Goal: Task Accomplishment & Management: Manage account settings

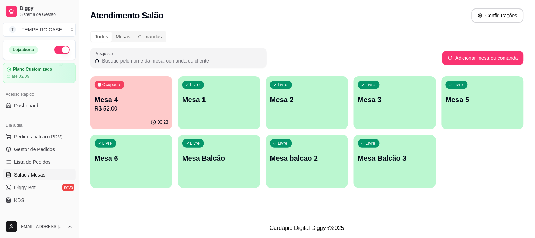
click at [130, 149] on div "Livre Mesa 6" at bounding box center [131, 157] width 82 height 44
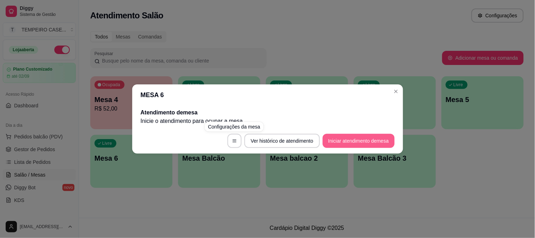
click at [337, 137] on button "Iniciar atendimento de mesa" at bounding box center [359, 141] width 72 height 14
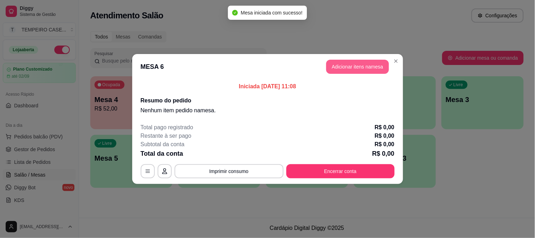
click at [339, 67] on button "Adicionar itens na mesa" at bounding box center [357, 67] width 63 height 14
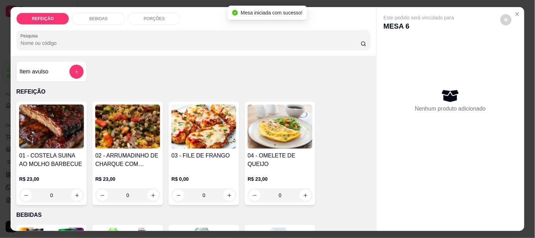
click at [205, 132] on img at bounding box center [203, 126] width 65 height 44
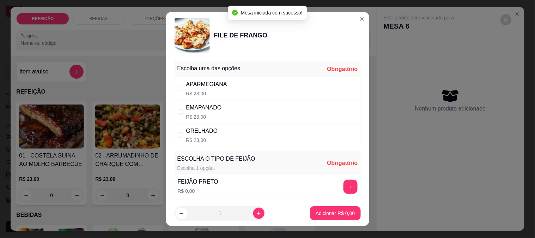
click at [279, 97] on div "APARMEGIANA R$ 23,00" at bounding box center [268, 88] width 186 height 23
radio input "true"
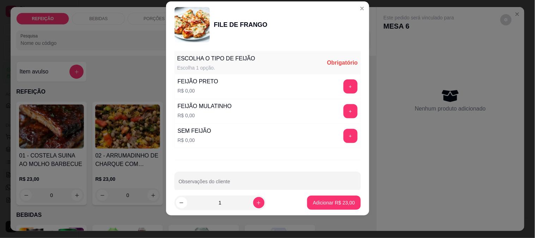
scroll to position [101, 0]
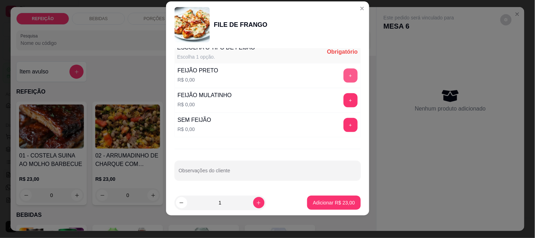
click at [343, 72] on button "+" at bounding box center [350, 75] width 14 height 14
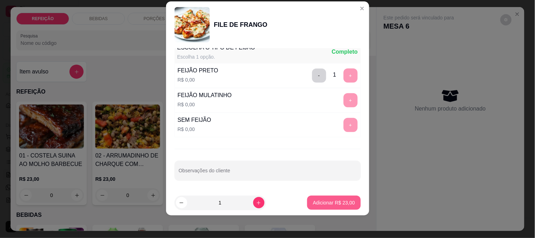
click at [334, 198] on button "Adicionar R$ 23,00" at bounding box center [333, 202] width 53 height 14
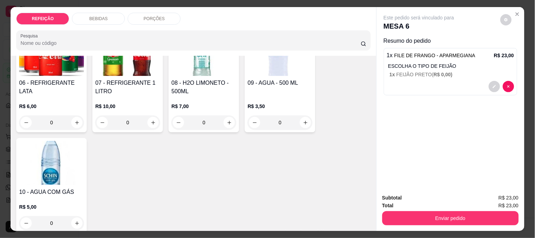
scroll to position [157, 0]
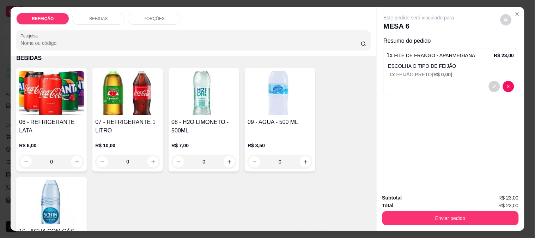
click at [40, 93] on img at bounding box center [51, 93] width 65 height 44
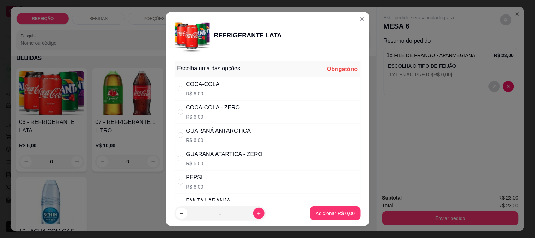
click at [225, 134] on div "GUARANÁ ANTARCTICA" at bounding box center [218, 131] width 65 height 8
radio input "true"
click at [317, 209] on p "Adicionar R$ 6,00" at bounding box center [335, 212] width 39 height 7
type input "1"
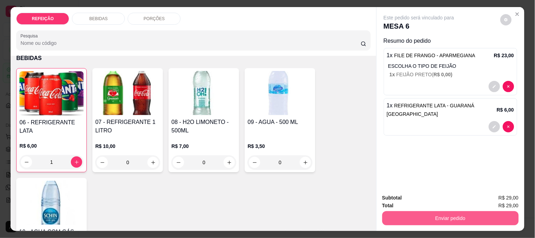
click at [404, 217] on button "Enviar pedido" at bounding box center [450, 218] width 136 height 14
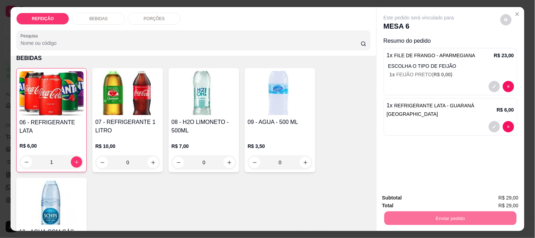
click at [406, 199] on button "Não registrar e enviar pedido" at bounding box center [426, 197] width 73 height 13
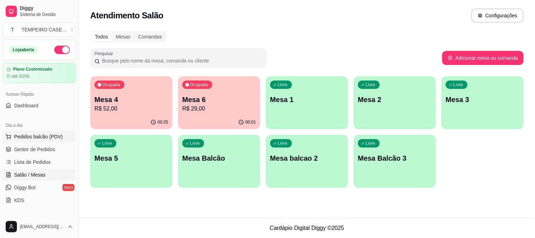
click at [40, 136] on span "Pedidos balcão (PDV)" at bounding box center [38, 136] width 49 height 7
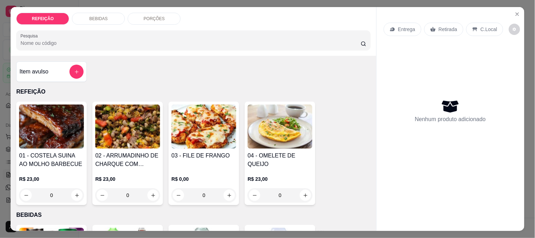
click at [136, 120] on img at bounding box center [127, 126] width 65 height 44
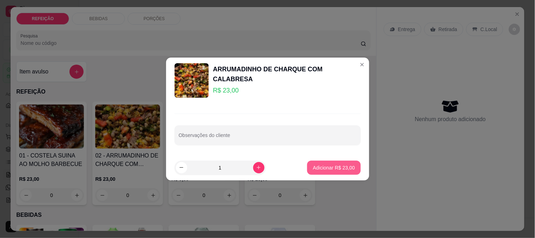
click at [319, 166] on p "Adicionar R$ 23,00" at bounding box center [334, 167] width 42 height 7
type input "1"
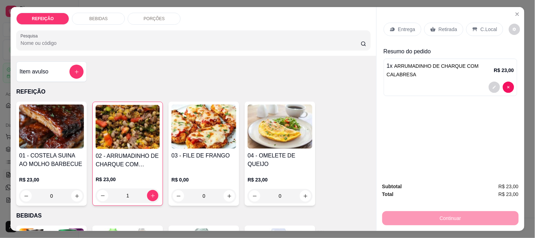
click at [47, 155] on h4 "01 - COSTELA SUINA AO MOLHO BARBECUE" at bounding box center [51, 159] width 65 height 17
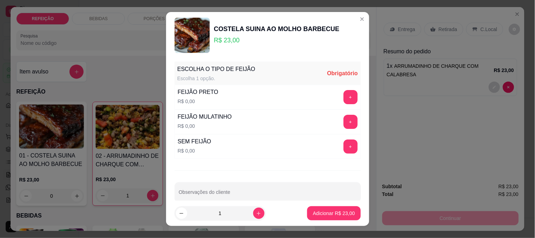
click at [350, 121] on div "ESCOLHA O TIPO DE FEIJÃO Escolha 1 opção. Obrigatório FEIJÃO PRETO R$ 0,00 + FE…" at bounding box center [267, 130] width 203 height 142
click at [343, 122] on button "+" at bounding box center [350, 122] width 14 height 14
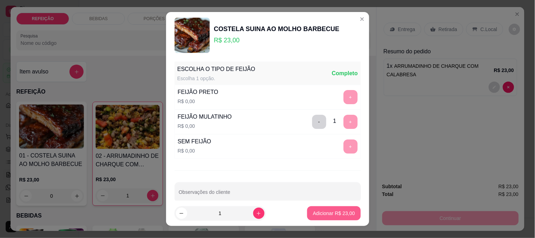
click at [328, 212] on p "Adicionar R$ 23,00" at bounding box center [334, 212] width 42 height 7
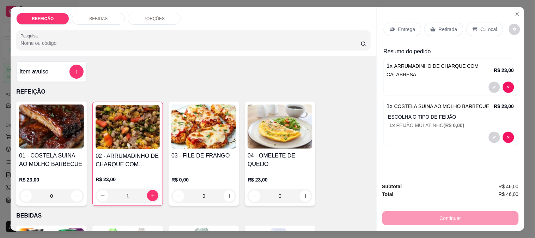
click at [394, 29] on div "Entrega" at bounding box center [403, 29] width 38 height 13
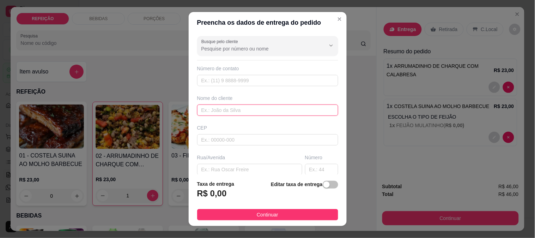
click at [215, 110] on input "text" at bounding box center [267, 109] width 141 height 11
paste input "Faro [PERSON_NAME]"
type input "Faro [PERSON_NAME]"
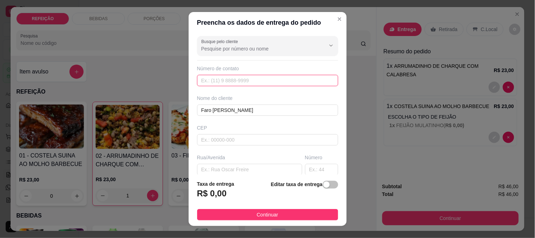
click at [239, 80] on input "text" at bounding box center [267, 80] width 141 height 11
paste input "[PHONE_NUMBER]"
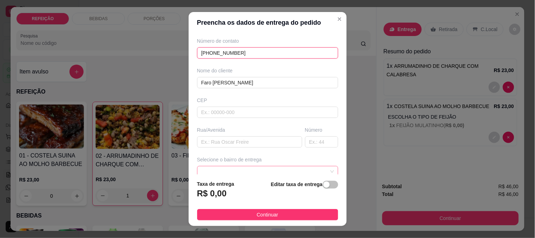
scroll to position [39, 0]
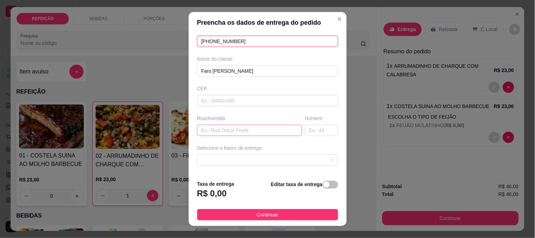
type input "[PHONE_NUMBER]"
click at [228, 134] on input "text" at bounding box center [249, 129] width 105 height 11
type input "r"
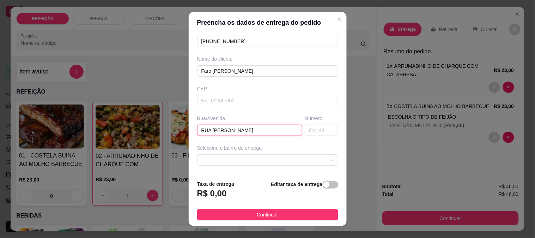
type input "RUA [PERSON_NAME]"
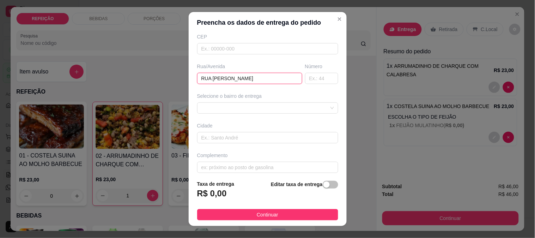
scroll to position [97, 0]
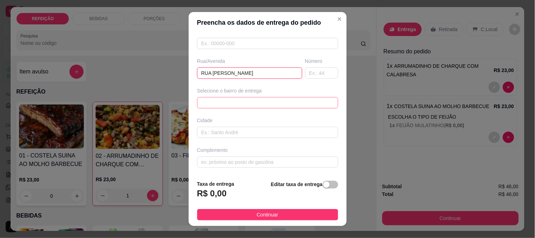
click at [228, 101] on span at bounding box center [267, 102] width 133 height 11
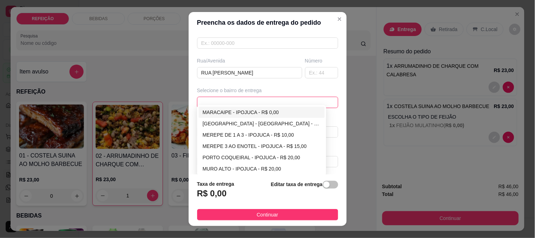
click at [221, 114] on div "MARACAIPE - IPOJUCA - R$ 0,00" at bounding box center [262, 112] width 118 height 8
type input "IPOJUCA"
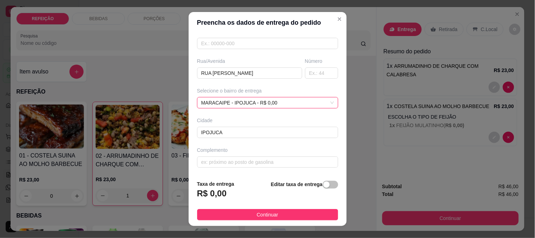
scroll to position [89, 0]
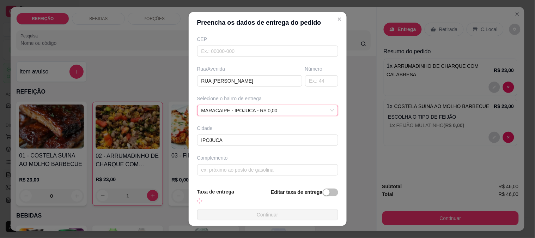
click at [226, 158] on div "Complemento" at bounding box center [267, 157] width 141 height 7
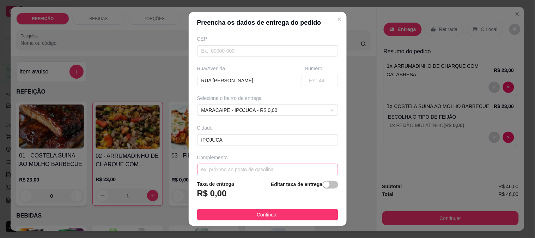
click at [224, 164] on input "text" at bounding box center [267, 169] width 141 height 11
type input "PROXIMO A TORRE"
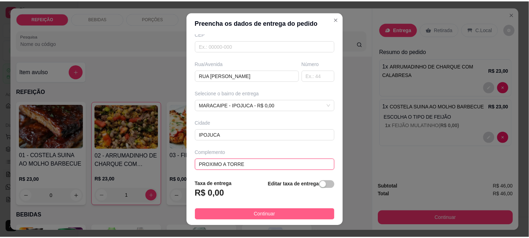
scroll to position [97, 0]
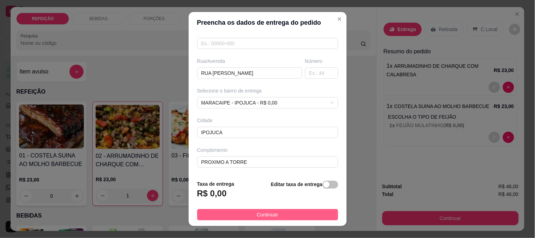
click at [270, 214] on span "Continuar" at bounding box center [268, 215] width 22 height 8
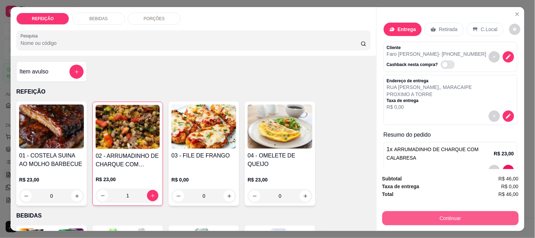
click at [423, 213] on button "Continuar" at bounding box center [450, 218] width 136 height 14
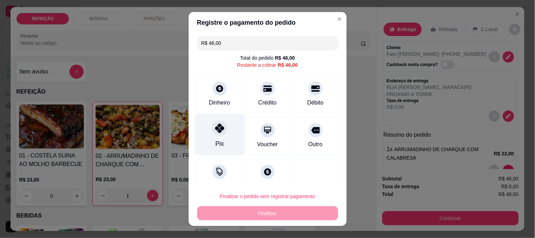
click at [215, 125] on icon at bounding box center [219, 127] width 9 height 9
type input "R$ 0,00"
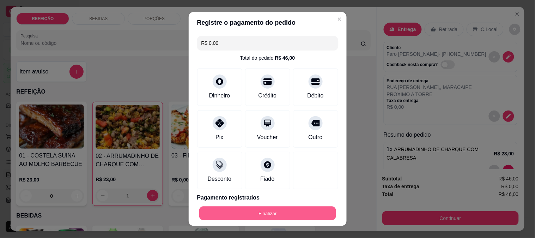
click at [267, 209] on button "Finalizar" at bounding box center [267, 213] width 137 height 14
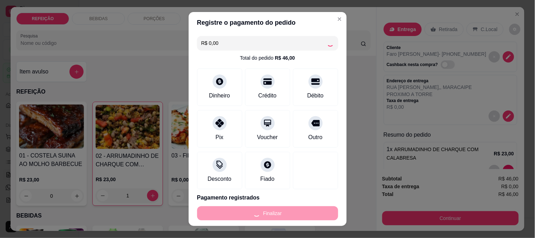
type input "0"
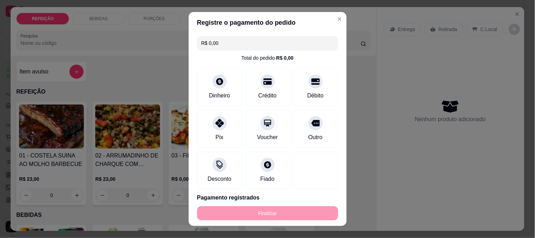
type input "-R$ 46,00"
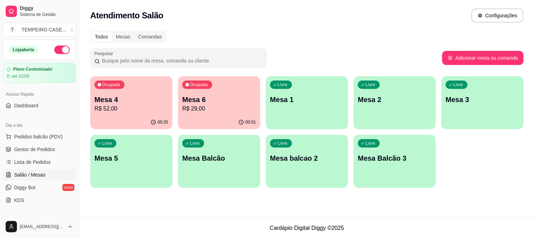
click at [516, 13] on button "Configurações" at bounding box center [497, 15] width 52 height 14
click at [36, 146] on span "Gestor de Pedidos" at bounding box center [34, 149] width 41 height 7
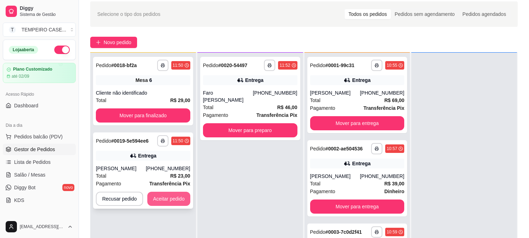
scroll to position [39, 0]
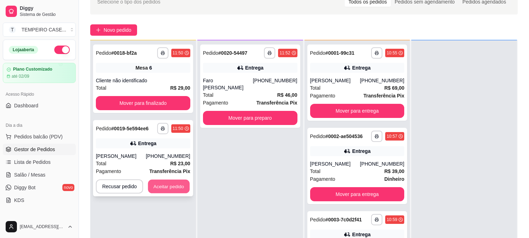
click at [171, 186] on button "Aceitar pedido" at bounding box center [169, 186] width 42 height 14
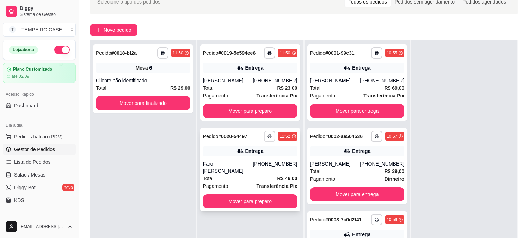
click at [269, 134] on icon "button" at bounding box center [270, 136] width 4 height 4
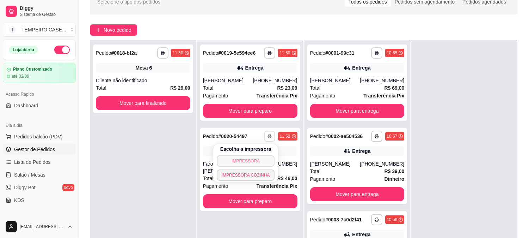
click at [260, 158] on button "IMPRESSORA" at bounding box center [246, 160] width 58 height 11
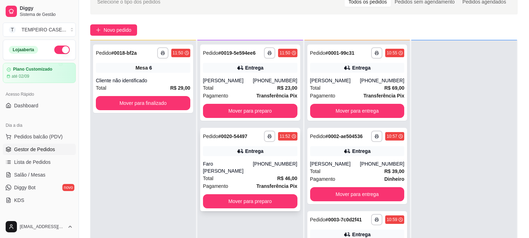
click at [264, 132] on div "**********" at bounding box center [280, 135] width 33 height 11
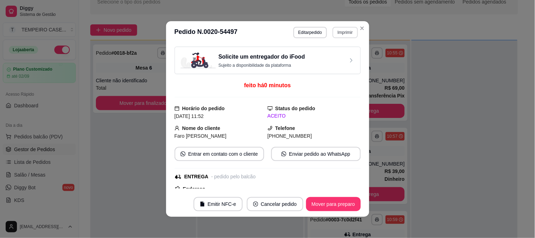
click at [340, 31] on button "Imprimir" at bounding box center [345, 32] width 25 height 11
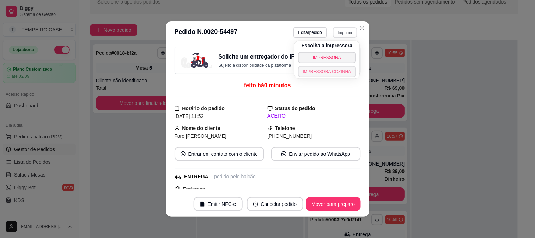
click at [329, 66] on button "IMPRESSORA COZINHA" at bounding box center [327, 71] width 58 height 11
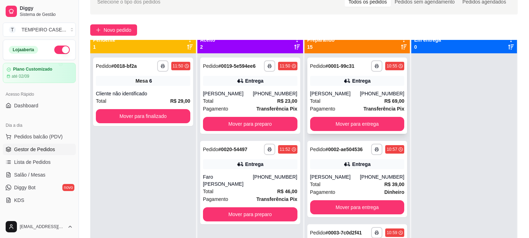
scroll to position [0, 0]
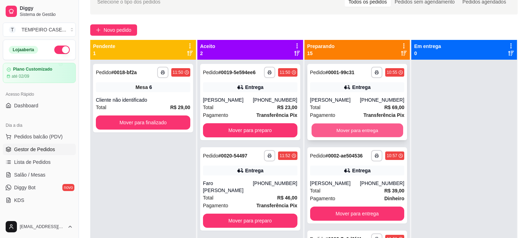
click at [356, 136] on button "Mover para entrega" at bounding box center [358, 130] width 92 height 14
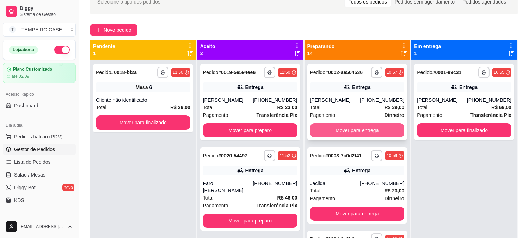
click at [358, 131] on button "Mover para entrega" at bounding box center [357, 130] width 94 height 14
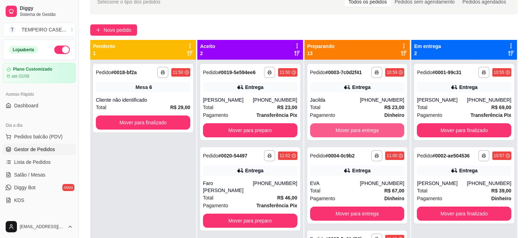
click at [358, 131] on button "Mover para entrega" at bounding box center [357, 130] width 94 height 14
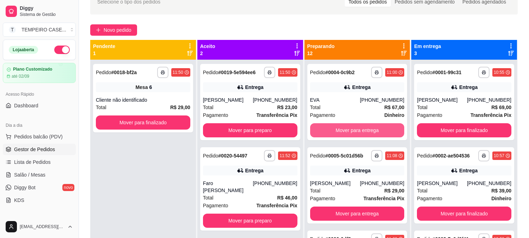
click at [358, 131] on button "Mover para entrega" at bounding box center [357, 130] width 94 height 14
click at [358, 131] on button "Mover para entrega" at bounding box center [358, 130] width 92 height 14
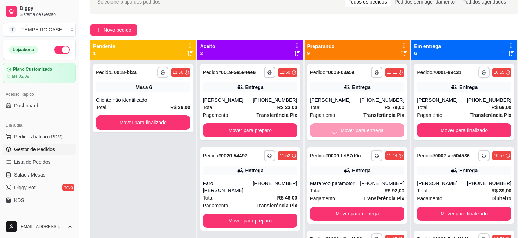
click at [358, 131] on div "Mover para entrega" at bounding box center [357, 130] width 94 height 14
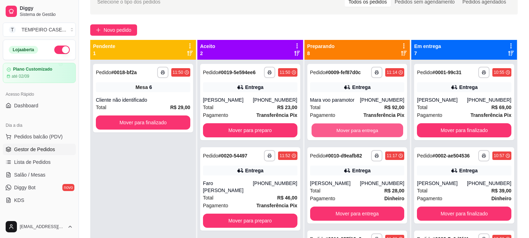
click at [354, 131] on button "Mover para entrega" at bounding box center [358, 130] width 92 height 14
click at [354, 131] on button "Mover para entrega" at bounding box center [357, 130] width 94 height 14
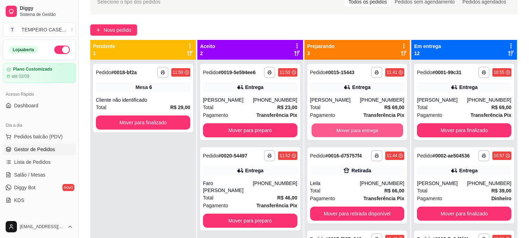
click at [354, 131] on button "Mover para entrega" at bounding box center [358, 130] width 92 height 14
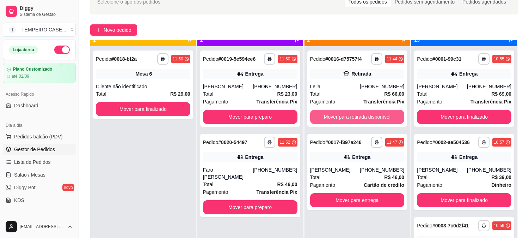
scroll to position [19, 0]
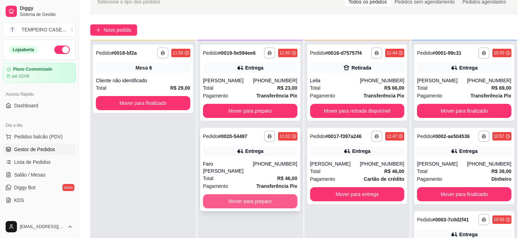
click at [241, 195] on button "Mover para preparo" at bounding box center [250, 201] width 94 height 14
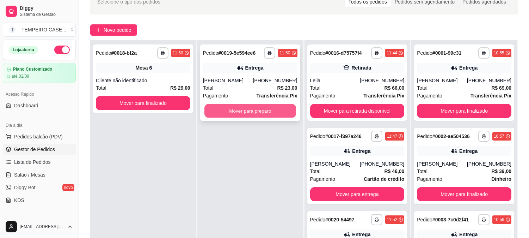
click at [252, 110] on button "Mover para preparo" at bounding box center [251, 111] width 92 height 14
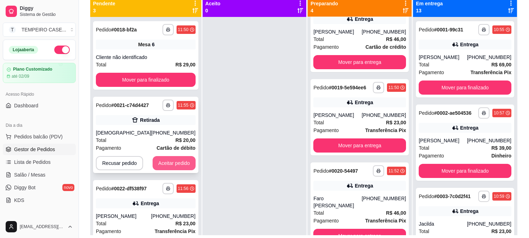
scroll to position [68, 0]
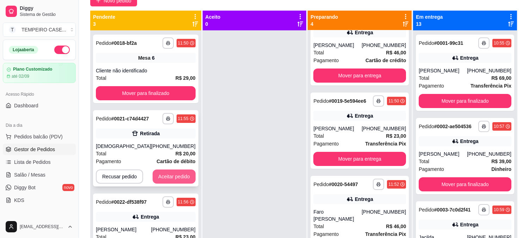
click at [167, 171] on button "Aceitar pedido" at bounding box center [174, 176] width 43 height 14
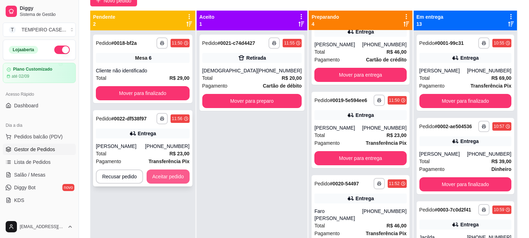
scroll to position [109, 0]
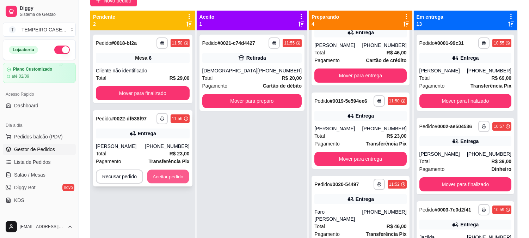
click at [177, 171] on button "Aceitar pedido" at bounding box center [168, 177] width 42 height 14
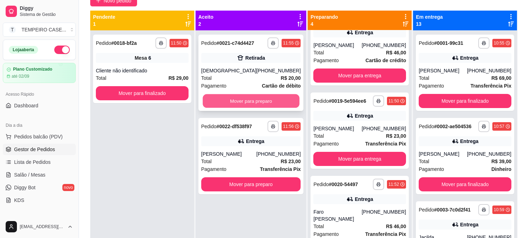
click at [256, 97] on button "Mover para preparo" at bounding box center [251, 101] width 97 height 14
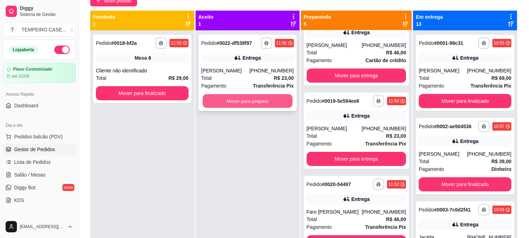
click at [255, 97] on button "Mover para preparo" at bounding box center [248, 101] width 90 height 14
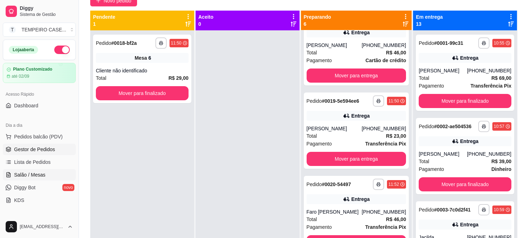
click at [24, 175] on span "Salão / Mesas" at bounding box center [29, 174] width 31 height 7
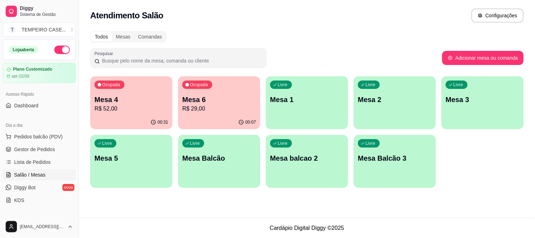
click at [160, 108] on p "R$ 52,00" at bounding box center [131, 108] width 74 height 8
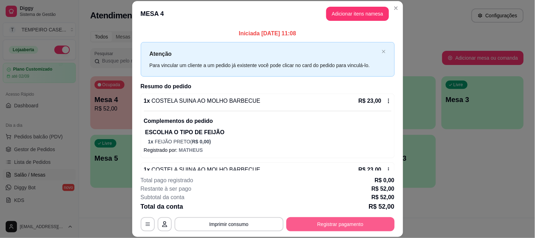
click at [315, 223] on button "Registrar pagamento" at bounding box center [340, 224] width 108 height 14
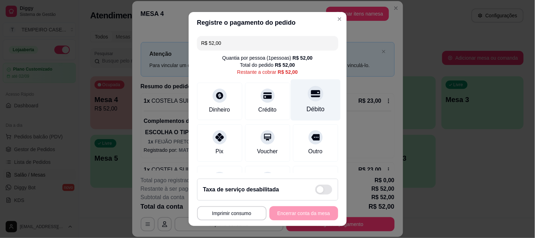
click at [314, 106] on div "Débito" at bounding box center [316, 99] width 50 height 41
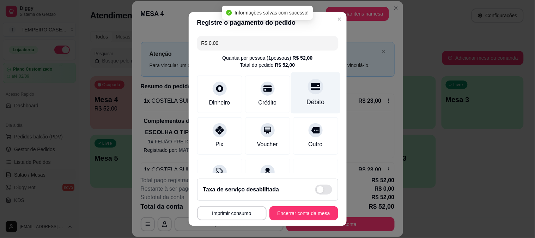
type input "R$ 0,00"
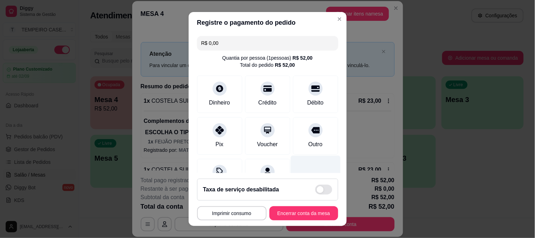
drag, startPoint x: 307, startPoint y: 106, endPoint x: 301, endPoint y: 172, distance: 65.9
drag, startPoint x: 301, startPoint y: 172, endPoint x: 296, endPoint y: 172, distance: 4.6
click at [296, 172] on div at bounding box center [316, 175] width 50 height 41
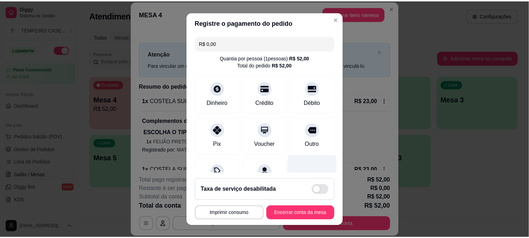
scroll to position [71, 0]
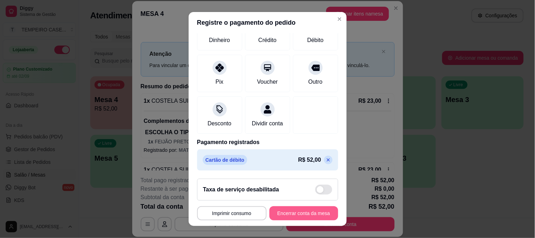
click at [295, 217] on button "Encerrar conta da mesa" at bounding box center [303, 213] width 69 height 14
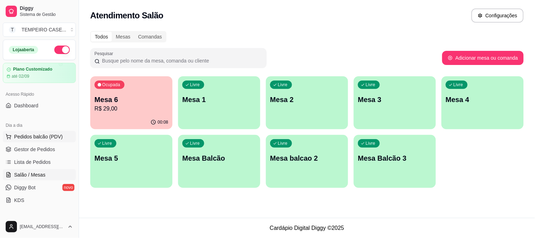
click at [33, 138] on span "Pedidos balcão (PDV)" at bounding box center [38, 136] width 49 height 7
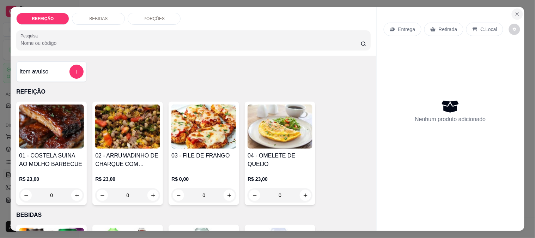
click at [516, 12] on icon "Close" at bounding box center [517, 14] width 6 height 6
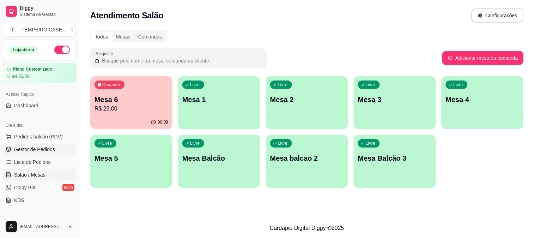
click at [26, 149] on span "Gestor de Pedidos" at bounding box center [34, 149] width 41 height 7
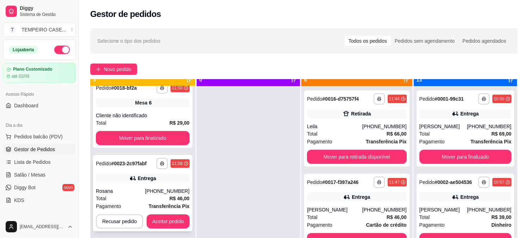
scroll to position [19, 0]
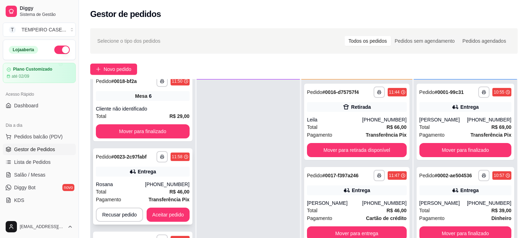
click at [145, 174] on div "Entrega" at bounding box center [147, 171] width 18 height 7
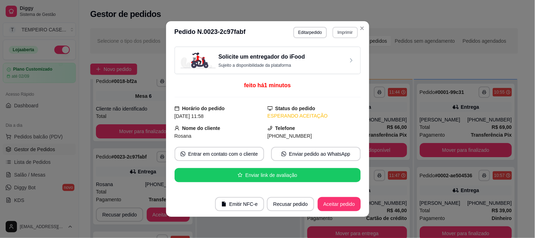
click at [343, 35] on button "Imprimir" at bounding box center [345, 32] width 25 height 11
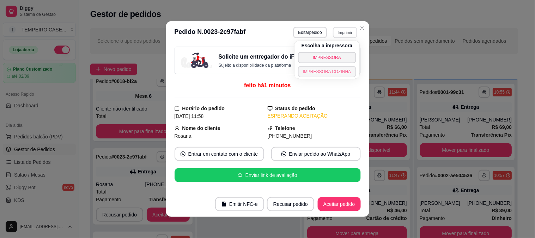
click at [314, 72] on button "IMPRESSORA COZINHA" at bounding box center [327, 71] width 58 height 11
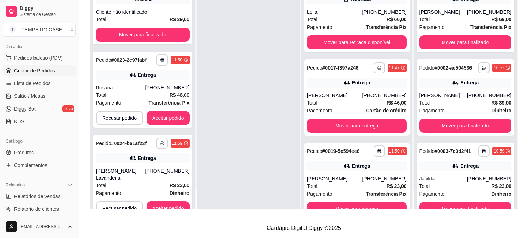
scroll to position [78, 0]
click at [28, 152] on span "Produtos" at bounding box center [24, 152] width 20 height 7
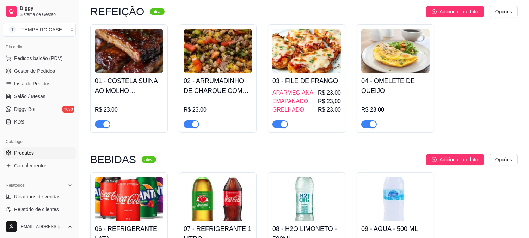
scroll to position [78, 0]
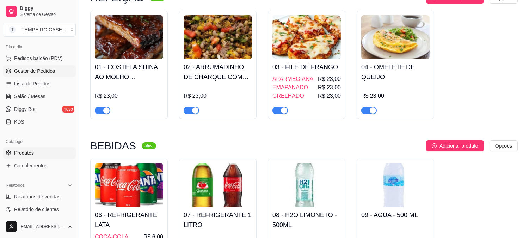
click at [39, 73] on span "Gestor de Pedidos" at bounding box center [34, 70] width 41 height 7
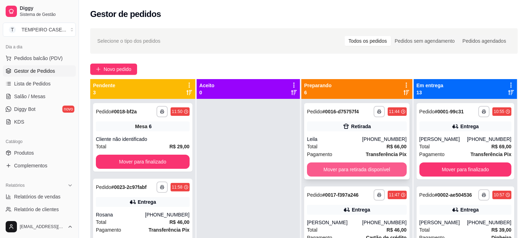
click at [366, 170] on button "Mover para retirada disponível" at bounding box center [357, 169] width 100 height 14
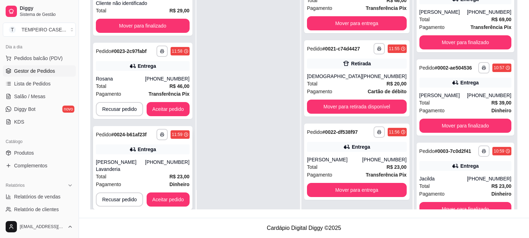
scroll to position [11, 0]
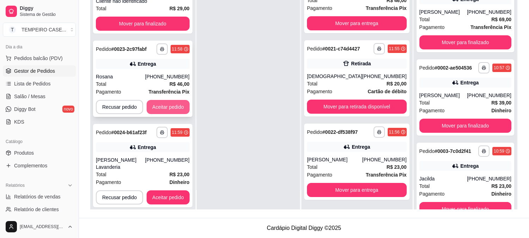
click at [177, 109] on button "Aceitar pedido" at bounding box center [168, 107] width 43 height 14
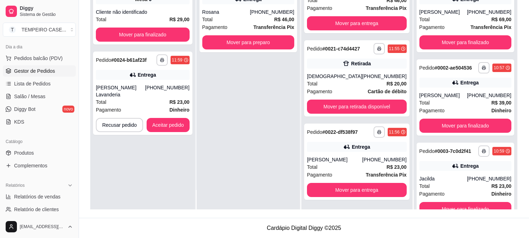
scroll to position [192, 0]
click at [174, 118] on button "Aceitar pedido" at bounding box center [168, 125] width 42 height 14
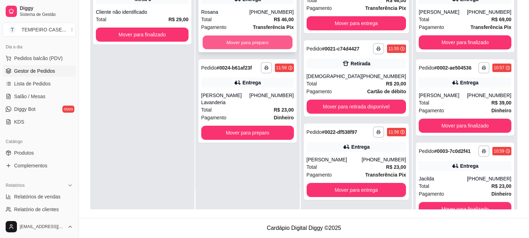
click at [263, 42] on button "Mover para preparo" at bounding box center [248, 43] width 90 height 14
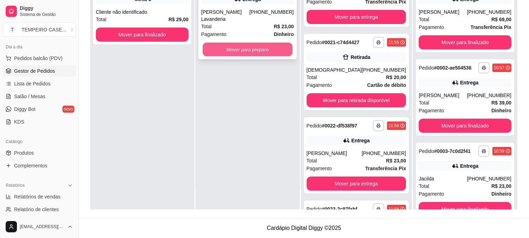
click at [262, 43] on button "Mover para preparo" at bounding box center [248, 50] width 90 height 14
click at [243, 42] on button "Mover para preparo" at bounding box center [247, 49] width 93 height 14
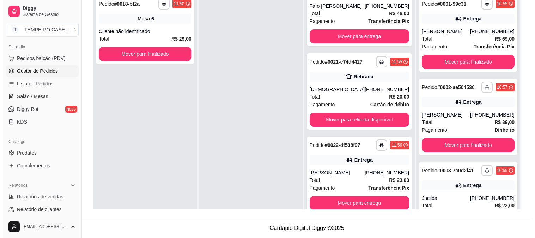
scroll to position [0, 0]
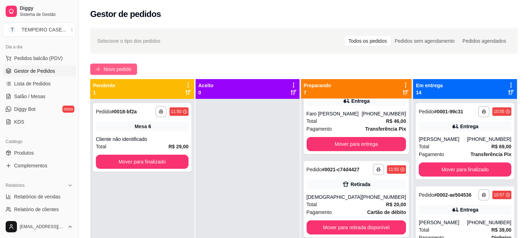
click at [110, 69] on span "Novo pedido" at bounding box center [118, 69] width 28 height 8
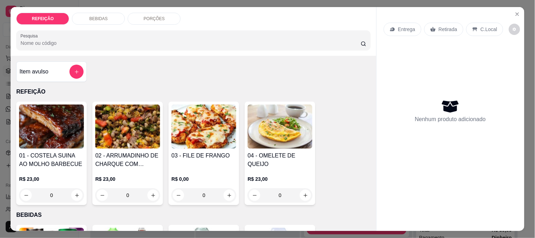
click at [191, 123] on img at bounding box center [203, 126] width 65 height 44
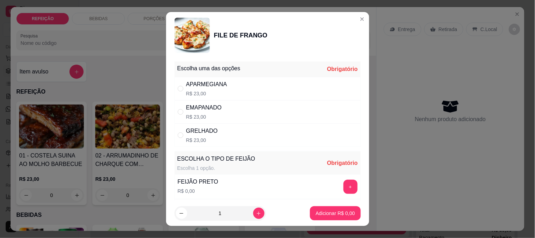
click at [227, 87] on div "APARMEGIANA R$ 23,00" at bounding box center [268, 88] width 186 height 23
radio input "true"
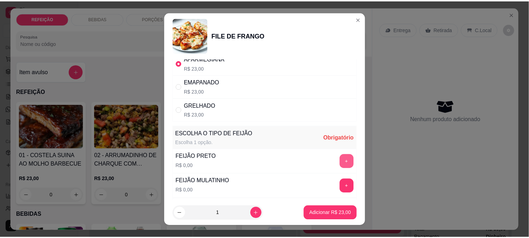
scroll to position [39, 0]
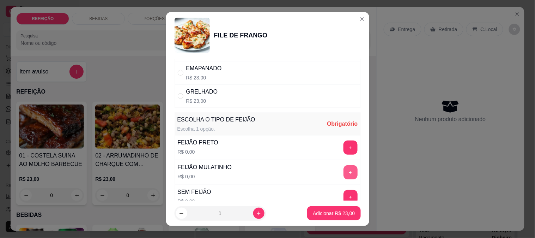
click at [343, 172] on button "+" at bounding box center [350, 172] width 14 height 14
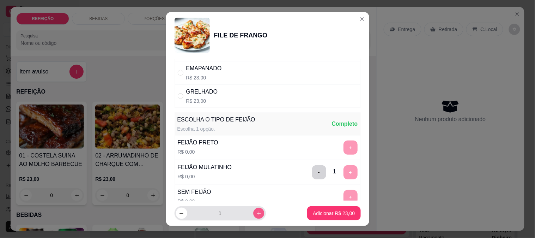
click at [256, 212] on icon "increase-product-quantity" at bounding box center [258, 213] width 5 height 5
type input "2"
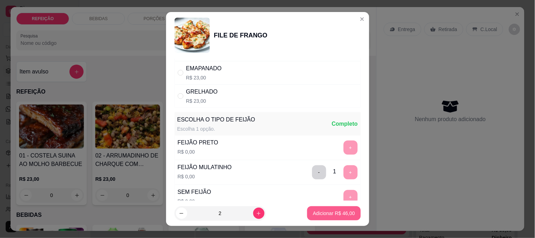
click at [346, 217] on button "Adicionar R$ 46,00" at bounding box center [333, 213] width 53 height 14
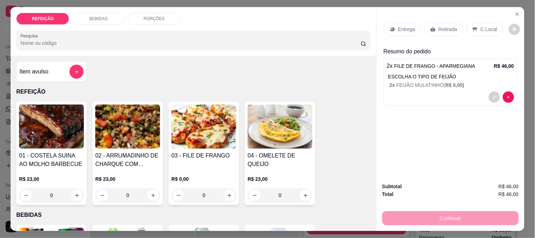
click at [439, 26] on p "Retirada" at bounding box center [448, 29] width 19 height 7
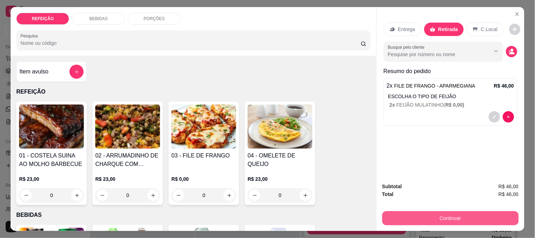
click at [424, 214] on button "Continuar" at bounding box center [450, 218] width 136 height 14
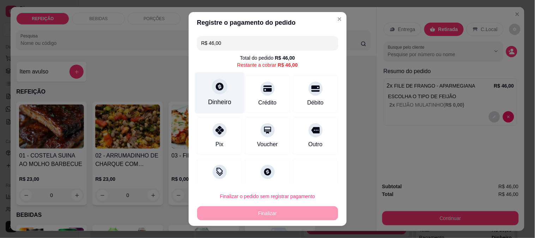
click at [222, 99] on div "Dinheiro" at bounding box center [219, 101] width 23 height 9
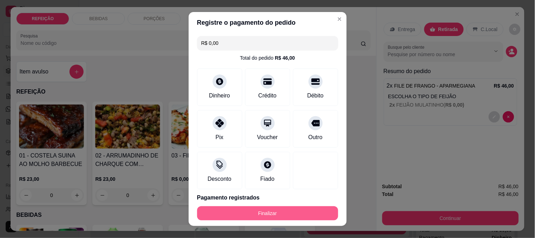
click at [285, 218] on button "Finalizar" at bounding box center [267, 213] width 141 height 14
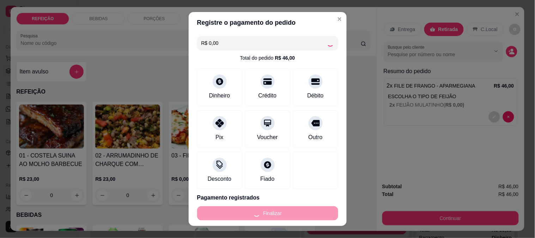
type input "-R$ 46,00"
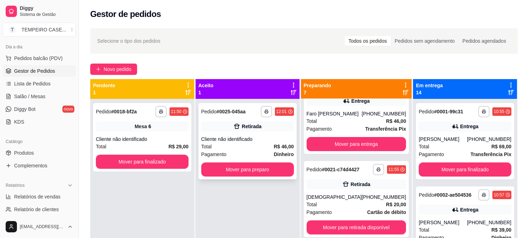
click at [246, 129] on div "Retirada" at bounding box center [252, 126] width 20 height 7
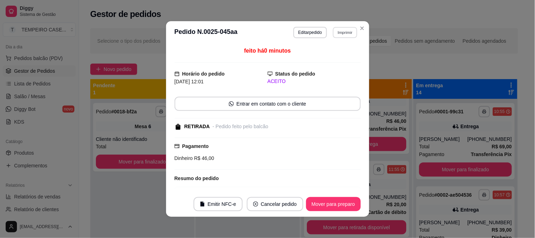
click at [339, 32] on button "Imprimir" at bounding box center [345, 32] width 24 height 11
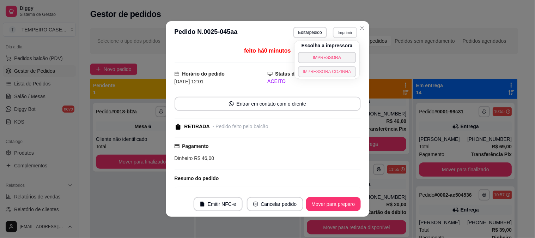
click at [340, 71] on button "IMPRESSORA COZINHA" at bounding box center [327, 71] width 58 height 11
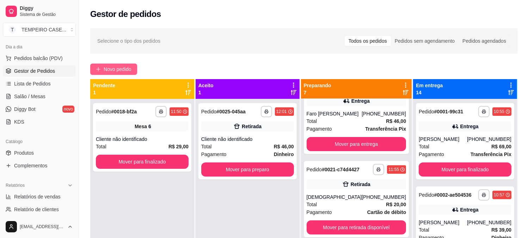
click at [101, 65] on button "Novo pedido" at bounding box center [113, 68] width 47 height 11
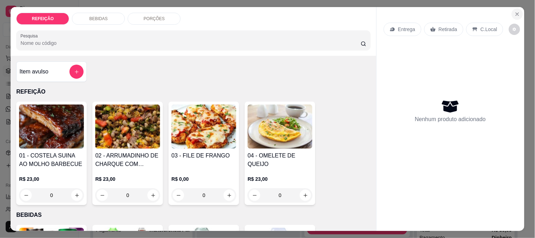
click at [516, 11] on icon "Close" at bounding box center [517, 14] width 6 height 6
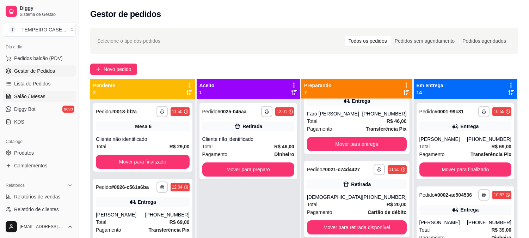
click at [10, 96] on icon at bounding box center [9, 96] width 6 height 6
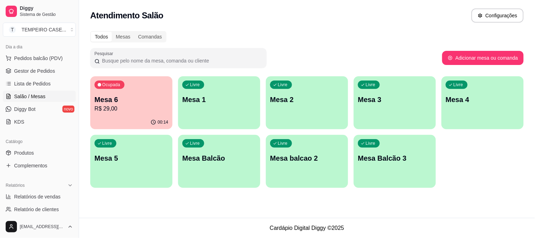
click at [319, 102] on p "Mesa 2" at bounding box center [307, 99] width 74 height 10
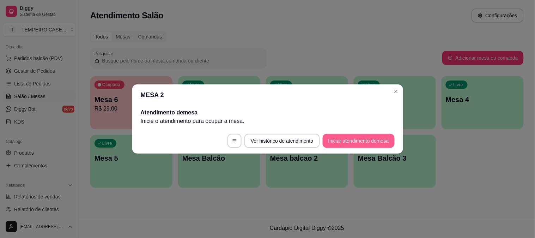
click at [350, 142] on button "Iniciar atendimento de mesa" at bounding box center [359, 141] width 72 height 14
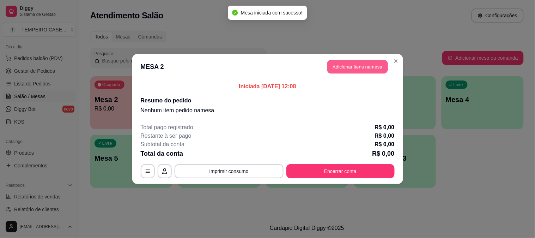
click at [348, 71] on button "Adicionar itens na mesa" at bounding box center [357, 67] width 61 height 14
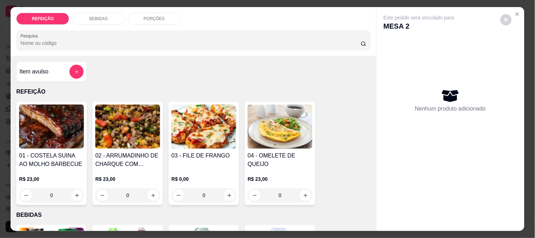
click at [34, 115] on img at bounding box center [51, 126] width 65 height 44
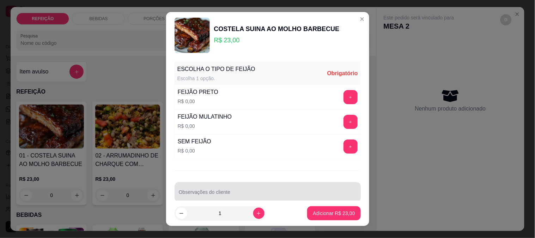
click at [215, 190] on div at bounding box center [268, 192] width 178 height 14
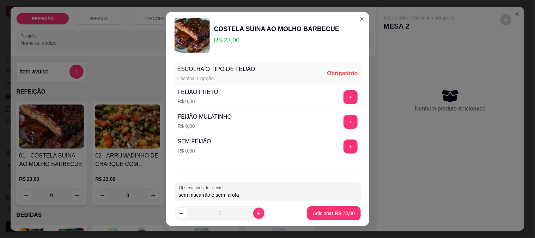
click at [300, 195] on input "sem macarrão e sem farofa" at bounding box center [268, 194] width 178 height 7
type input "sem macarrão e sem farofa - pouco molho"
click at [343, 103] on button "+" at bounding box center [350, 97] width 14 height 14
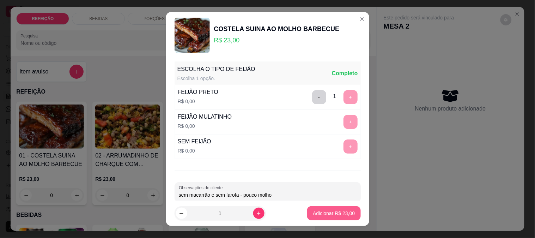
click at [323, 210] on p "Adicionar R$ 23,00" at bounding box center [334, 212] width 42 height 7
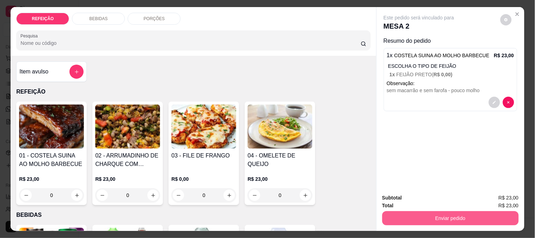
click at [408, 214] on button "Enviar pedido" at bounding box center [450, 218] width 136 height 14
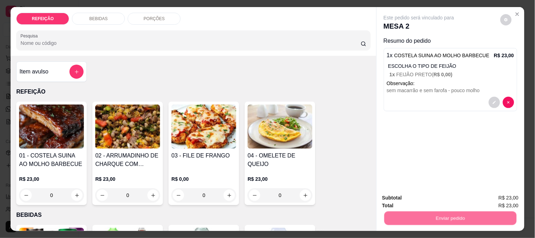
click at [397, 199] on button "Não registrar e enviar pedido" at bounding box center [426, 197] width 71 height 13
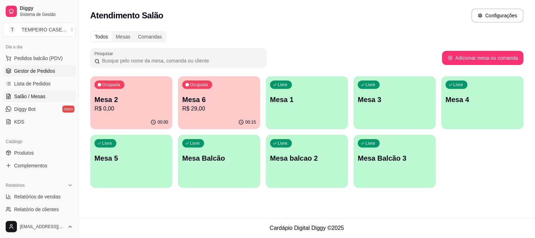
click at [33, 74] on span "Gestor de Pedidos" at bounding box center [34, 70] width 41 height 7
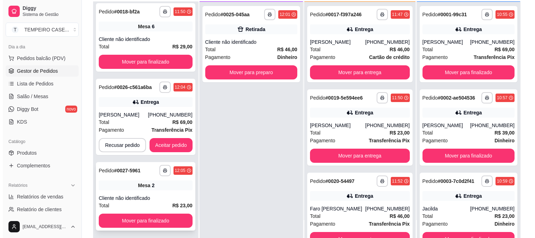
scroll to position [78, 0]
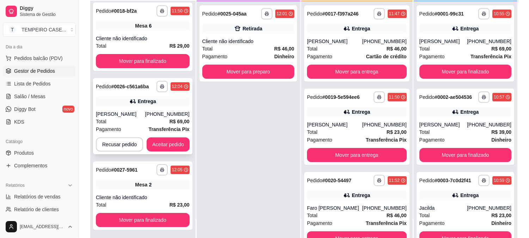
click at [157, 111] on div "[PHONE_NUMBER]" at bounding box center [167, 113] width 44 height 7
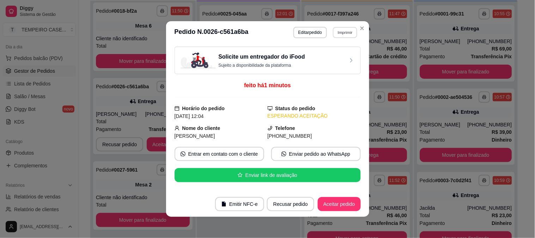
click at [343, 35] on button "Imprimir" at bounding box center [345, 32] width 24 height 11
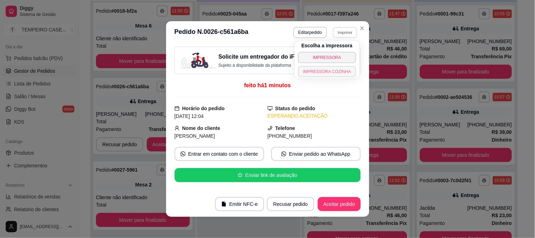
click at [321, 68] on button "IMPRESSORA COZINHA" at bounding box center [327, 71] width 58 height 11
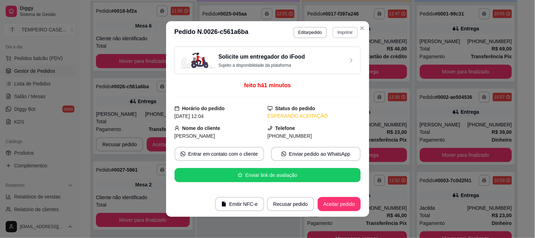
click at [344, 30] on button "Imprimir" at bounding box center [345, 32] width 25 height 11
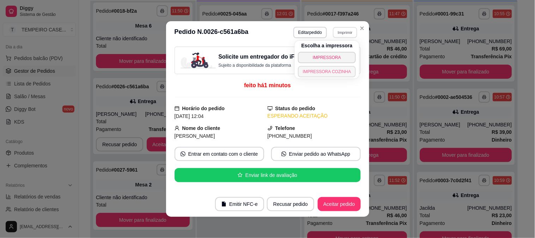
click at [327, 73] on button "IMPRESSORA COZINHA" at bounding box center [327, 71] width 58 height 11
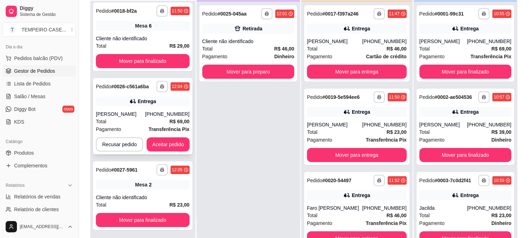
click at [173, 135] on div "**********" at bounding box center [142, 116] width 99 height 76
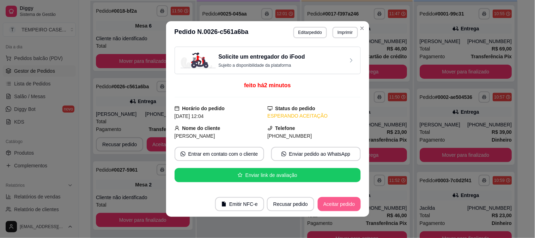
click at [334, 204] on button "Aceitar pedido" at bounding box center [339, 204] width 43 height 14
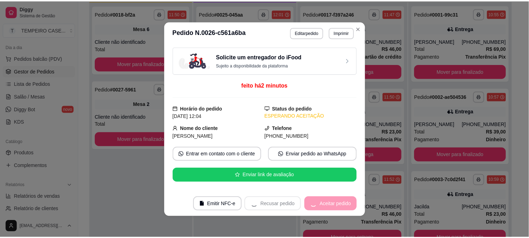
scroll to position [0, 0]
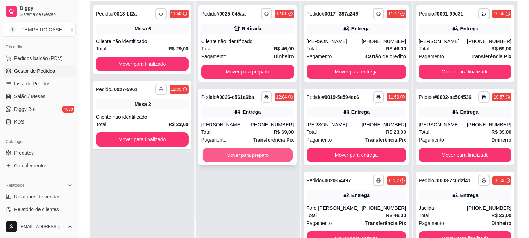
click at [244, 154] on button "Mover para preparo" at bounding box center [248, 155] width 90 height 14
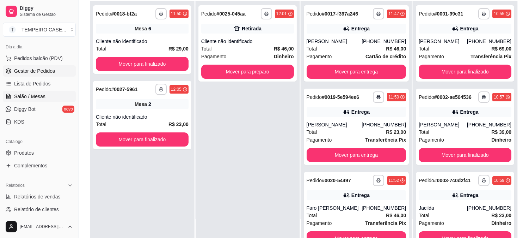
click at [38, 96] on span "Salão / Mesas" at bounding box center [29, 96] width 31 height 7
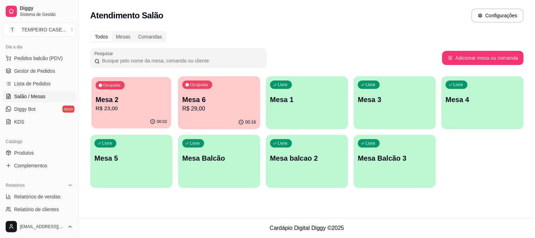
click at [133, 106] on p "R$ 23,00" at bounding box center [132, 108] width 72 height 8
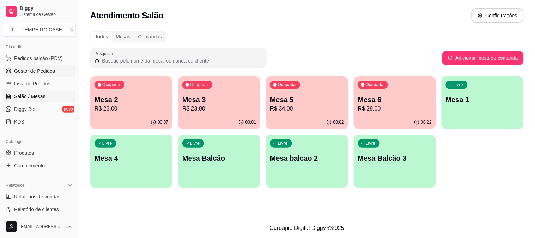
click at [30, 69] on span "Gestor de Pedidos" at bounding box center [34, 70] width 41 height 7
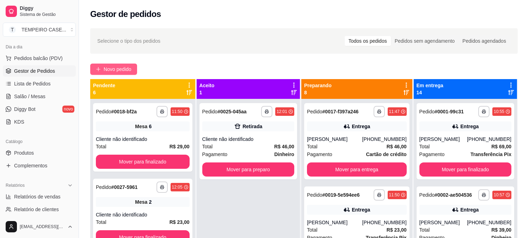
click at [120, 68] on span "Novo pedido" at bounding box center [118, 69] width 28 height 8
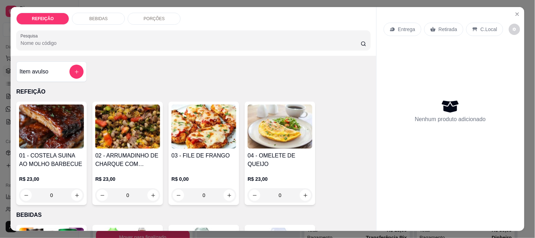
click at [62, 136] on img at bounding box center [51, 126] width 65 height 44
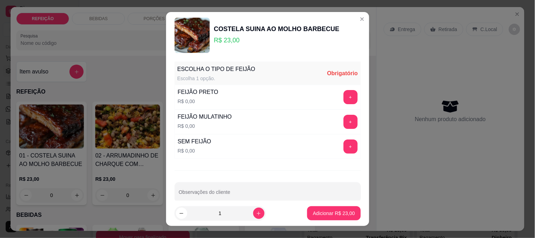
click at [341, 115] on div "+" at bounding box center [351, 122] width 20 height 14
click at [343, 121] on button "+" at bounding box center [350, 122] width 14 height 14
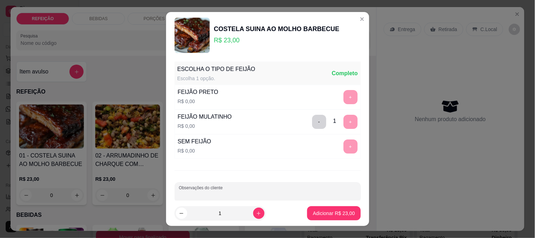
click at [228, 197] on input "Observações do cliente" at bounding box center [268, 194] width 178 height 7
type input "feijão separado"
click at [256, 213] on icon "increase-product-quantity" at bounding box center [258, 213] width 5 height 5
type input "2"
click at [319, 212] on p "Adicionar R$ 46,00" at bounding box center [334, 212] width 42 height 7
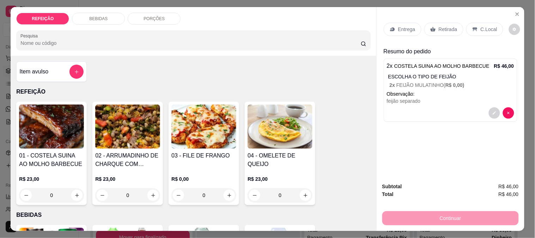
click at [208, 129] on img at bounding box center [203, 126] width 65 height 44
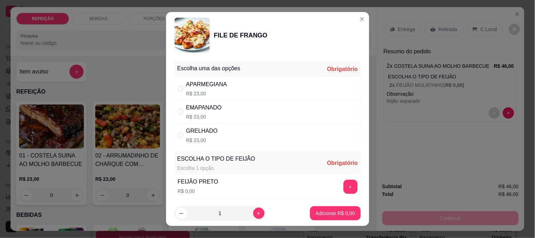
click at [205, 133] on div "GRELHADO" at bounding box center [202, 131] width 32 height 8
radio input "true"
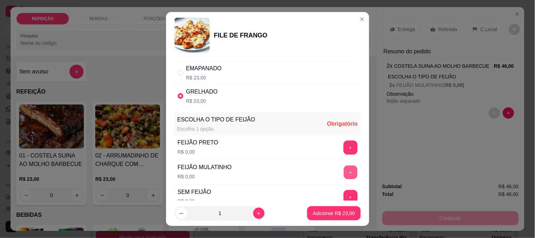
click at [343, 171] on button "+" at bounding box center [350, 172] width 14 height 14
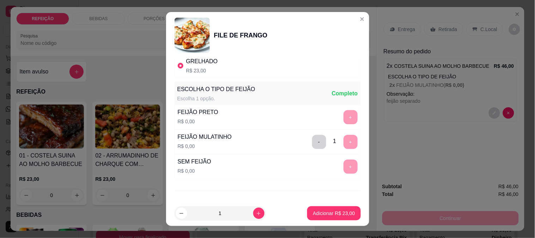
scroll to position [101, 0]
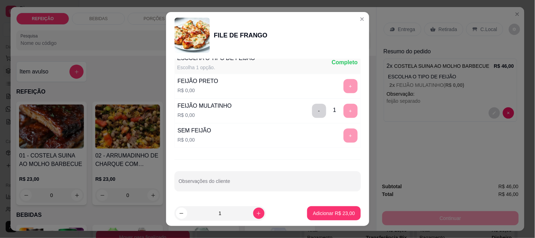
click at [212, 191] on div "Escolha uma das opções Completo APARMEGIANA R$ 23,00 EMAPANADO R$ 23,00 GRELHAD…" at bounding box center [267, 130] width 203 height 142
click at [212, 186] on input "Observações do cliente" at bounding box center [268, 183] width 178 height 7
type input "s"
type input "A"
type input "SEM MACARRÃO - FEIJÃO SEPARADO"
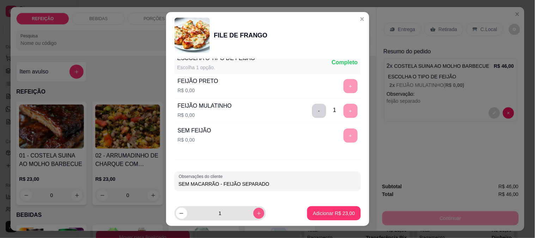
click at [255, 211] on button "increase-product-quantity" at bounding box center [258, 213] width 11 height 11
type input "2"
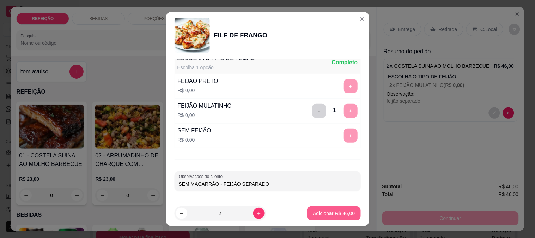
click at [313, 212] on p "Adicionar R$ 46,00" at bounding box center [334, 212] width 42 height 7
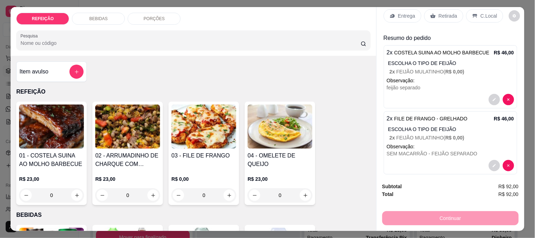
scroll to position [20, 0]
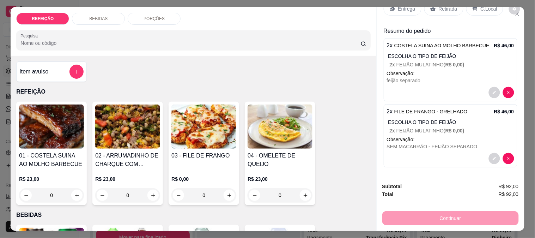
click at [69, 61] on div "Item avulso" at bounding box center [51, 71] width 71 height 20
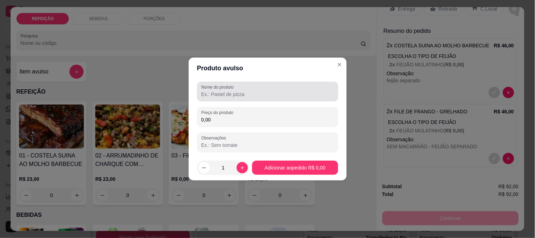
click at [210, 99] on div "Nome do produto" at bounding box center [267, 91] width 141 height 20
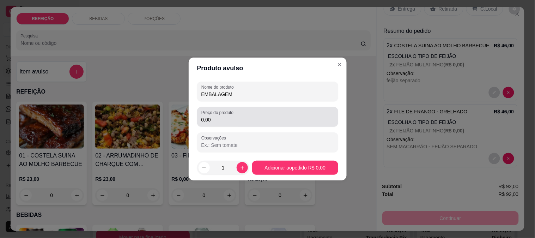
type input "EMBALAGEM"
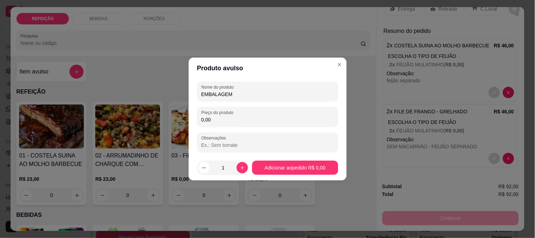
click at [233, 119] on input "0,00" at bounding box center [267, 119] width 133 height 7
type input "1,00"
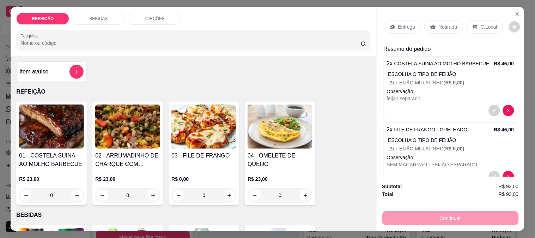
scroll to position [0, 0]
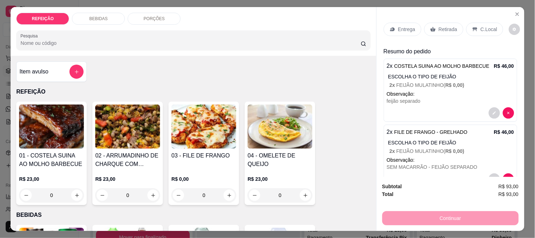
click at [394, 23] on div "Entrega" at bounding box center [403, 29] width 38 height 13
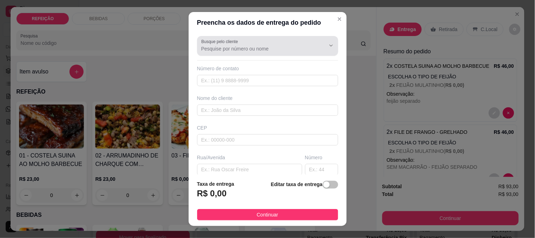
click at [251, 54] on div "Busque pelo cliente" at bounding box center [267, 46] width 141 height 20
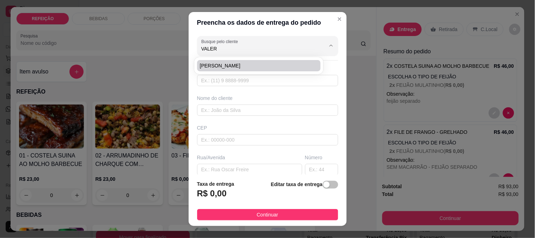
click at [239, 65] on span "[PERSON_NAME]" at bounding box center [255, 65] width 111 height 7
type input "[PERSON_NAME]"
type input "8181851516"
type input "[PERSON_NAME]"
type input "DRONE HUMANO"
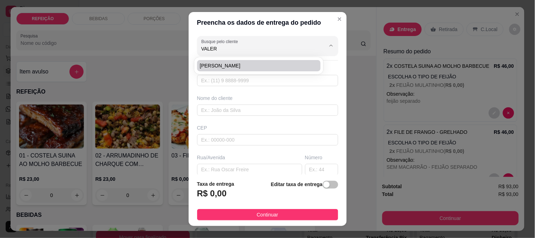
type input "IPOJUCA"
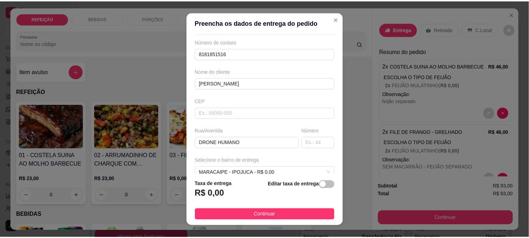
scroll to position [39, 0]
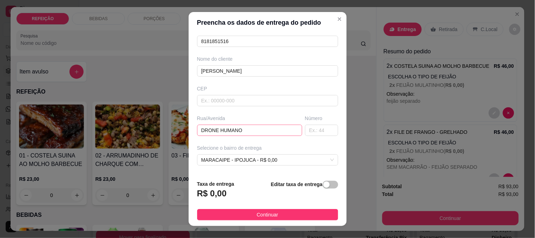
type input "[PERSON_NAME]"
click at [230, 130] on input "DRONE HUMANO" at bounding box center [249, 129] width 105 height 11
click at [265, 156] on span "MARACAIPE - IPOJUCA - R$ 0,00" at bounding box center [267, 159] width 133 height 11
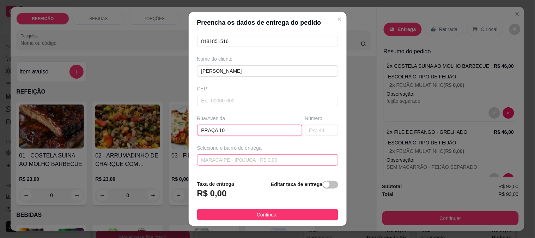
type input "PRAÇA 10"
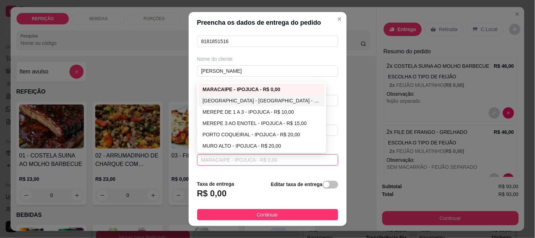
click at [228, 100] on div "[GEOGRAPHIC_DATA] - [GEOGRAPHIC_DATA] - R$ 5,00" at bounding box center [262, 101] width 118 height 8
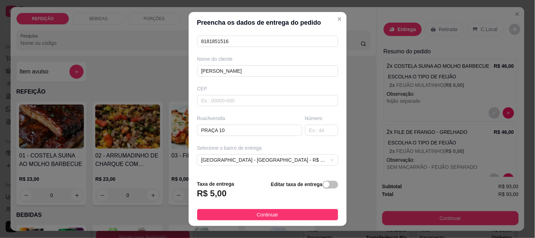
click at [265, 208] on footer "Taxa de entrega R$ 5,00 Editar taxa de entrega Continuar" at bounding box center [268, 199] width 158 height 51
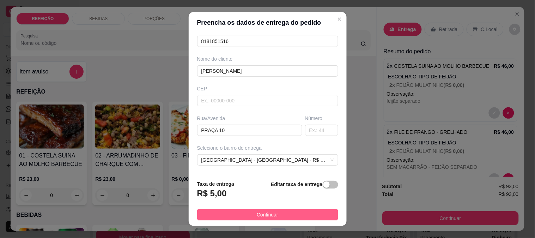
click at [299, 214] on button "Continuar" at bounding box center [267, 214] width 141 height 11
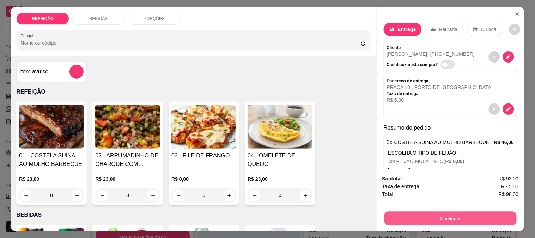
click at [444, 214] on button "Continuar" at bounding box center [450, 218] width 132 height 14
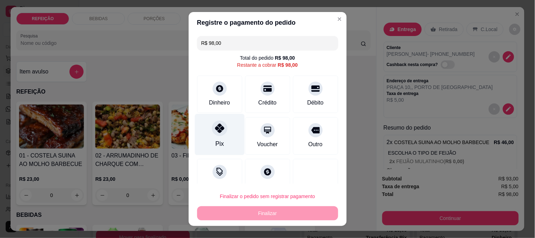
click at [206, 135] on div "Pix" at bounding box center [220, 134] width 50 height 41
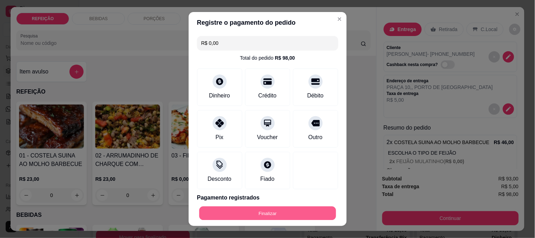
click at [270, 217] on button "Finalizar" at bounding box center [267, 213] width 137 height 14
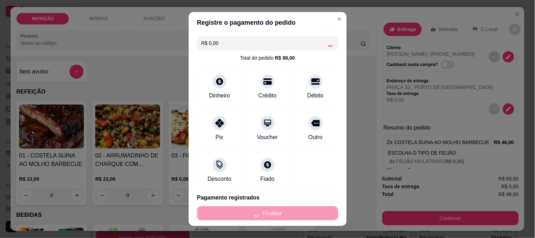
type input "-R$ 98,00"
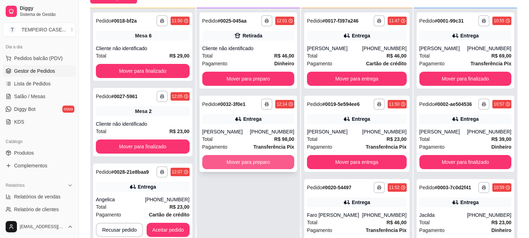
scroll to position [78, 0]
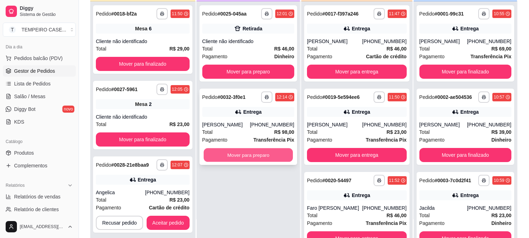
click at [249, 156] on button "Mover para preparo" at bounding box center [248, 155] width 90 height 14
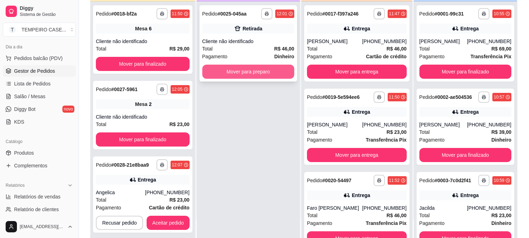
click at [262, 73] on button "Mover para preparo" at bounding box center [248, 72] width 92 height 14
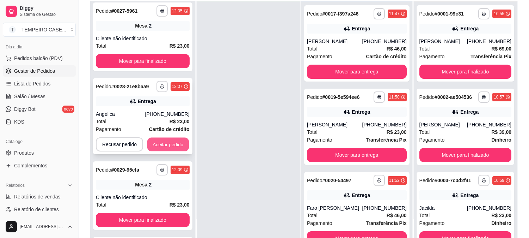
click at [178, 146] on button "Aceitar pedido" at bounding box center [168, 145] width 42 height 14
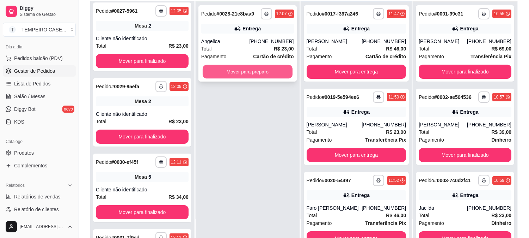
click at [250, 71] on button "Mover para preparo" at bounding box center [248, 72] width 90 height 14
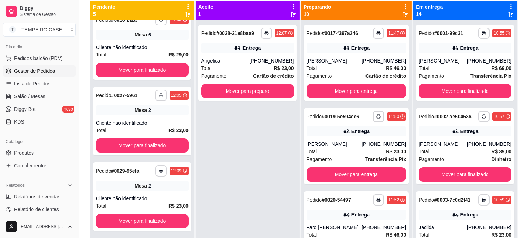
scroll to position [0, 0]
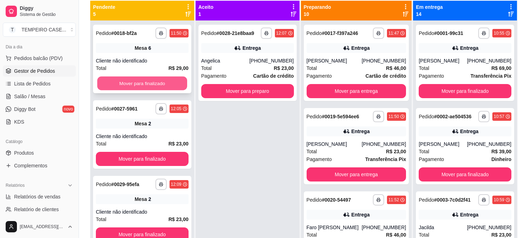
click at [158, 81] on button "Mover para finalizado" at bounding box center [142, 84] width 90 height 14
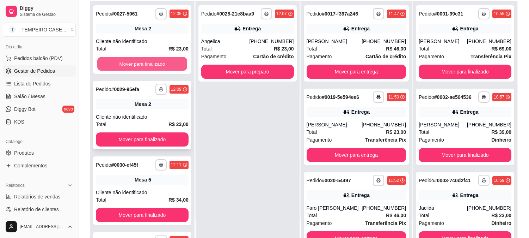
click at [157, 67] on button "Mover para finalizado" at bounding box center [142, 64] width 90 height 14
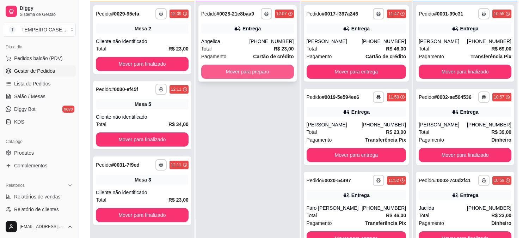
click at [261, 78] on button "Mover para preparo" at bounding box center [247, 72] width 93 height 14
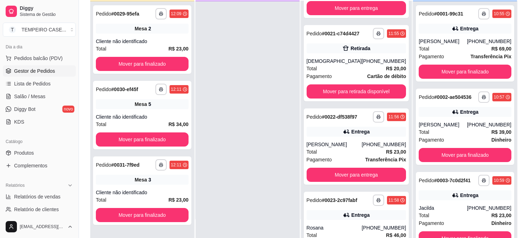
scroll to position [235, 0]
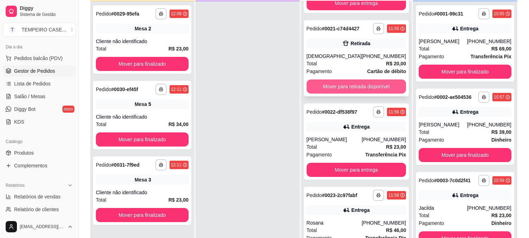
click at [348, 93] on button "Mover para retirada disponível" at bounding box center [357, 86] width 100 height 14
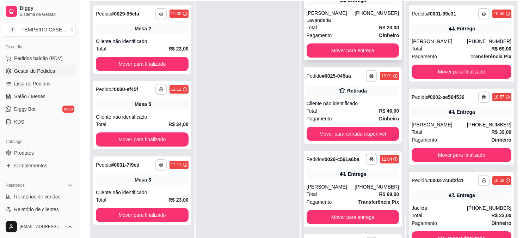
scroll to position [412, 0]
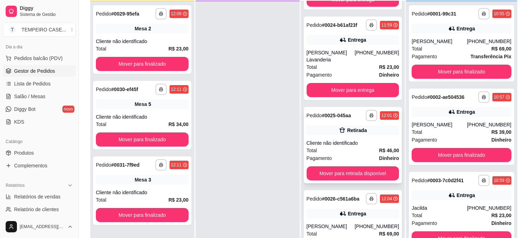
click at [346, 139] on div "Cliente não identificado" at bounding box center [353, 142] width 93 height 7
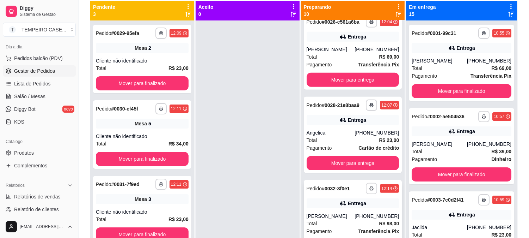
scroll to position [19, 0]
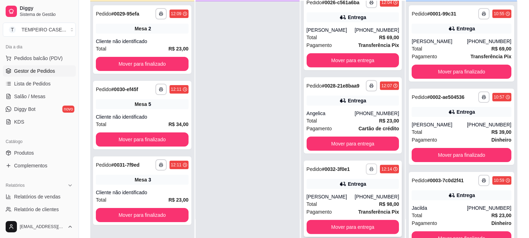
click at [366, 163] on button "button" at bounding box center [371, 168] width 11 height 11
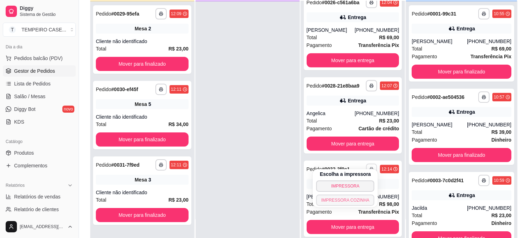
click at [345, 201] on button "IMPRESSORA COZINHA" at bounding box center [345, 199] width 58 height 11
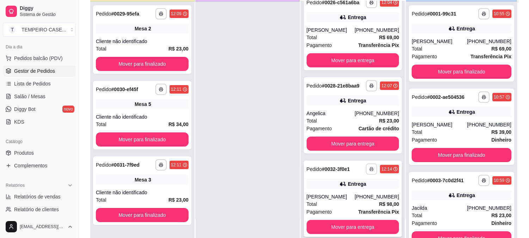
click at [370, 167] on icon "button" at bounding box center [372, 169] width 4 height 4
click at [357, 199] on button "IMPRESSORA COZINHA" at bounding box center [352, 193] width 47 height 9
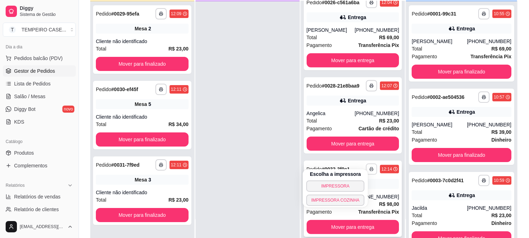
click at [370, 167] on icon "button" at bounding box center [372, 169] width 4 height 4
click at [359, 202] on button "IMPRESSORA COZINHA" at bounding box center [345, 199] width 58 height 11
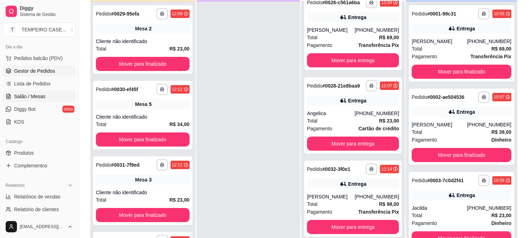
scroll to position [615, 0]
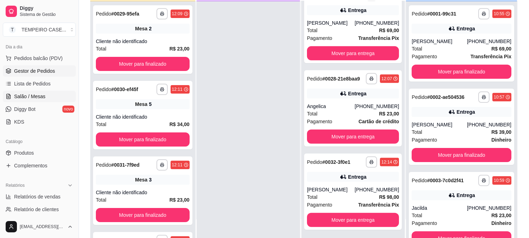
click at [38, 92] on link "Salão / Mesas" at bounding box center [39, 96] width 73 height 11
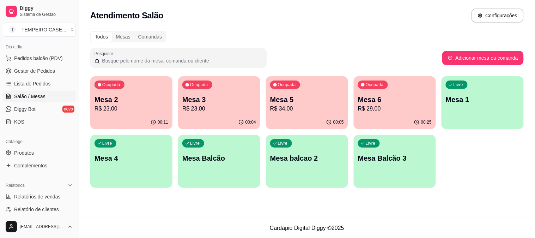
click at [384, 99] on p "Mesa 6" at bounding box center [395, 99] width 74 height 10
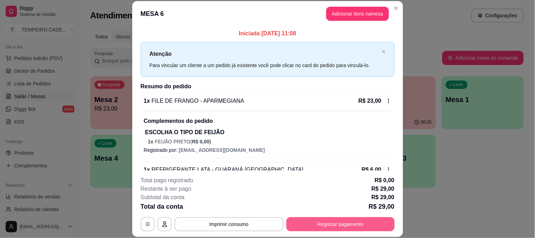
click at [358, 228] on button "Registrar pagamento" at bounding box center [340, 224] width 108 height 14
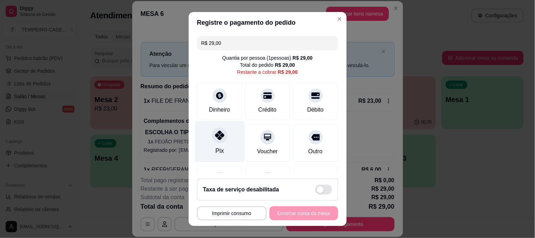
click at [208, 131] on div "Pix" at bounding box center [220, 141] width 50 height 41
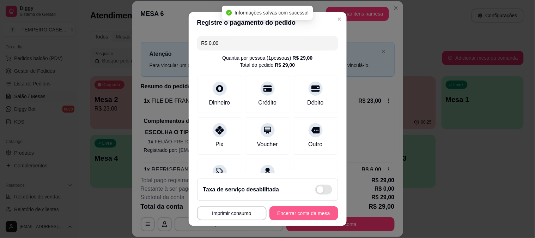
type input "R$ 0,00"
click at [295, 213] on button "Encerrar conta da mesa" at bounding box center [303, 213] width 69 height 14
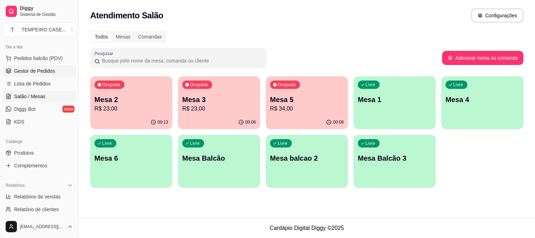
click at [43, 69] on span "Gestor de Pedidos" at bounding box center [34, 70] width 41 height 7
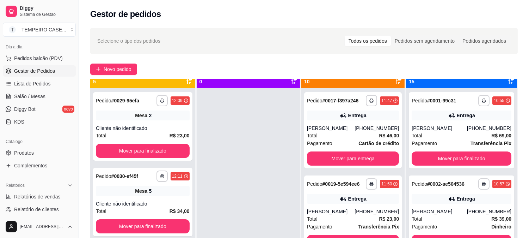
scroll to position [19, 0]
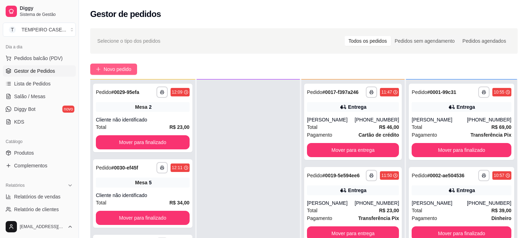
click at [134, 68] on button "Novo pedido" at bounding box center [113, 68] width 47 height 11
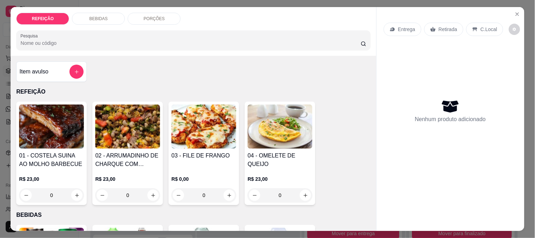
click at [193, 136] on img at bounding box center [203, 126] width 65 height 44
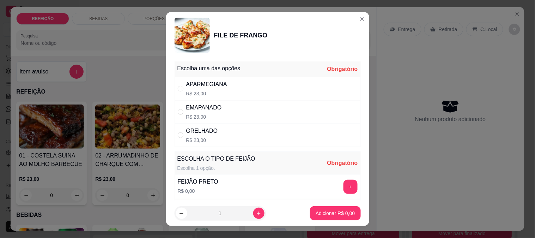
click at [242, 87] on div "APARMEGIANA R$ 23,00" at bounding box center [268, 88] width 186 height 23
radio input "true"
click at [343, 181] on button "+" at bounding box center [350, 186] width 14 height 14
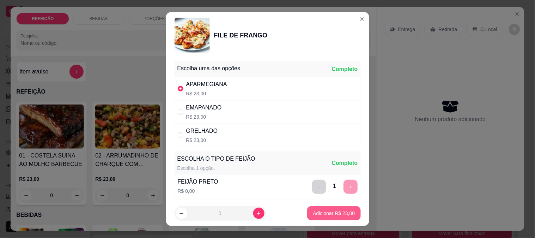
click at [335, 213] on p "Adicionar R$ 23,00" at bounding box center [334, 212] width 42 height 7
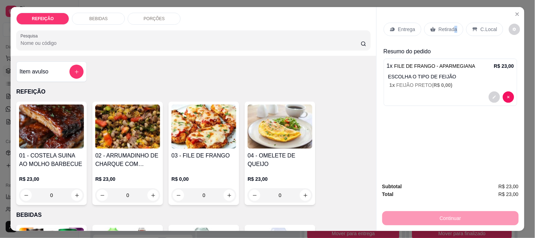
click at [452, 27] on p "Retirada" at bounding box center [448, 29] width 19 height 7
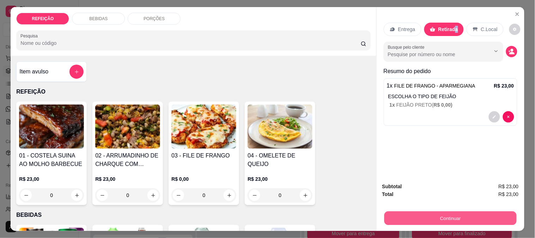
click at [432, 216] on button "Continuar" at bounding box center [450, 218] width 132 height 14
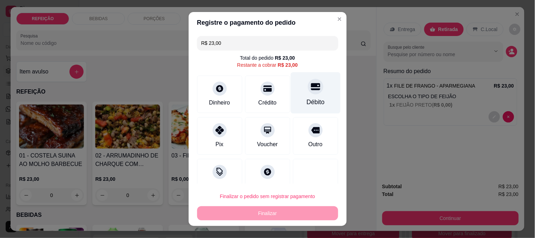
click at [301, 96] on div "Débito" at bounding box center [316, 92] width 50 height 41
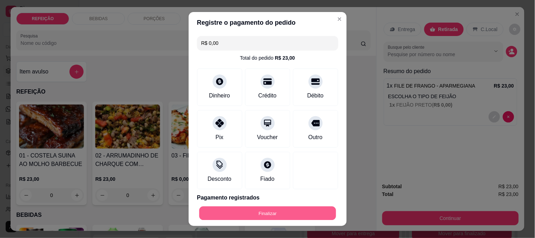
click at [279, 216] on button "Finalizar" at bounding box center [267, 213] width 137 height 14
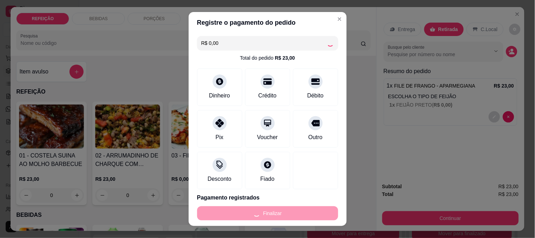
type input "-R$ 23,00"
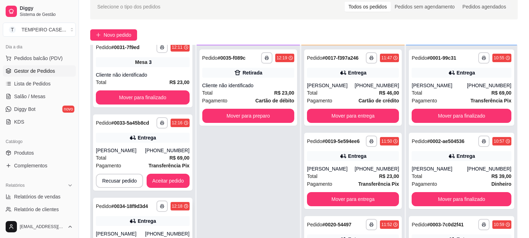
scroll to position [78, 0]
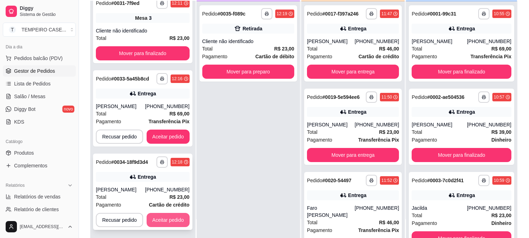
click at [166, 217] on button "Aceitar pedido" at bounding box center [168, 220] width 43 height 14
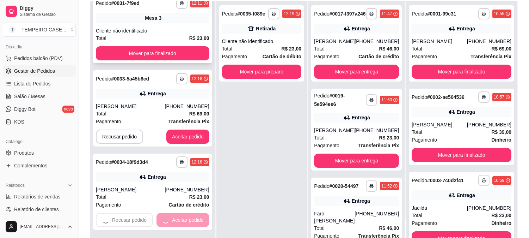
scroll to position [79, 0]
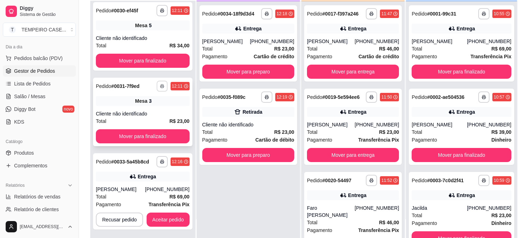
click at [161, 86] on icon "button" at bounding box center [162, 86] width 4 height 4
click at [160, 176] on div "Entrega" at bounding box center [143, 176] width 94 height 10
click at [162, 160] on polyline "button" at bounding box center [162, 160] width 2 height 1
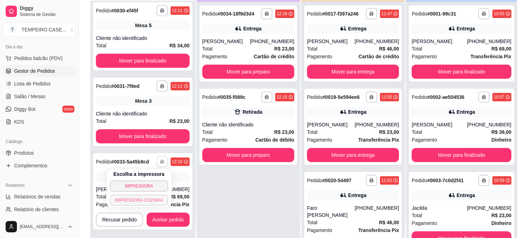
click at [142, 199] on button "IMPRESSORA COZINHA" at bounding box center [139, 199] width 58 height 11
click at [162, 162] on rect "button" at bounding box center [162, 162] width 2 height 1
click at [153, 199] on button "IMPRESSORA COZINHA" at bounding box center [139, 199] width 56 height 11
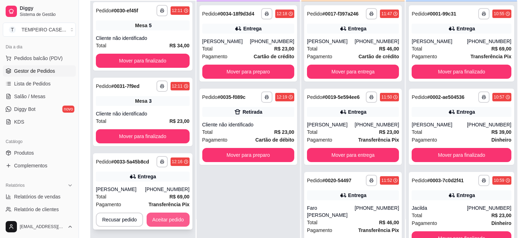
click at [175, 218] on button "Aceitar pedido" at bounding box center [168, 219] width 43 height 14
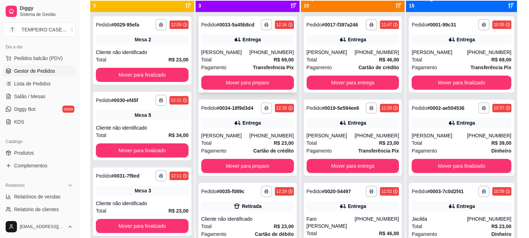
scroll to position [0, 0]
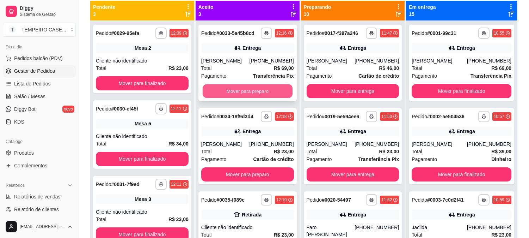
click at [253, 90] on button "Mover para preparo" at bounding box center [248, 91] width 90 height 14
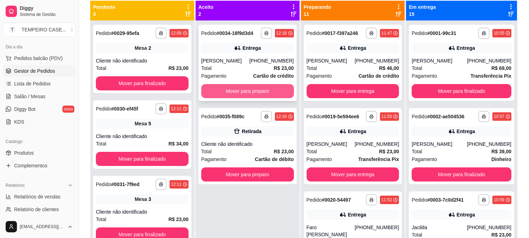
click at [255, 87] on button "Mover para preparo" at bounding box center [247, 91] width 93 height 14
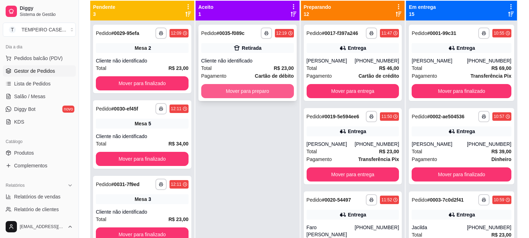
click at [252, 92] on button "Mover para preparo" at bounding box center [247, 91] width 93 height 14
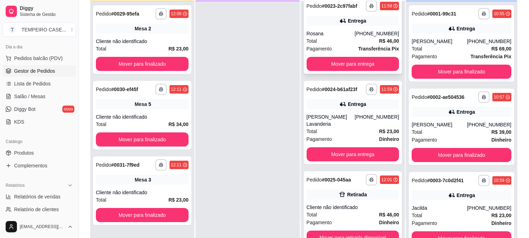
scroll to position [353, 0]
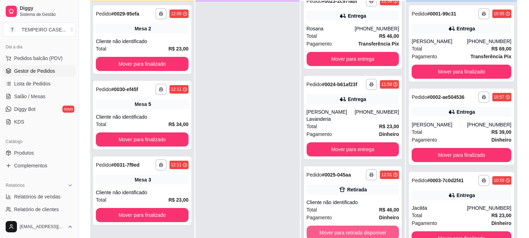
click at [352, 225] on button "Mover para retirada disponível" at bounding box center [353, 232] width 93 height 14
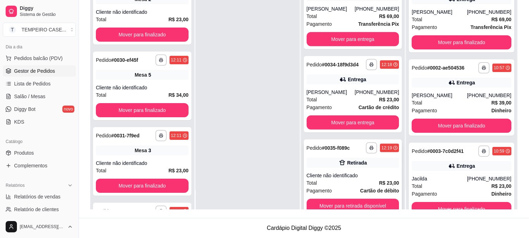
scroll to position [774, 0]
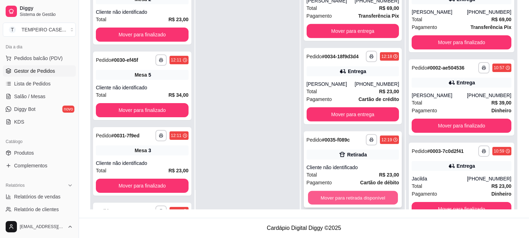
click at [339, 191] on button "Mover para retirada disponível" at bounding box center [353, 198] width 90 height 14
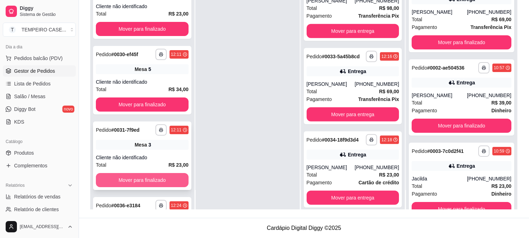
scroll to position [0, 0]
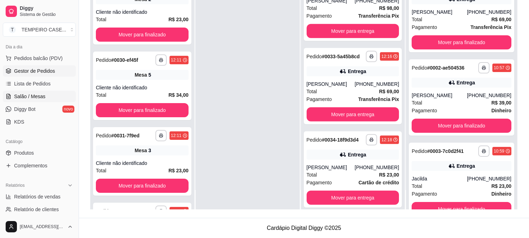
click at [42, 97] on span "Salão / Mesas" at bounding box center [29, 96] width 31 height 7
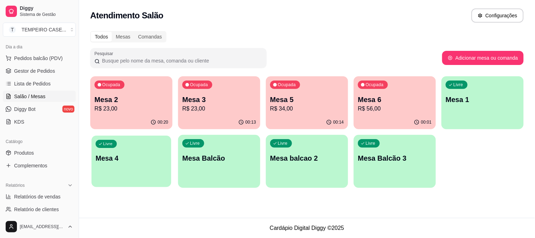
click at [156, 164] on div "Livre Mesa 4" at bounding box center [131, 156] width 80 height 43
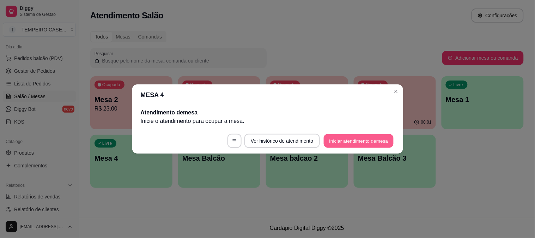
click at [351, 139] on button "Iniciar atendimento de mesa" at bounding box center [359, 141] width 70 height 14
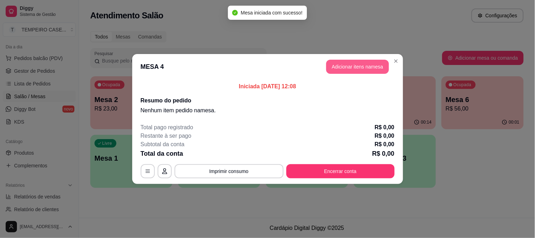
click at [357, 73] on header "MESA 4 Adicionar itens na mesa" at bounding box center [267, 66] width 271 height 25
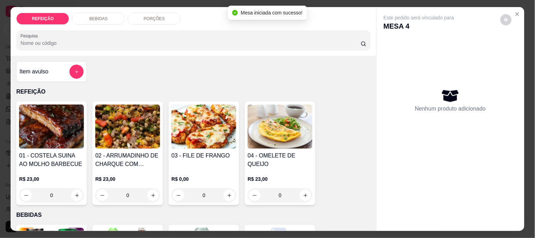
click at [193, 132] on img at bounding box center [203, 126] width 65 height 44
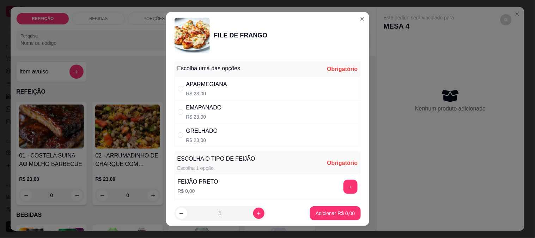
click at [250, 133] on div "GRELHADO R$ 23,00" at bounding box center [268, 134] width 186 height 23
radio input "true"
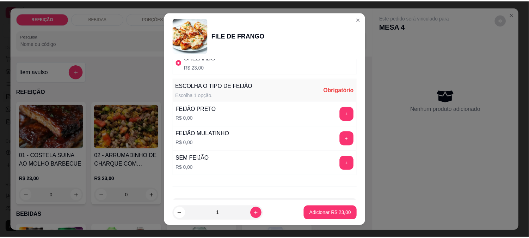
scroll to position [101, 0]
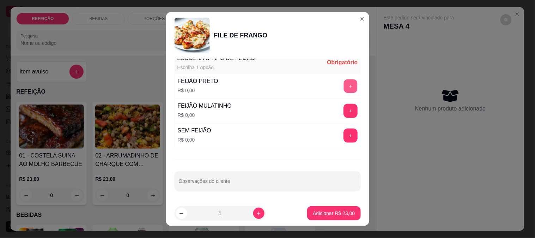
click at [343, 83] on button "+" at bounding box center [350, 86] width 14 height 14
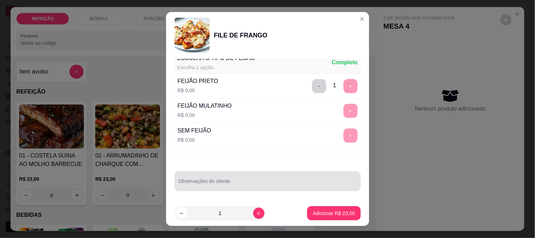
click at [242, 182] on input "Observações do cliente" at bounding box center [268, 183] width 178 height 7
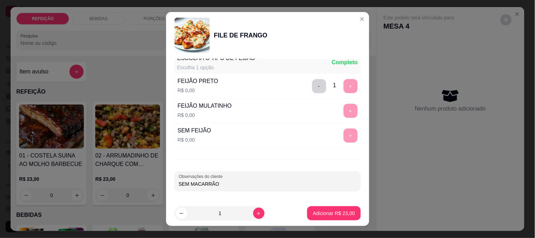
type input "SEM MACARRÃO"
click at [338, 212] on p "Adicionar R$ 23,00" at bounding box center [333, 213] width 41 height 7
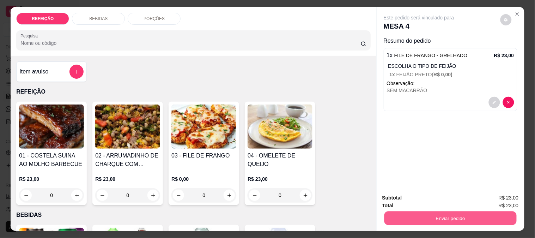
click at [449, 217] on button "Enviar pedido" at bounding box center [450, 218] width 132 height 14
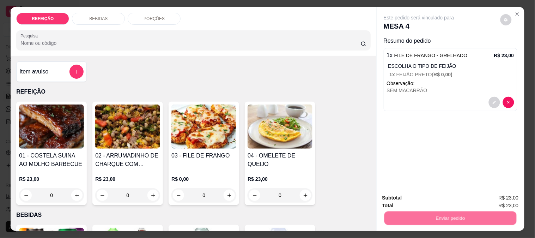
click at [411, 193] on button "Não registrar e enviar pedido" at bounding box center [426, 197] width 73 height 13
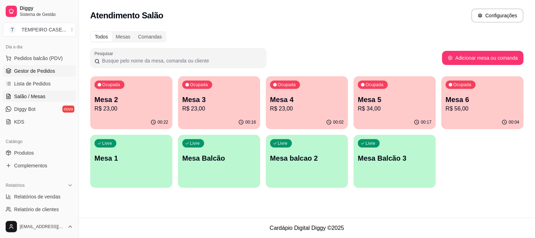
click at [30, 75] on link "Gestor de Pedidos" at bounding box center [39, 70] width 73 height 11
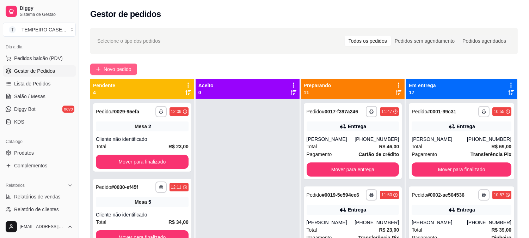
click at [115, 68] on span "Novo pedido" at bounding box center [118, 69] width 28 height 8
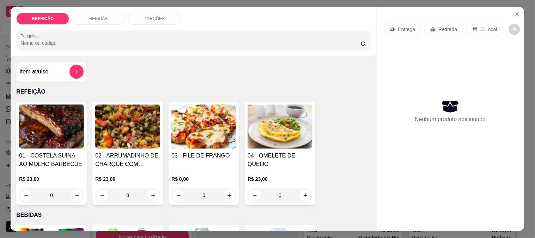
click at [40, 126] on img at bounding box center [51, 126] width 65 height 44
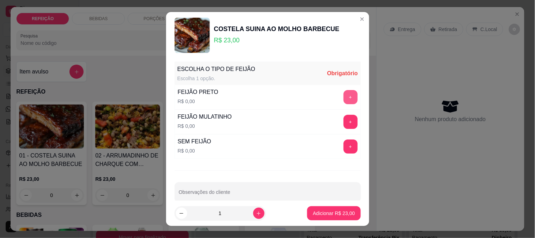
click at [343, 98] on button "+" at bounding box center [350, 97] width 14 height 14
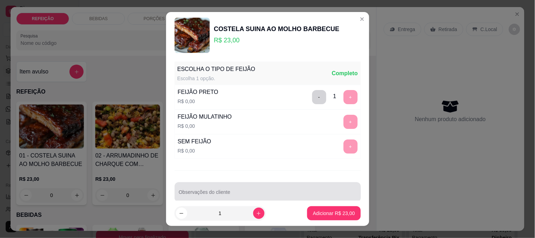
click at [266, 185] on div at bounding box center [268, 192] width 178 height 14
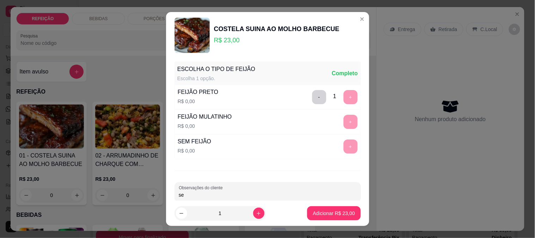
type input "s"
type input "SEM MACARRÃO E SEM FAROFA"
click at [307, 206] on button "Adicionar R$ 23,00" at bounding box center [333, 213] width 53 height 14
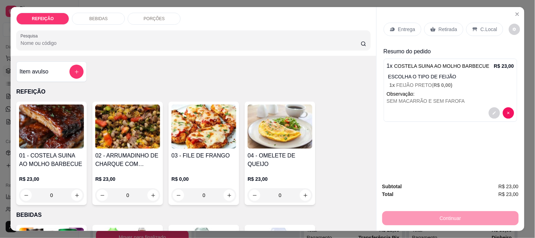
click at [402, 29] on p "Entrega" at bounding box center [406, 29] width 17 height 7
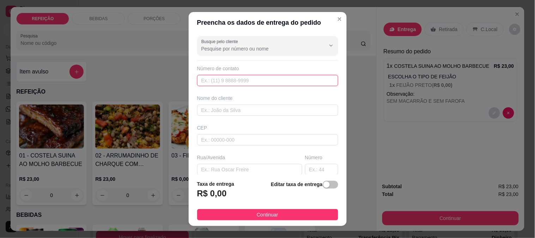
click at [232, 83] on input "text" at bounding box center [267, 80] width 141 height 11
paste input "[PHONE_NUMBER]"
type input "[PHONE_NUMBER]"
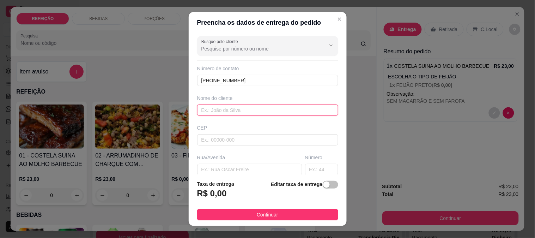
click at [224, 111] on input "text" at bounding box center [267, 109] width 141 height 11
type input "[PERSON_NAME]"
click at [232, 169] on input "text" at bounding box center [249, 169] width 105 height 11
type input "S"
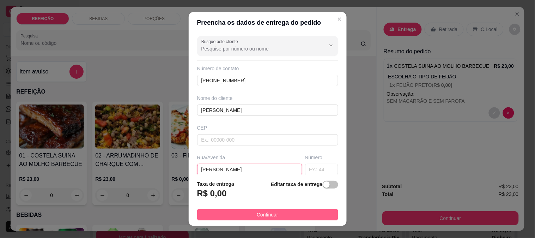
type input "[PERSON_NAME]"
click at [268, 210] on button "Continuar" at bounding box center [267, 214] width 141 height 11
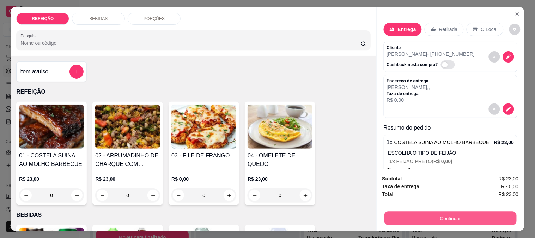
click at [406, 211] on button "Continuar" at bounding box center [450, 218] width 132 height 14
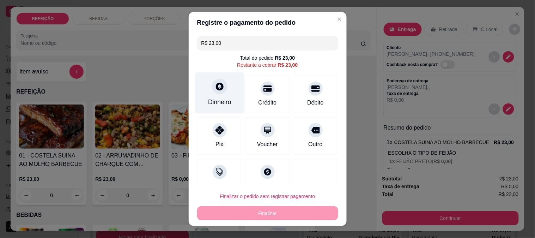
click at [221, 93] on div "Dinheiro" at bounding box center [220, 92] width 50 height 41
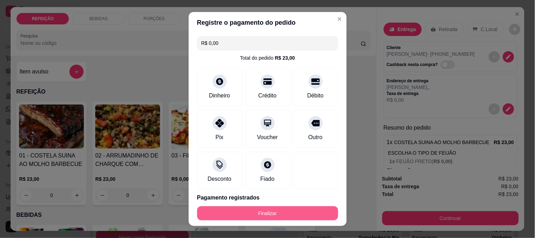
click at [299, 211] on button "Finalizar" at bounding box center [267, 213] width 141 height 14
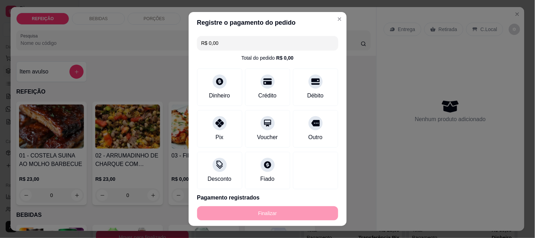
type input "-R$ 23,00"
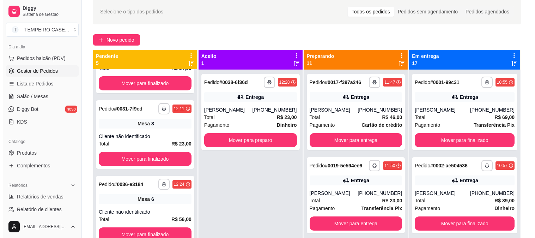
scroll to position [107, 0]
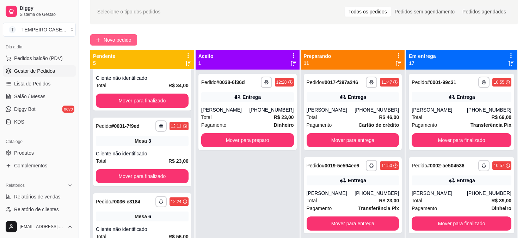
click at [116, 36] on span "Novo pedido" at bounding box center [118, 40] width 28 height 8
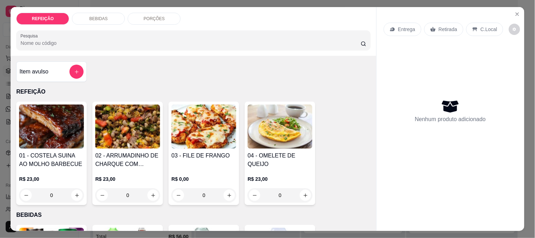
click at [72, 127] on img at bounding box center [51, 126] width 65 height 44
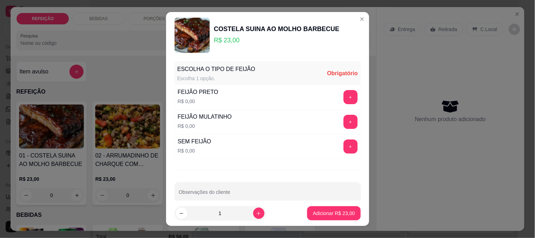
click at [343, 123] on button "+" at bounding box center [350, 122] width 14 height 14
click at [331, 207] on button "Adicionar R$ 23,00" at bounding box center [333, 213] width 53 height 14
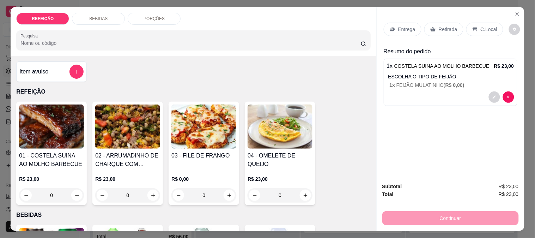
click at [400, 28] on p "Entrega" at bounding box center [406, 29] width 17 height 7
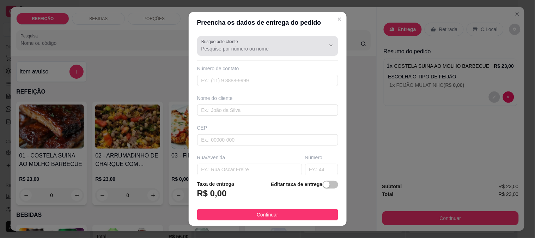
click at [239, 52] on div at bounding box center [267, 46] width 133 height 14
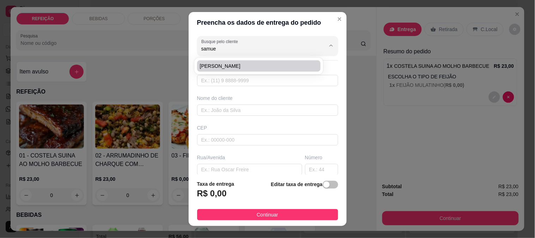
click at [238, 69] on li "[PERSON_NAME]" at bounding box center [259, 65] width 124 height 11
type input "[PERSON_NAME]"
type input "8195356525"
type input "[PERSON_NAME]"
type input "[GEOGRAPHIC_DATA]"
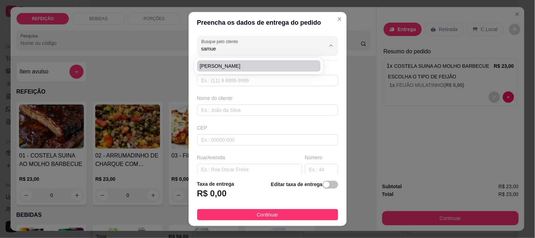
type input "IPOJUCA"
type input "ultima casa antes da pousada"
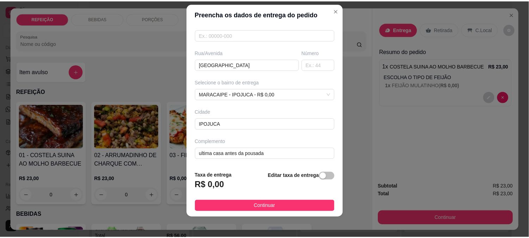
scroll to position [11, 0]
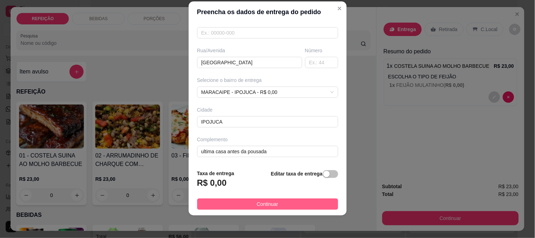
type input "[PERSON_NAME]"
click at [282, 199] on button "Continuar" at bounding box center [267, 203] width 141 height 11
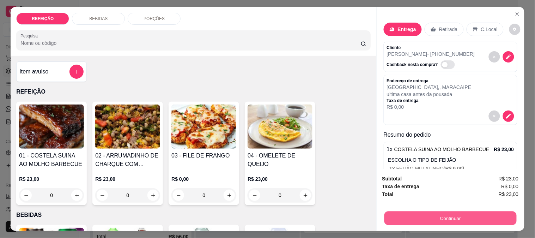
click at [431, 218] on button "Continuar" at bounding box center [450, 218] width 132 height 14
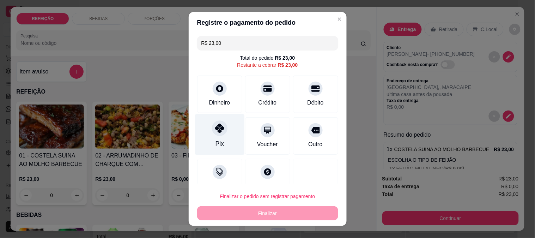
click at [215, 126] on icon at bounding box center [219, 127] width 9 height 9
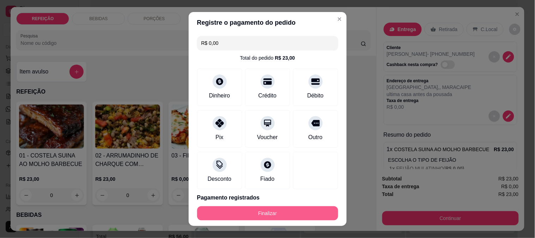
click at [281, 214] on button "Finalizar" at bounding box center [267, 213] width 141 height 14
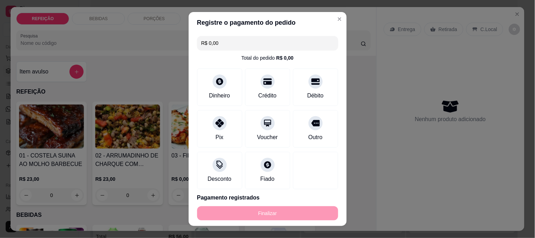
type input "-R$ 23,00"
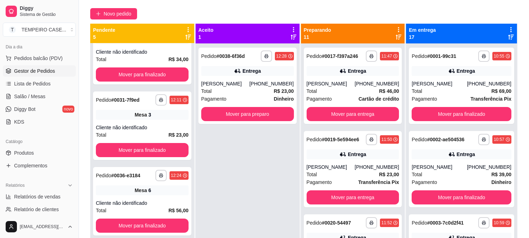
scroll to position [68, 0]
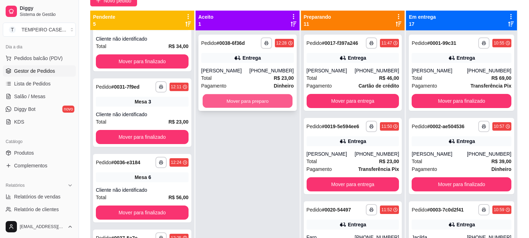
click at [256, 102] on button "Mover para preparo" at bounding box center [248, 101] width 90 height 14
click at [270, 97] on button "Mover para preparo" at bounding box center [247, 101] width 93 height 14
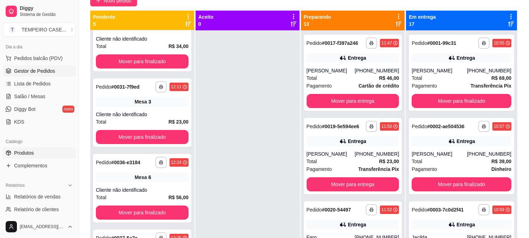
click at [42, 151] on link "Produtos" at bounding box center [39, 152] width 73 height 11
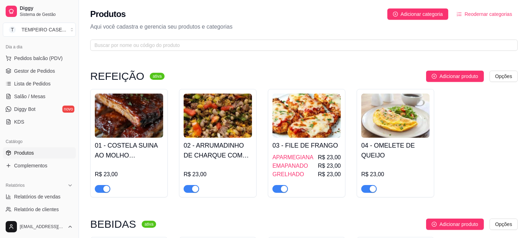
click at [143, 136] on img at bounding box center [129, 115] width 68 height 44
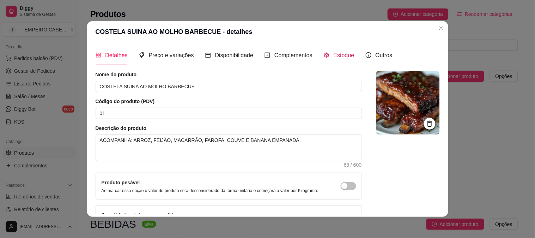
click at [348, 54] on span "Estoque" at bounding box center [344, 55] width 21 height 6
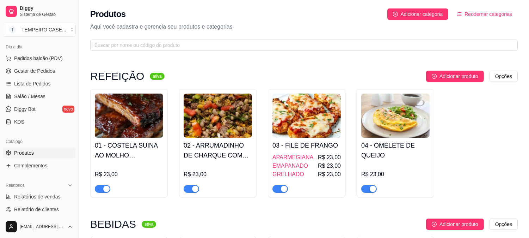
click at [104, 191] on div "button" at bounding box center [106, 188] width 6 height 6
click at [22, 68] on span "Gestor de Pedidos" at bounding box center [34, 70] width 41 height 7
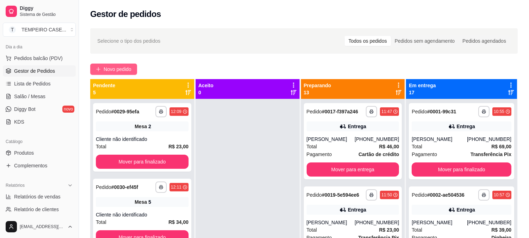
click at [128, 70] on span "Novo pedido" at bounding box center [118, 69] width 28 height 8
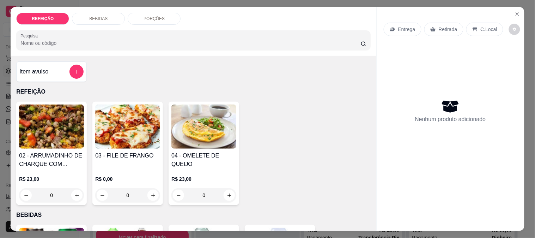
click at [102, 132] on img at bounding box center [127, 126] width 65 height 44
click at [190, 83] on div "APARMEGIANA" at bounding box center [206, 84] width 41 height 8
radio input "true"
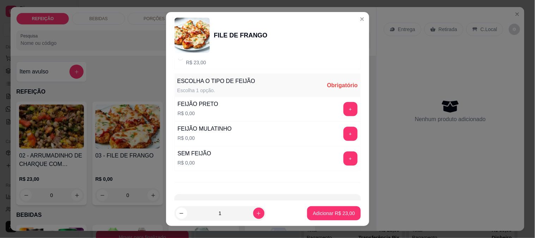
scroll to position [78, 0]
click at [342, 111] on div "+" at bounding box center [351, 108] width 20 height 14
click at [343, 111] on button "+" at bounding box center [350, 108] width 14 height 14
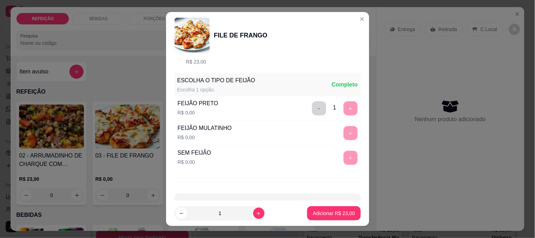
click at [337, 220] on footer "1 Adicionar R$ 23,00" at bounding box center [267, 212] width 203 height 25
click at [335, 212] on p "Adicionar R$ 23,00" at bounding box center [334, 212] width 42 height 7
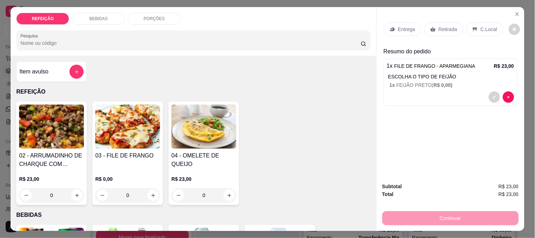
click at [398, 26] on p "Entrega" at bounding box center [406, 29] width 17 height 7
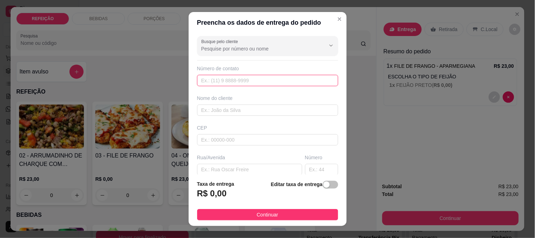
click at [212, 80] on input "text" at bounding box center [267, 80] width 141 height 11
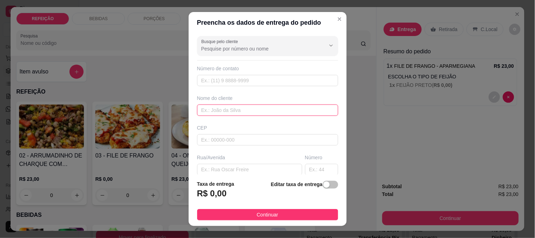
click at [212, 104] on input "text" at bounding box center [267, 109] width 141 height 11
type input "gil"
click at [240, 170] on input "text" at bounding box center [249, 169] width 105 height 11
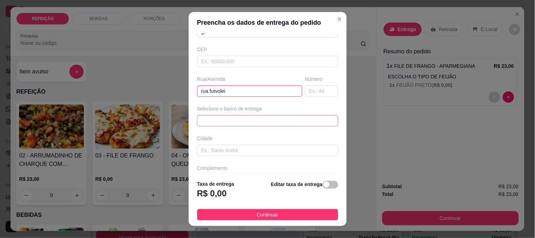
click at [245, 126] on span at bounding box center [267, 120] width 133 height 11
type input "rua futvolei"
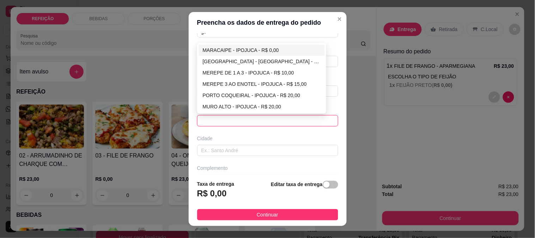
click at [221, 47] on div "MARACAIPE - IPOJUCA - R$ 0,00" at bounding box center [262, 50] width 118 height 8
type input "IPOJUCA"
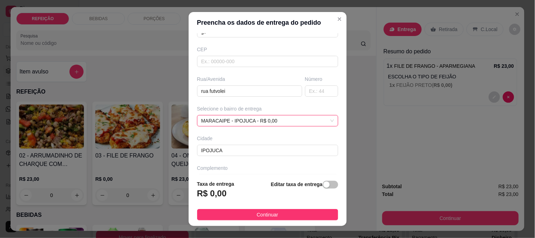
drag, startPoint x: 254, startPoint y: 217, endPoint x: 258, endPoint y: 216, distance: 4.7
click at [257, 217] on span "Continuar" at bounding box center [268, 215] width 22 height 8
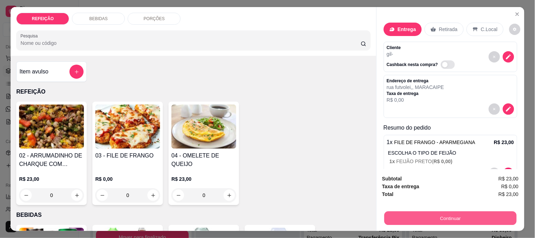
click at [411, 216] on button "Continuar" at bounding box center [450, 218] width 132 height 14
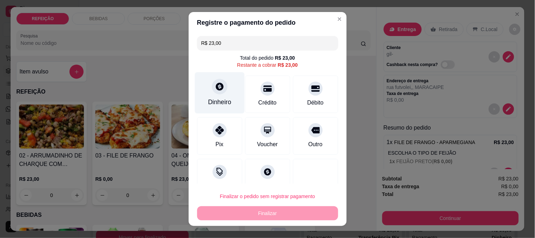
click at [218, 81] on div "Dinheiro" at bounding box center [220, 92] width 50 height 41
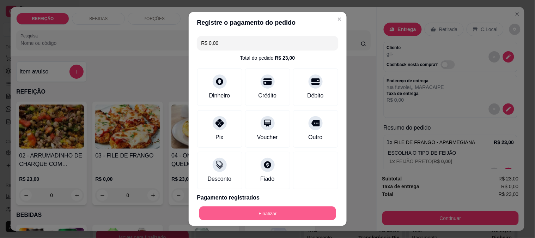
click at [265, 206] on button "Finalizar" at bounding box center [267, 213] width 137 height 14
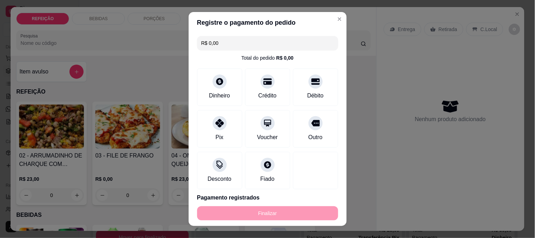
type input "-R$ 23,00"
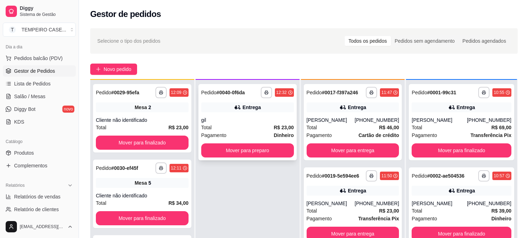
scroll to position [19, 0]
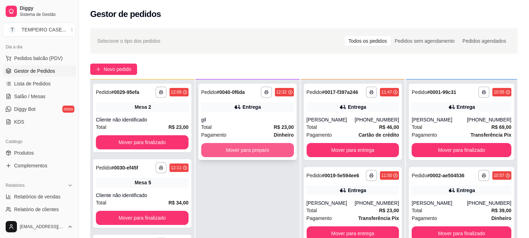
click at [238, 152] on button "Mover para preparo" at bounding box center [247, 150] width 93 height 14
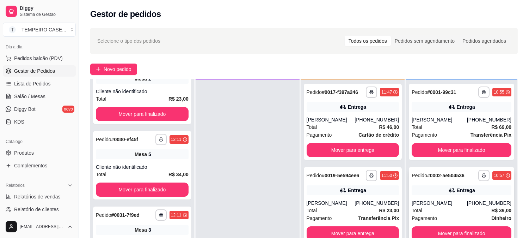
scroll to position [39, 0]
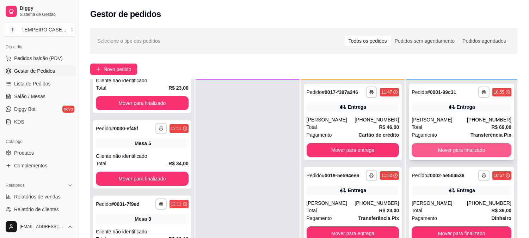
click at [457, 148] on button "Mover para finalizado" at bounding box center [462, 150] width 100 height 14
click at [459, 148] on button "Mover para finalizado" at bounding box center [462, 150] width 97 height 14
click at [458, 149] on button "Mover para finalizado" at bounding box center [462, 150] width 100 height 14
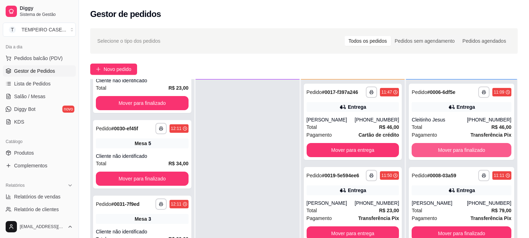
click at [458, 149] on button "Mover para finalizado" at bounding box center [462, 150] width 100 height 14
click at [458, 149] on button "Mover para finalizado" at bounding box center [462, 150] width 97 height 14
click at [458, 149] on button "Mover para finalizado" at bounding box center [462, 150] width 100 height 14
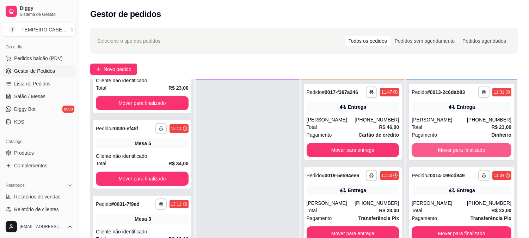
click at [458, 149] on button "Mover para finalizado" at bounding box center [462, 150] width 100 height 14
click at [458, 149] on button "Mover para finalizado" at bounding box center [462, 150] width 97 height 14
click at [458, 149] on button "Mover para finalizado" at bounding box center [462, 150] width 100 height 14
click at [458, 149] on button "Mover para finalizado" at bounding box center [462, 150] width 97 height 14
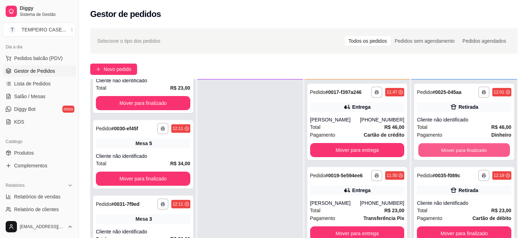
click at [458, 149] on button "Mover para finalizado" at bounding box center [465, 150] width 92 height 14
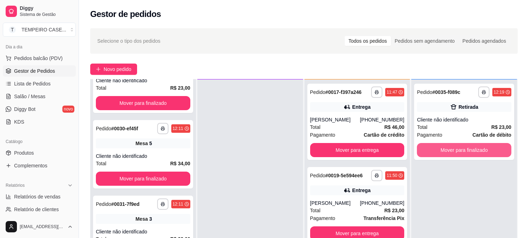
click at [458, 149] on button "Mover para finalizado" at bounding box center [464, 150] width 94 height 14
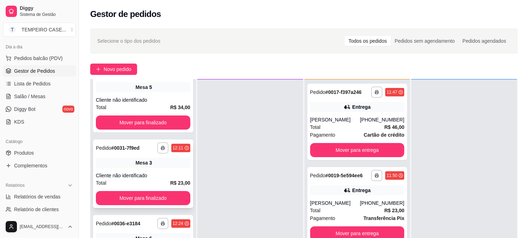
scroll to position [0, 0]
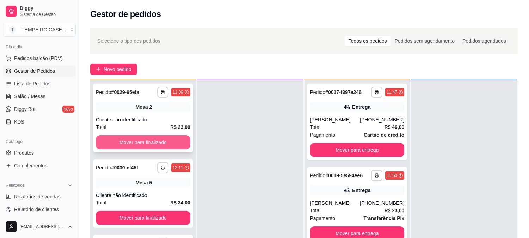
click at [119, 140] on button "Mover para finalizado" at bounding box center [143, 142] width 94 height 14
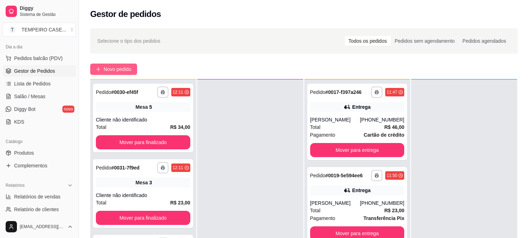
click at [109, 73] on span "Novo pedido" at bounding box center [118, 69] width 28 height 8
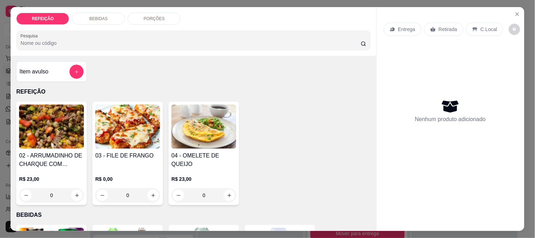
click at [65, 131] on img at bounding box center [51, 126] width 65 height 44
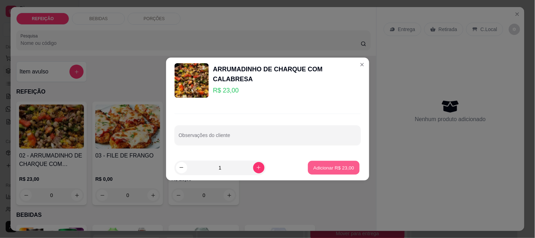
click at [319, 167] on p "Adicionar R$ 23,00" at bounding box center [333, 167] width 41 height 7
type input "1"
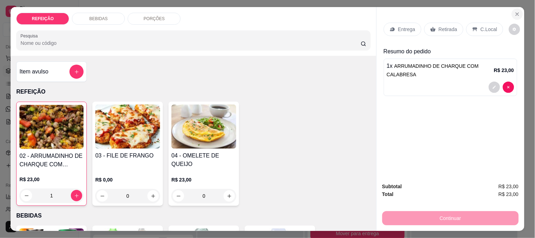
click at [514, 12] on icon "Close" at bounding box center [517, 14] width 6 height 6
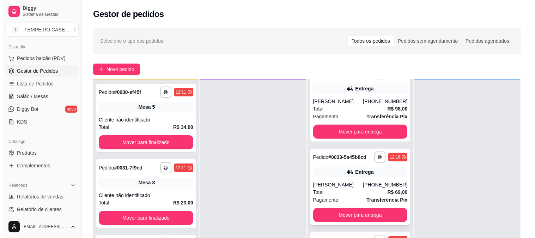
scroll to position [666, 0]
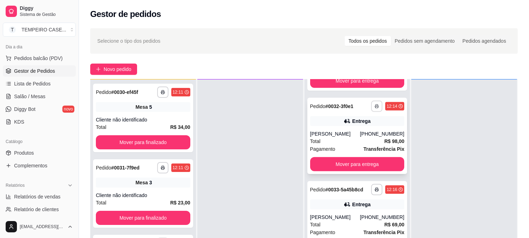
click at [371, 100] on button "button" at bounding box center [376, 105] width 11 height 11
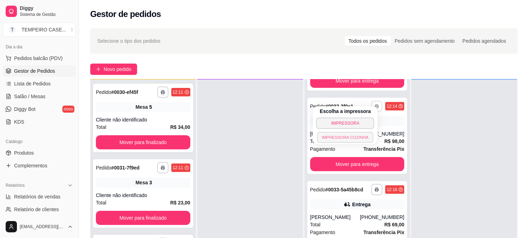
click at [357, 140] on button "IMPRESSORA COZINHA" at bounding box center [345, 137] width 56 height 11
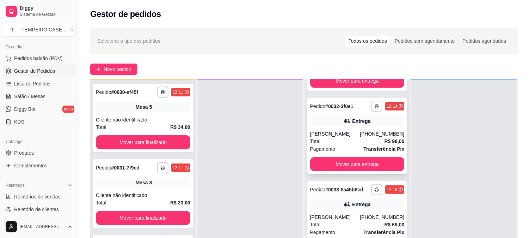
click at [371, 100] on button "button" at bounding box center [376, 105] width 11 height 11
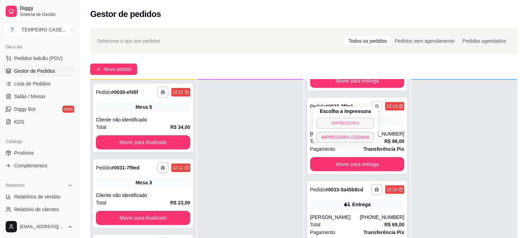
click at [357, 121] on button "IMPRESSORA" at bounding box center [346, 122] width 58 height 11
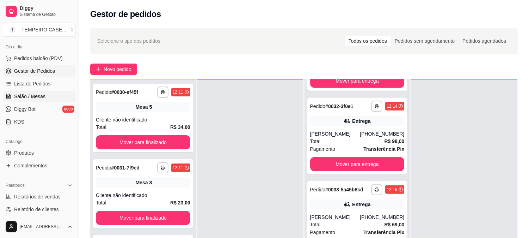
click at [35, 96] on span "Salão / Mesas" at bounding box center [29, 96] width 31 height 7
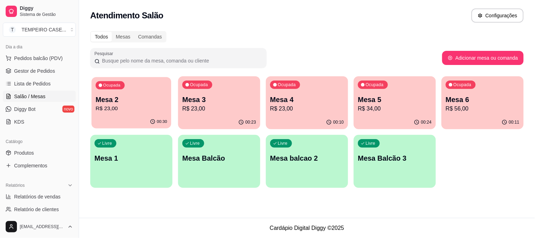
click at [140, 118] on div "00:30" at bounding box center [131, 121] width 80 height 13
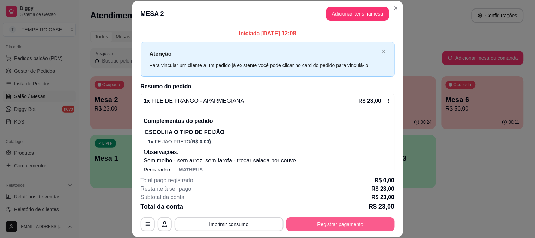
click at [320, 221] on button "Registrar pagamento" at bounding box center [340, 224] width 108 height 14
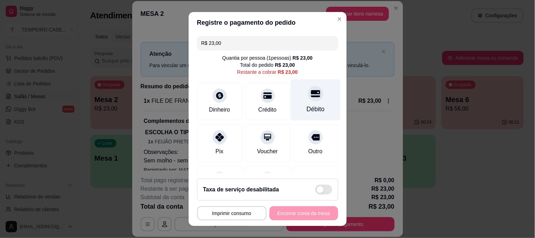
click at [300, 102] on div "Débito" at bounding box center [316, 99] width 50 height 41
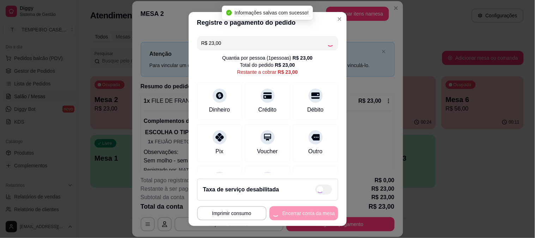
type input "R$ 0,00"
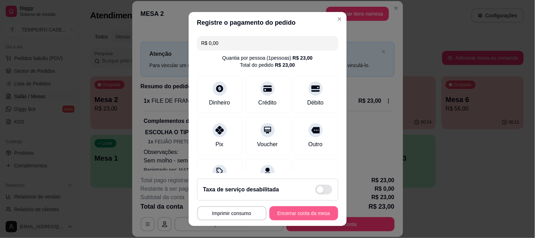
click at [290, 213] on button "Encerrar conta da mesa" at bounding box center [303, 213] width 69 height 14
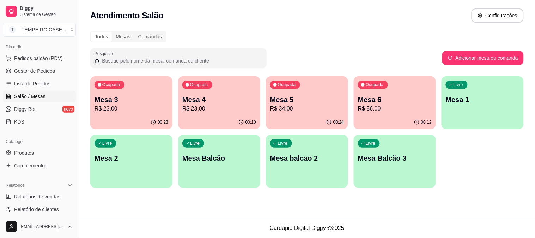
click at [469, 105] on div "Livre Mesa 1" at bounding box center [482, 98] width 82 height 44
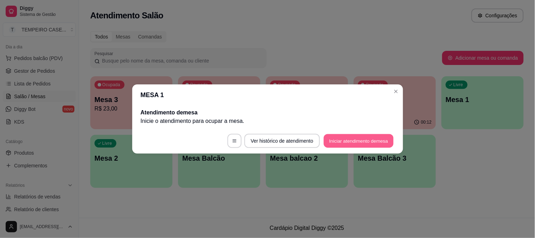
click at [354, 140] on button "Iniciar atendimento de mesa" at bounding box center [359, 141] width 70 height 14
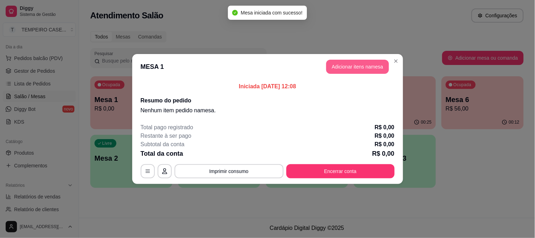
click at [362, 62] on button "Adicionar itens na mesa" at bounding box center [357, 67] width 63 height 14
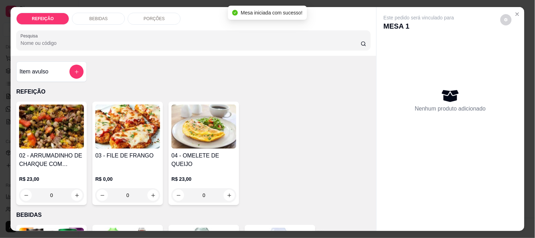
click at [44, 135] on img at bounding box center [51, 126] width 65 height 44
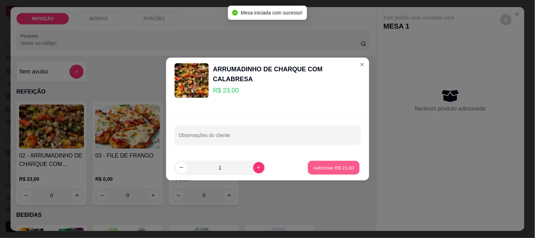
click at [329, 166] on p "Adicionar R$ 23,00" at bounding box center [333, 167] width 41 height 7
type input "1"
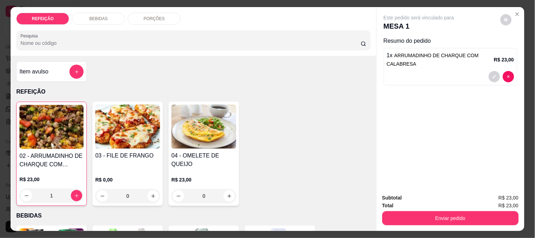
click at [131, 145] on img at bounding box center [127, 126] width 65 height 44
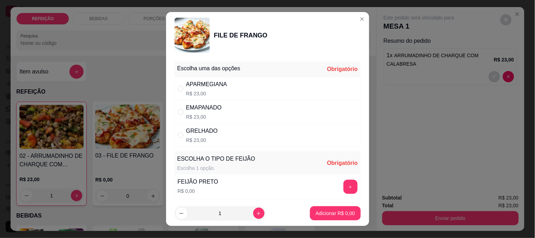
click at [330, 85] on div "APARMEGIANA R$ 23,00" at bounding box center [268, 88] width 186 height 23
radio input "true"
click at [343, 183] on button "+" at bounding box center [350, 186] width 14 height 14
click at [255, 209] on button "increase-product-quantity" at bounding box center [258, 212] width 11 height 11
type input "2"
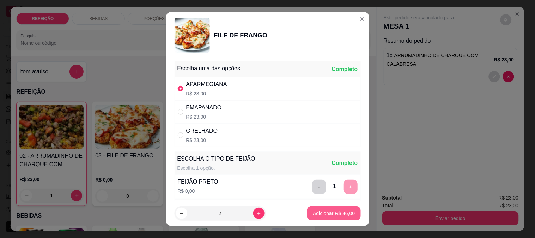
click at [345, 211] on p "Adicionar R$ 46,00" at bounding box center [334, 212] width 42 height 7
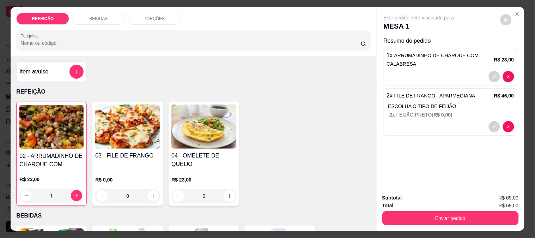
click at [455, 215] on button "Enviar pedido" at bounding box center [450, 218] width 136 height 14
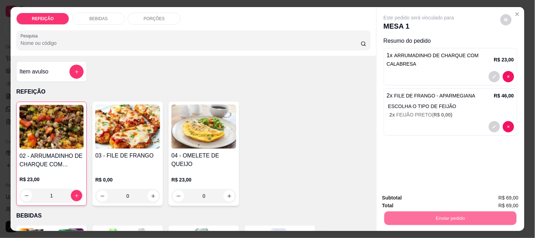
click at [399, 195] on button "Não registrar e enviar pedido" at bounding box center [426, 197] width 73 height 13
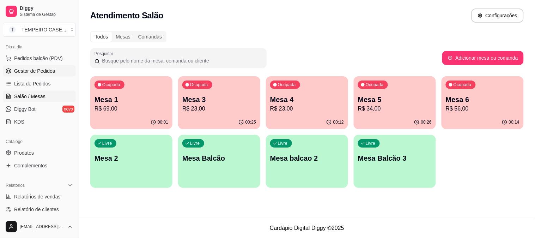
click at [39, 67] on span "Gestor de Pedidos" at bounding box center [34, 70] width 41 height 7
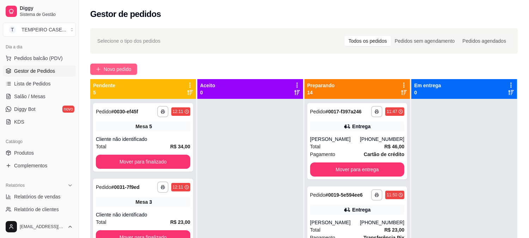
click at [129, 69] on span "Novo pedido" at bounding box center [118, 69] width 28 height 8
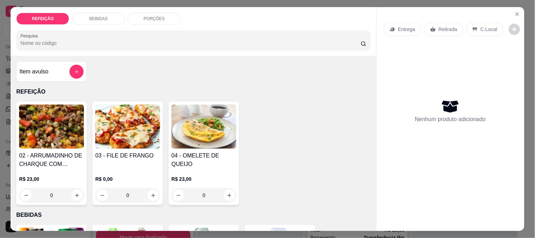
click at [125, 136] on img at bounding box center [127, 126] width 65 height 44
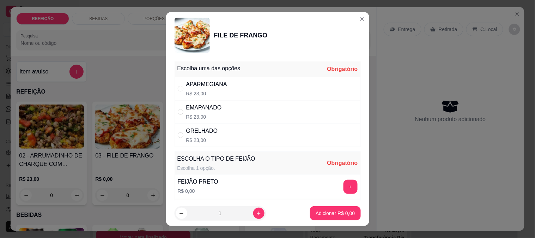
click at [280, 105] on div "EMAPANADO R$ 23,00" at bounding box center [268, 111] width 186 height 23
radio input "true"
click at [274, 83] on div "APARMEGIANA R$ 23,00" at bounding box center [268, 88] width 186 height 23
radio input "true"
radio input "false"
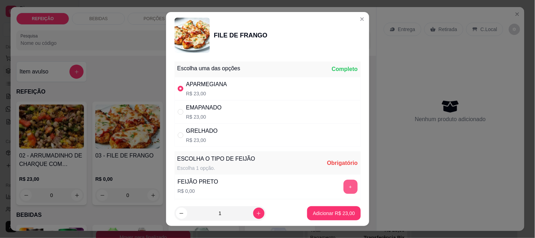
click at [343, 184] on button "+" at bounding box center [350, 186] width 14 height 14
click at [328, 212] on p "Adicionar R$ 23,00" at bounding box center [334, 212] width 42 height 7
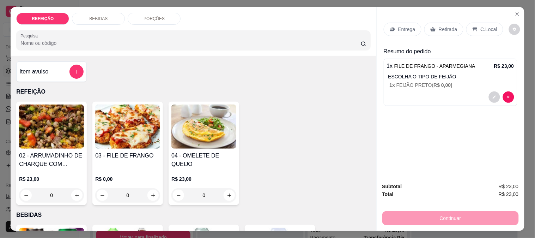
click at [47, 163] on h4 "02 - ARRUMADINHO DE CHARQUE COM CALABRESA" at bounding box center [51, 159] width 65 height 17
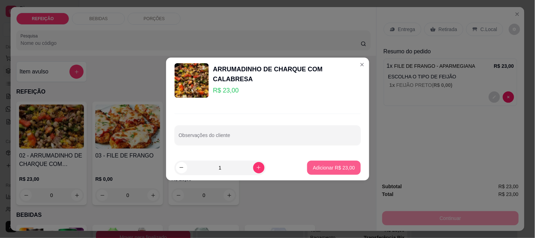
click at [319, 166] on p "Adicionar R$ 23,00" at bounding box center [334, 167] width 42 height 7
type input "1"
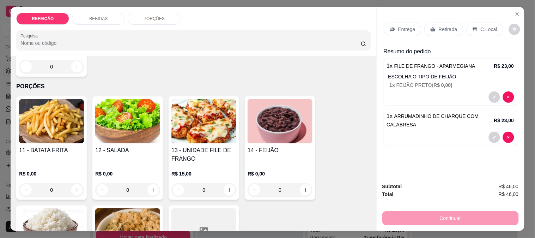
scroll to position [349, 0]
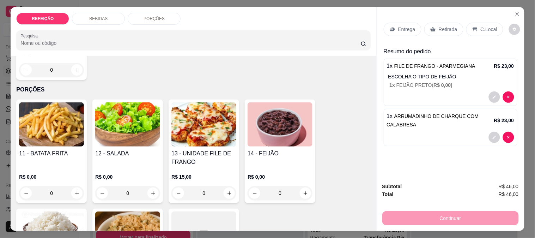
click at [201, 153] on h4 "13 - UNIDADE FILE DE FRANGO" at bounding box center [203, 157] width 65 height 17
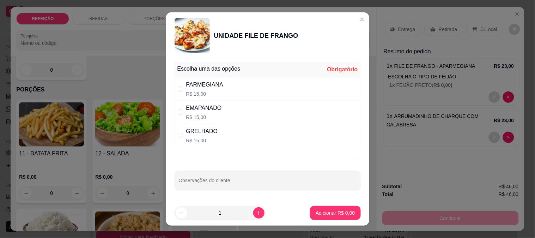
click at [220, 106] on div "EMAPANADO R$ 15,00" at bounding box center [268, 111] width 186 height 23
radio input "true"
click at [332, 215] on p "Adicionar R$ 15,00" at bounding box center [334, 212] width 42 height 7
type input "1"
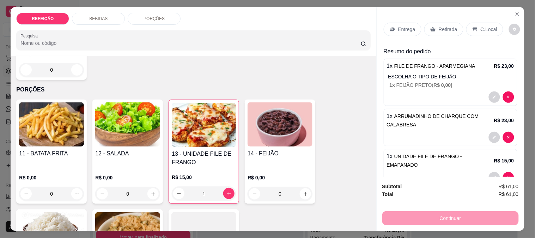
click at [401, 28] on p "Entrega" at bounding box center [406, 29] width 17 height 7
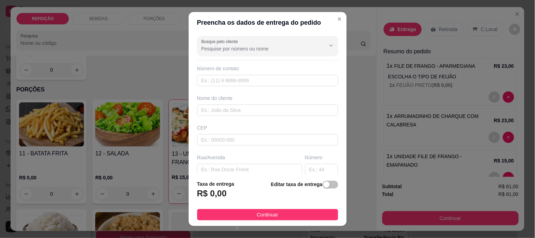
scroll to position [78, 0]
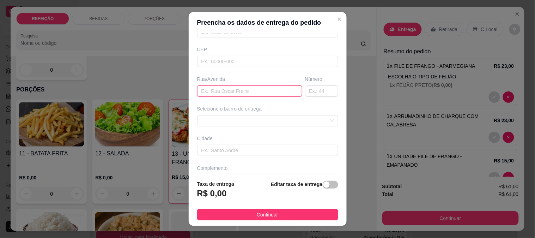
click at [221, 94] on input "text" at bounding box center [249, 90] width 105 height 11
paste input "entrada do estacionamento do estrela do mar"
click at [215, 123] on span at bounding box center [267, 120] width 133 height 11
type input "entrada do estacionamento do estrela do mar"
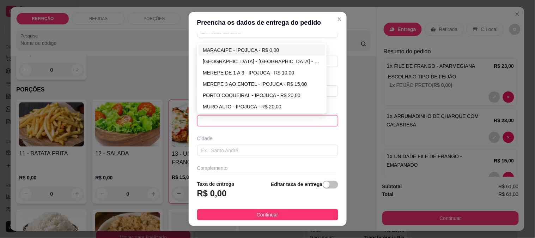
scroll to position [0, 0]
click at [234, 50] on div "MARACAIPE - IPOJUCA - R$ 0,00" at bounding box center [262, 50] width 118 height 8
type input "IPOJUCA"
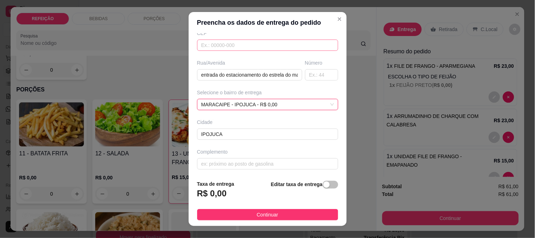
scroll to position [97, 0]
click at [234, 160] on input "text" at bounding box center [267, 161] width 141 height 11
paste input "pode deixar com o menino que fica na entrada, [PERSON_NAME] ou [PERSON_NAME]."
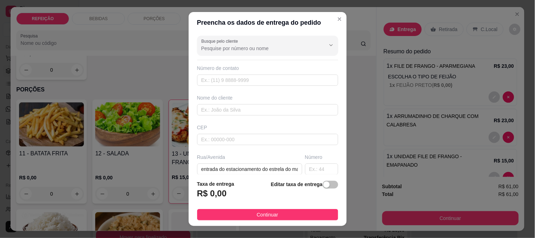
scroll to position [0, 0]
type input "pode deixar com o menino que fica na entrada, [PERSON_NAME] ou [PERSON_NAME]."
click at [214, 111] on input "text" at bounding box center [267, 109] width 141 height 11
paste input "Valdir"
type input "Valdir"
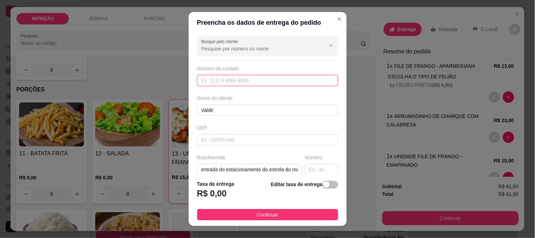
click at [220, 78] on input "text" at bounding box center [267, 80] width 141 height 11
paste input "[PHONE_NUMBER]"
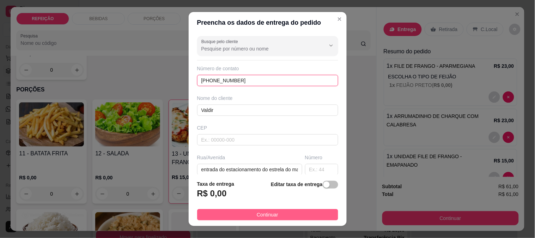
type input "[PHONE_NUMBER]"
click at [249, 214] on button "Continuar" at bounding box center [267, 214] width 141 height 11
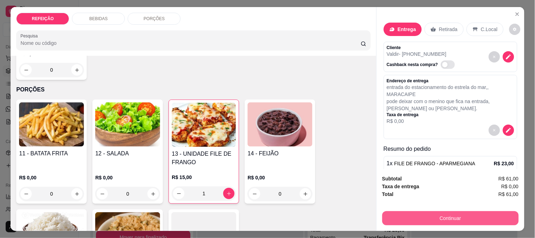
click at [448, 219] on button "Continuar" at bounding box center [450, 218] width 136 height 14
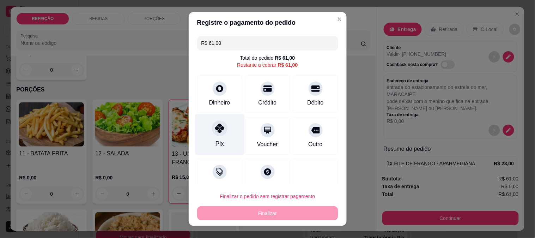
click at [215, 140] on div "Pix" at bounding box center [219, 143] width 8 height 9
type input "R$ 0,00"
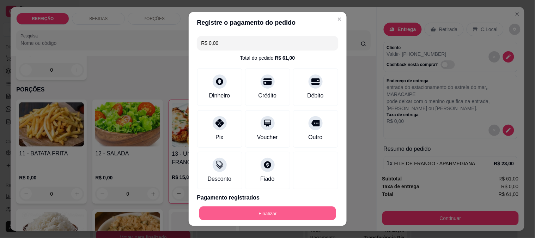
click at [247, 207] on button "Finalizar" at bounding box center [267, 213] width 137 height 14
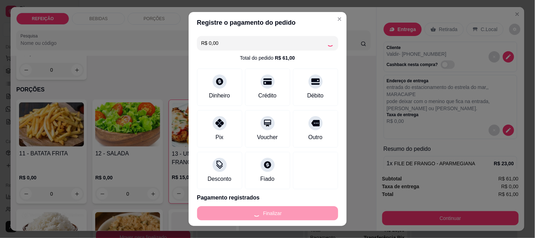
type input "0"
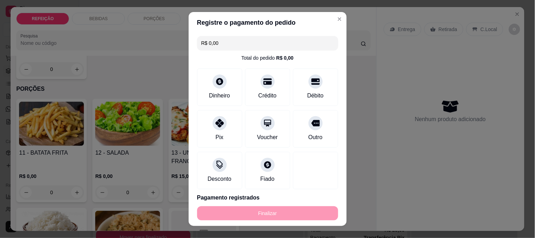
type input "-R$ 61,00"
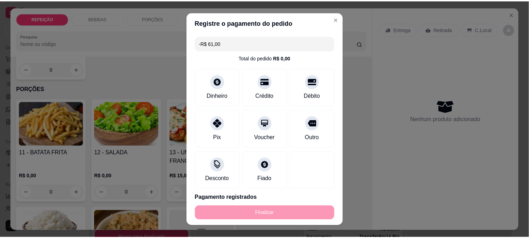
scroll to position [348, 0]
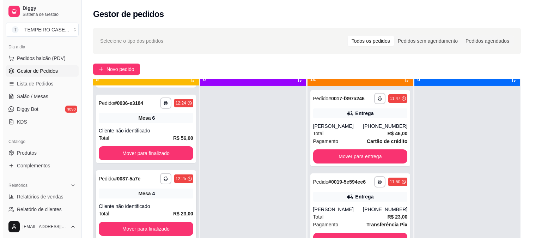
scroll to position [19, 0]
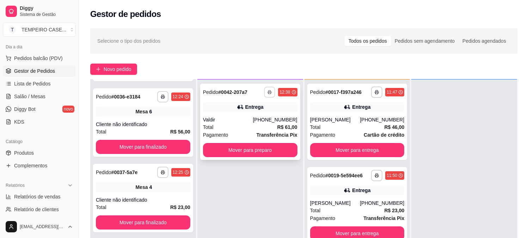
click at [270, 90] on button "button" at bounding box center [269, 91] width 11 height 11
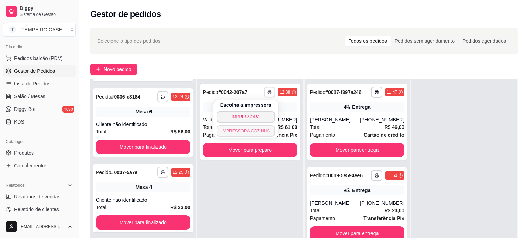
click at [259, 129] on button "IMPRESSORA COZINHA" at bounding box center [246, 130] width 58 height 11
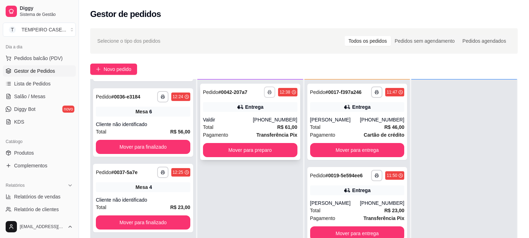
click at [269, 90] on icon "button" at bounding box center [270, 92] width 4 height 4
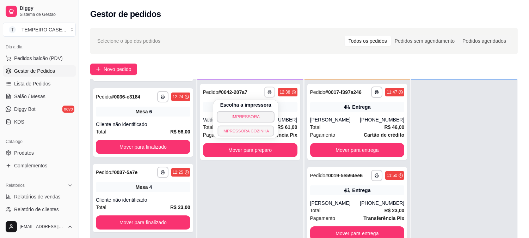
click at [260, 133] on button "IMPRESSORA COZINHA" at bounding box center [246, 130] width 56 height 11
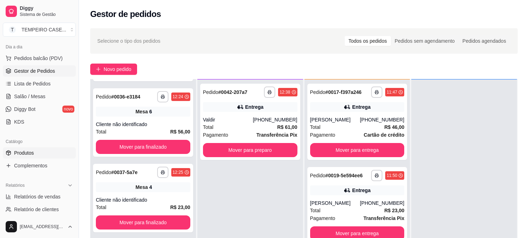
click at [37, 148] on link "Produtos" at bounding box center [39, 152] width 73 height 11
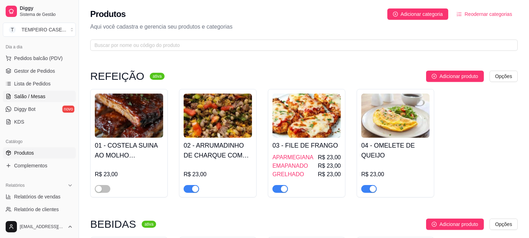
click at [29, 96] on span "Salão / Mesas" at bounding box center [29, 96] width 31 height 7
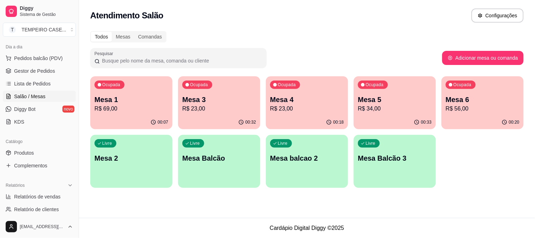
click at [123, 158] on p "Mesa 2" at bounding box center [131, 158] width 74 height 10
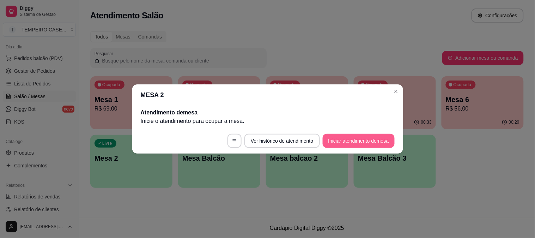
click at [364, 138] on button "Iniciar atendimento de mesa" at bounding box center [359, 141] width 72 height 14
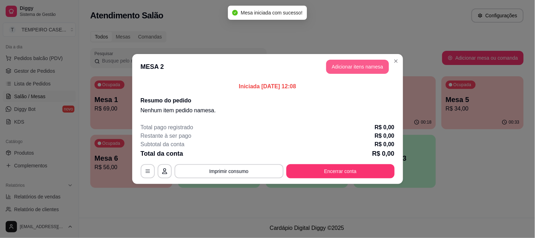
click at [348, 66] on button "Adicionar itens na mesa" at bounding box center [357, 67] width 63 height 14
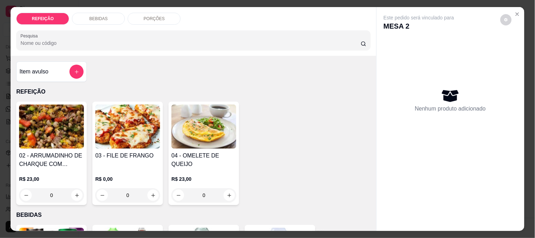
click at [135, 128] on img at bounding box center [127, 126] width 65 height 44
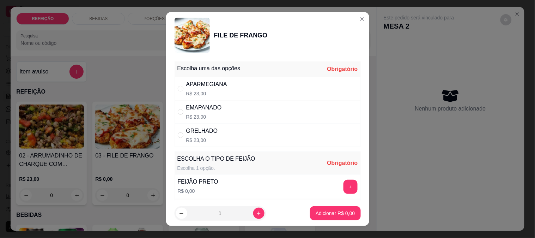
click at [189, 80] on div "APARMEGIANA" at bounding box center [206, 84] width 41 height 8
radio input "true"
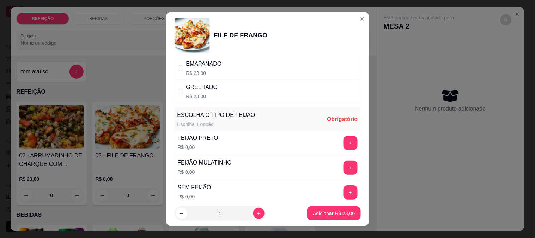
scroll to position [101, 0]
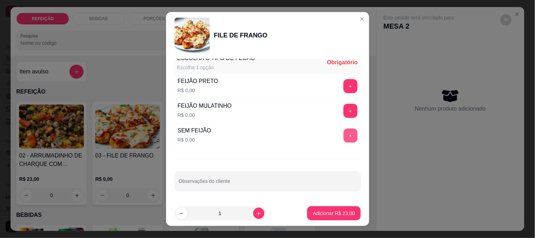
click at [343, 135] on button "+" at bounding box center [350, 135] width 14 height 14
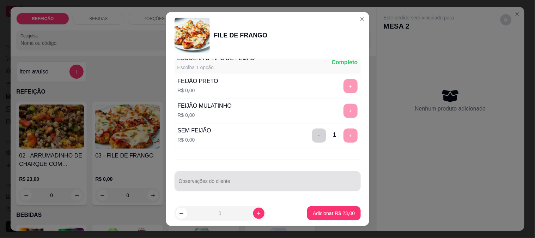
click at [301, 178] on div at bounding box center [268, 181] width 178 height 14
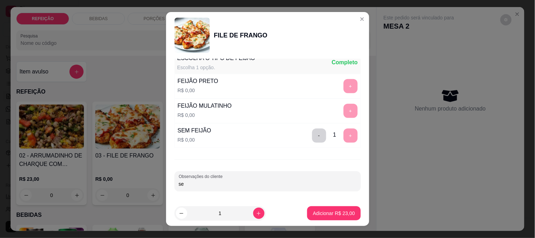
type input "s"
type input "SEM MACARRÃO"
click at [325, 215] on p "Adicionar R$ 23,00" at bounding box center [334, 212] width 42 height 7
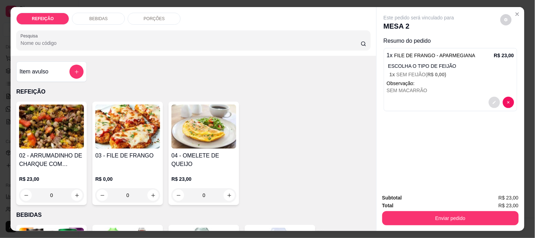
click at [493, 100] on icon "decrease-product-quantity" at bounding box center [494, 102] width 4 height 4
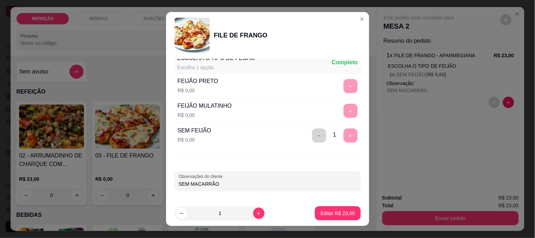
drag, startPoint x: 185, startPoint y: 185, endPoint x: 163, endPoint y: 186, distance: 22.2
click at [163, 186] on div "FILE DE FRANGO Escolha uma das opções Completo APARMEGIANA R$ 23,00 EMAPANADO R…" at bounding box center [267, 119] width 535 height 238
type input "SÓ MACARRÃO"
click at [328, 212] on p "Editar R$ 23,00" at bounding box center [337, 213] width 33 height 7
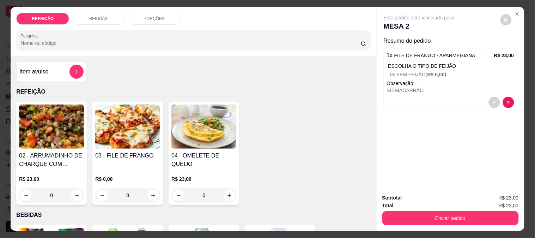
click at [115, 122] on img at bounding box center [127, 126] width 65 height 44
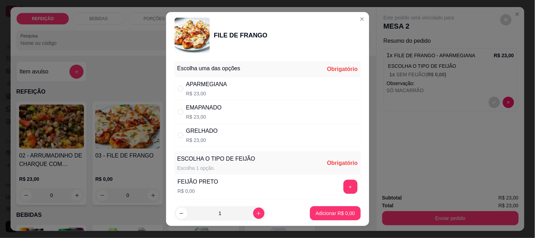
click at [186, 81] on div "APARMEGIANA" at bounding box center [206, 84] width 41 height 8
radio input "true"
click at [343, 182] on button "+" at bounding box center [350, 186] width 14 height 14
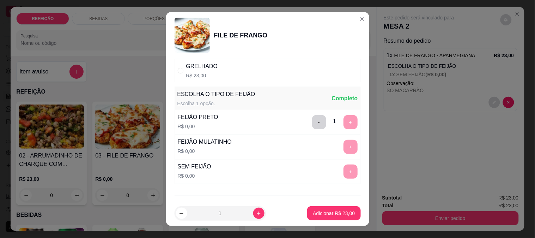
scroll to position [78, 0]
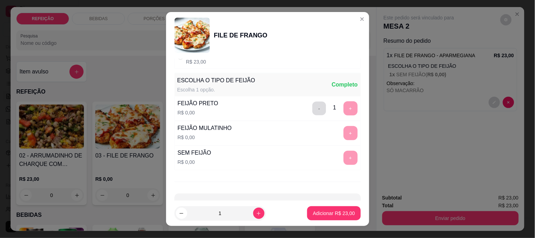
click at [312, 114] on button "-" at bounding box center [319, 108] width 14 height 14
click at [343, 130] on button "+" at bounding box center [350, 133] width 14 height 14
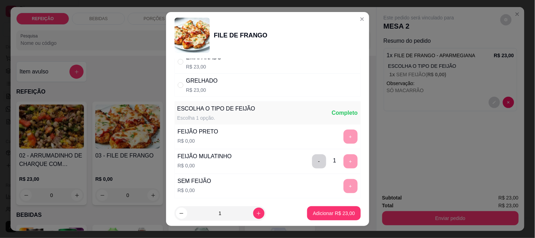
scroll to position [101, 0]
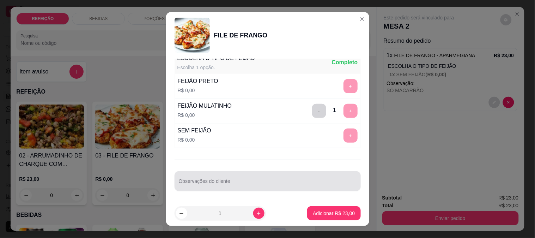
drag, startPoint x: 250, startPoint y: 176, endPoint x: 270, endPoint y: 171, distance: 20.7
click at [250, 176] on div at bounding box center [268, 181] width 178 height 14
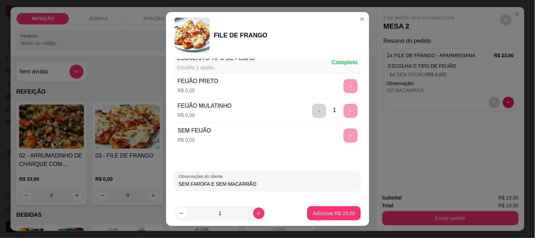
type input "SEM FAROFA E SEM MACARRÃO"
click at [341, 211] on p "Adicionar R$ 23,00" at bounding box center [334, 212] width 42 height 7
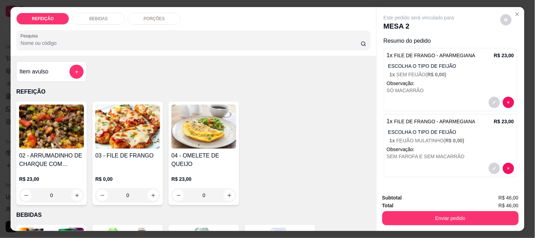
click at [97, 13] on div "BEBIDAS" at bounding box center [98, 19] width 53 height 12
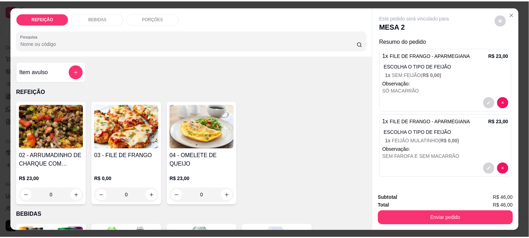
scroll to position [18, 0]
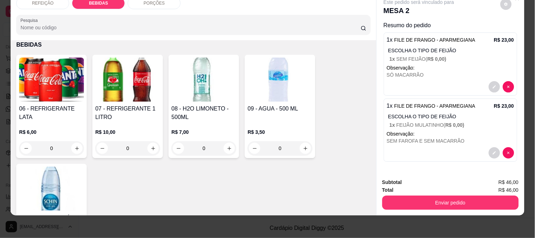
click at [54, 92] on img at bounding box center [51, 79] width 65 height 44
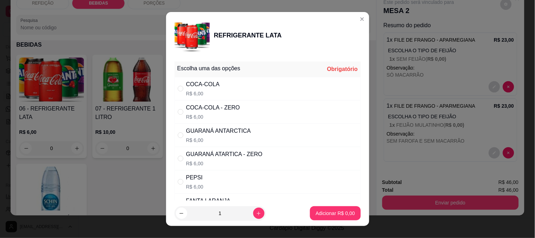
click at [211, 156] on div "GUARANÁ ATARTICA - ZERO" at bounding box center [224, 154] width 77 height 8
radio input "true"
click at [329, 214] on p "Adicionar R$ 6,00" at bounding box center [335, 212] width 39 height 7
type input "1"
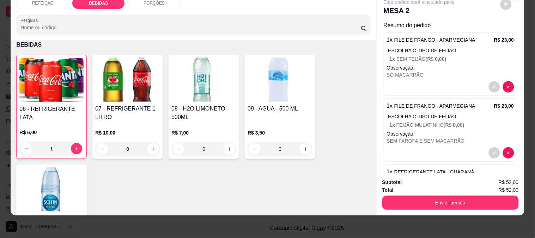
click at [430, 195] on button "Enviar pedido" at bounding box center [450, 202] width 136 height 14
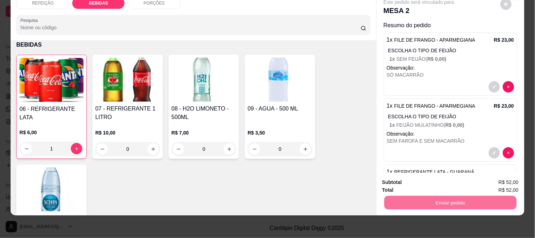
click at [407, 181] on button "Não registrar e enviar pedido" at bounding box center [426, 178] width 71 height 13
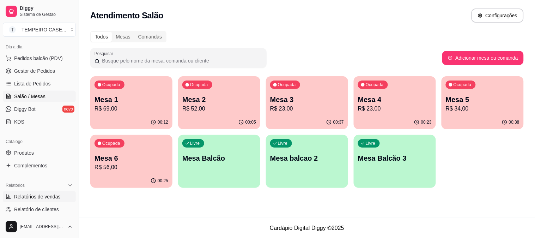
click at [42, 196] on span "Relatórios de vendas" at bounding box center [37, 196] width 47 height 7
select select "ALL"
select select "0"
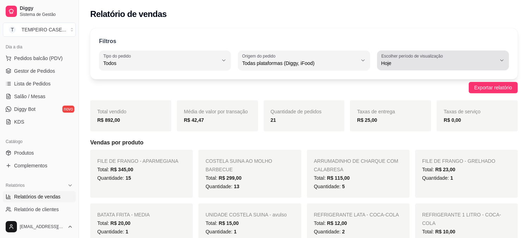
click at [384, 66] on span "Hoje" at bounding box center [439, 63] width 115 height 7
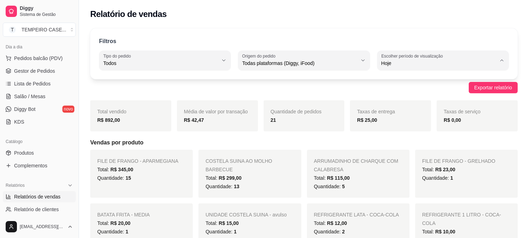
click at [387, 92] on span "Ontem" at bounding box center [439, 91] width 109 height 7
type input "1"
select select "1"
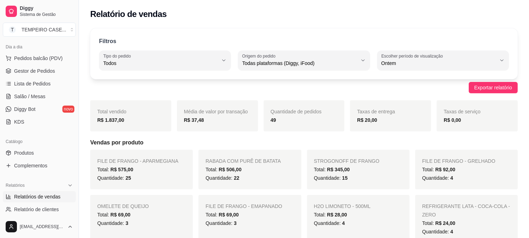
click at [281, 122] on div "49" at bounding box center [304, 120] width 67 height 8
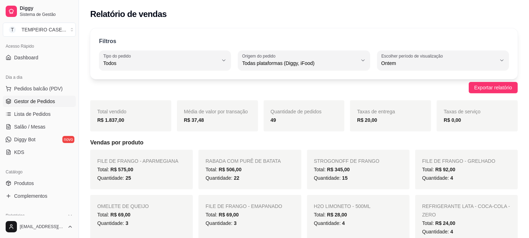
scroll to position [34, 0]
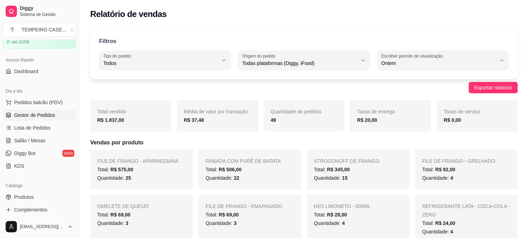
click at [35, 111] on span "Gestor de Pedidos" at bounding box center [34, 114] width 41 height 7
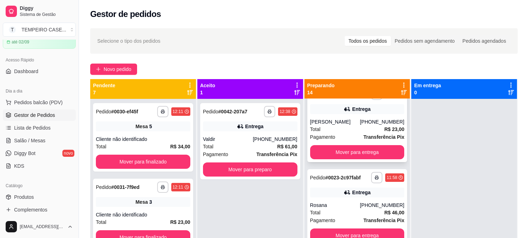
scroll to position [235, 0]
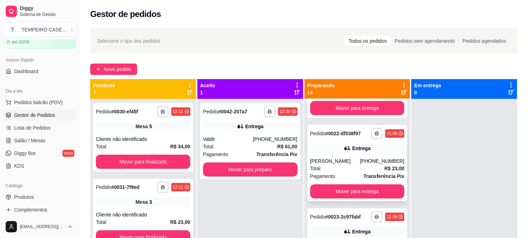
click at [347, 150] on div "Entrega" at bounding box center [357, 148] width 94 height 10
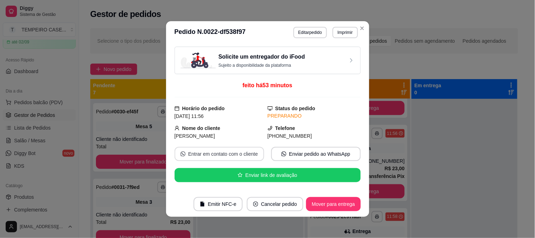
click at [212, 153] on button "Entrar em contato com o cliente" at bounding box center [220, 154] width 90 height 14
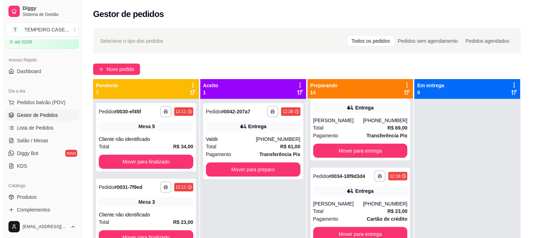
scroll to position [823, 0]
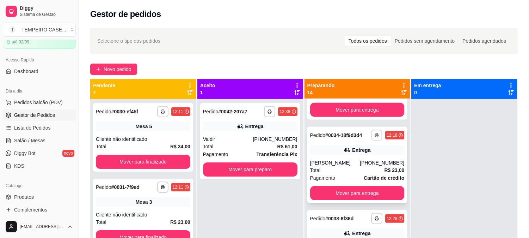
click at [372, 140] on button "button" at bounding box center [377, 134] width 11 height 11
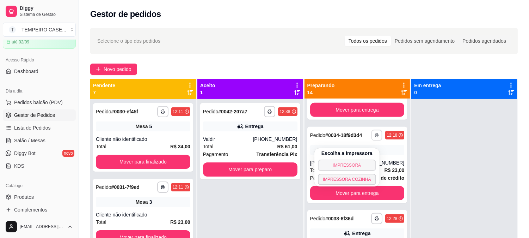
click at [355, 164] on button "IMPRESSORA" at bounding box center [347, 164] width 58 height 11
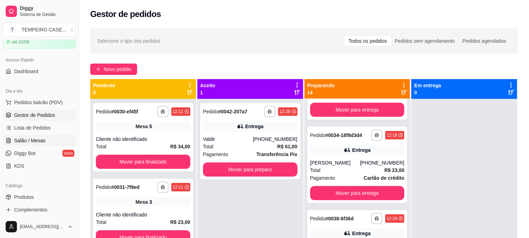
click at [60, 136] on link "Salão / Mesas" at bounding box center [39, 140] width 73 height 11
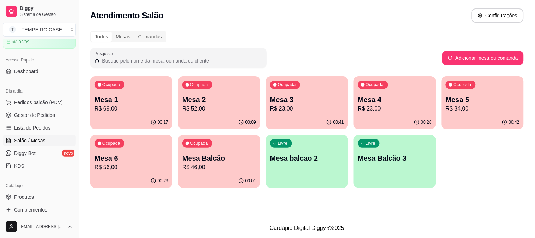
click at [121, 92] on div "Ocupada Mesa 1 R$ 69,00" at bounding box center [131, 95] width 82 height 39
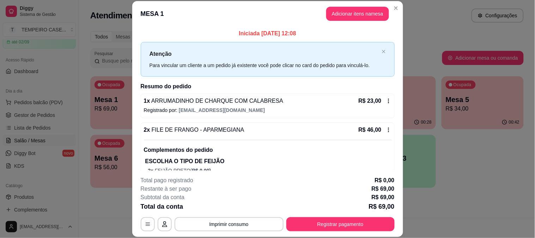
click at [366, 17] on button "Adicionar itens na mesa" at bounding box center [357, 14] width 63 height 14
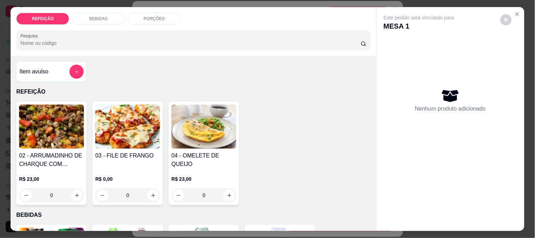
click at [96, 19] on div "BEBIDAS" at bounding box center [98, 19] width 53 height 12
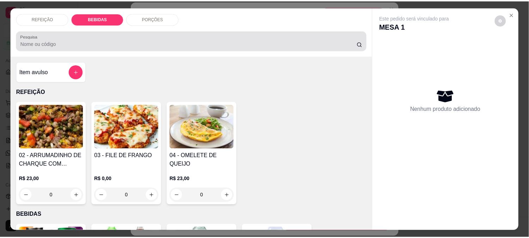
scroll to position [18, 0]
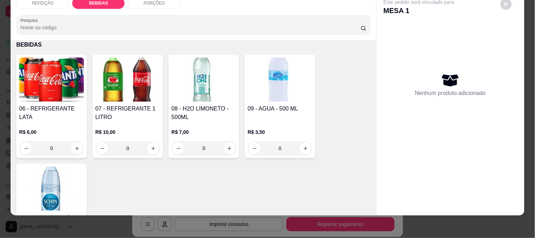
click at [130, 93] on img at bounding box center [127, 79] width 65 height 44
click at [251, 86] on div "COCA-COLA R$ 10,00" at bounding box center [267, 88] width 186 height 23
radio input "true"
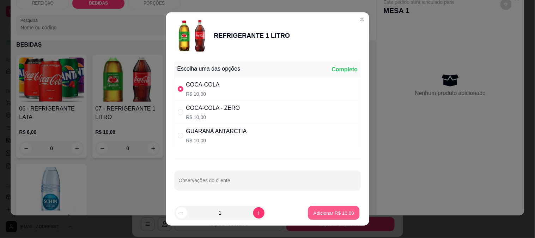
click at [328, 218] on button "Adicionar R$ 10,00" at bounding box center [334, 213] width 52 height 14
type input "1"
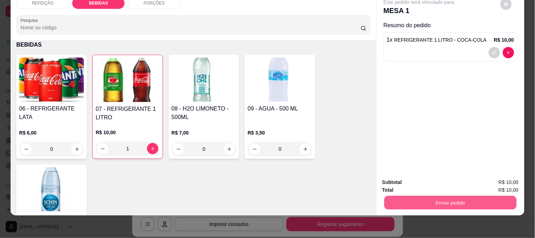
click at [434, 196] on button "Enviar pedido" at bounding box center [450, 202] width 132 height 14
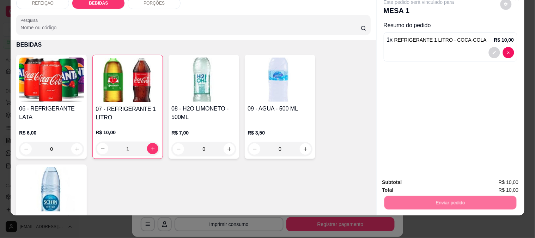
click at [409, 179] on button "Não registrar e enviar pedido" at bounding box center [426, 178] width 73 height 13
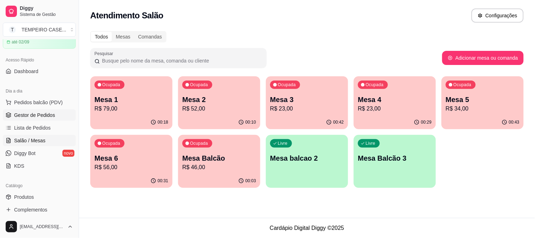
click at [25, 109] on link "Gestor de Pedidos" at bounding box center [39, 114] width 73 height 11
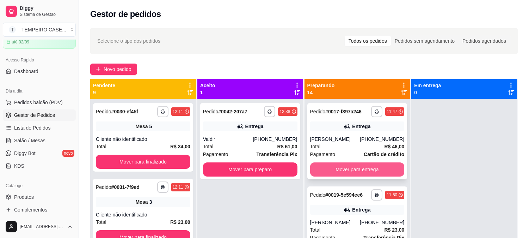
click at [356, 170] on button "Mover para entrega" at bounding box center [357, 169] width 94 height 14
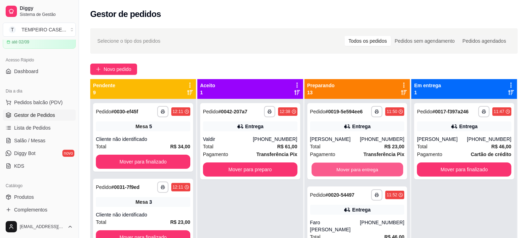
click at [356, 170] on button "Mover para entrega" at bounding box center [358, 170] width 92 height 14
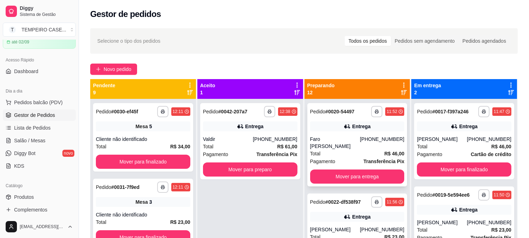
click at [355, 170] on button "Mover para entrega" at bounding box center [357, 176] width 94 height 14
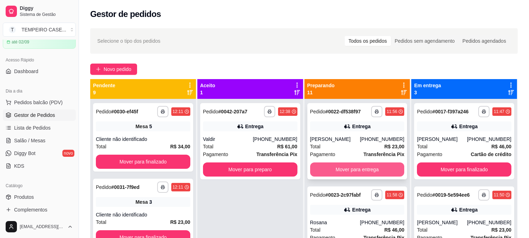
click at [356, 169] on button "Mover para entrega" at bounding box center [357, 169] width 94 height 14
click at [357, 169] on button "Mover para entrega" at bounding box center [358, 170] width 92 height 14
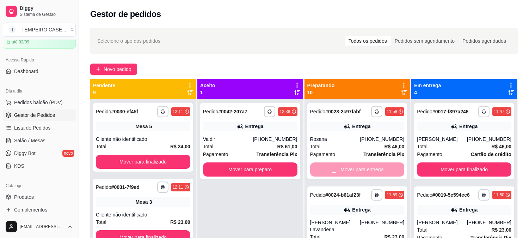
click at [357, 169] on div "Mover para entrega" at bounding box center [357, 169] width 94 height 14
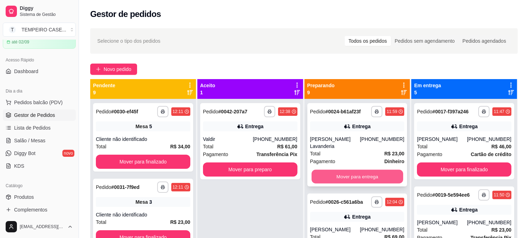
click at [337, 173] on button "Mover para entrega" at bounding box center [358, 177] width 92 height 14
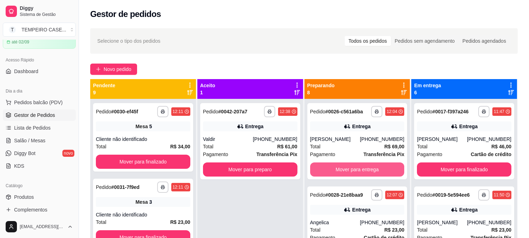
click at [337, 173] on button "Mover para entrega" at bounding box center [357, 169] width 94 height 14
click at [337, 173] on button "Mover para entrega" at bounding box center [358, 170] width 92 height 14
click at [337, 173] on button "Mover para entrega" at bounding box center [357, 169] width 94 height 14
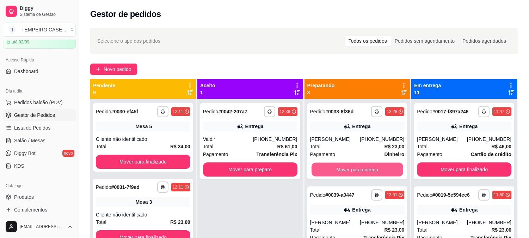
click at [337, 173] on button "Mover para entrega" at bounding box center [358, 170] width 92 height 14
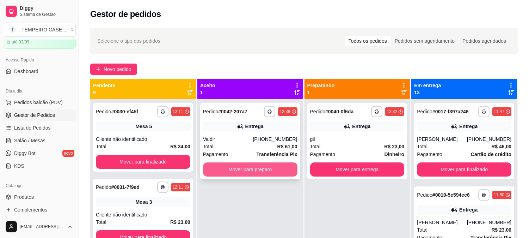
click at [258, 168] on button "Mover para preparo" at bounding box center [250, 169] width 94 height 14
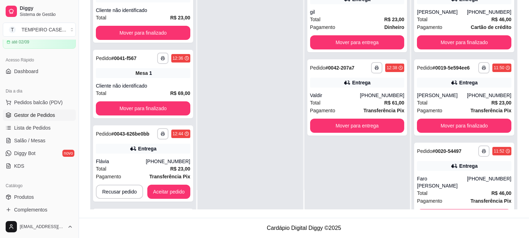
scroll to position [313, 0]
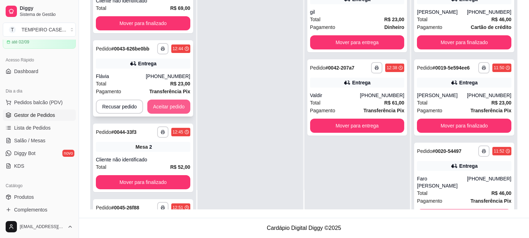
click at [167, 109] on button "Aceitar pedido" at bounding box center [168, 106] width 43 height 14
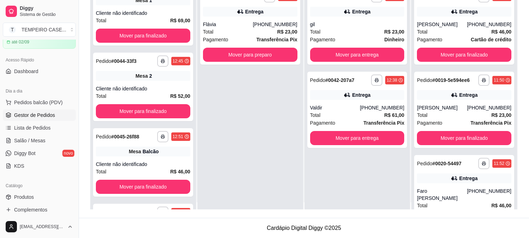
scroll to position [0, 0]
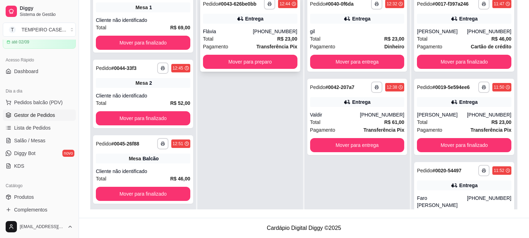
click at [258, 66] on button "Mover para preparo" at bounding box center [250, 62] width 94 height 14
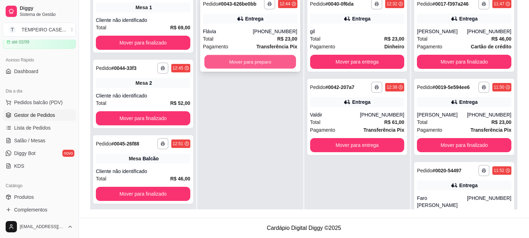
click at [248, 62] on button "Mover para preparo" at bounding box center [251, 62] width 92 height 14
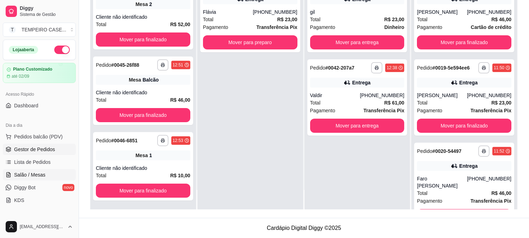
click at [35, 176] on span "Salão / Mesas" at bounding box center [29, 174] width 31 height 7
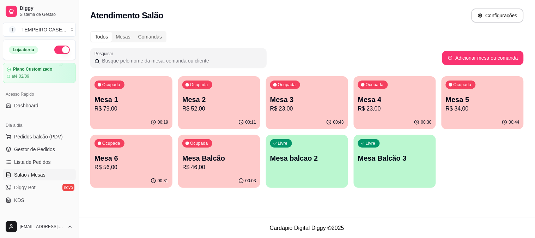
click at [307, 166] on div "Livre Mesa balcao 2" at bounding box center [307, 157] width 82 height 44
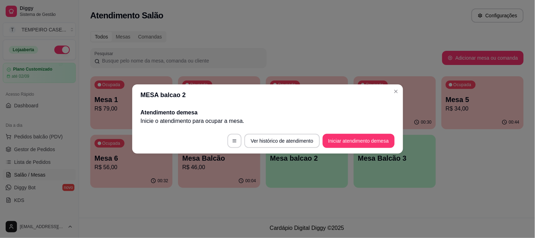
click at [339, 141] on button "Iniciar atendimento de mesa" at bounding box center [359, 141] width 72 height 14
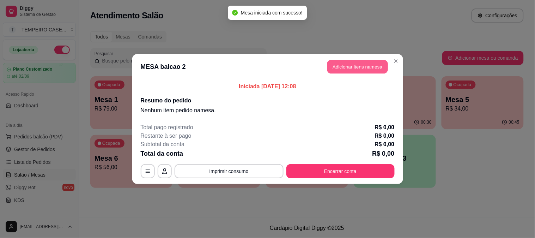
click at [347, 70] on button "Adicionar itens na mesa" at bounding box center [357, 67] width 61 height 14
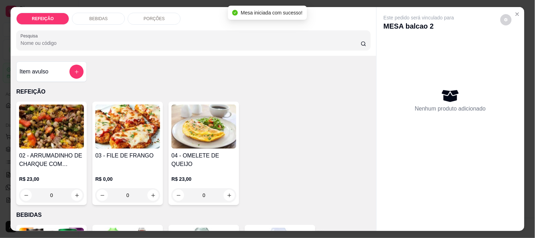
click at [118, 128] on img at bounding box center [127, 126] width 65 height 44
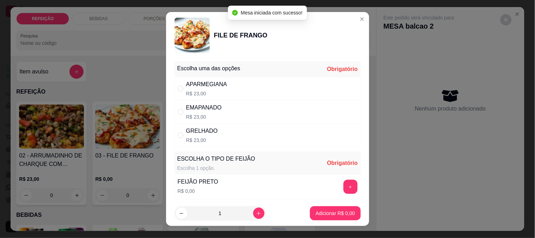
click at [213, 135] on div "GRELHADO R$ 23,00" at bounding box center [268, 134] width 186 height 23
radio input "true"
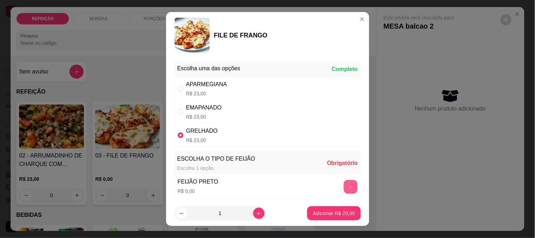
click at [343, 188] on button "+" at bounding box center [350, 186] width 14 height 14
click at [344, 212] on p "Adicionar R$ 23,00" at bounding box center [334, 212] width 42 height 7
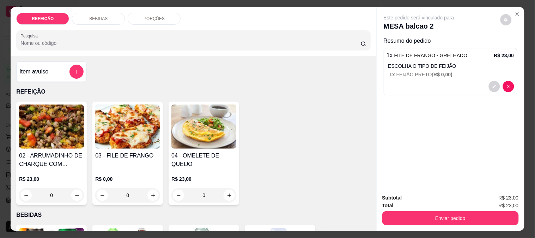
click at [447, 218] on button "Enviar pedido" at bounding box center [450, 218] width 136 height 14
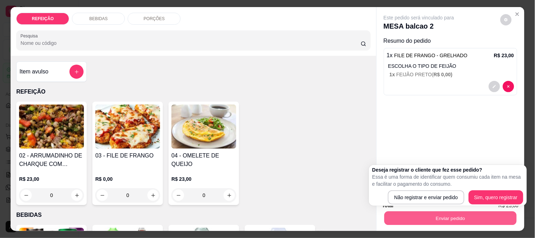
click at [436, 209] on div "Enviar pedido" at bounding box center [450, 217] width 136 height 16
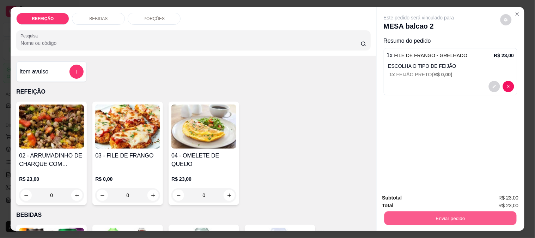
click at [435, 214] on button "Enviar pedido" at bounding box center [450, 218] width 132 height 14
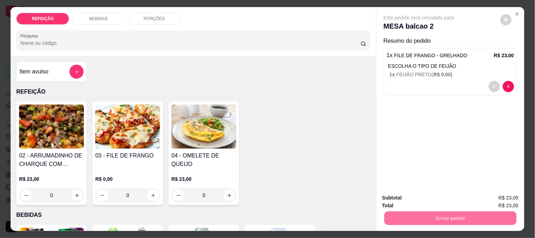
click at [432, 197] on button "Não registrar e enviar pedido" at bounding box center [426, 197] width 73 height 13
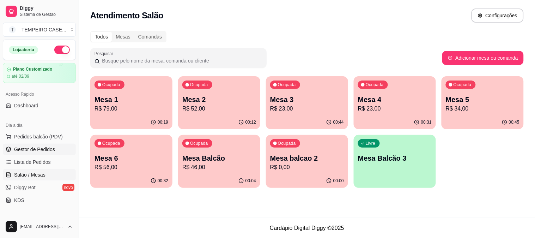
click at [46, 152] on span "Gestor de Pedidos" at bounding box center [34, 149] width 41 height 7
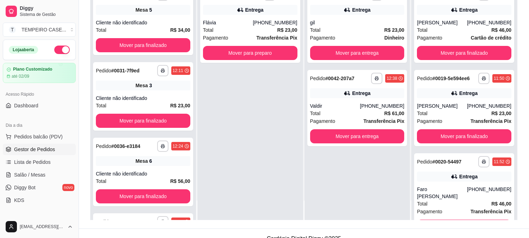
scroll to position [108, 0]
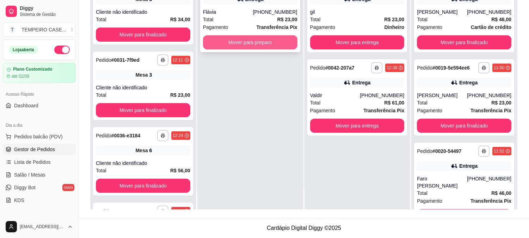
click at [248, 43] on button "Mover para preparo" at bounding box center [250, 42] width 94 height 14
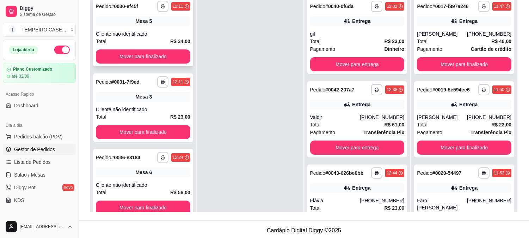
scroll to position [29, 0]
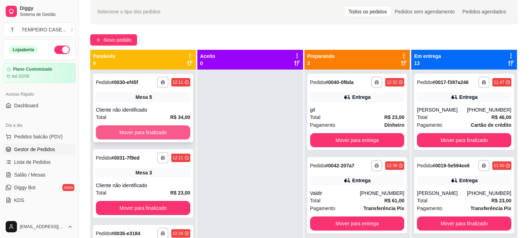
click at [148, 134] on button "Mover para finalizado" at bounding box center [143, 132] width 94 height 14
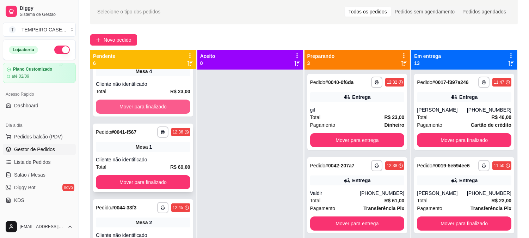
scroll to position [39, 0]
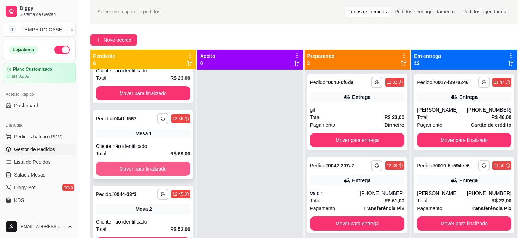
click at [137, 167] on button "Mover para finalizado" at bounding box center [143, 168] width 94 height 14
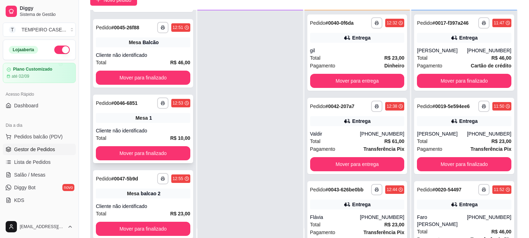
scroll to position [108, 0]
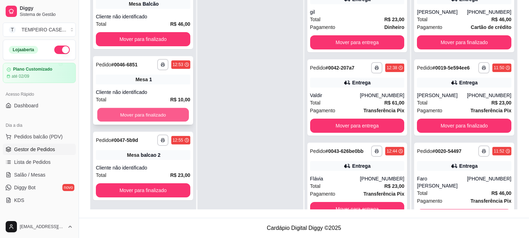
click at [150, 116] on button "Mover para finalizado" at bounding box center [143, 115] width 92 height 14
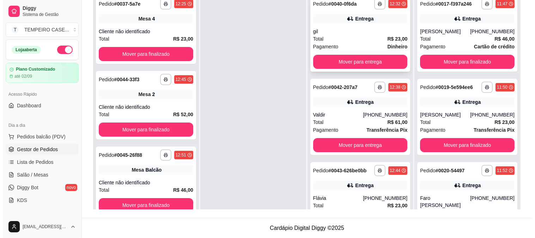
scroll to position [0, 0]
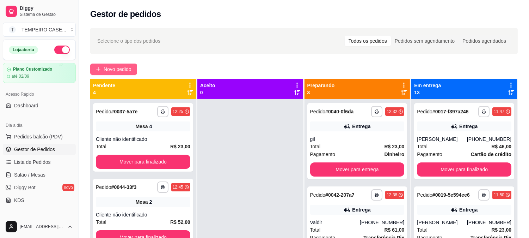
click at [118, 66] on span "Novo pedido" at bounding box center [118, 69] width 28 height 8
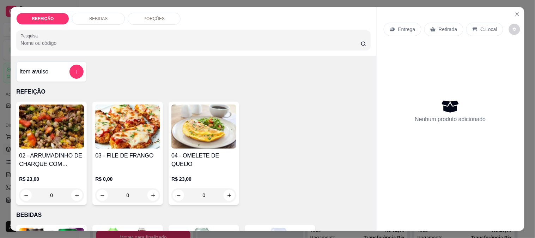
click at [110, 128] on img at bounding box center [127, 126] width 65 height 44
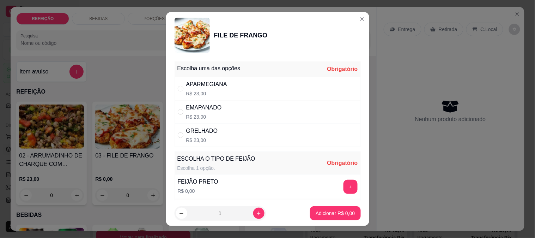
click at [205, 87] on div "APARMEGIANA" at bounding box center [206, 84] width 41 height 8
radio input "true"
click at [343, 187] on button "+" at bounding box center [350, 186] width 14 height 14
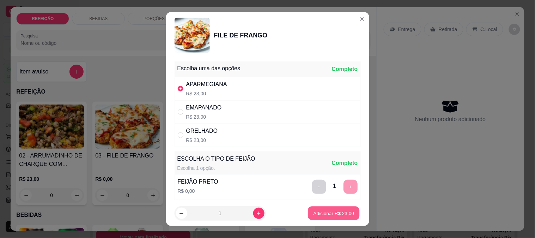
click at [325, 214] on p "Adicionar R$ 23,00" at bounding box center [333, 213] width 41 height 7
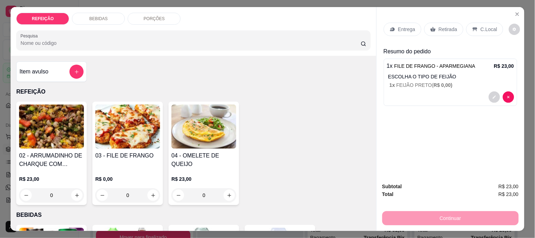
click at [415, 214] on div "Continuar" at bounding box center [450, 217] width 136 height 16
click at [446, 26] on p "Retirada" at bounding box center [448, 29] width 19 height 7
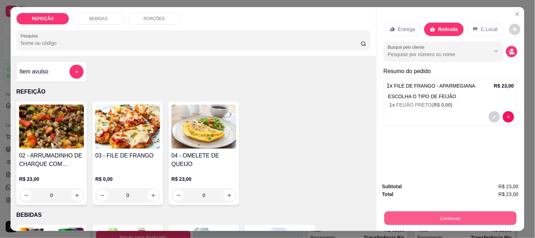
click at [430, 217] on button "Continuar" at bounding box center [450, 218] width 132 height 14
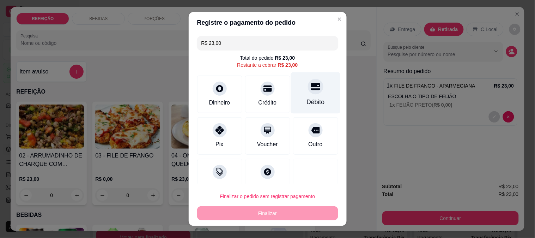
click at [317, 97] on div "Débito" at bounding box center [316, 92] width 50 height 41
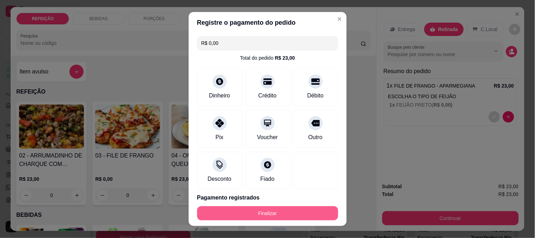
click at [290, 208] on button "Finalizar" at bounding box center [267, 213] width 141 height 14
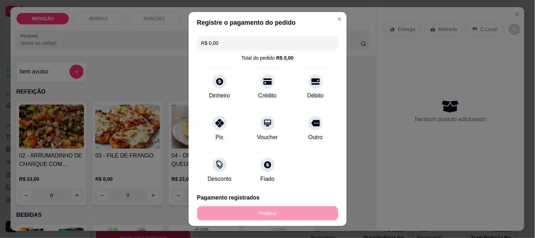
type input "-R$ 23,00"
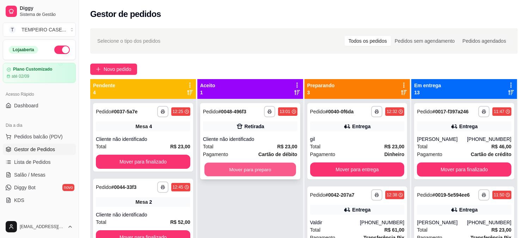
click at [232, 173] on button "Mover para preparo" at bounding box center [251, 170] width 92 height 14
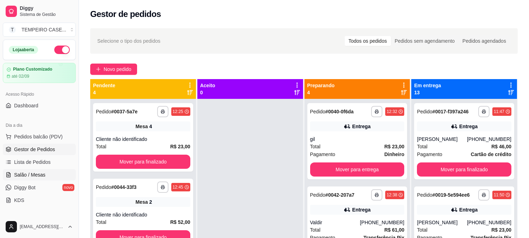
click at [54, 174] on link "Salão / Mesas" at bounding box center [39, 174] width 73 height 11
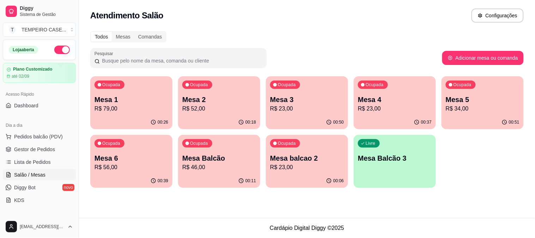
click at [138, 118] on div "00:26" at bounding box center [131, 122] width 82 height 14
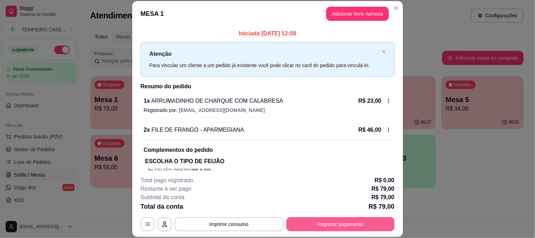
click at [361, 228] on button "Registrar pagamento" at bounding box center [340, 224] width 108 height 14
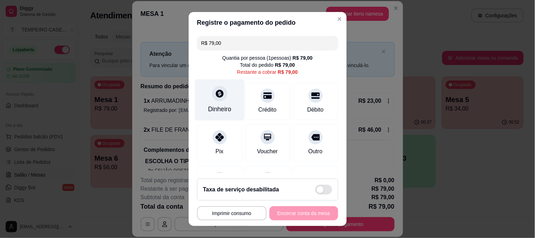
click at [210, 100] on div "Dinheiro" at bounding box center [220, 99] width 50 height 41
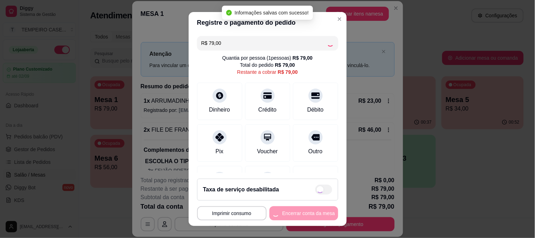
type input "R$ 0,00"
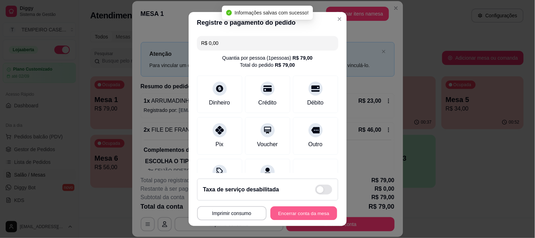
click at [299, 212] on button "Encerrar conta da mesa" at bounding box center [303, 213] width 67 height 14
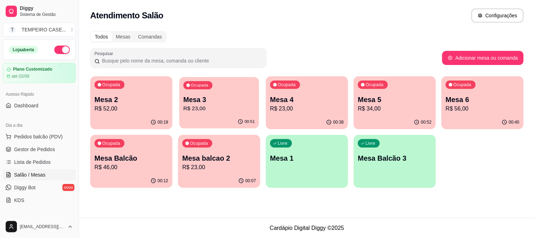
click at [228, 115] on button "Ocupada Mesa 3 R$ 23,00 00:51" at bounding box center [219, 102] width 80 height 51
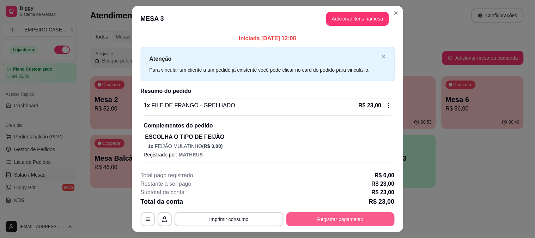
click at [334, 224] on button "Registrar pagamento" at bounding box center [340, 219] width 108 height 14
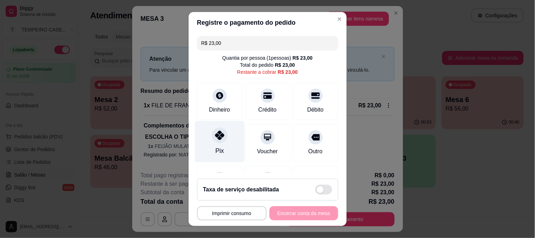
click at [217, 136] on icon at bounding box center [219, 134] width 9 height 9
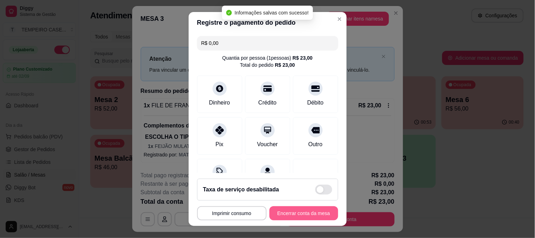
type input "R$ 0,00"
click at [298, 214] on button "Encerrar conta da mesa" at bounding box center [303, 213] width 69 height 14
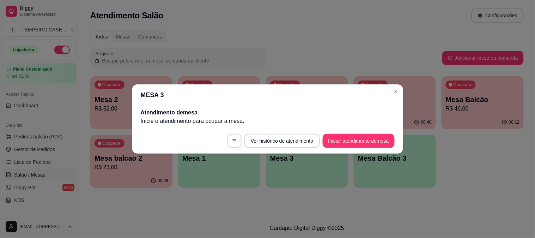
click at [401, 85] on header "MESA 3" at bounding box center [267, 94] width 271 height 21
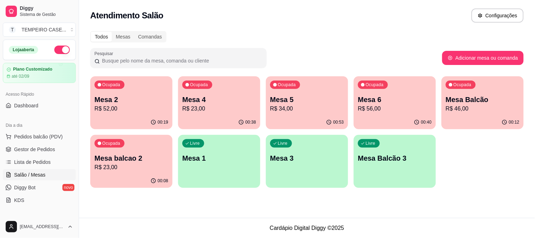
click at [475, 109] on p "R$ 46,00" at bounding box center [483, 108] width 74 height 8
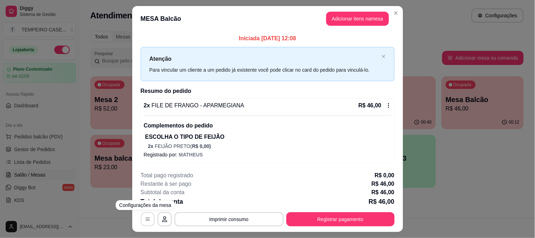
click at [146, 218] on icon "button" at bounding box center [148, 219] width 6 height 6
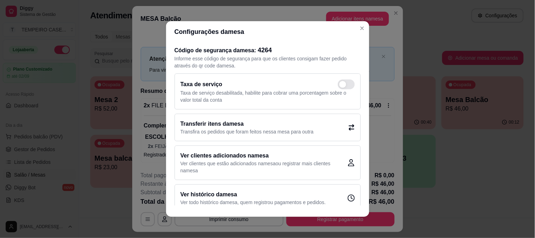
click at [330, 129] on div "Transferir itens da mesa Transfira os pedidos que foram feitos nessa mesa para …" at bounding box center [268, 128] width 186 height 28
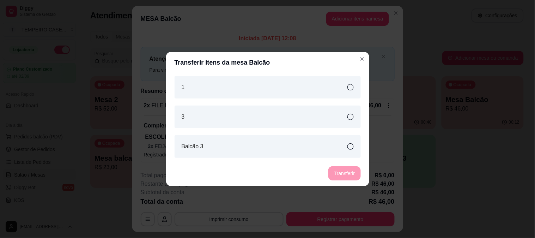
click at [221, 93] on div "1" at bounding box center [268, 87] width 186 height 23
click at [356, 173] on button "Transferir" at bounding box center [344, 173] width 32 height 14
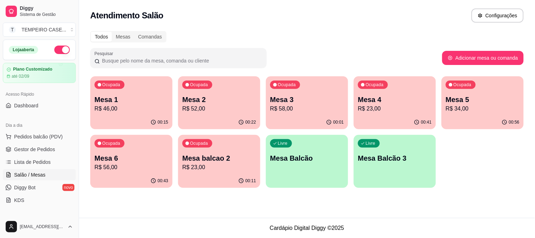
click at [488, 102] on p "Mesa 5" at bounding box center [483, 99] width 74 height 10
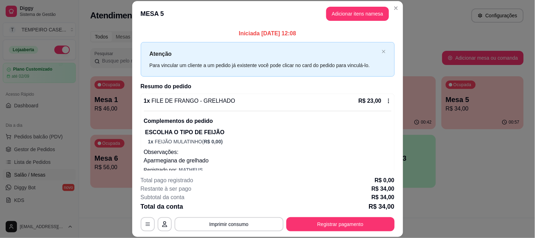
scroll to position [68, 0]
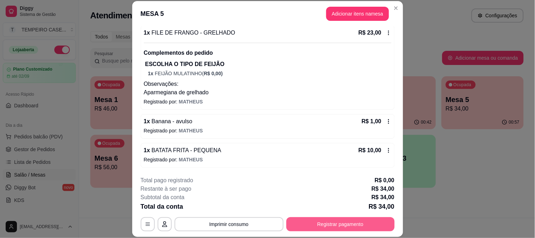
click at [326, 225] on button "Registrar pagamento" at bounding box center [340, 224] width 108 height 14
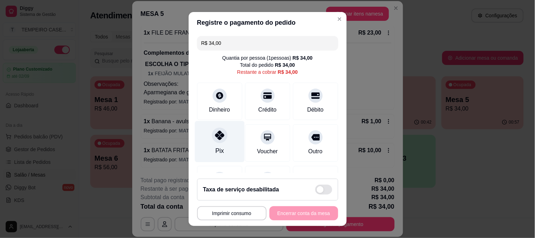
click at [216, 138] on icon at bounding box center [219, 134] width 9 height 9
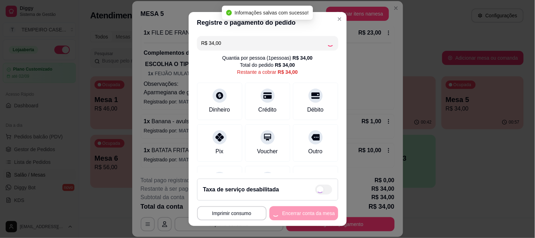
type input "R$ 0,00"
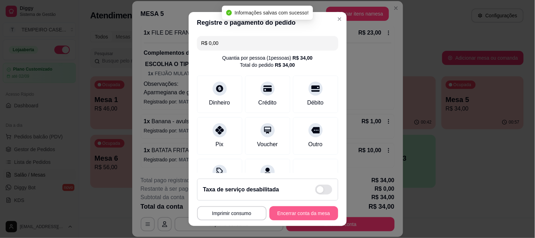
click at [289, 212] on button "Encerrar conta da mesa" at bounding box center [303, 213] width 69 height 14
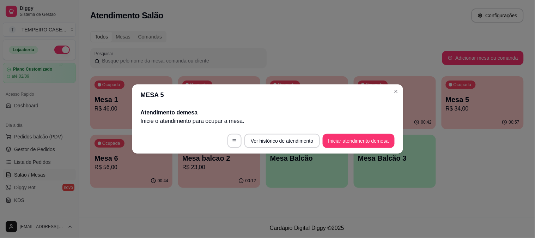
scroll to position [0, 0]
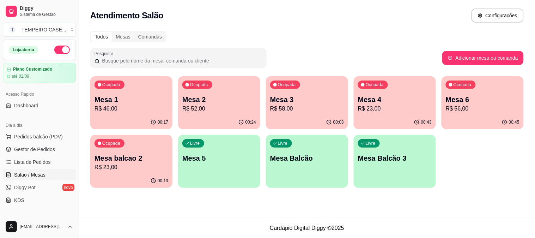
click at [221, 160] on p "Mesa 5" at bounding box center [219, 158] width 74 height 10
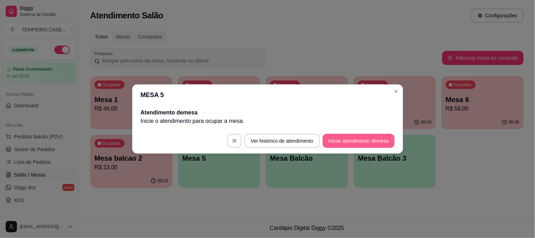
click at [337, 138] on button "Iniciar atendimento de mesa" at bounding box center [359, 141] width 72 height 14
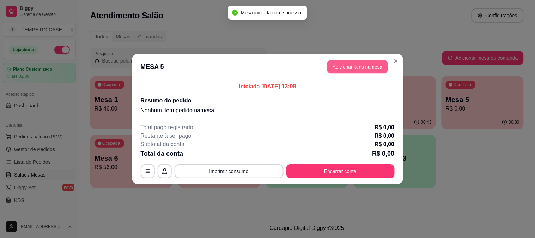
click at [356, 72] on button "Adicionar itens na mesa" at bounding box center [357, 67] width 61 height 14
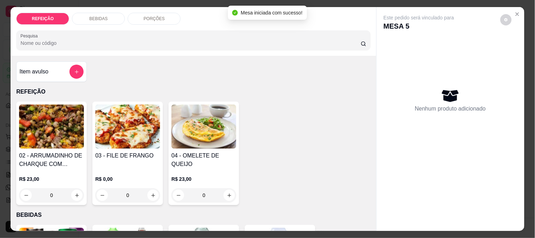
click at [53, 133] on img at bounding box center [51, 126] width 65 height 44
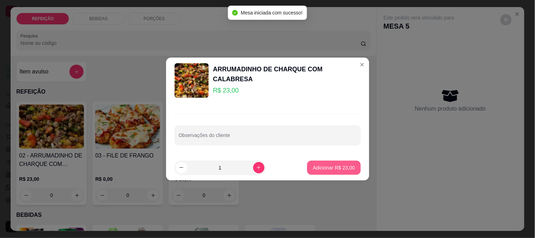
click at [318, 170] on p "Adicionar R$ 23,00" at bounding box center [334, 167] width 42 height 7
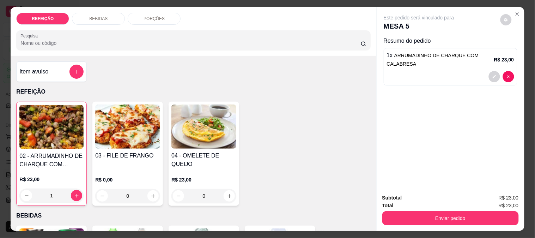
click at [137, 147] on div "03 - FILE DE FRANGO R$ 0,00 0" at bounding box center [127, 154] width 71 height 104
click at [75, 194] on icon "increase-product-quantity" at bounding box center [77, 196] width 4 height 4
type input "2"
click at [148, 147] on div "03 - FILE DE FRANGO R$ 0,00 0" at bounding box center [127, 154] width 71 height 104
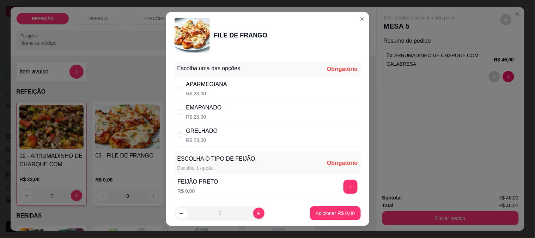
drag, startPoint x: 346, startPoint y: 137, endPoint x: 359, endPoint y: 138, distance: 12.4
click at [353, 137] on div "Escolha uma das opções Obrigatório APARMEGIANA R$ 23,00 EMAPANADO R$ 23,00 GREL…" at bounding box center [267, 130] width 203 height 142
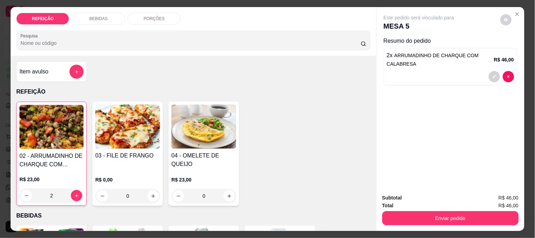
click at [224, 158] on div "04 - OMELETE DE QUEIJO" at bounding box center [203, 160] width 65 height 18
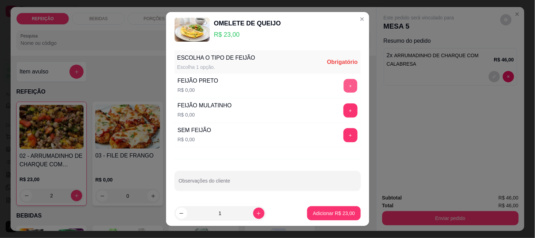
click at [343, 87] on button "+" at bounding box center [350, 86] width 14 height 14
click at [337, 213] on p "Adicionar R$ 23,00" at bounding box center [334, 212] width 42 height 7
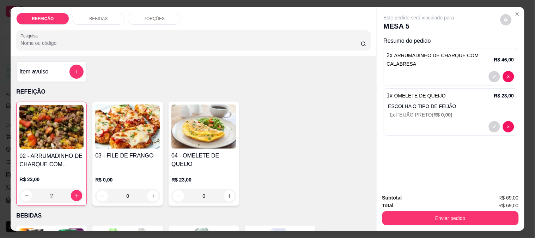
click at [425, 209] on div "Enviar pedido" at bounding box center [450, 217] width 136 height 16
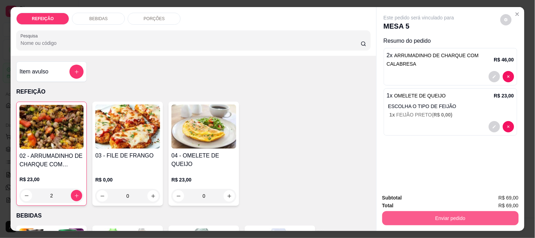
click at [420, 214] on button "Enviar pedido" at bounding box center [450, 218] width 136 height 14
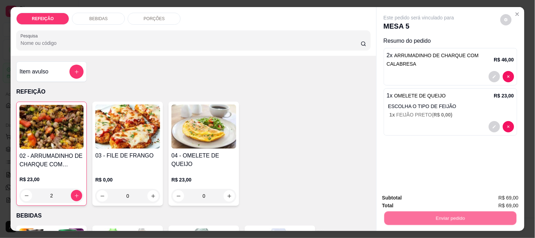
click at [406, 200] on button "Não registrar e enviar pedido" at bounding box center [426, 197] width 71 height 13
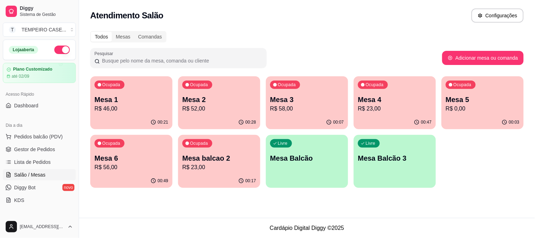
click at [124, 78] on div "Ocupada Mesa 1 R$ 46,00" at bounding box center [131, 95] width 82 height 39
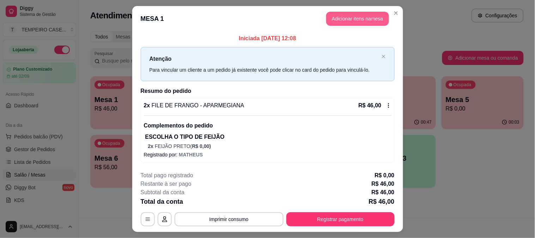
click at [366, 19] on button "Adicionar itens na mesa" at bounding box center [357, 19] width 63 height 14
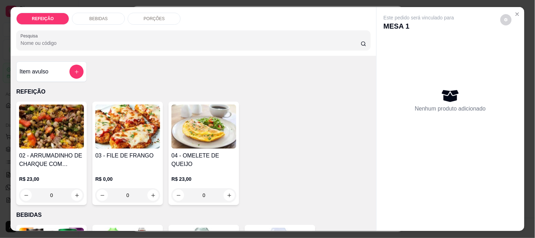
click at [103, 22] on div "BEBIDAS" at bounding box center [98, 19] width 53 height 12
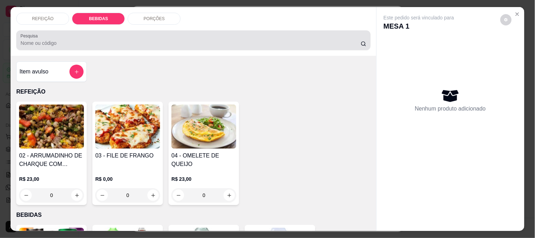
scroll to position [18, 0]
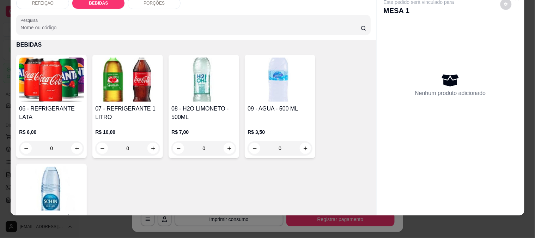
click at [60, 177] on img at bounding box center [51, 188] width 65 height 44
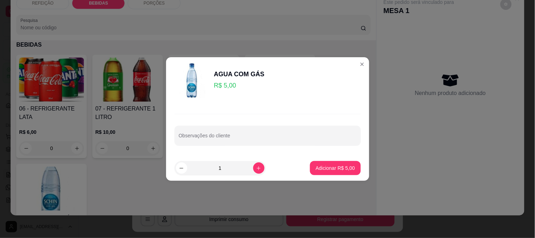
click at [317, 167] on p "Adicionar R$ 5,00" at bounding box center [335, 167] width 39 height 7
type input "1"
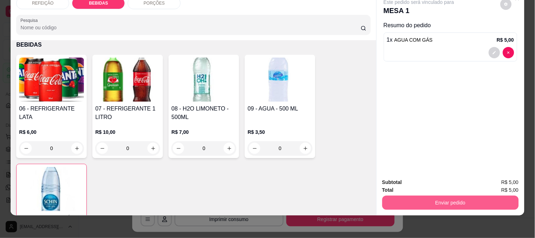
click at [434, 197] on button "Enviar pedido" at bounding box center [450, 202] width 136 height 14
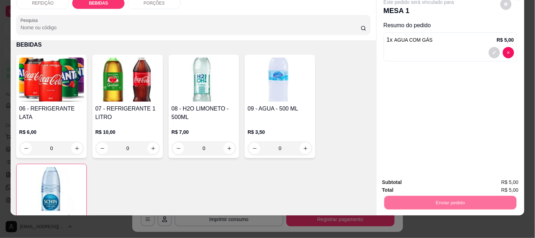
click at [428, 178] on button "Não registrar e enviar pedido" at bounding box center [426, 178] width 73 height 13
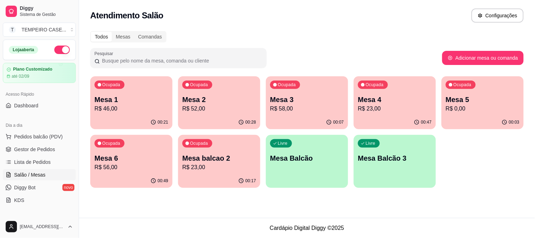
drag, startPoint x: 384, startPoint y: 182, endPoint x: 362, endPoint y: 194, distance: 25.3
click at [362, 194] on div "Todos Mesas Comandas Pesquisar Adicionar mesa ou comanda Ocupada Mesa 1 R$ 46,0…" at bounding box center [307, 111] width 456 height 169
click at [318, 158] on p "Mesa Balcão" at bounding box center [307, 158] width 74 height 10
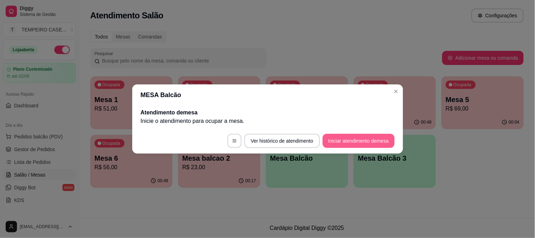
click at [338, 137] on button "Iniciar atendimento de mesa" at bounding box center [359, 141] width 72 height 14
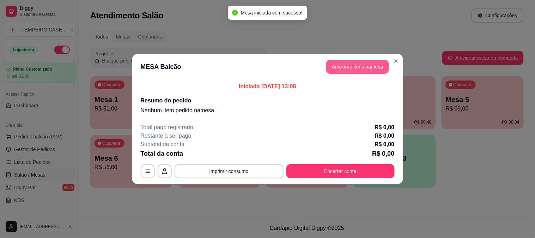
click at [362, 64] on button "Adicionar itens na mesa" at bounding box center [357, 67] width 63 height 14
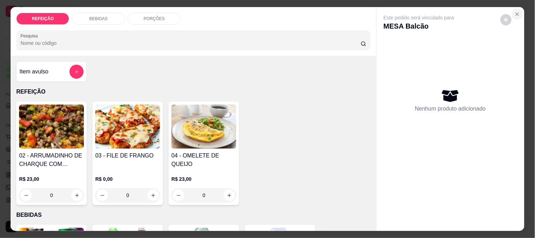
click at [516, 13] on icon "Close" at bounding box center [517, 14] width 6 height 6
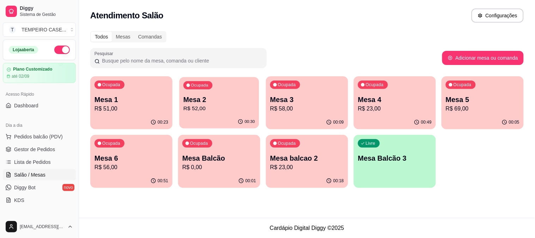
click at [218, 112] on p "R$ 52,00" at bounding box center [219, 108] width 72 height 8
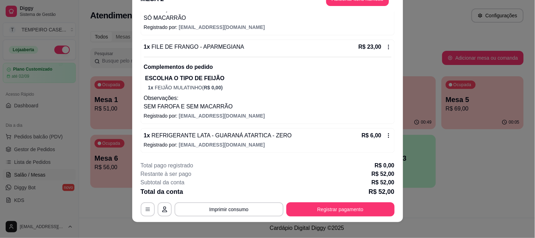
scroll to position [22, 0]
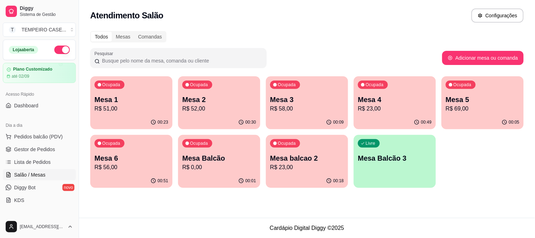
click at [331, 148] on div "Ocupada Mesa balcao 2 R$ 23,00" at bounding box center [307, 154] width 82 height 39
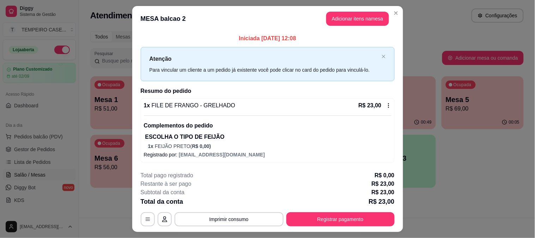
scroll to position [16, 0]
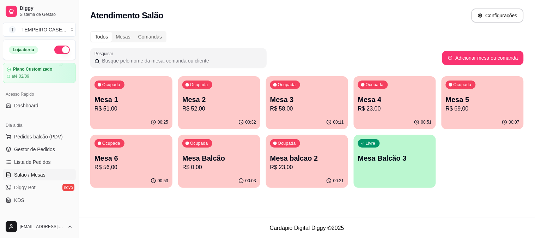
click at [384, 103] on p "Mesa 4" at bounding box center [395, 99] width 74 height 10
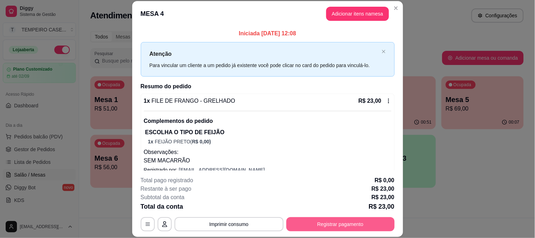
click at [330, 218] on button "Registrar pagamento" at bounding box center [340, 224] width 108 height 14
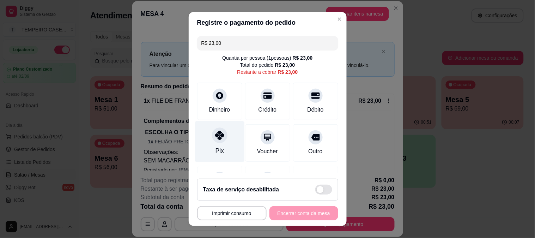
click at [215, 138] on icon at bounding box center [219, 134] width 9 height 9
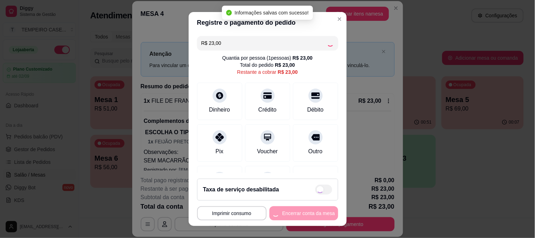
type input "R$ 0,00"
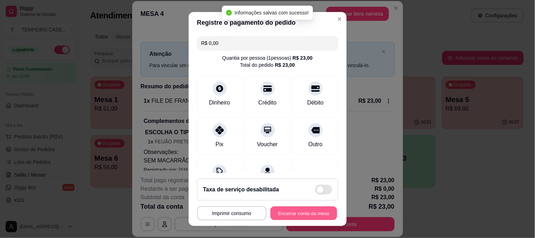
click at [301, 210] on button "Encerrar conta da mesa" at bounding box center [303, 213] width 67 height 14
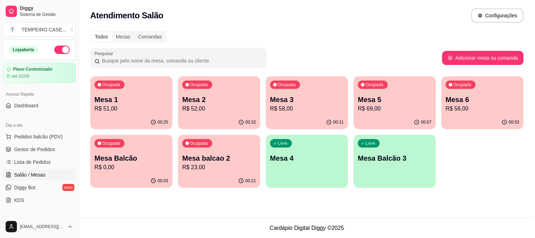
click at [451, 93] on div "Ocupada Mesa 6 R$ 56,00" at bounding box center [482, 95] width 82 height 39
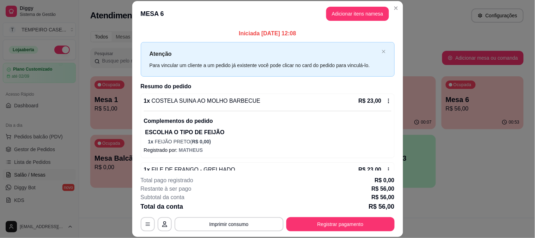
scroll to position [108, 0]
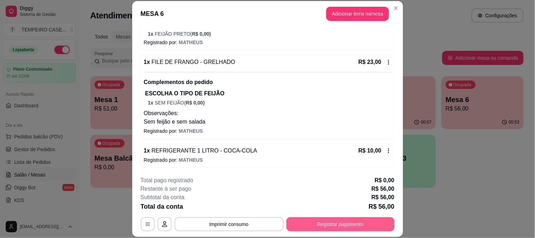
click at [347, 227] on button "Registrar pagamento" at bounding box center [340, 224] width 108 height 14
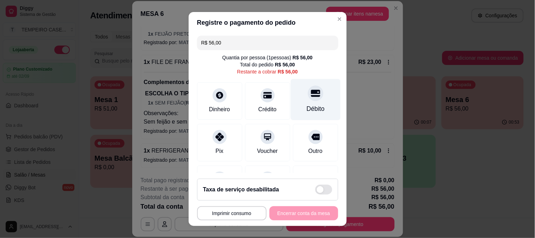
scroll to position [0, 0]
click at [307, 85] on div "Débito" at bounding box center [316, 99] width 50 height 41
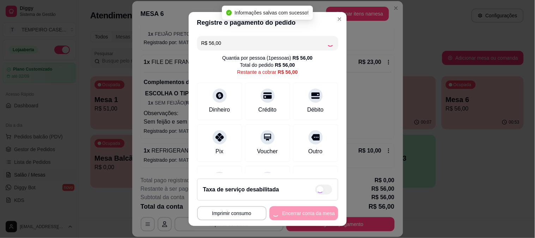
type input "R$ 0,00"
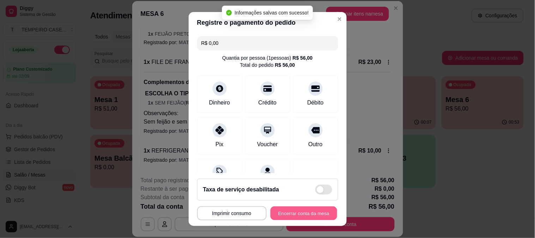
click at [312, 215] on button "Encerrar conta da mesa" at bounding box center [303, 213] width 67 height 14
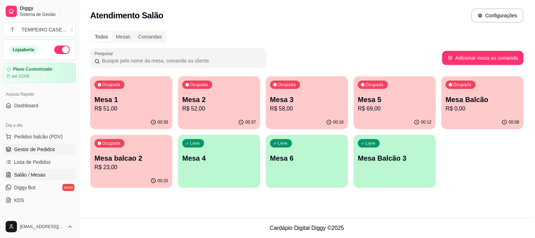
click at [35, 153] on link "Gestor de Pedidos" at bounding box center [39, 149] width 73 height 11
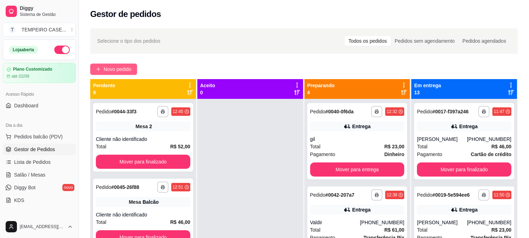
click at [125, 64] on button "Novo pedido" at bounding box center [113, 68] width 47 height 11
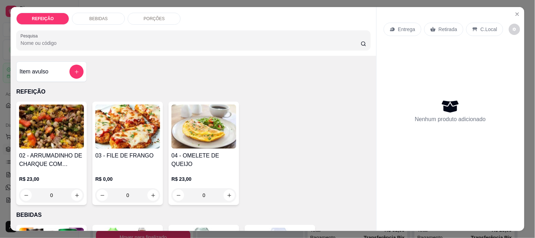
click at [126, 134] on img at bounding box center [127, 126] width 65 height 44
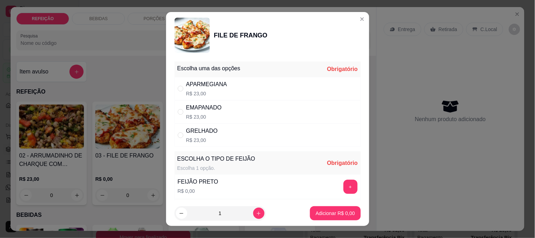
click at [214, 82] on div "APARMEGIANA" at bounding box center [206, 84] width 41 height 8
radio input "true"
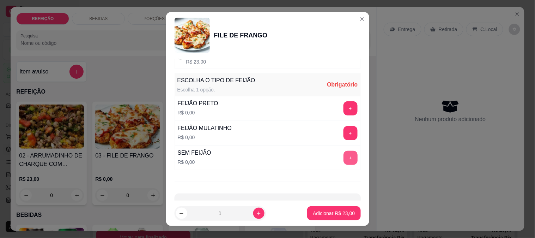
click at [343, 157] on button "+" at bounding box center [350, 158] width 14 height 14
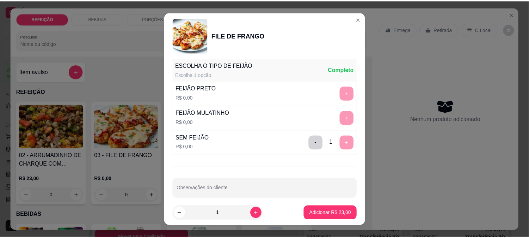
scroll to position [101, 0]
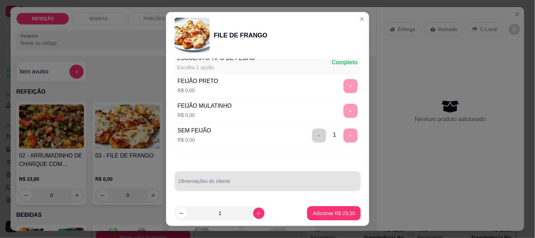
click at [235, 178] on div at bounding box center [268, 181] width 178 height 14
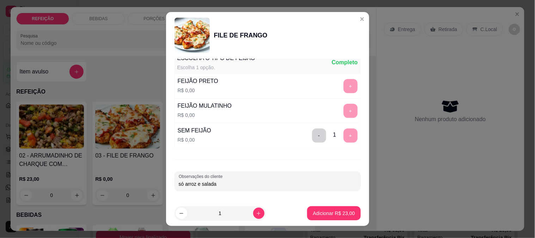
type input "só arroz e salada"
click at [331, 213] on p "Adicionar R$ 23,00" at bounding box center [334, 212] width 42 height 7
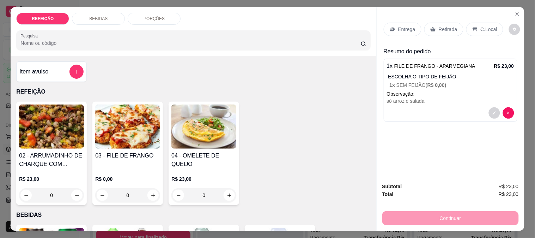
click at [135, 130] on img at bounding box center [127, 126] width 65 height 44
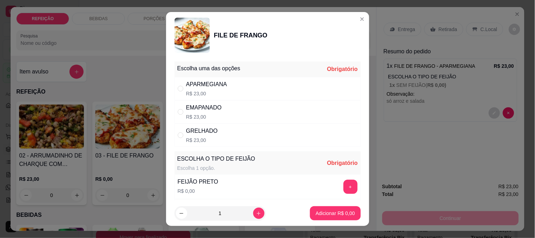
click at [199, 86] on div "APARMEGIANA" at bounding box center [206, 84] width 41 height 8
radio input "true"
click at [343, 190] on button "+" at bounding box center [350, 186] width 14 height 14
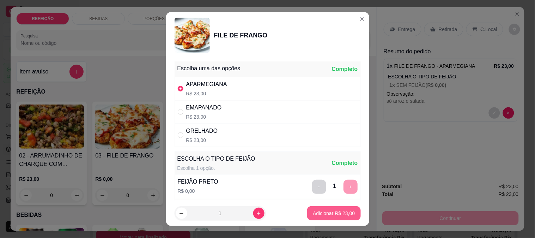
click at [332, 213] on p "Adicionar R$ 23,00" at bounding box center [334, 212] width 42 height 7
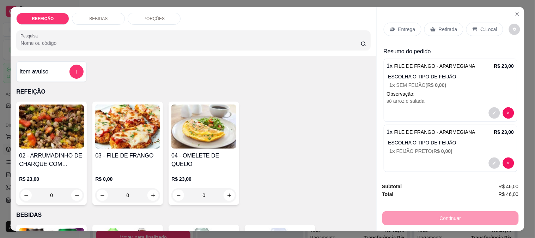
click at [429, 221] on div "Continuar" at bounding box center [450, 217] width 136 height 16
click at [427, 213] on div "Continuar" at bounding box center [450, 217] width 136 height 16
click at [434, 26] on div "Retirada" at bounding box center [443, 29] width 39 height 13
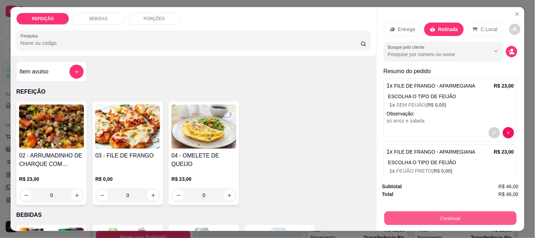
click at [429, 211] on button "Continuar" at bounding box center [450, 218] width 132 height 14
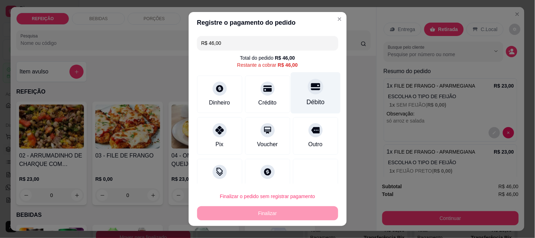
click at [311, 89] on icon at bounding box center [315, 86] width 9 height 7
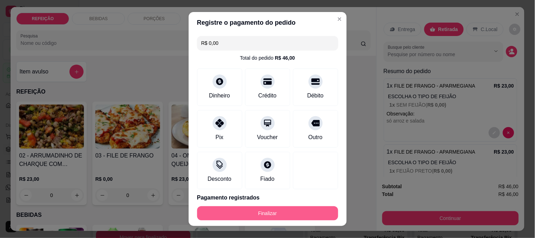
click at [291, 209] on button "Finalizar" at bounding box center [267, 213] width 141 height 14
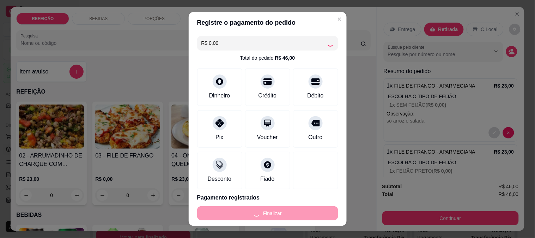
type input "-R$ 46,00"
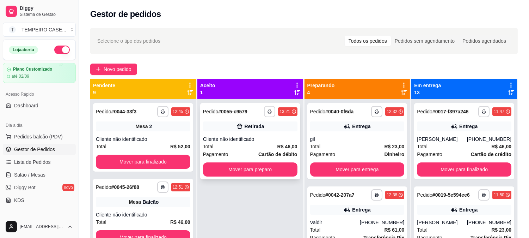
click at [269, 112] on icon "button" at bounding box center [270, 111] width 4 height 4
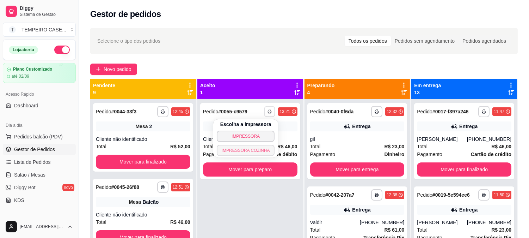
click at [258, 147] on button "IMPRESSORA COZINHA" at bounding box center [246, 150] width 58 height 11
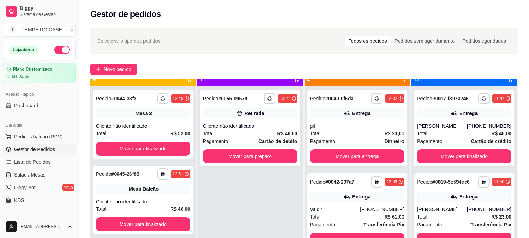
scroll to position [19, 0]
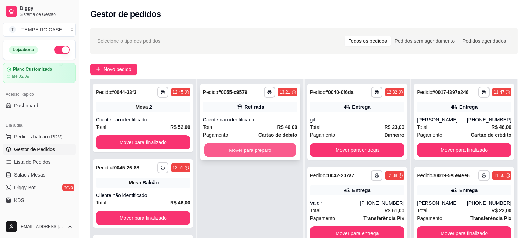
click at [255, 143] on button "Mover para preparo" at bounding box center [251, 150] width 92 height 14
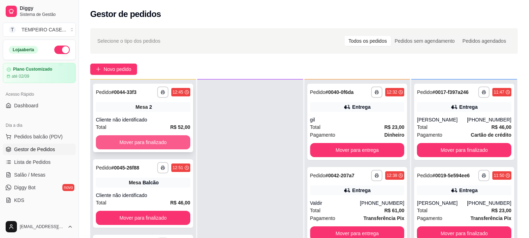
click at [148, 139] on button "Mover para finalizado" at bounding box center [143, 142] width 94 height 14
click at [154, 142] on button "Mover para finalizado" at bounding box center [143, 142] width 94 height 14
click at [154, 143] on button "Mover para finalizado" at bounding box center [143, 142] width 94 height 14
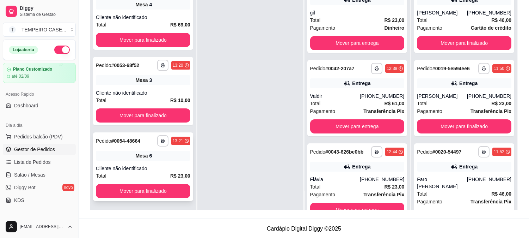
scroll to position [108, 0]
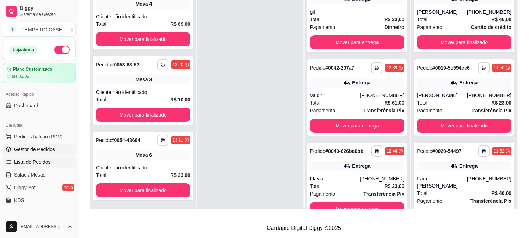
click at [48, 161] on span "Lista de Pedidos" at bounding box center [32, 161] width 37 height 7
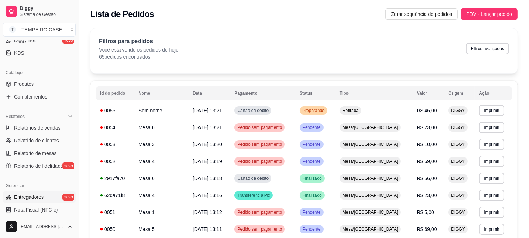
scroll to position [157, 0]
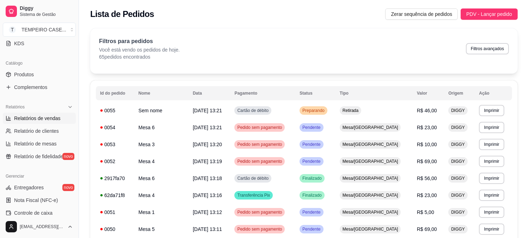
click at [49, 118] on span "Relatórios de vendas" at bounding box center [37, 118] width 47 height 7
select select "ALL"
select select "0"
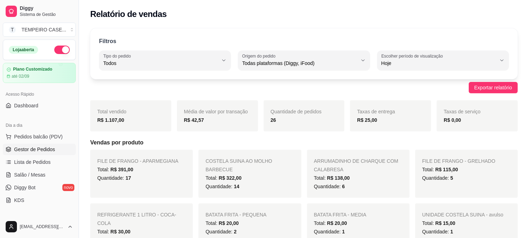
click at [43, 148] on span "Gestor de Pedidos" at bounding box center [34, 149] width 41 height 7
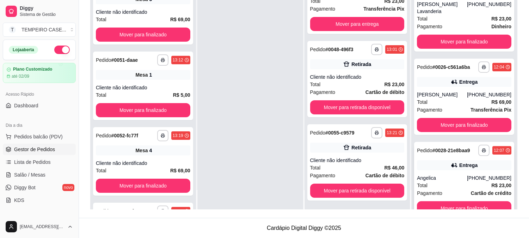
scroll to position [705, 0]
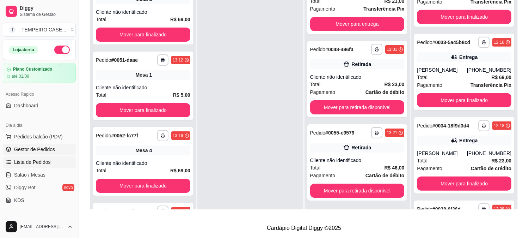
click at [35, 160] on span "Lista de Pedidos" at bounding box center [32, 161] width 37 height 7
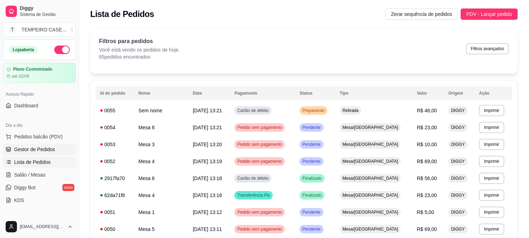
click at [47, 147] on span "Gestor de Pedidos" at bounding box center [34, 149] width 41 height 7
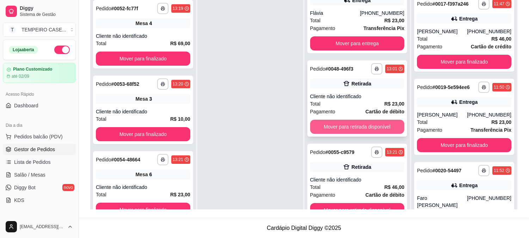
click at [344, 122] on button "Mover para retirada disponível" at bounding box center [357, 127] width 94 height 14
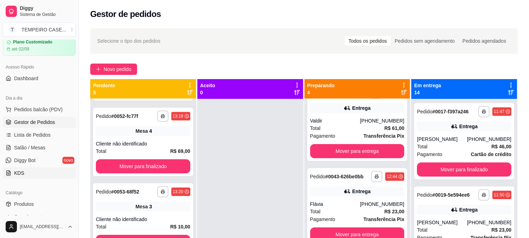
scroll to position [39, 0]
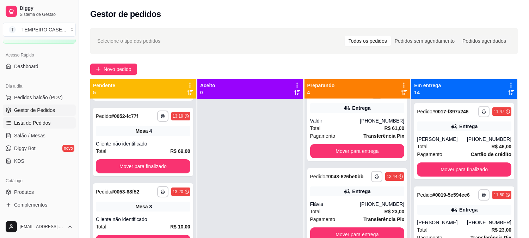
click at [46, 121] on span "Lista de Pedidos" at bounding box center [32, 122] width 37 height 7
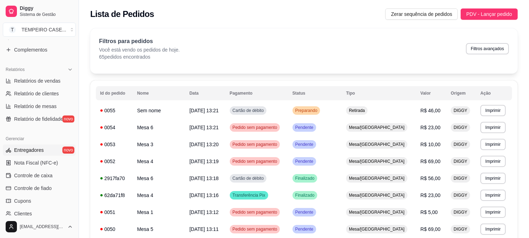
scroll to position [196, 0]
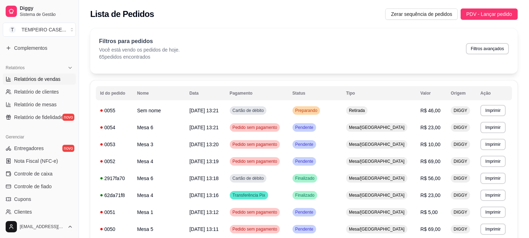
click at [36, 79] on span "Relatórios de vendas" at bounding box center [37, 78] width 47 height 7
select select "ALL"
select select "0"
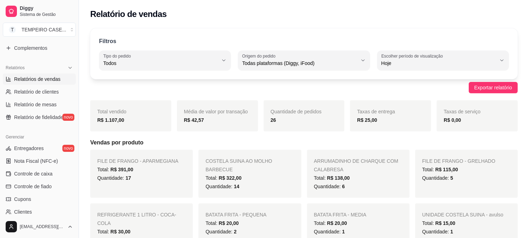
click at [179, 143] on h5 "Vendas por produto" at bounding box center [304, 142] width 428 height 8
click at [401, 55] on label "Escolher período de visualização" at bounding box center [414, 56] width 64 height 6
click at [401, 150] on span "Customizado" at bounding box center [439, 149] width 109 height 7
type input "-1"
select select "-1"
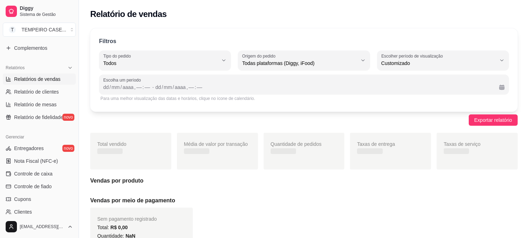
scroll to position [6, 0]
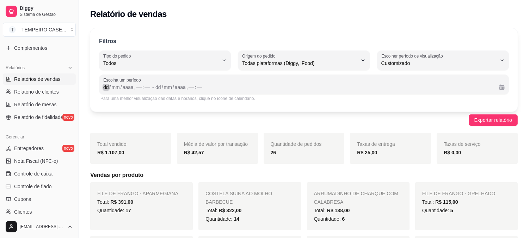
click at [106, 90] on div "dd" at bounding box center [106, 87] width 7 height 7
click at [153, 87] on div "dd" at bounding box center [155, 87] width 7 height 7
click at [136, 87] on div "––" at bounding box center [136, 87] width 7 height 7
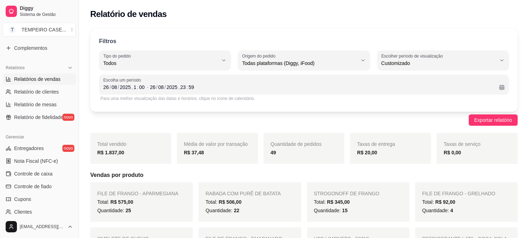
drag, startPoint x: 336, startPoint y: 170, endPoint x: 340, endPoint y: 175, distance: 6.5
click at [41, 73] on link "Relatórios de vendas" at bounding box center [39, 78] width 73 height 11
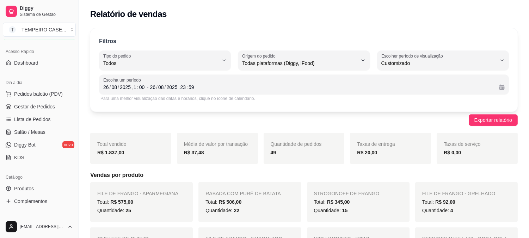
scroll to position [39, 0]
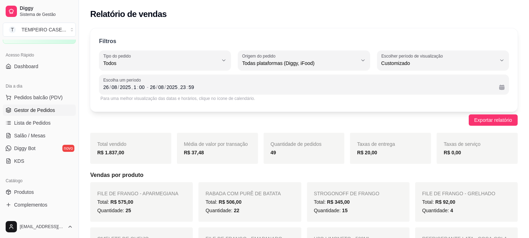
click at [37, 111] on span "Gestor de Pedidos" at bounding box center [34, 109] width 41 height 7
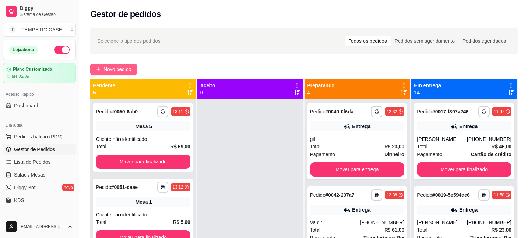
click at [121, 66] on span "Novo pedido" at bounding box center [118, 69] width 28 height 8
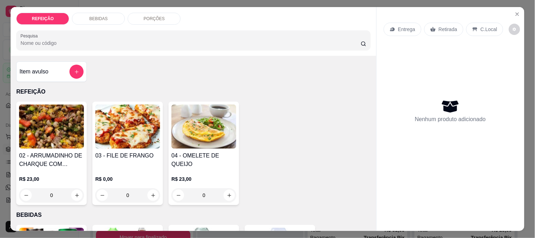
click at [128, 163] on div "03 - FILE DE FRANGO" at bounding box center [127, 159] width 65 height 17
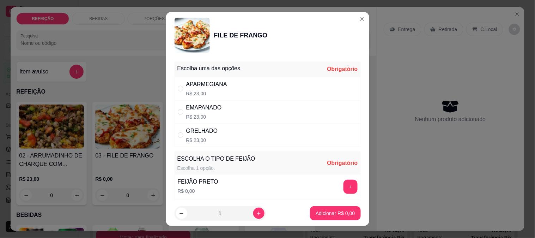
click at [214, 96] on p "R$ 23,00" at bounding box center [206, 93] width 41 height 7
radio input "true"
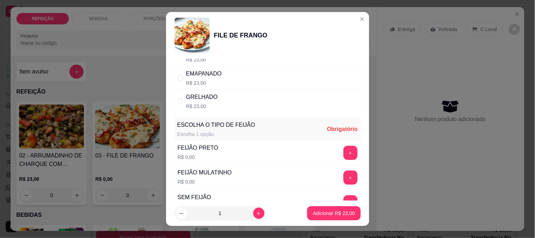
scroll to position [78, 0]
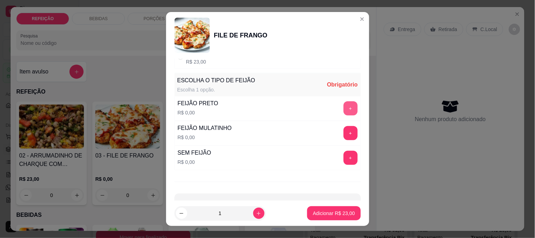
click at [343, 110] on button "+" at bounding box center [350, 108] width 14 height 14
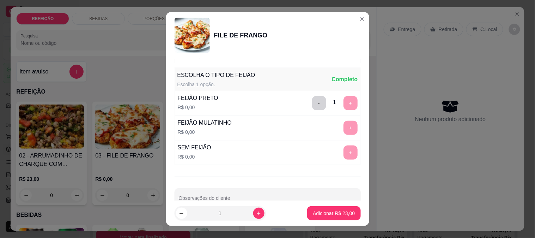
scroll to position [101, 0]
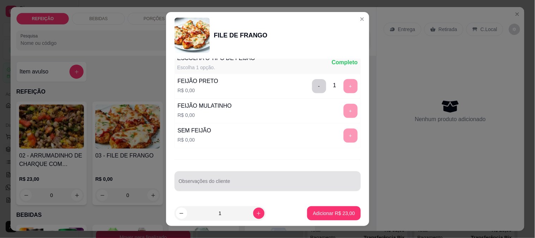
click at [238, 176] on div at bounding box center [268, 181] width 178 height 14
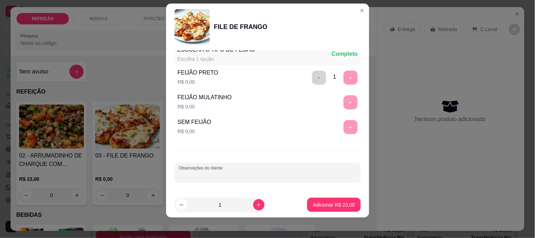
scroll to position [11, 0]
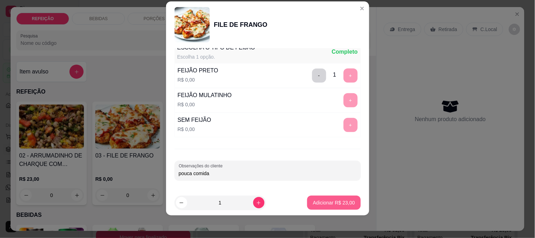
type input "pouca comida"
click at [320, 209] on button "Adicionar R$ 23,00" at bounding box center [333, 202] width 53 height 14
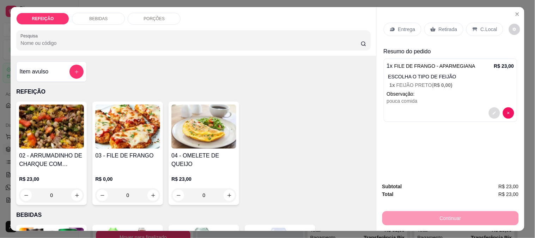
click at [495, 117] on div "1 x FILE DE FRANGO - APARMEGIANA R$ 23,00 ESCOLHA O TIPO DE FEIJÃO 1 x FEIJÃO P…" at bounding box center [451, 90] width 134 height 63
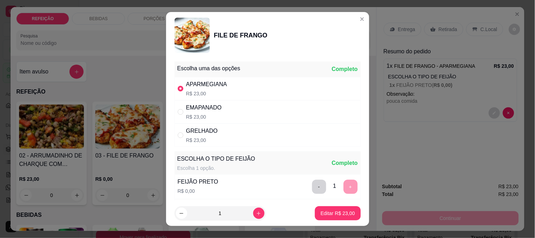
click at [250, 167] on div "ESCOLHA O TIPO DE FEIJÃO Escolha 1 opção. Completo" at bounding box center [268, 163] width 186 height 23
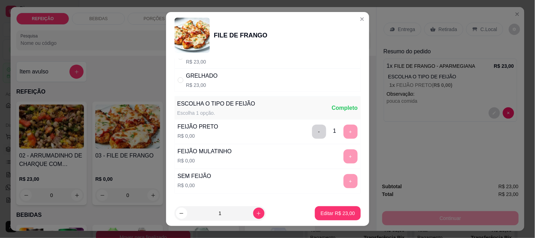
scroll to position [101, 0]
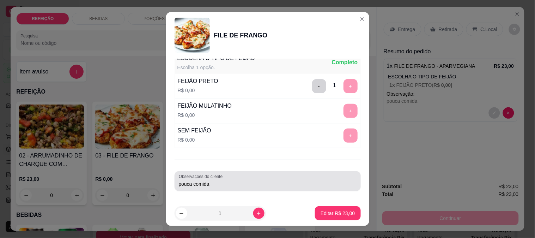
click at [229, 182] on input "pouca comida" at bounding box center [268, 183] width 178 height 7
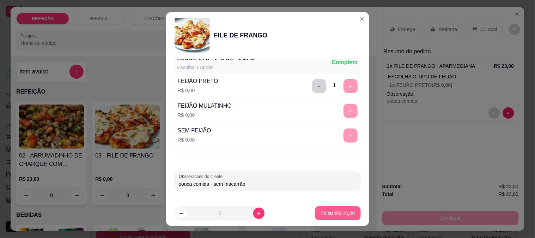
type input "pouca comida - sem macarrão"
click at [321, 213] on p "Editar R$ 23,00" at bounding box center [338, 212] width 34 height 7
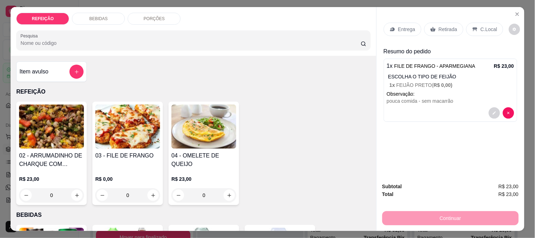
click at [418, 212] on div "Continuar" at bounding box center [450, 217] width 136 height 16
click at [439, 23] on div "Retirada" at bounding box center [443, 29] width 39 height 13
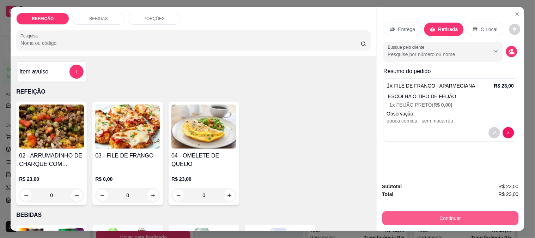
click at [436, 214] on button "Continuar" at bounding box center [450, 218] width 136 height 14
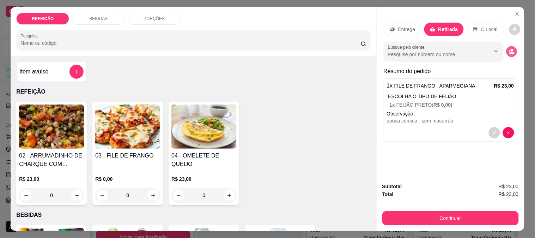
click at [510, 52] on icon "decrease-product-quantity" at bounding box center [512, 53] width 5 height 2
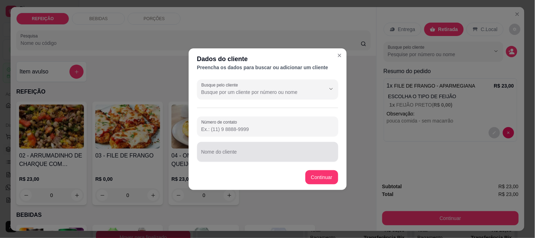
click at [228, 145] on div at bounding box center [267, 152] width 133 height 14
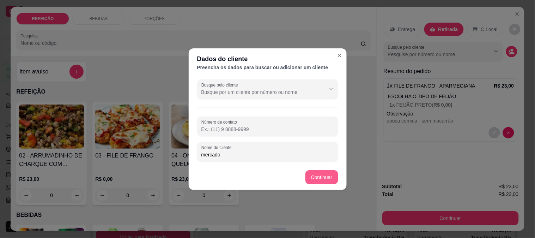
type input "mercado"
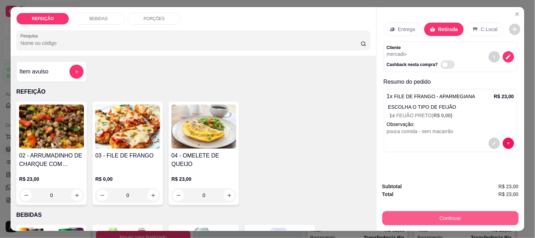
click at [403, 213] on button "Continuar" at bounding box center [450, 218] width 136 height 14
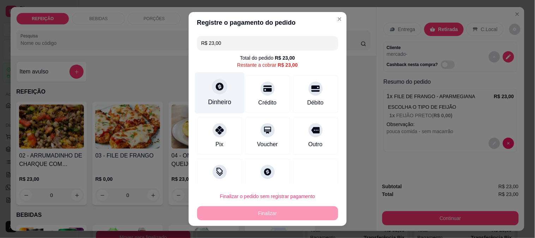
click at [224, 103] on div "Dinheiro" at bounding box center [219, 101] width 23 height 9
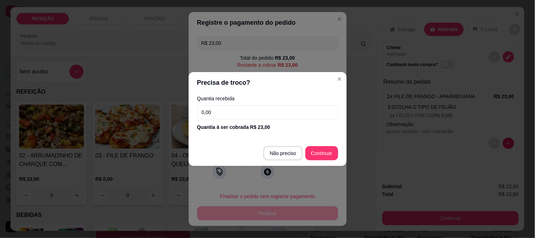
drag, startPoint x: 267, startPoint y: 107, endPoint x: 121, endPoint y: 107, distance: 145.6
click at [121, 107] on div "Precisa de troco? Quantia recebida 0,00 Quantia à ser cobrada R$ 23,00 Não prec…" at bounding box center [267, 119] width 535 height 238
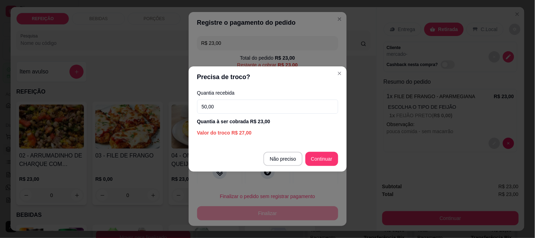
type input "50,00"
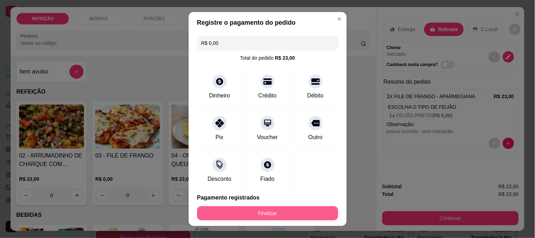
click at [282, 214] on button "Finalizar" at bounding box center [267, 213] width 141 height 14
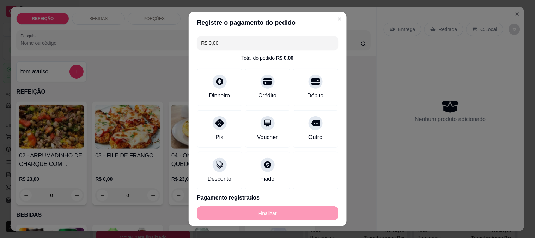
type input "-R$ 23,00"
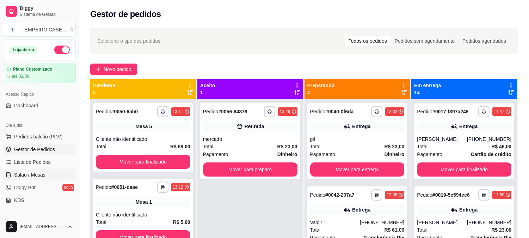
click at [27, 173] on span "Salão / Mesas" at bounding box center [29, 174] width 31 height 7
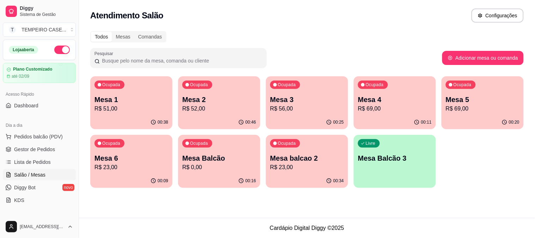
click at [131, 104] on div "Mesa 1 R$ 51,00" at bounding box center [131, 103] width 74 height 18
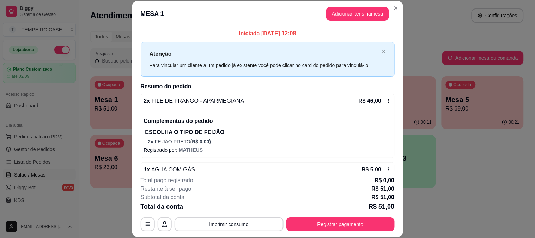
scroll to position [19, 0]
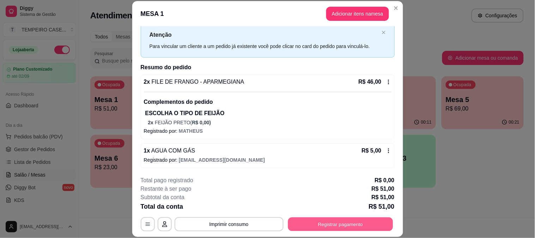
click at [331, 227] on button "Registrar pagamento" at bounding box center [340, 224] width 105 height 14
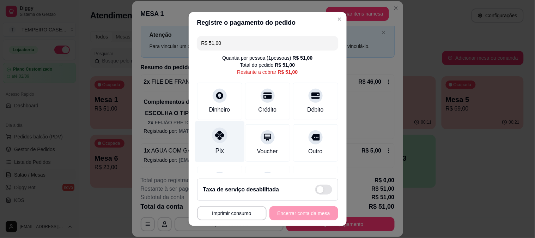
click at [222, 143] on div "Pix" at bounding box center [220, 141] width 50 height 41
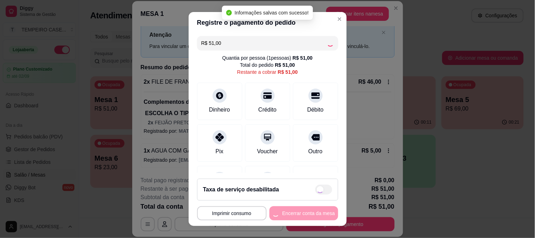
type input "R$ 0,00"
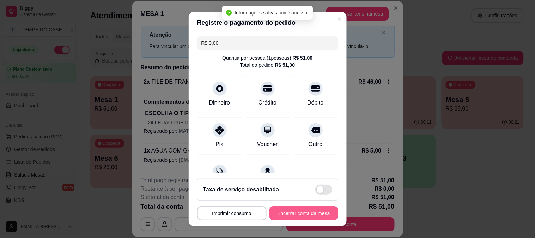
click at [291, 214] on button "Encerrar conta da mesa" at bounding box center [303, 213] width 69 height 14
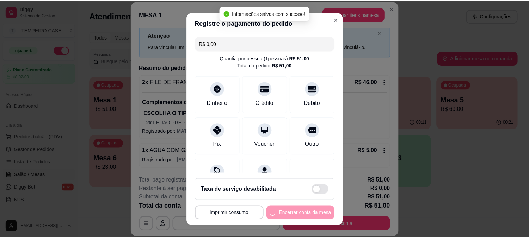
scroll to position [0, 0]
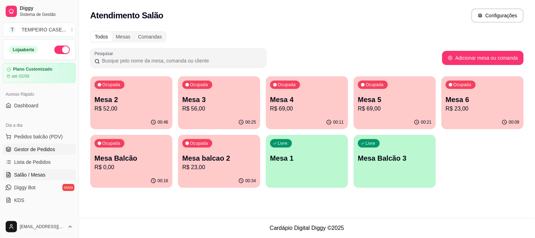
click at [32, 144] on link "Gestor de Pedidos" at bounding box center [39, 149] width 73 height 11
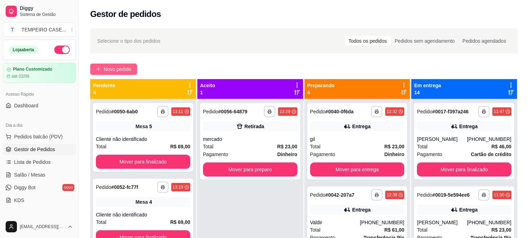
click at [117, 71] on span "Novo pedido" at bounding box center [118, 69] width 28 height 8
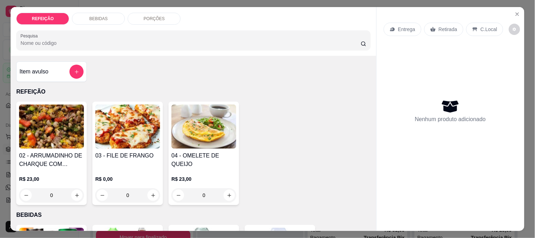
click at [45, 123] on img at bounding box center [51, 126] width 65 height 44
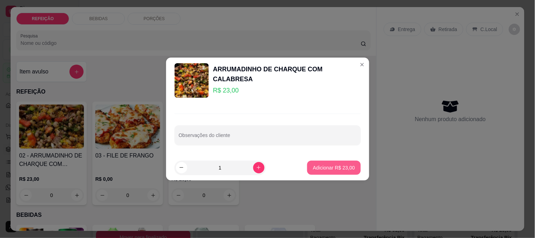
click at [337, 164] on p "Adicionar R$ 23,00" at bounding box center [334, 167] width 42 height 7
type input "1"
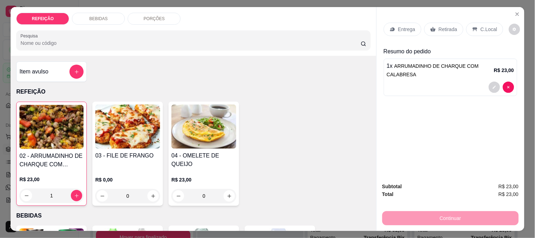
click at [443, 28] on p "Retirada" at bounding box center [448, 29] width 19 height 7
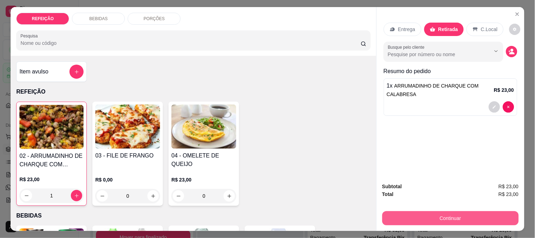
click at [427, 214] on button "Continuar" at bounding box center [450, 218] width 136 height 14
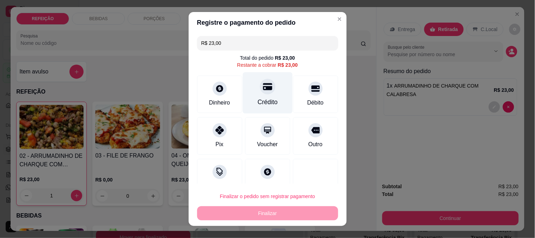
click at [257, 98] on div "Crédito" at bounding box center [267, 101] width 20 height 9
type input "R$ 0,00"
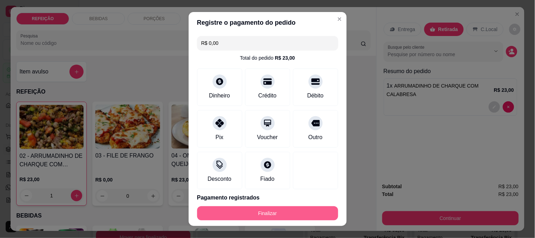
click at [283, 208] on button "Finalizar" at bounding box center [267, 213] width 141 height 14
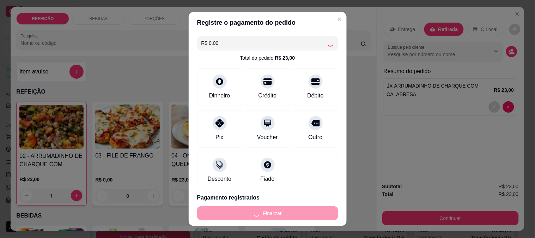
type input "0"
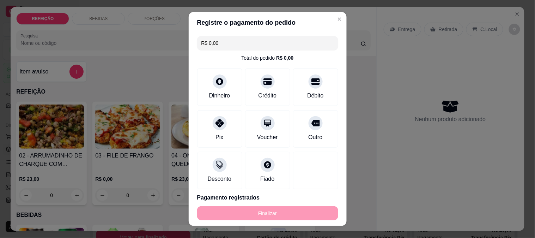
type input "-R$ 23,00"
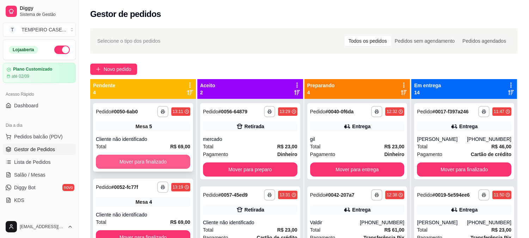
click at [132, 157] on button "Mover para finalizado" at bounding box center [143, 161] width 94 height 14
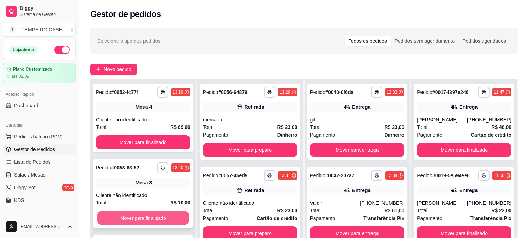
click at [142, 214] on button "Mover para finalizado" at bounding box center [143, 218] width 92 height 14
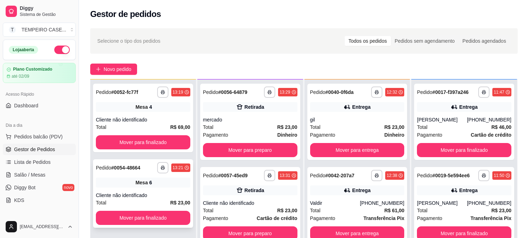
scroll to position [78, 0]
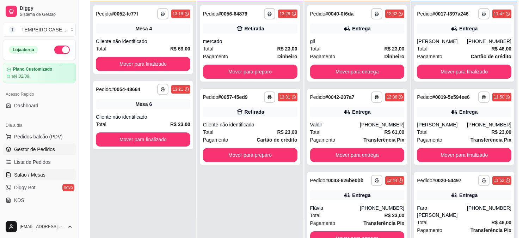
click at [25, 173] on span "Salão / Mesas" at bounding box center [29, 174] width 31 height 7
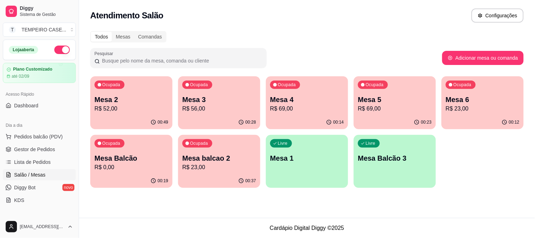
click at [221, 157] on p "Mesa balcao 2" at bounding box center [219, 158] width 74 height 10
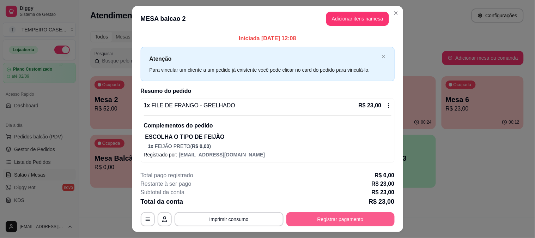
click at [330, 218] on button "Registrar pagamento" at bounding box center [340, 219] width 108 height 14
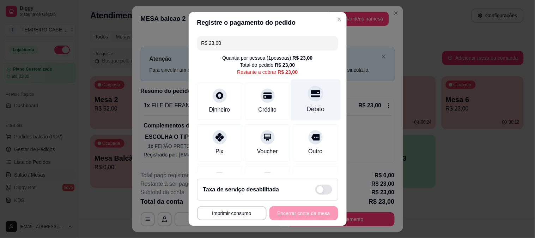
click at [311, 101] on div "Débito" at bounding box center [316, 99] width 50 height 41
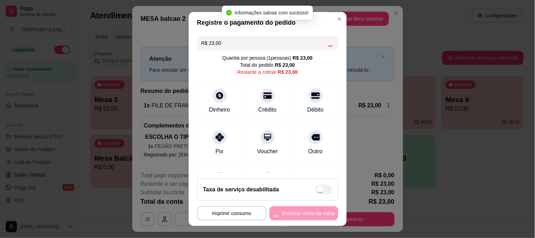
type input "R$ 0,00"
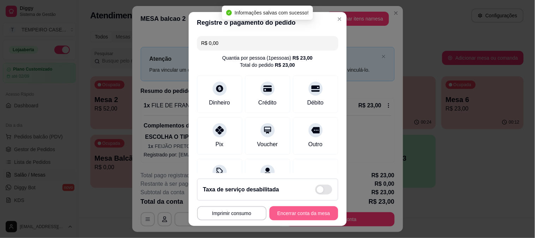
click at [300, 214] on button "Encerrar conta da mesa" at bounding box center [303, 213] width 69 height 14
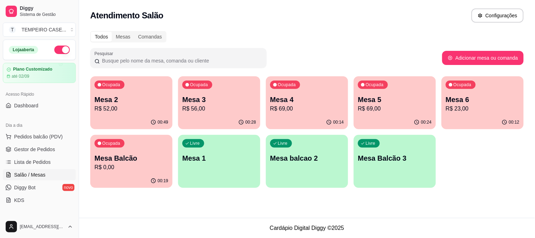
click at [122, 96] on p "Mesa 2" at bounding box center [131, 99] width 74 height 10
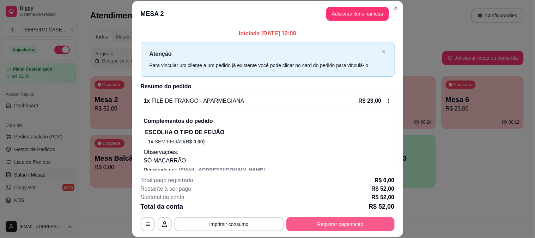
click at [321, 227] on button "Registrar pagamento" at bounding box center [340, 224] width 108 height 14
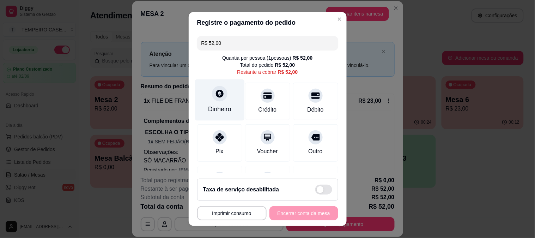
click at [221, 99] on div "Dinheiro" at bounding box center [220, 99] width 50 height 41
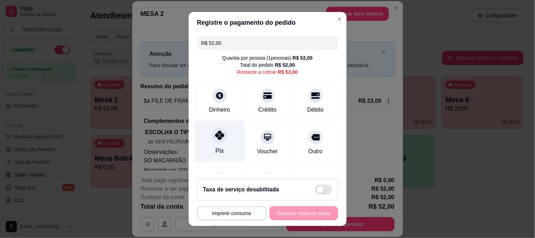
click at [226, 138] on div "Pix" at bounding box center [220, 141] width 50 height 41
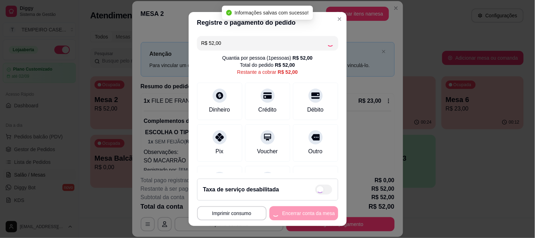
type input "R$ 0,00"
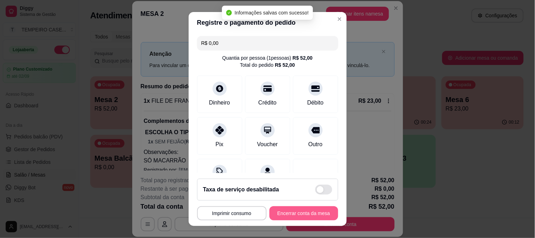
click at [306, 214] on button "Encerrar conta da mesa" at bounding box center [303, 213] width 69 height 14
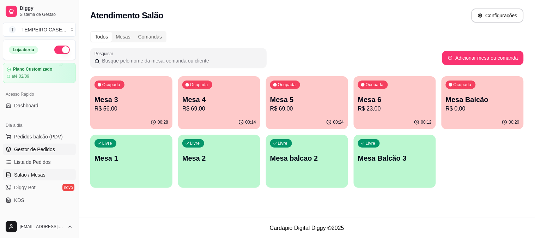
click at [51, 151] on span "Gestor de Pedidos" at bounding box center [34, 149] width 41 height 7
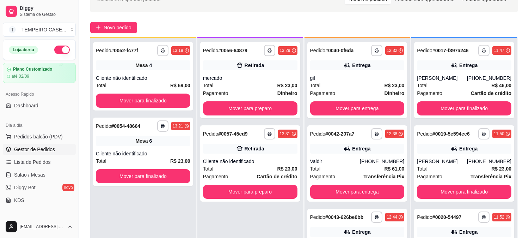
scroll to position [78, 0]
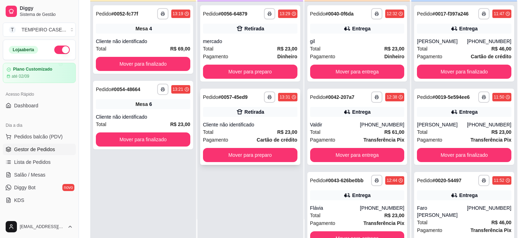
click at [230, 122] on div "Cliente não identificado" at bounding box center [250, 124] width 94 height 7
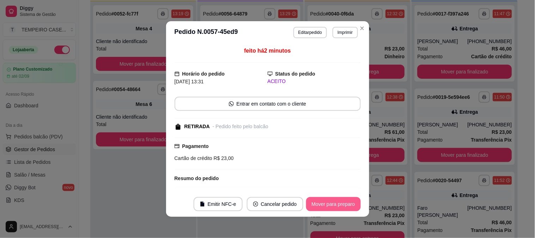
click at [331, 205] on button "Mover para preparo" at bounding box center [333, 204] width 55 height 14
click at [322, 202] on button "Mover para retirada disponível" at bounding box center [321, 204] width 78 height 14
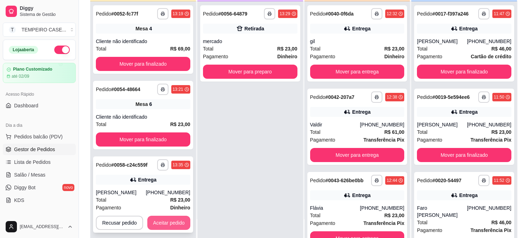
click at [166, 222] on button "Aceitar pedido" at bounding box center [168, 222] width 43 height 14
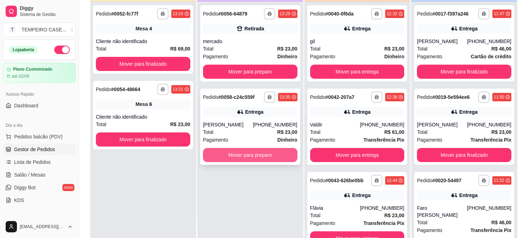
click at [230, 156] on button "Mover para preparo" at bounding box center [250, 155] width 94 height 14
click at [230, 156] on button "Mover para preparo" at bounding box center [251, 155] width 92 height 14
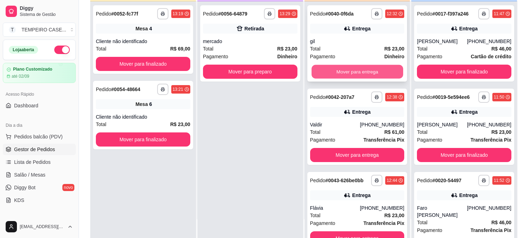
click at [368, 72] on button "Mover para entrega" at bounding box center [358, 72] width 92 height 14
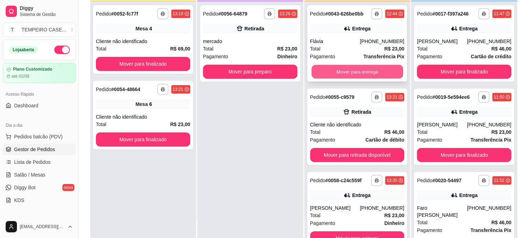
click at [365, 72] on button "Mover para entrega" at bounding box center [358, 72] width 92 height 14
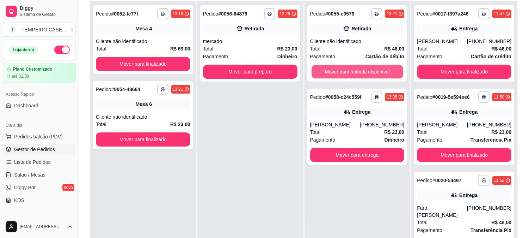
click at [365, 72] on button "Mover para retirada disponível" at bounding box center [358, 72] width 92 height 14
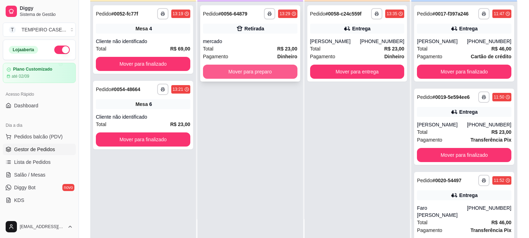
click at [273, 72] on button "Mover para preparo" at bounding box center [250, 72] width 94 height 14
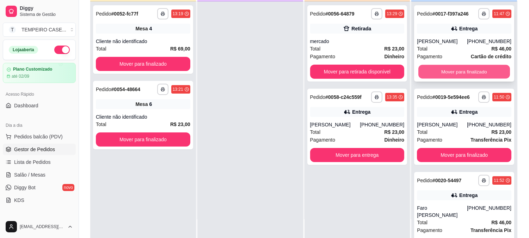
click at [439, 72] on button "Mover para finalizado" at bounding box center [465, 72] width 92 height 14
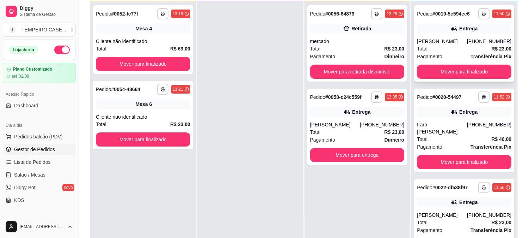
click at [444, 70] on div "**********" at bounding box center [464, 43] width 100 height 76
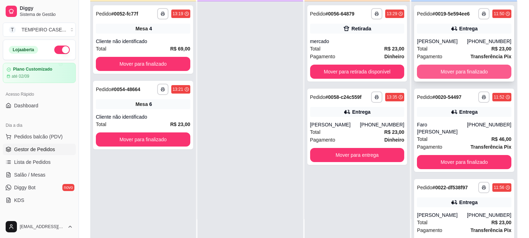
click at [449, 78] on button "Mover para finalizado" at bounding box center [464, 72] width 94 height 14
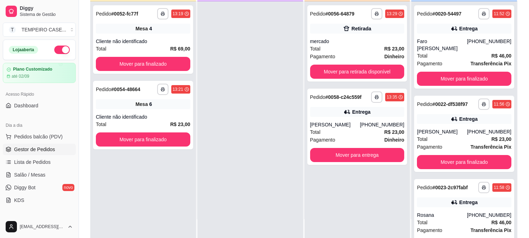
click at [449, 78] on div "**********" at bounding box center [464, 46] width 100 height 83
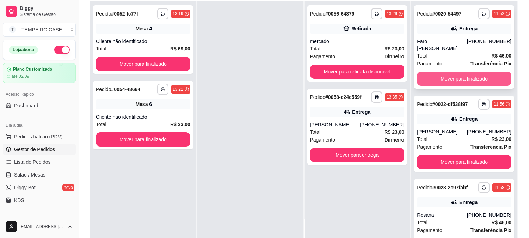
click at [452, 72] on button "Mover para finalizado" at bounding box center [464, 79] width 94 height 14
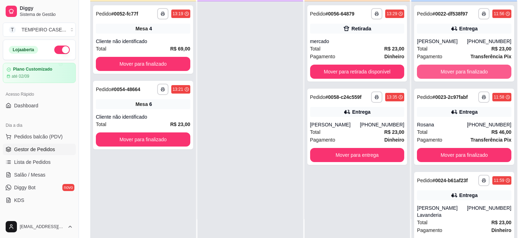
click at [452, 71] on button "Mover para finalizado" at bounding box center [464, 72] width 94 height 14
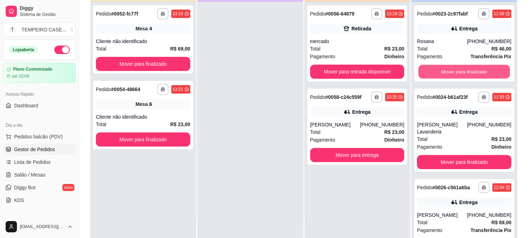
click at [452, 71] on button "Mover para finalizado" at bounding box center [465, 72] width 92 height 14
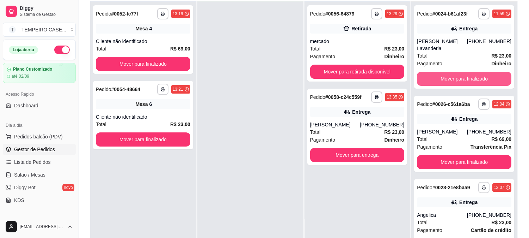
click at [452, 72] on button "Mover para finalizado" at bounding box center [464, 79] width 94 height 14
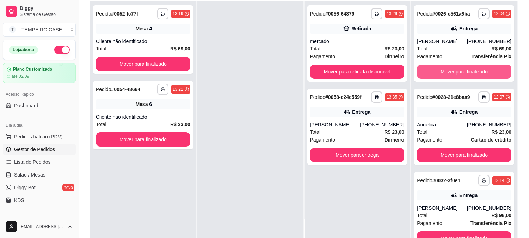
click at [452, 71] on button "Mover para finalizado" at bounding box center [464, 72] width 94 height 14
click at [452, 71] on button "Mover para finalizado" at bounding box center [465, 72] width 92 height 14
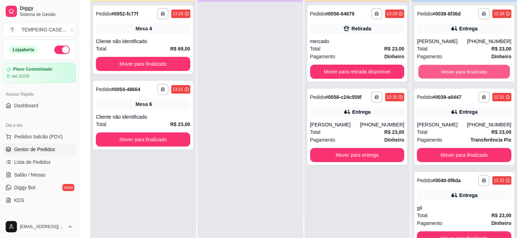
click at [452, 71] on button "Mover para finalizado" at bounding box center [465, 72] width 92 height 14
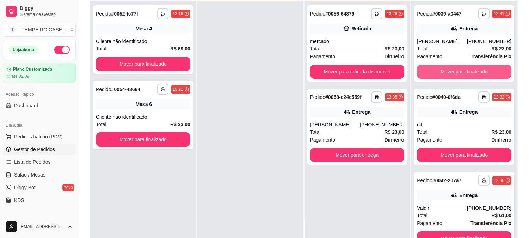
click at [452, 71] on button "Mover para finalizado" at bounding box center [464, 72] width 94 height 14
click at [452, 71] on button "Mover para finalizado" at bounding box center [465, 72] width 92 height 14
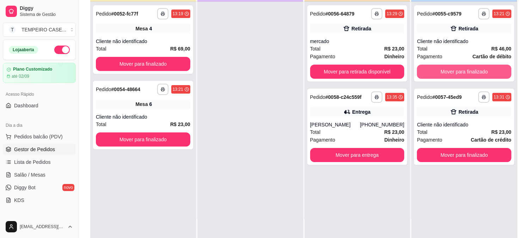
click at [452, 71] on button "Mover para finalizado" at bounding box center [464, 72] width 94 height 14
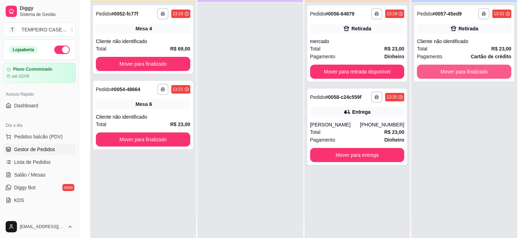
click at [452, 71] on button "Mover para finalizado" at bounding box center [464, 72] width 94 height 14
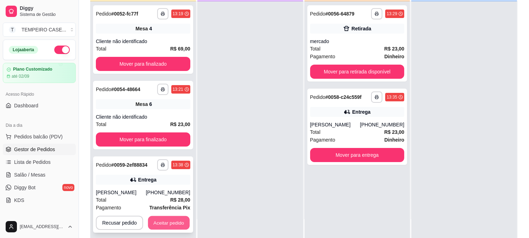
click at [175, 221] on button "Aceitar pedido" at bounding box center [169, 223] width 42 height 14
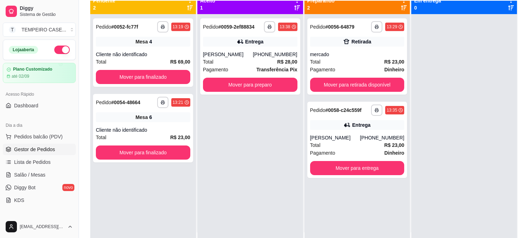
scroll to position [0, 0]
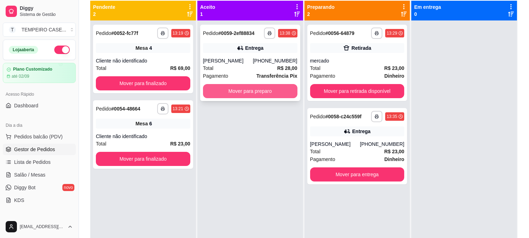
click at [272, 93] on button "Mover para preparo" at bounding box center [250, 91] width 94 height 14
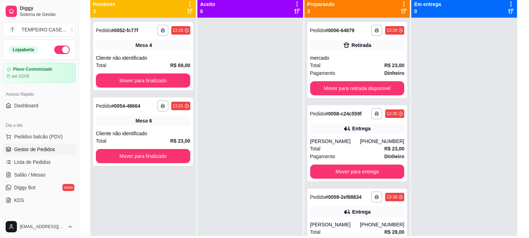
scroll to position [68, 0]
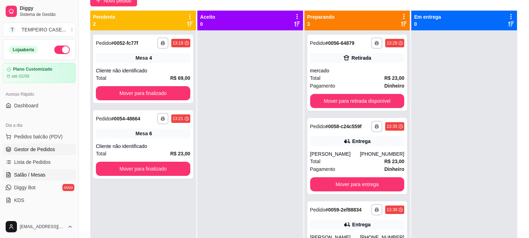
click at [39, 172] on span "Salão / Mesas" at bounding box center [29, 174] width 31 height 7
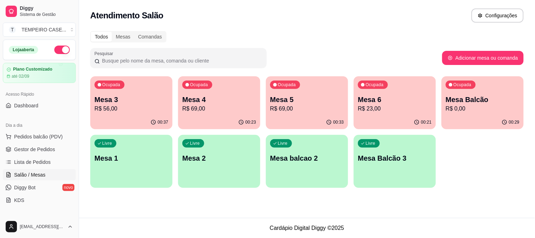
click at [110, 112] on p "R$ 56,00" at bounding box center [131, 108] width 74 height 8
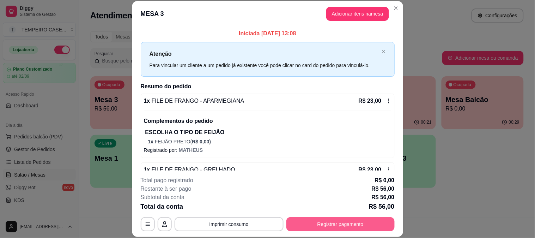
click at [334, 228] on button "Registrar pagamento" at bounding box center [340, 224] width 108 height 14
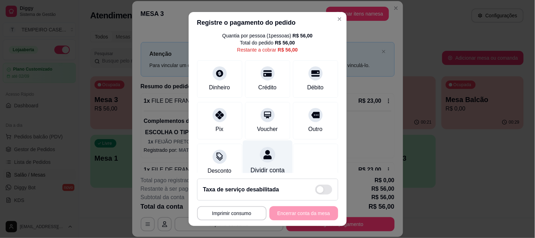
scroll to position [41, 0]
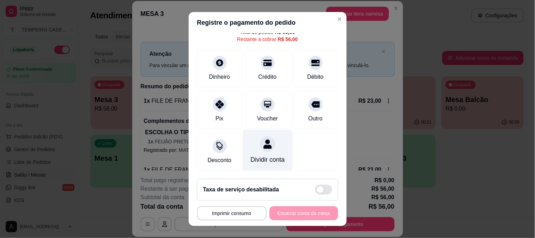
click at [260, 155] on div "Dividir conta" at bounding box center [267, 159] width 34 height 9
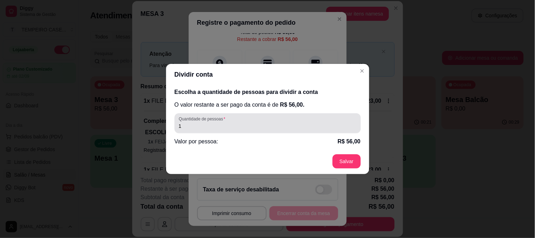
drag, startPoint x: 232, startPoint y: 121, endPoint x: 168, endPoint y: 127, distance: 64.1
click at [168, 127] on div "Escolha a quantidade de pessoas para dividir a conta O valor restante a ser pag…" at bounding box center [267, 116] width 203 height 63
click at [189, 128] on input "1" at bounding box center [268, 125] width 178 height 7
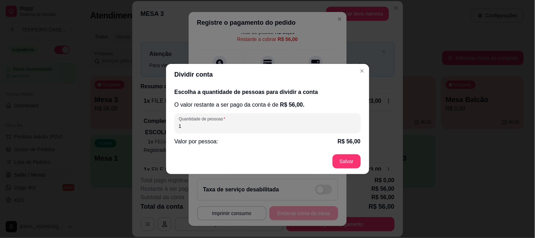
click at [189, 126] on input "1" at bounding box center [268, 125] width 178 height 7
click at [188, 126] on input "1" at bounding box center [268, 125] width 178 height 7
type input "2"
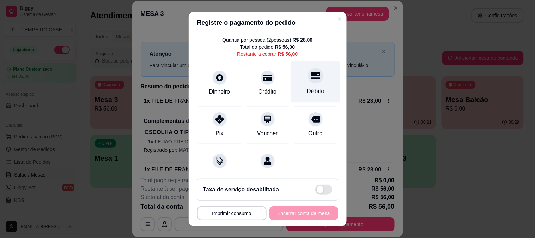
scroll to position [0, 0]
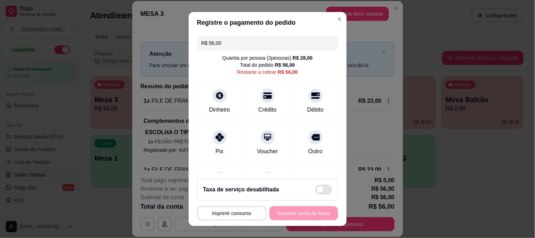
drag, startPoint x: 241, startPoint y: 44, endPoint x: 191, endPoint y: 39, distance: 50.2
click at [191, 39] on div "R$ 56,00 Quantia por pessoa ( 2 pessoas) R$ 28,00 Total do pedido R$ 56,00 Rest…" at bounding box center [268, 103] width 158 height 140
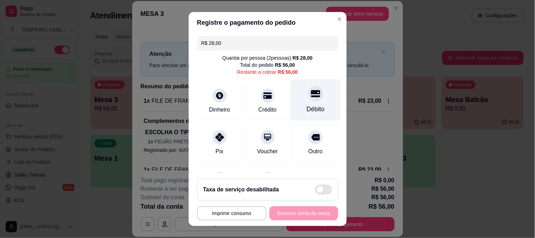
click at [308, 97] on div at bounding box center [316, 94] width 16 height 16
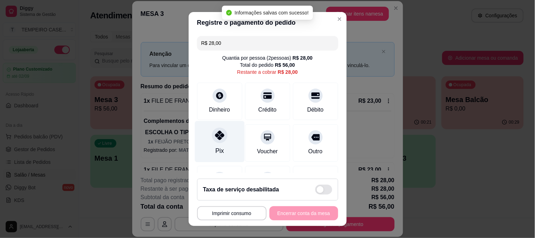
click at [235, 133] on div "Pix" at bounding box center [220, 141] width 50 height 41
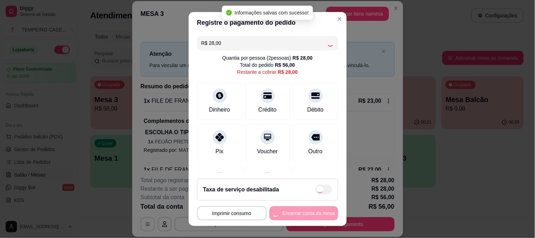
type input "R$ 0,00"
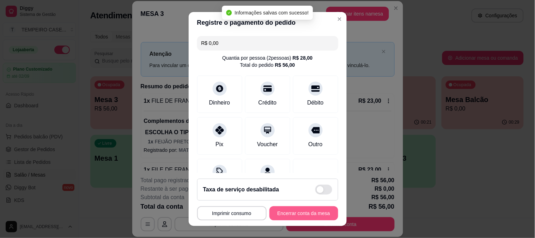
click at [312, 210] on button "Encerrar conta da mesa" at bounding box center [303, 213] width 69 height 14
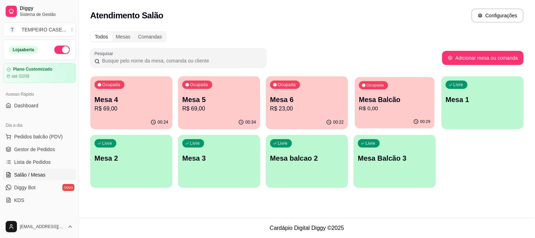
click at [395, 110] on p "R$ 0,00" at bounding box center [395, 108] width 72 height 8
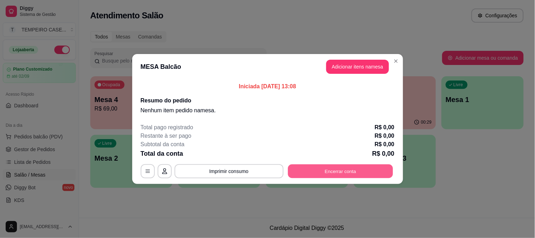
click at [358, 169] on button "Encerrar conta" at bounding box center [340, 171] width 105 height 14
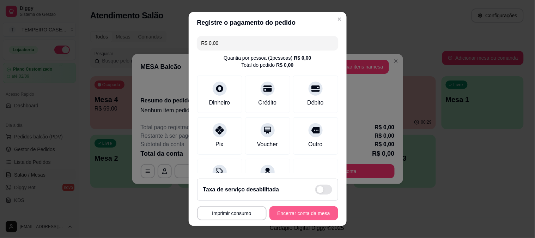
click at [315, 208] on button "Encerrar conta da mesa" at bounding box center [303, 213] width 69 height 14
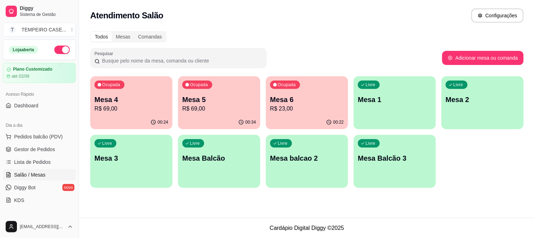
click at [290, 97] on p "Mesa 6" at bounding box center [307, 99] width 74 height 10
click at [227, 108] on p "R$ 69,00" at bounding box center [219, 108] width 74 height 8
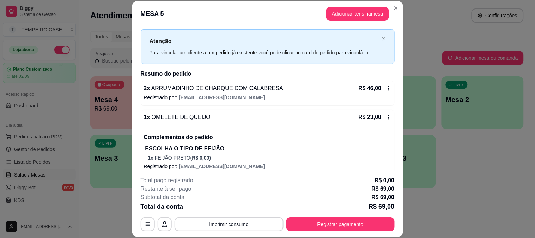
scroll to position [19, 0]
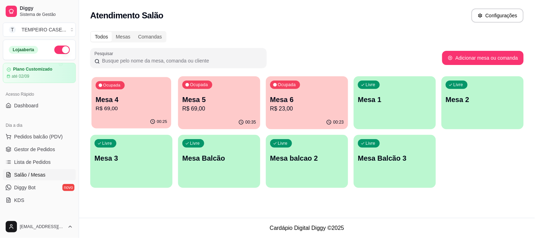
click at [139, 97] on p "Mesa 4" at bounding box center [132, 100] width 72 height 10
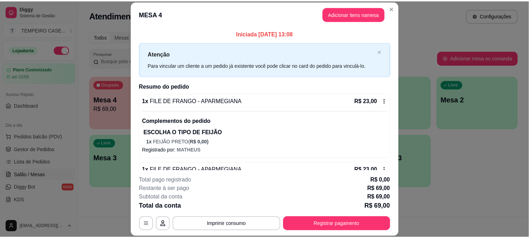
scroll to position [128, 0]
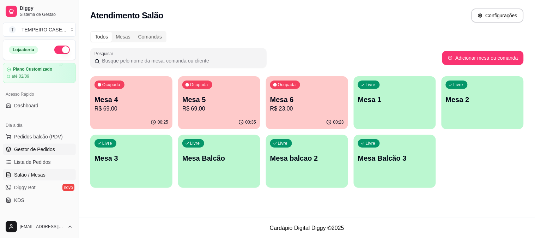
click at [48, 146] on span "Gestor de Pedidos" at bounding box center [34, 149] width 41 height 7
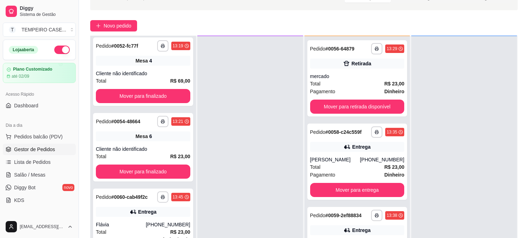
scroll to position [108, 0]
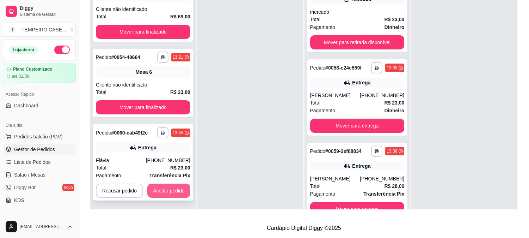
click at [177, 188] on button "Aceitar pedido" at bounding box center [168, 190] width 43 height 14
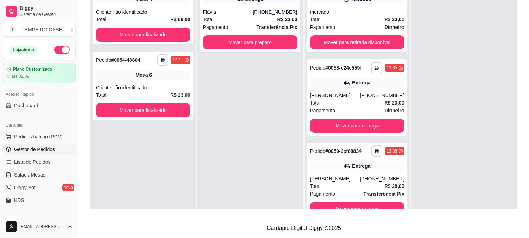
scroll to position [0, 0]
click at [264, 44] on button "Mover para preparo" at bounding box center [250, 42] width 94 height 14
click at [264, 43] on button "Mover para preparo" at bounding box center [251, 43] width 92 height 14
click at [244, 44] on button "Mover para preparo" at bounding box center [250, 42] width 94 height 14
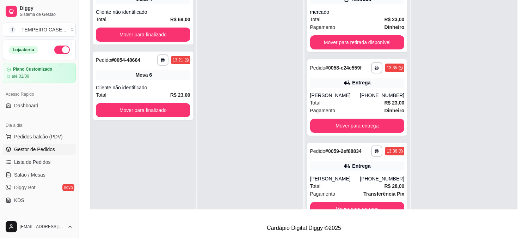
click at [223, 101] on div at bounding box center [250, 91] width 106 height 238
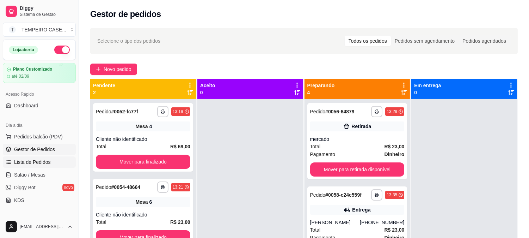
click at [56, 163] on link "Lista de Pedidos" at bounding box center [39, 161] width 73 height 11
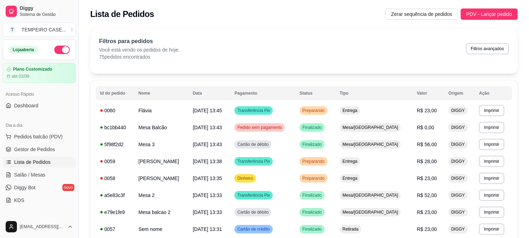
scroll to position [39, 0]
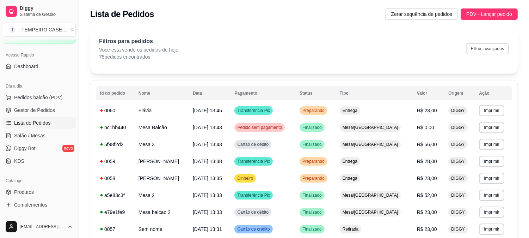
click at [496, 49] on button "Filtros avançados" at bounding box center [487, 48] width 43 height 11
select select "0"
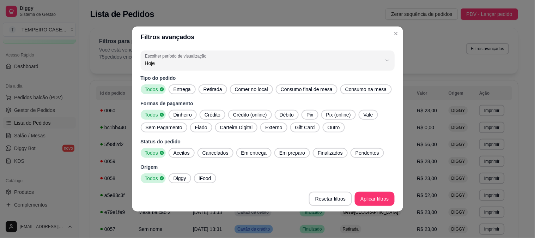
click at [181, 154] on span "Aceitos" at bounding box center [182, 152] width 22 height 7
click at [258, 154] on span "Em entrega" at bounding box center [253, 152] width 31 height 7
click at [283, 154] on span "Em preparo" at bounding box center [294, 152] width 31 height 7
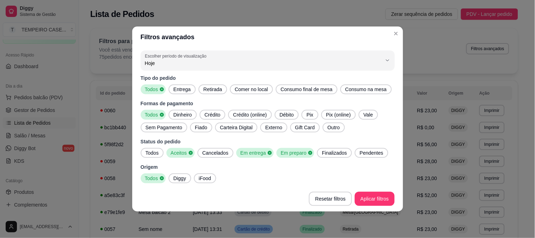
click at [329, 155] on span "Finalizados" at bounding box center [334, 152] width 31 height 7
click at [374, 155] on span "Pendentes" at bounding box center [373, 152] width 29 height 7
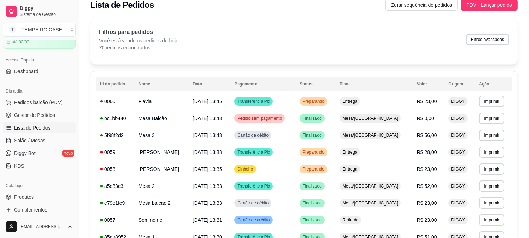
scroll to position [0, 0]
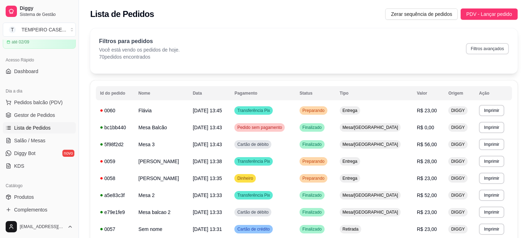
click at [484, 51] on button "Filtros avançados" at bounding box center [487, 48] width 43 height 11
select select "0"
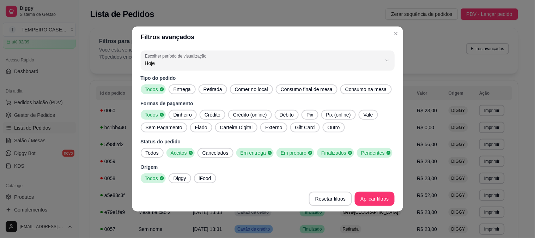
click at [300, 92] on span "Consumo final de mesa" at bounding box center [306, 89] width 57 height 7
click at [245, 90] on span "Comer no local" at bounding box center [249, 89] width 39 height 7
click at [207, 90] on span "Retirada" at bounding box center [211, 89] width 24 height 7
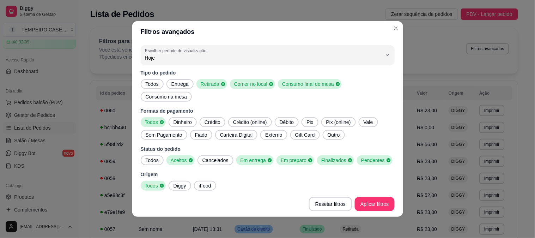
click at [176, 87] on span "Entrega" at bounding box center [180, 83] width 23 height 7
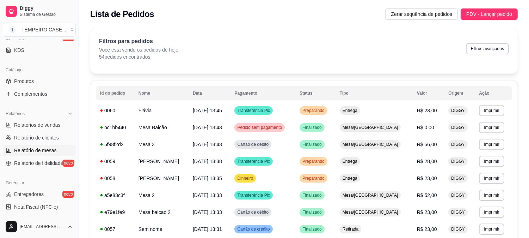
scroll to position [152, 0]
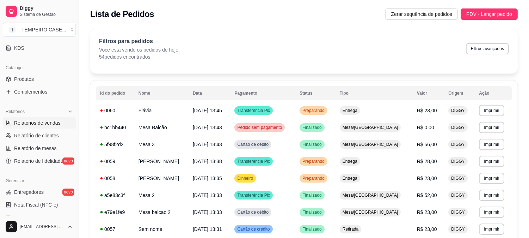
click at [55, 123] on span "Relatórios de vendas" at bounding box center [37, 122] width 47 height 7
select select "ALL"
select select "0"
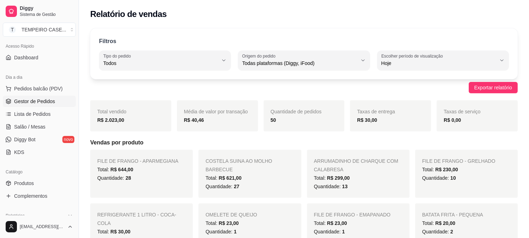
scroll to position [34, 0]
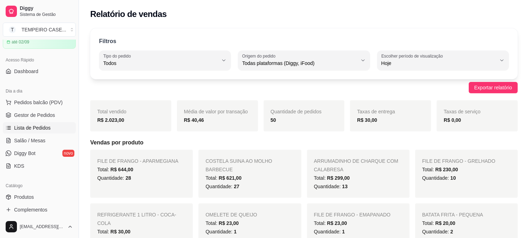
click at [37, 126] on span "Lista de Pedidos" at bounding box center [32, 127] width 37 height 7
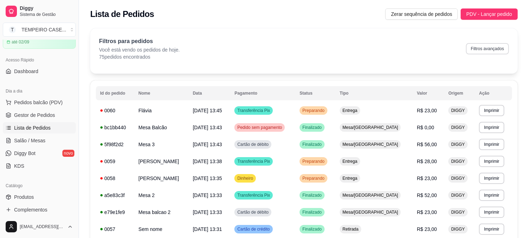
click at [476, 47] on button "Filtros avançados" at bounding box center [487, 48] width 43 height 11
select select "0"
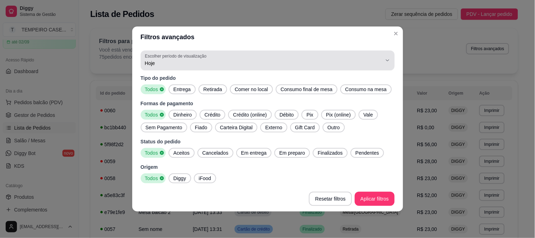
click at [339, 62] on span "Hoje" at bounding box center [263, 63] width 237 height 7
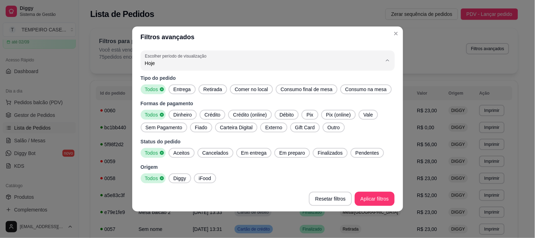
click at [182, 93] on span "Ontem" at bounding box center [264, 91] width 226 height 7
type input "1"
select select "1"
click at [193, 90] on div "Entrega" at bounding box center [182, 89] width 27 height 10
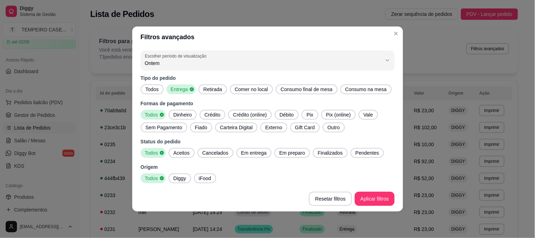
click at [212, 91] on span "Retirada" at bounding box center [213, 89] width 24 height 7
click at [245, 92] on span "Comer no local" at bounding box center [253, 89] width 39 height 7
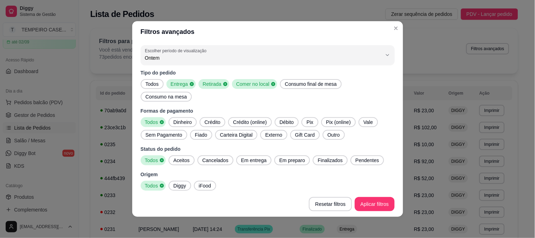
click at [306, 87] on span "Consumo final de mesa" at bounding box center [310, 83] width 57 height 7
click at [189, 118] on span "Dinheiro" at bounding box center [183, 121] width 24 height 7
click at [153, 118] on span "Todos" at bounding box center [152, 121] width 19 height 7
drag, startPoint x: 186, startPoint y: 151, endPoint x: 267, endPoint y: 161, distance: 81.8
click at [186, 157] on span "Aceitos" at bounding box center [182, 160] width 22 height 7
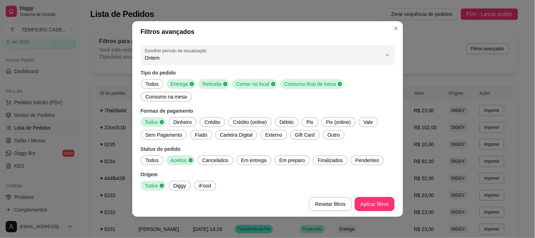
drag, startPoint x: 254, startPoint y: 154, endPoint x: 291, endPoint y: 152, distance: 36.4
click at [256, 157] on span "Em entrega" at bounding box center [253, 160] width 31 height 7
click at [291, 157] on span "Em preparo" at bounding box center [294, 160] width 31 height 7
drag, startPoint x: 335, startPoint y: 151, endPoint x: 364, endPoint y: 157, distance: 28.8
click at [337, 157] on span "Finalizados" at bounding box center [334, 160] width 31 height 7
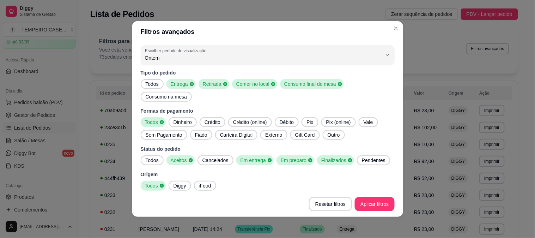
click at [366, 157] on span "Pendentes" at bounding box center [373, 160] width 29 height 7
click at [366, 207] on footer "Resetar filtros Aplicar filtros" at bounding box center [267, 203] width 271 height 25
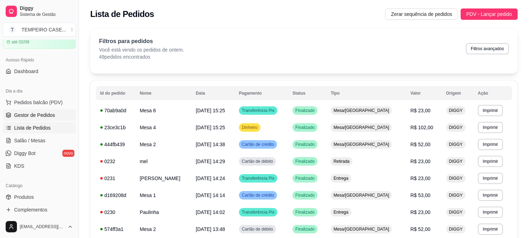
click at [32, 117] on span "Gestor de Pedidos" at bounding box center [34, 114] width 41 height 7
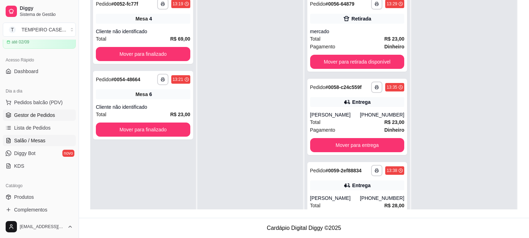
click at [43, 139] on span "Salão / Mesas" at bounding box center [29, 140] width 31 height 7
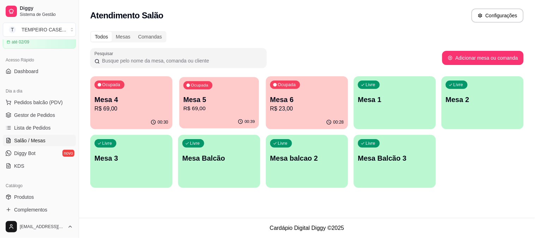
click at [217, 104] on p "R$ 69,00" at bounding box center [219, 108] width 72 height 8
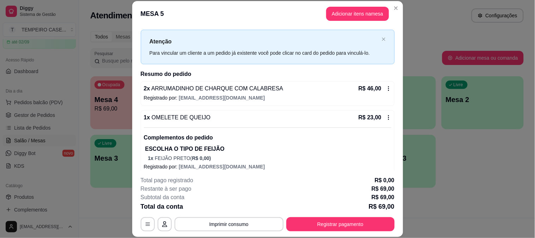
scroll to position [19, 0]
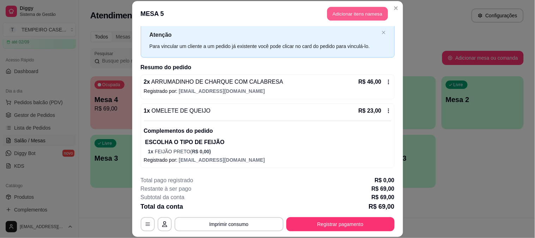
click at [357, 14] on button "Adicionar itens na mesa" at bounding box center [357, 14] width 61 height 14
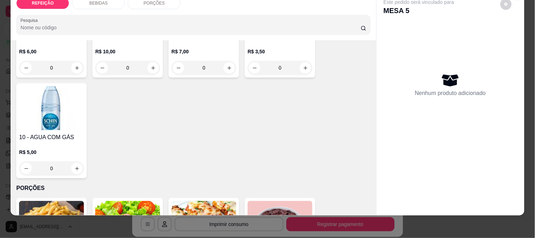
scroll to position [196, 0]
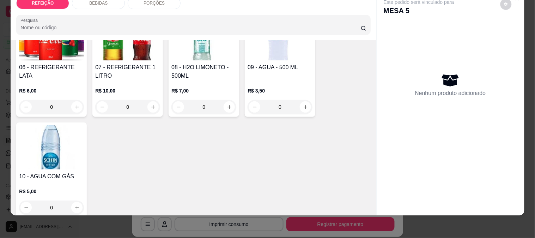
click at [130, 87] on p "R$ 10,00" at bounding box center [127, 90] width 65 height 7
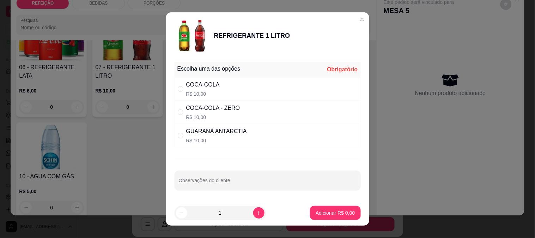
drag, startPoint x: 217, startPoint y: 90, endPoint x: 303, endPoint y: 154, distance: 107.1
click at [218, 90] on div "COCA-COLA R$ 10,00" at bounding box center [268, 88] width 186 height 23
radio input "true"
click at [325, 214] on p "Adicionar R$ 10,00" at bounding box center [334, 212] width 42 height 7
type input "1"
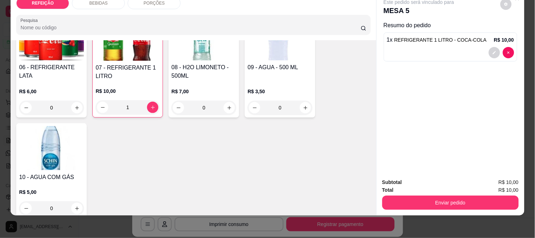
click at [409, 199] on button "Enviar pedido" at bounding box center [450, 202] width 136 height 14
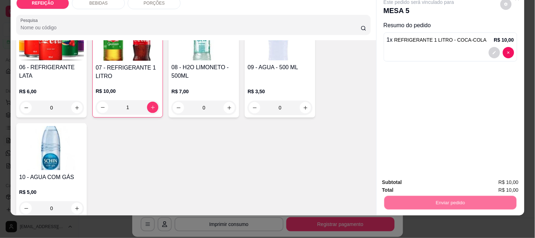
click at [411, 181] on button "Não registrar e enviar pedido" at bounding box center [426, 178] width 71 height 13
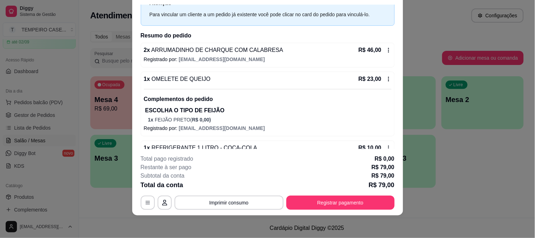
scroll to position [48, 0]
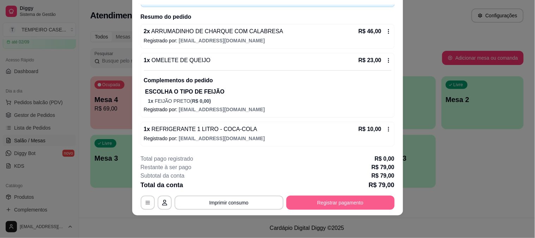
click at [324, 200] on button "Registrar pagamento" at bounding box center [340, 202] width 108 height 14
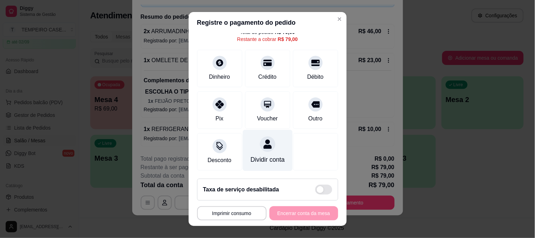
scroll to position [41, 0]
click at [259, 143] on div "Dividir conta" at bounding box center [268, 149] width 50 height 41
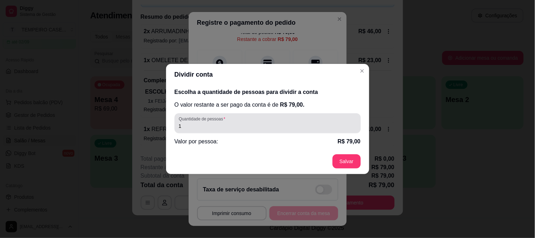
click at [102, 121] on div "Dividir conta Escolha a quantidade de pessoas para dividir a conta O valor rest…" at bounding box center [267, 119] width 535 height 238
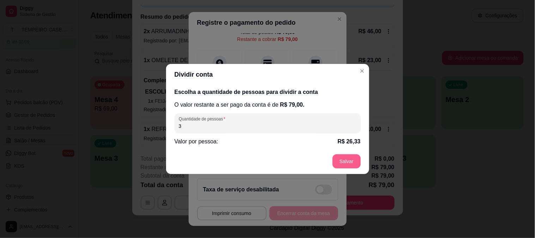
type input "3"
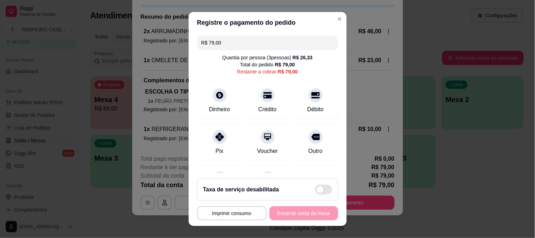
scroll to position [0, 0]
drag, startPoint x: 233, startPoint y: 45, endPoint x: 153, endPoint y: 38, distance: 80.4
click at [153, 38] on div "**********" at bounding box center [267, 119] width 535 height 238
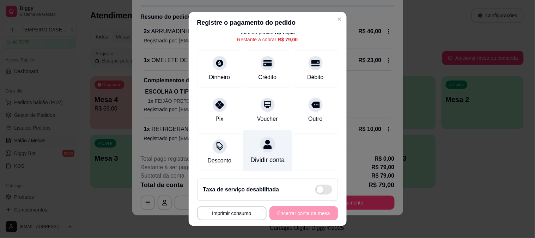
scroll to position [41, 0]
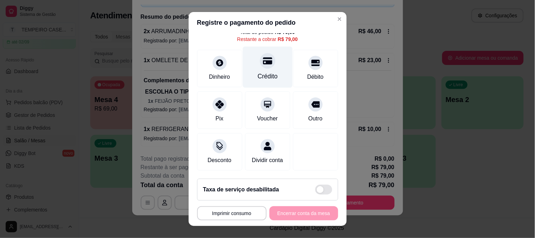
click at [262, 63] on div "Crédito" at bounding box center [268, 66] width 50 height 41
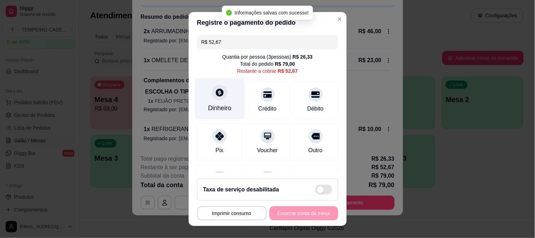
scroll to position [0, 0]
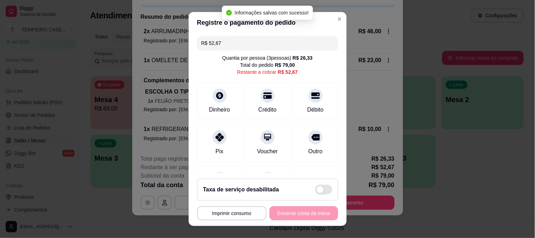
drag, startPoint x: 236, startPoint y: 50, endPoint x: 191, endPoint y: 46, distance: 44.9
click at [191, 46] on div "R$ 52,67 Quantia por pessoa ( 3 pessoas) R$ 26,33 Total do pedido R$ 79,00 Rest…" at bounding box center [268, 103] width 158 height 140
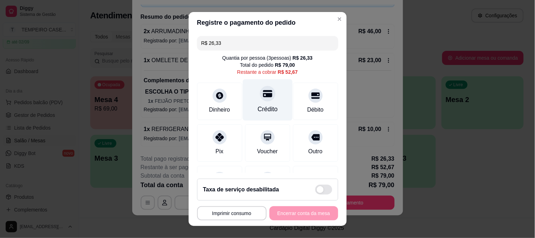
click at [269, 98] on div "Crédito" at bounding box center [268, 99] width 50 height 41
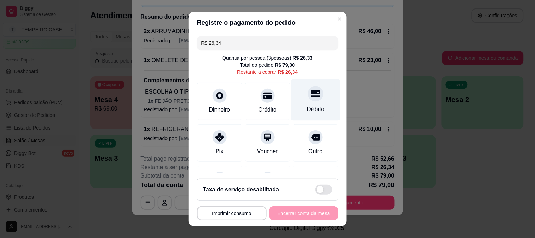
click at [300, 103] on div "Débito" at bounding box center [316, 99] width 50 height 41
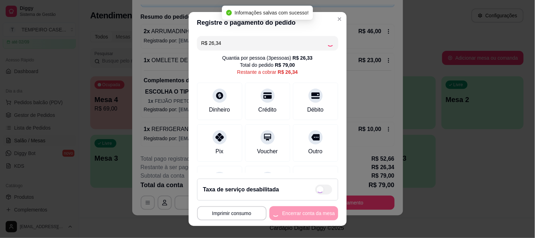
type input "R$ 0,00"
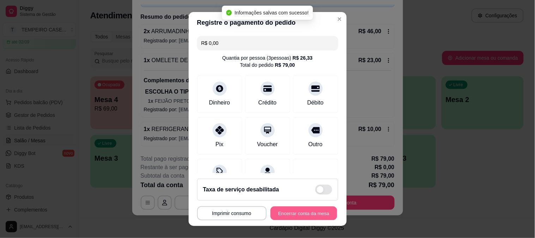
click at [293, 214] on button "Encerrar conta da mesa" at bounding box center [303, 213] width 67 height 14
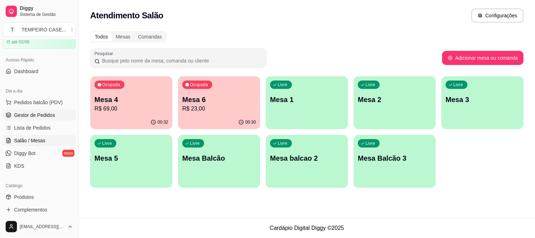
click at [43, 116] on span "Gestor de Pedidos" at bounding box center [34, 114] width 41 height 7
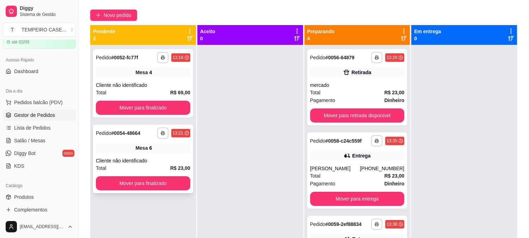
scroll to position [29, 0]
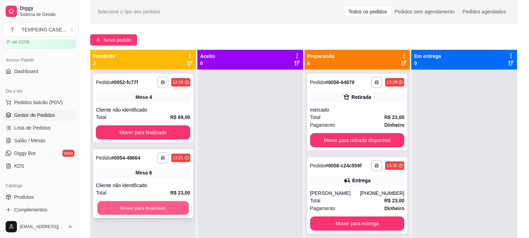
click at [139, 210] on button "Mover para finalizado" at bounding box center [143, 208] width 92 height 14
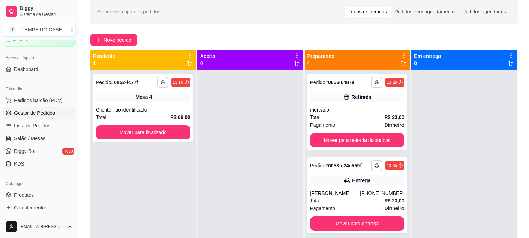
scroll to position [34, 0]
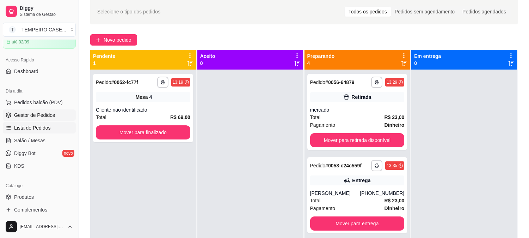
click at [48, 126] on span "Lista de Pedidos" at bounding box center [32, 127] width 37 height 7
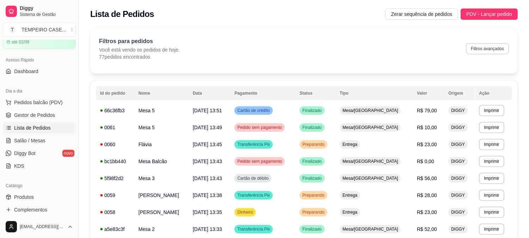
click at [480, 50] on button "Filtros avançados" at bounding box center [487, 48] width 43 height 11
select select "0"
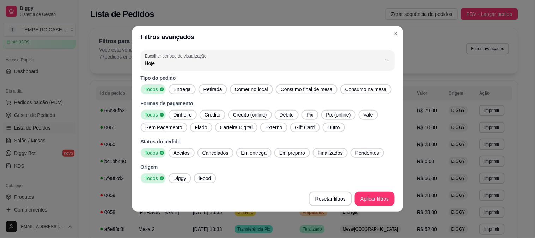
click at [242, 68] on button "Escolher período de visualização Hoje" at bounding box center [268, 60] width 254 height 20
click at [180, 94] on span "Ontem" at bounding box center [264, 91] width 226 height 7
type input "1"
select select "1"
click at [188, 89] on span "Entrega" at bounding box center [182, 89] width 23 height 7
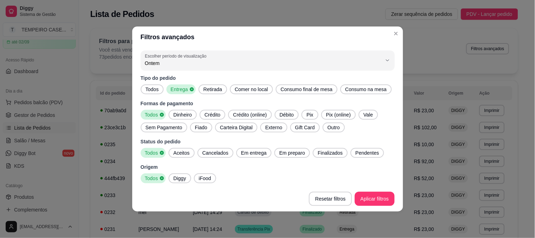
click at [213, 86] on span "Retirada" at bounding box center [213, 89] width 24 height 7
click at [244, 86] on span "Comer no local" at bounding box center [253, 89] width 39 height 7
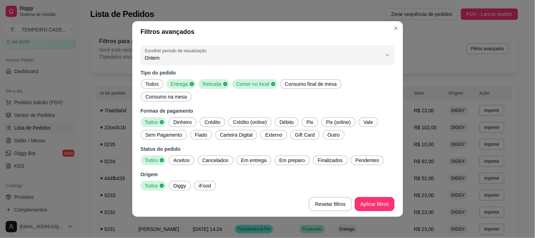
click at [299, 87] on span "Consumo final de mesa" at bounding box center [310, 83] width 57 height 7
click at [177, 118] on span "Dinheiro" at bounding box center [183, 121] width 24 height 7
click at [211, 118] on span "Crédito" at bounding box center [213, 121] width 22 height 7
click at [181, 118] on span "Dinheiro" at bounding box center [179, 121] width 23 height 7
click at [159, 118] on span "Todos" at bounding box center [152, 121] width 19 height 7
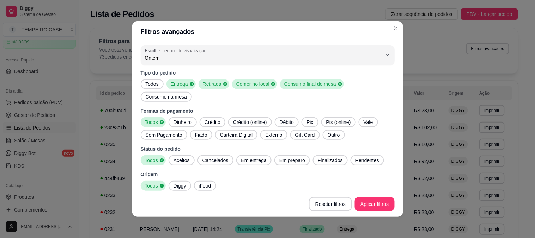
click at [184, 157] on span "Aceitos" at bounding box center [182, 160] width 22 height 7
drag, startPoint x: 251, startPoint y: 152, endPoint x: 290, endPoint y: 150, distance: 38.8
click at [251, 157] on span "Em entrega" at bounding box center [253, 160] width 31 height 7
click at [291, 157] on span "Em preparo" at bounding box center [294, 160] width 31 height 7
click at [326, 157] on span "Finalizados" at bounding box center [334, 160] width 31 height 7
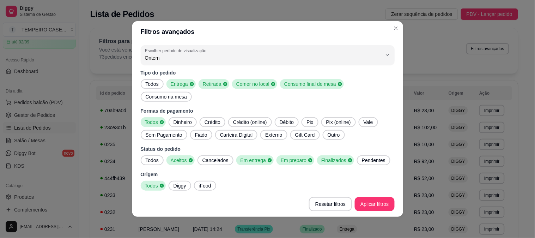
click at [380, 157] on span "Pendentes" at bounding box center [373, 160] width 29 height 7
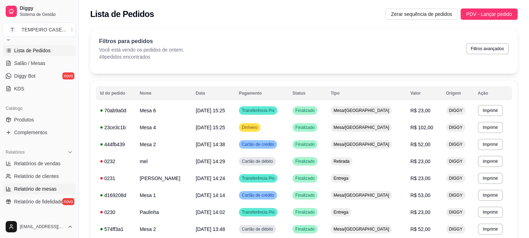
scroll to position [113, 0]
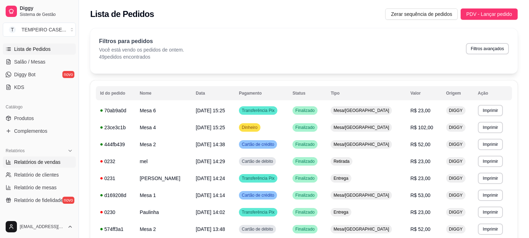
click at [49, 164] on span "Relatórios de vendas" at bounding box center [37, 161] width 47 height 7
select select "ALL"
select select "0"
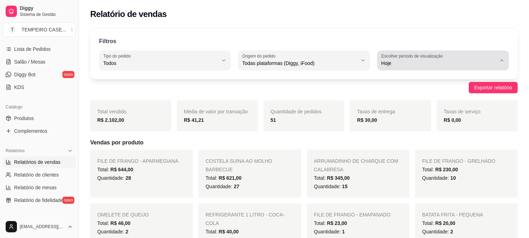
click at [417, 64] on span "Hoje" at bounding box center [439, 63] width 115 height 7
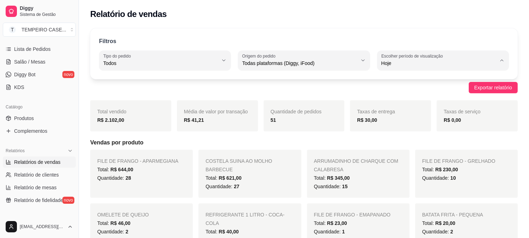
click at [401, 90] on span "Ontem" at bounding box center [439, 91] width 109 height 7
type input "1"
select select "1"
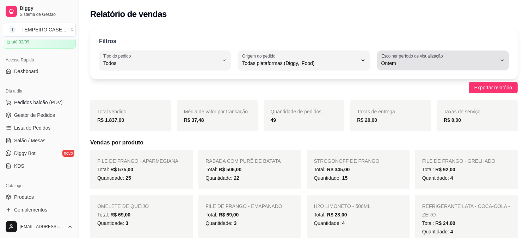
click at [423, 67] on button "Escolher período de visualização Ontem" at bounding box center [443, 60] width 132 height 20
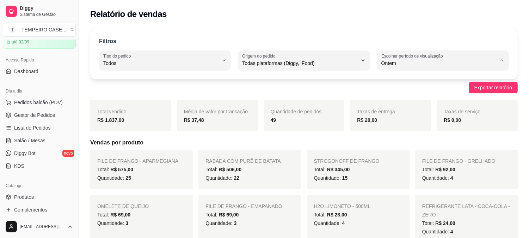
click at [404, 80] on span "Hoje" at bounding box center [439, 80] width 109 height 7
type input "0"
select select "0"
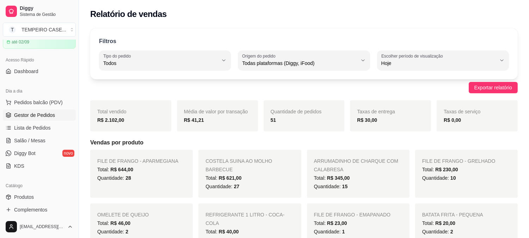
click at [35, 115] on span "Gestor de Pedidos" at bounding box center [34, 114] width 41 height 7
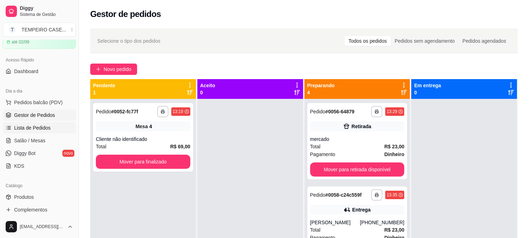
click at [36, 128] on span "Lista de Pedidos" at bounding box center [32, 127] width 37 height 7
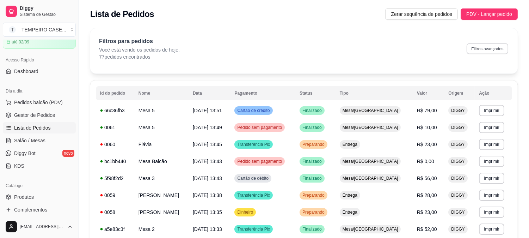
click at [476, 47] on button "Filtros avançados" at bounding box center [488, 48] width 42 height 11
select select "0"
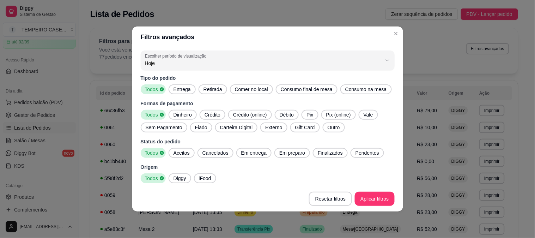
click at [188, 92] on span "Entrega" at bounding box center [182, 89] width 23 height 7
click at [205, 89] on span "Retirada" at bounding box center [213, 89] width 24 height 7
click at [245, 89] on span "Comer no local" at bounding box center [253, 89] width 39 height 7
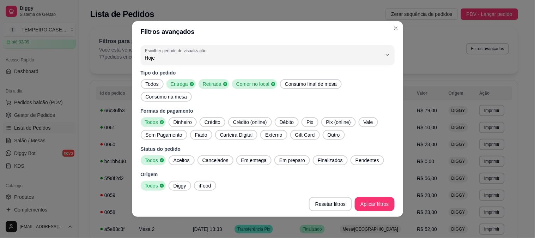
click at [313, 87] on span "Consumo final de mesa" at bounding box center [310, 83] width 57 height 7
click at [190, 118] on span "Dinheiro" at bounding box center [183, 121] width 24 height 7
click at [209, 118] on span "Crédito" at bounding box center [213, 121] width 22 height 7
drag, startPoint x: 248, startPoint y: 115, endPoint x: 281, endPoint y: 115, distance: 33.5
click at [248, 118] on span "Crédito (online)" at bounding box center [251, 121] width 39 height 7
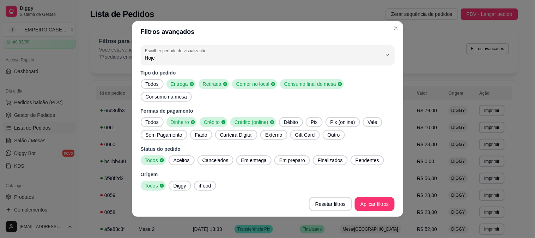
click at [282, 118] on span "Débito" at bounding box center [291, 121] width 20 height 7
click at [157, 118] on span "Todos" at bounding box center [152, 121] width 19 height 7
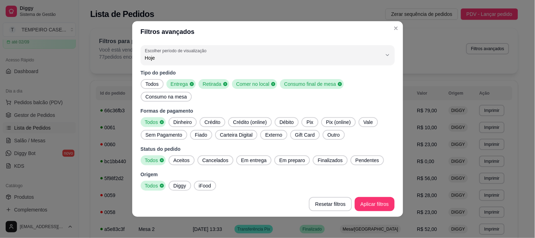
click at [183, 157] on span "Aceitos" at bounding box center [182, 160] width 22 height 7
click at [209, 157] on span "Cancelados" at bounding box center [216, 160] width 32 height 7
click at [223, 157] on span "Cancelados" at bounding box center [214, 160] width 30 height 7
click at [249, 157] on span "Em entrega" at bounding box center [253, 160] width 31 height 7
click at [297, 157] on span "Em preparo" at bounding box center [294, 160] width 31 height 7
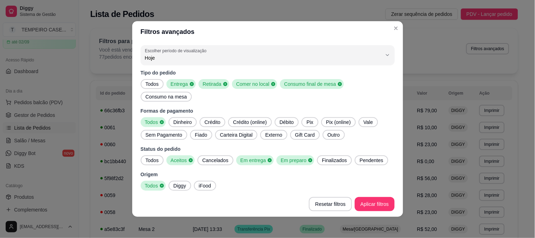
drag, startPoint x: 323, startPoint y: 152, endPoint x: 364, endPoint y: 152, distance: 40.9
click at [328, 157] on span "Finalizados" at bounding box center [334, 160] width 31 height 7
click at [375, 157] on span "Pendentes" at bounding box center [373, 160] width 29 height 7
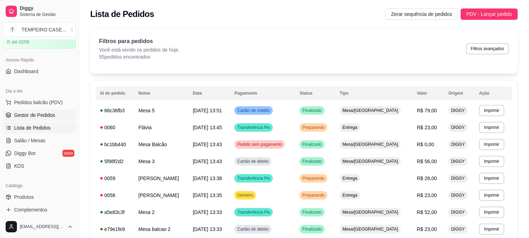
click at [36, 117] on span "Gestor de Pedidos" at bounding box center [34, 114] width 41 height 7
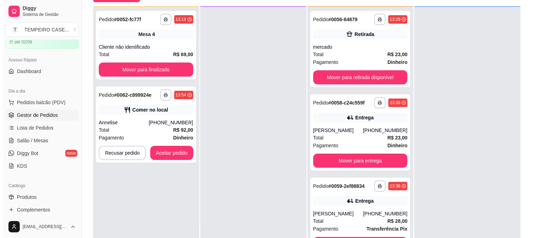
scroll to position [78, 0]
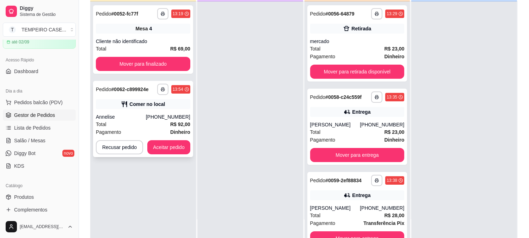
click at [150, 106] on div "Comer no local" at bounding box center [147, 103] width 36 height 7
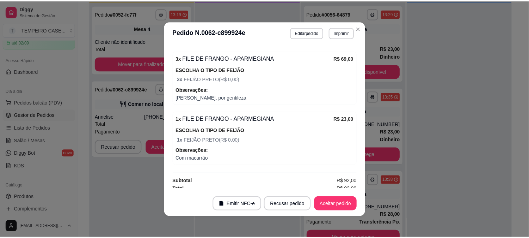
scroll to position [172, 0]
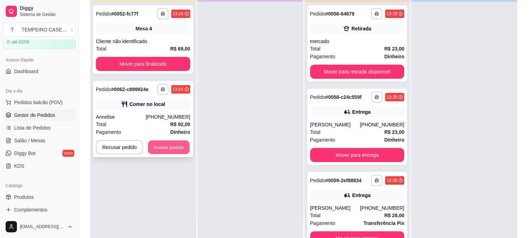
click at [166, 148] on button "Aceitar pedido" at bounding box center [169, 147] width 42 height 14
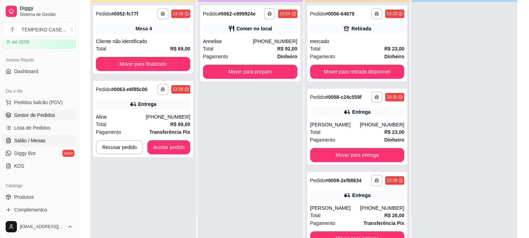
click at [48, 143] on link "Salão / Mesas" at bounding box center [39, 140] width 73 height 11
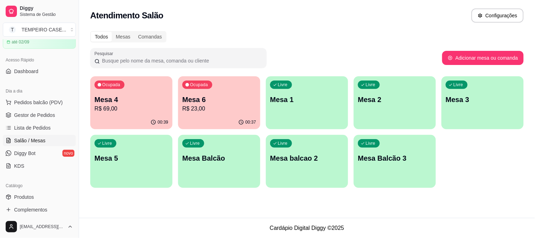
click at [395, 102] on p "Mesa 2" at bounding box center [395, 99] width 74 height 10
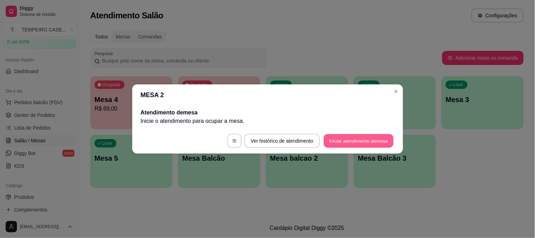
click at [340, 139] on button "Iniciar atendimento de mesa" at bounding box center [359, 141] width 70 height 14
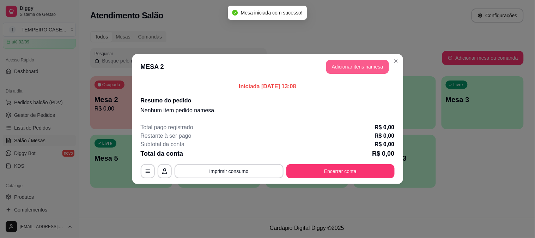
click at [350, 71] on button "Adicionar itens na mesa" at bounding box center [357, 67] width 63 height 14
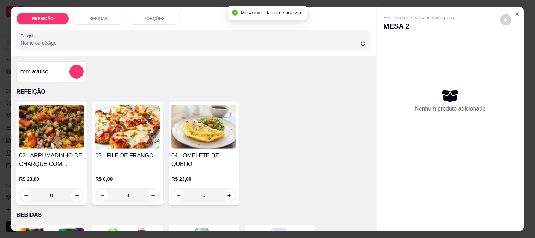
click at [199, 117] on img at bounding box center [203, 126] width 65 height 44
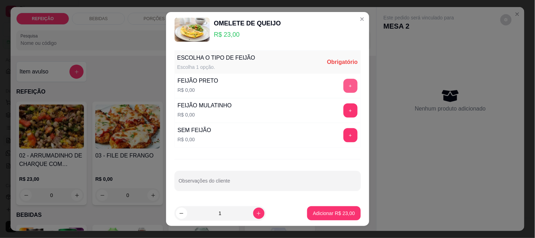
click at [344, 91] on button "+" at bounding box center [350, 86] width 14 height 14
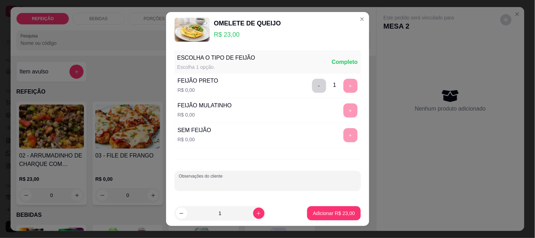
click at [261, 187] on input "Observações do cliente" at bounding box center [268, 183] width 178 height 7
type input "d"
type input "SEM MACARRÃO"
click at [341, 210] on p "Adicionar R$ 23,00" at bounding box center [334, 212] width 42 height 7
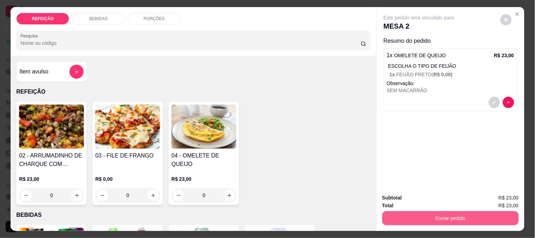
click at [434, 211] on button "Enviar pedido" at bounding box center [450, 218] width 136 height 14
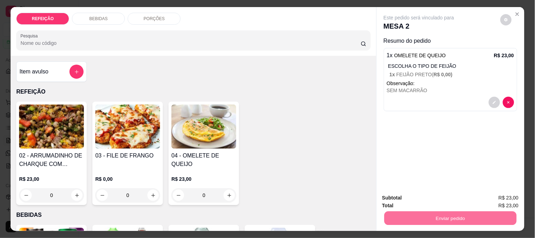
click at [408, 201] on button "Não registrar e enviar pedido" at bounding box center [426, 197] width 73 height 13
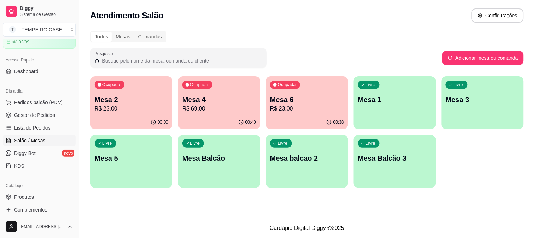
click at [52, 120] on link "Gestor de Pedidos" at bounding box center [39, 114] width 73 height 11
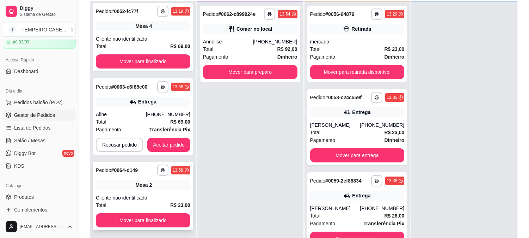
scroll to position [78, 0]
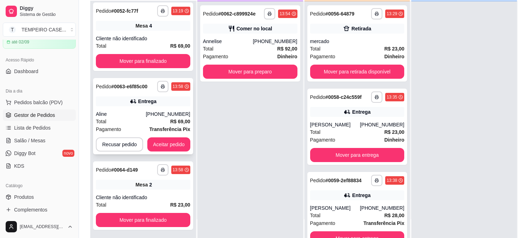
click at [157, 79] on div "**********" at bounding box center [143, 116] width 100 height 76
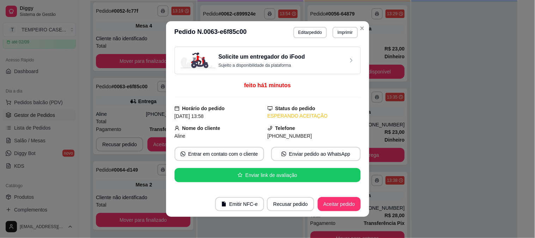
click at [333, 33] on button "Imprimir" at bounding box center [345, 32] width 25 height 11
click at [314, 70] on button "IMPRESSORA COZINHA" at bounding box center [333, 65] width 47 height 9
click at [348, 32] on button "Imprimir" at bounding box center [345, 32] width 24 height 11
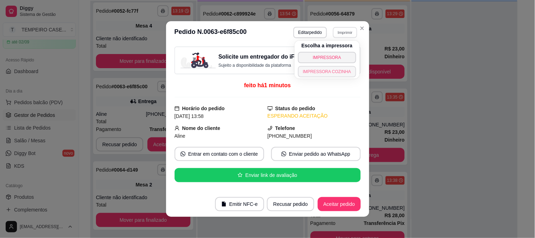
click at [334, 66] on button "IMPRESSORA COZINHA" at bounding box center [327, 71] width 58 height 11
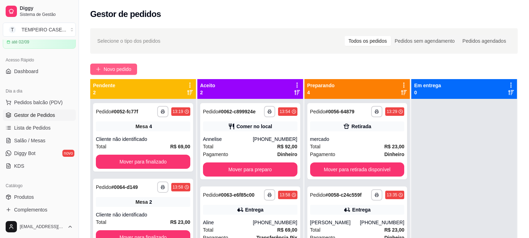
click at [109, 72] on span "Novo pedido" at bounding box center [118, 69] width 28 height 8
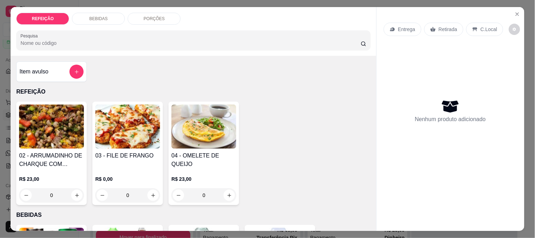
click at [73, 118] on img at bounding box center [51, 126] width 65 height 44
click at [340, 170] on p "Adicionar R$ 23,00" at bounding box center [334, 167] width 42 height 7
type input "1"
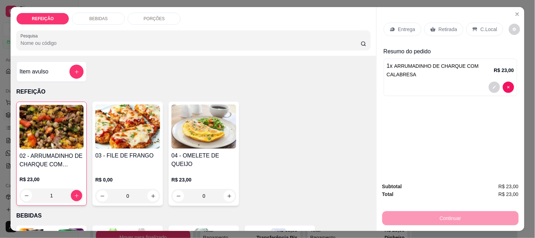
click at [442, 29] on p "Retirada" at bounding box center [448, 29] width 19 height 7
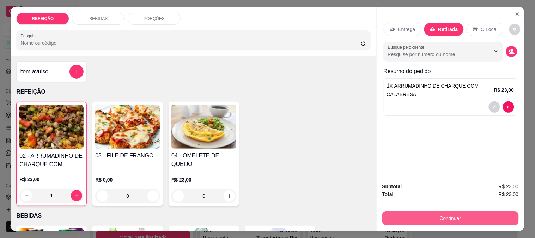
click at [442, 215] on button "Continuar" at bounding box center [450, 218] width 136 height 14
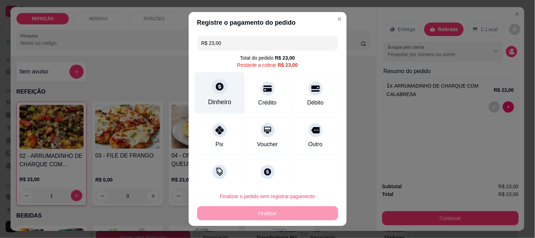
click at [215, 90] on icon at bounding box center [219, 86] width 9 height 9
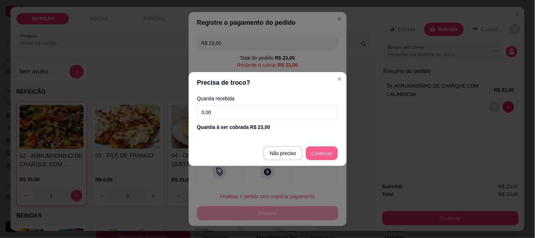
type input "R$ 0,00"
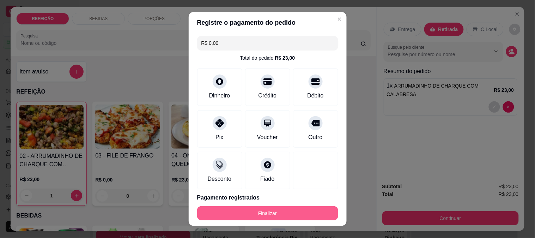
click at [284, 207] on button "Finalizar" at bounding box center [267, 213] width 141 height 14
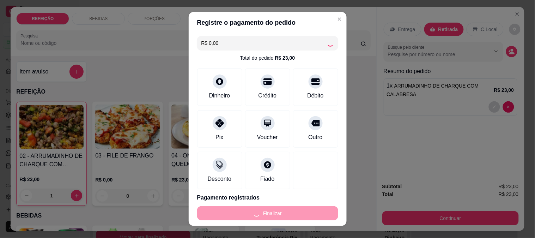
type input "0"
type input "-R$ 23,00"
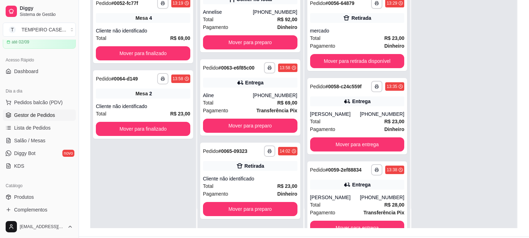
scroll to position [108, 0]
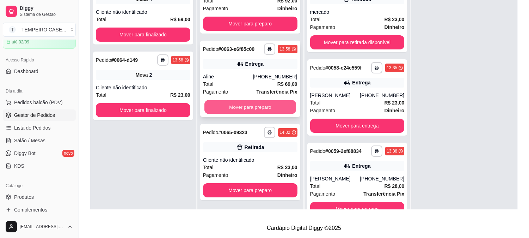
click at [260, 102] on button "Mover para preparo" at bounding box center [251, 107] width 92 height 14
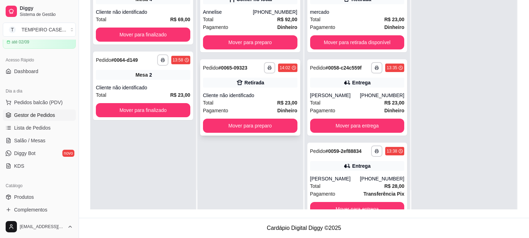
scroll to position [0, 0]
click at [231, 125] on button "Mover para preparo" at bounding box center [250, 125] width 94 height 14
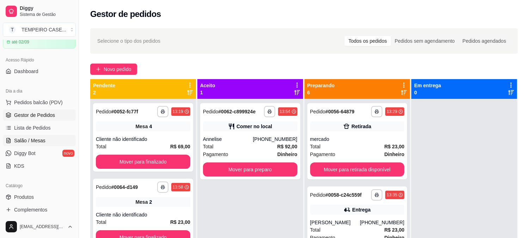
click at [32, 138] on span "Salão / Mesas" at bounding box center [29, 140] width 31 height 7
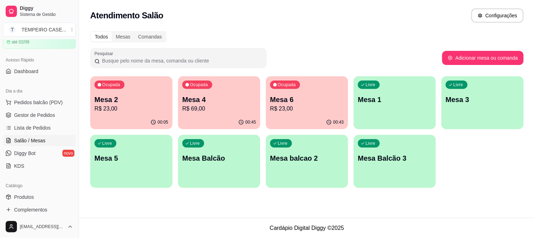
click at [279, 107] on p "R$ 23,00" at bounding box center [307, 108] width 74 height 8
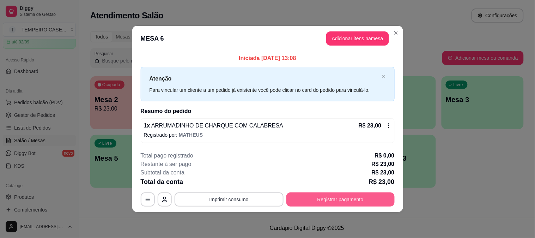
click at [329, 194] on button "Registrar pagamento" at bounding box center [340, 199] width 108 height 14
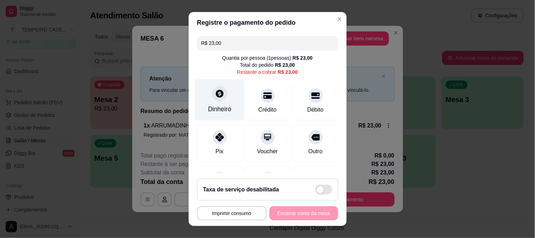
click at [215, 94] on icon at bounding box center [219, 93] width 9 height 9
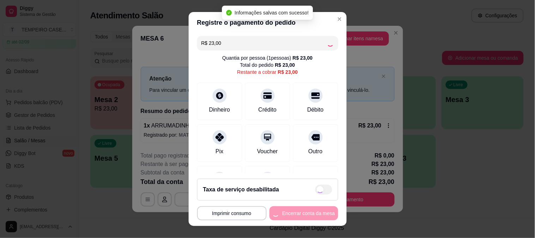
type input "R$ 0,00"
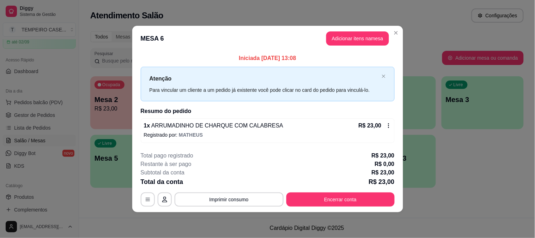
click at [402, 128] on div "Iniciada 27/08/2025 às 13:08 Atenção Para vincular um cliente a um pedido já ex…" at bounding box center [267, 98] width 271 height 94
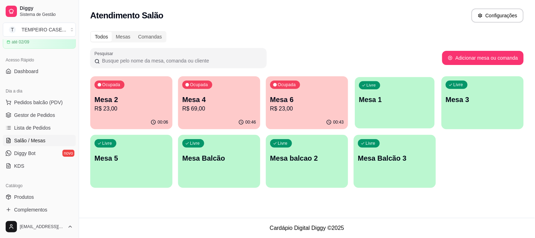
click at [375, 95] on p "Mesa 1" at bounding box center [395, 100] width 72 height 10
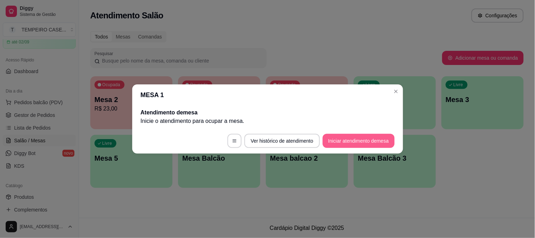
click at [354, 133] on footer "Ver histórico de atendimento Iniciar atendimento de mesa" at bounding box center [267, 140] width 271 height 25
click at [353, 134] on button "Iniciar atendimento de mesa" at bounding box center [359, 141] width 72 height 14
click at [343, 146] on button "Iniciar atendimento de mesa" at bounding box center [359, 141] width 70 height 14
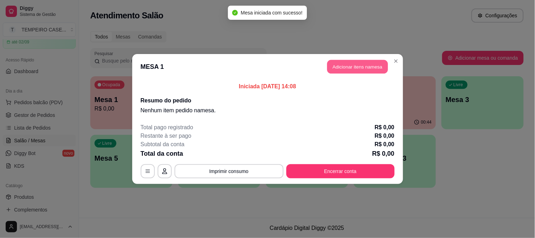
click at [348, 62] on button "Adicionar itens na mesa" at bounding box center [357, 67] width 61 height 14
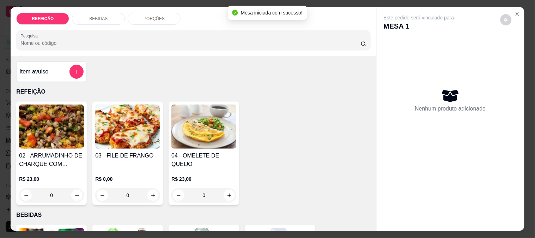
click at [113, 139] on img at bounding box center [127, 126] width 65 height 44
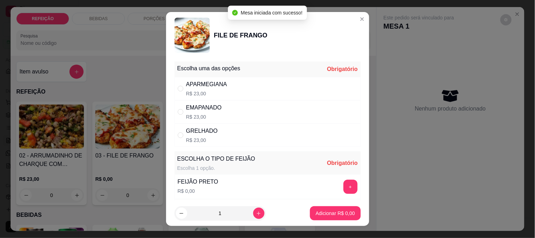
click at [259, 93] on div "APARMEGIANA R$ 23,00" at bounding box center [268, 88] width 186 height 23
radio input "true"
click at [343, 183] on button "+" at bounding box center [350, 186] width 14 height 14
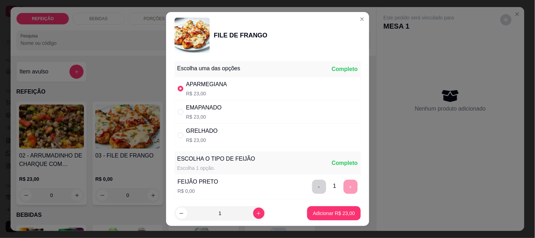
click at [329, 217] on button "Adicionar R$ 23,00" at bounding box center [333, 213] width 53 height 14
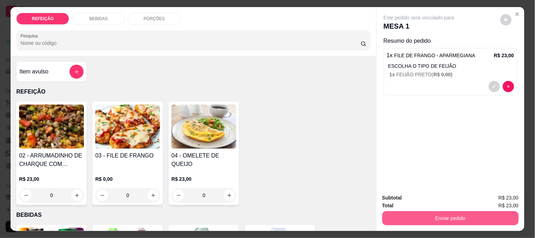
click at [403, 211] on button "Enviar pedido" at bounding box center [450, 218] width 136 height 14
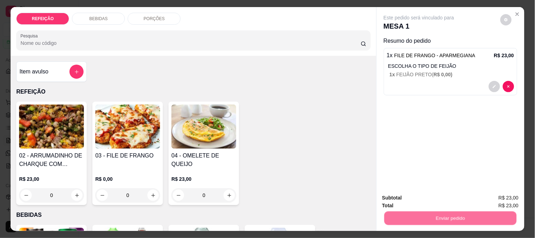
click at [396, 197] on button "Não registrar e enviar pedido" at bounding box center [426, 197] width 71 height 13
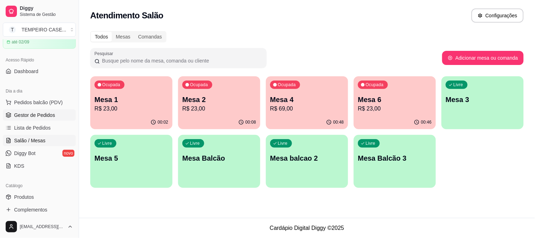
click at [36, 111] on span "Gestor de Pedidos" at bounding box center [34, 114] width 41 height 7
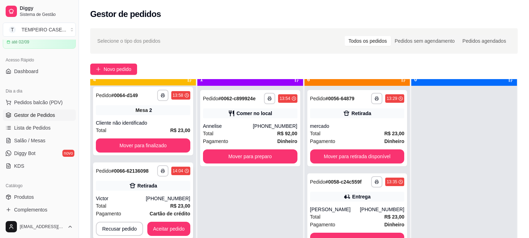
scroll to position [19, 0]
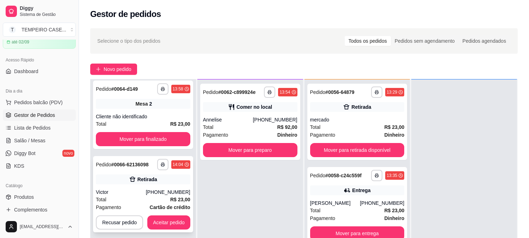
click at [160, 219] on button "Aceitar pedido" at bounding box center [168, 222] width 43 height 14
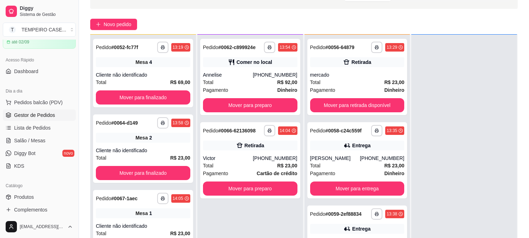
scroll to position [108, 0]
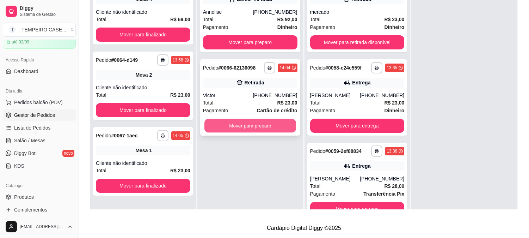
click at [252, 123] on button "Mover para preparo" at bounding box center [251, 126] width 92 height 14
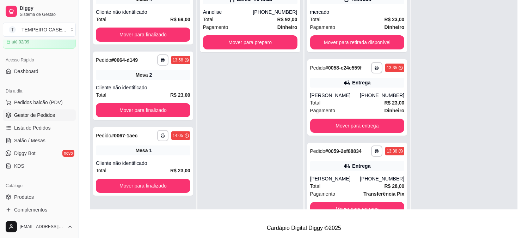
click at [255, 155] on div "**********" at bounding box center [250, 91] width 106 height 238
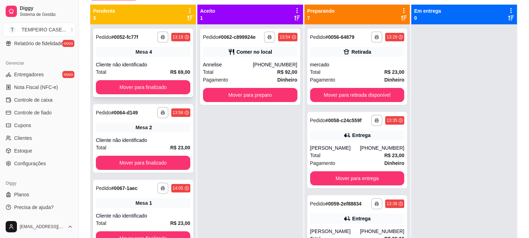
scroll to position [29, 0]
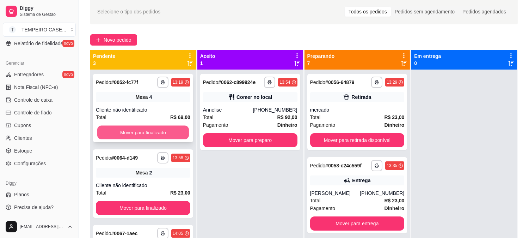
click at [144, 128] on button "Mover para finalizado" at bounding box center [143, 133] width 92 height 14
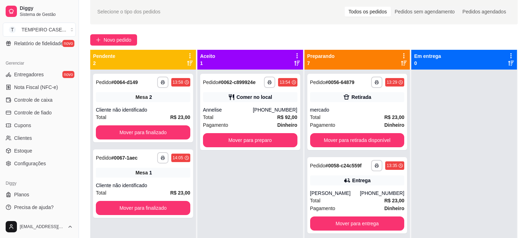
click at [221, 181] on div "**********" at bounding box center [250, 188] width 106 height 238
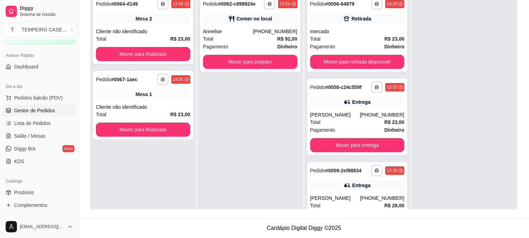
scroll to position [34, 0]
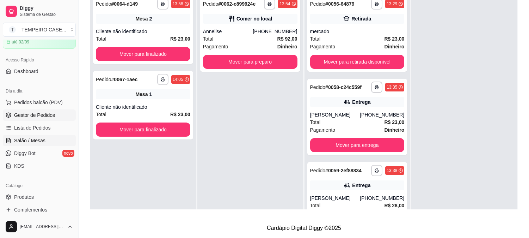
click at [39, 142] on span "Salão / Mesas" at bounding box center [29, 140] width 31 height 7
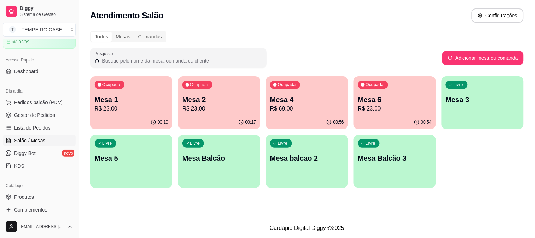
click at [315, 94] on p "Mesa 4" at bounding box center [307, 99] width 74 height 10
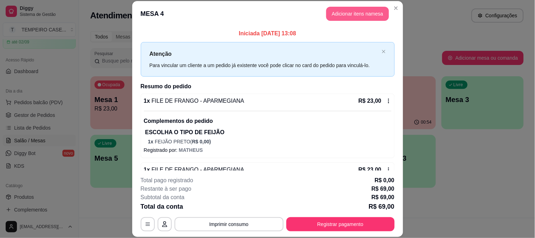
click at [347, 16] on button "Adicionar itens na mesa" at bounding box center [357, 14] width 63 height 14
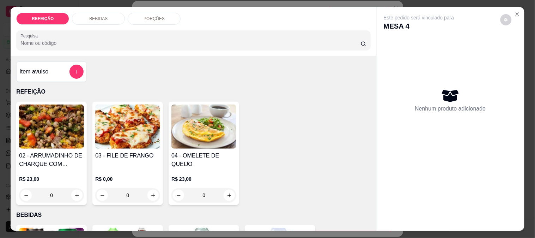
click at [88, 20] on div "BEBIDAS" at bounding box center [98, 19] width 53 height 12
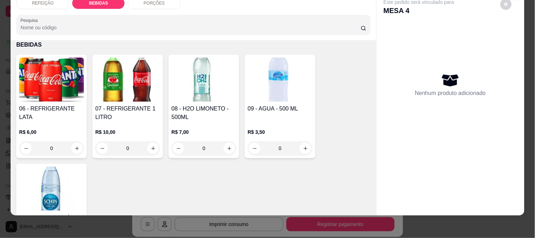
click at [111, 94] on img at bounding box center [127, 79] width 65 height 44
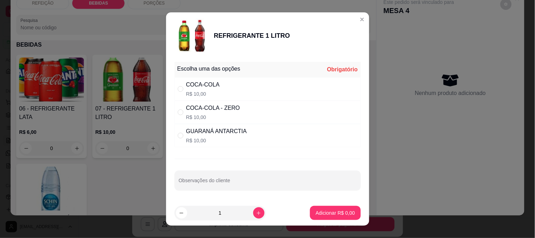
click at [191, 134] on div "GUARANÁ ANTARCTIA" at bounding box center [216, 131] width 61 height 8
radio input "true"
click at [319, 210] on p "Adicionar R$ 10,00" at bounding box center [334, 212] width 42 height 7
type input "1"
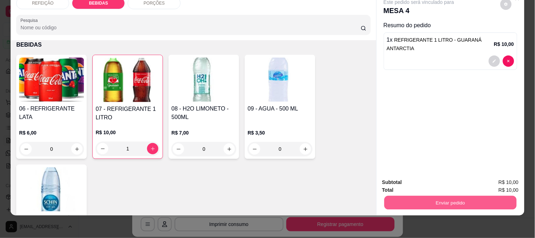
click at [432, 198] on button "Enviar pedido" at bounding box center [450, 202] width 132 height 14
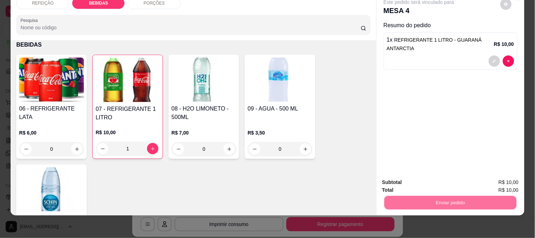
click at [414, 179] on button "Não registrar e enviar pedido" at bounding box center [426, 178] width 73 height 13
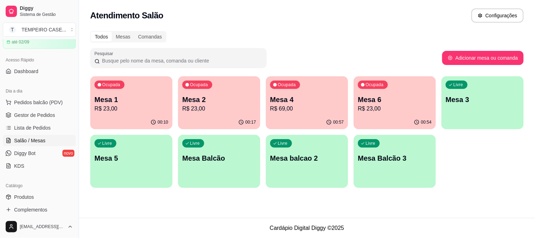
click at [133, 109] on p "R$ 23,00" at bounding box center [131, 108] width 74 height 8
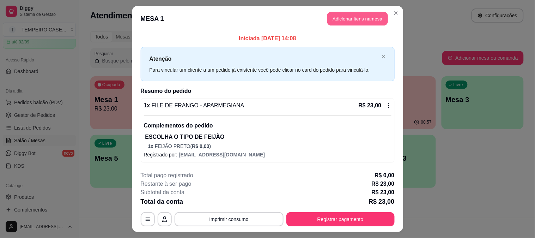
click at [350, 11] on header "MESA 1 Adicionar itens na mesa" at bounding box center [267, 18] width 271 height 25
click at [349, 17] on button "Adicionar itens na mesa" at bounding box center [357, 19] width 61 height 14
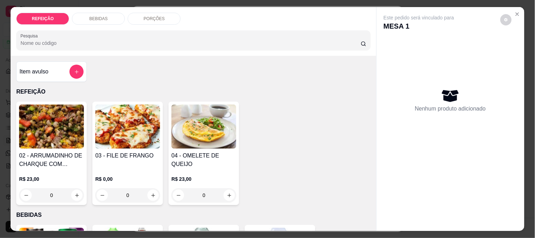
click at [103, 19] on div "BEBIDAS" at bounding box center [98, 19] width 53 height 12
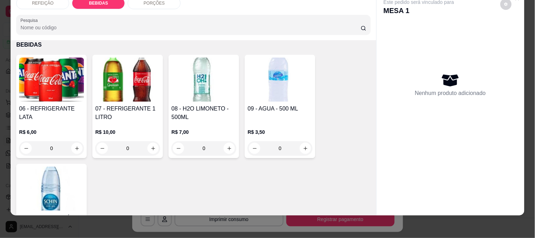
click at [71, 72] on img at bounding box center [51, 79] width 65 height 44
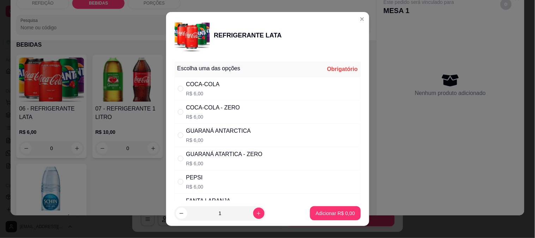
click at [223, 131] on div "GUARANÁ ANTARCTICA" at bounding box center [218, 131] width 65 height 8
radio input "true"
click at [340, 215] on p "Adicionar R$ 6,00" at bounding box center [335, 213] width 38 height 7
type input "1"
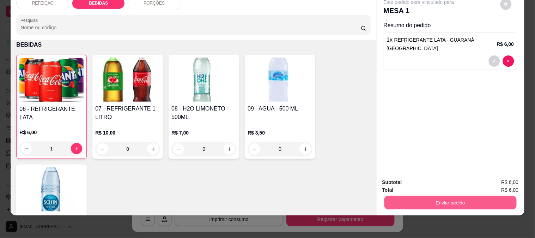
click at [416, 195] on button "Enviar pedido" at bounding box center [450, 202] width 132 height 14
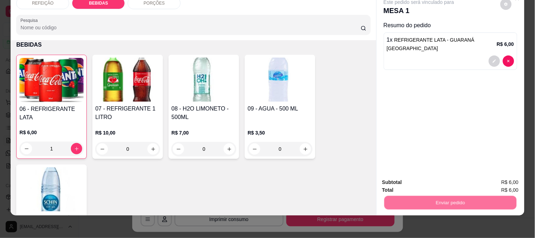
click at [420, 179] on button "Não registrar e enviar pedido" at bounding box center [426, 178] width 71 height 13
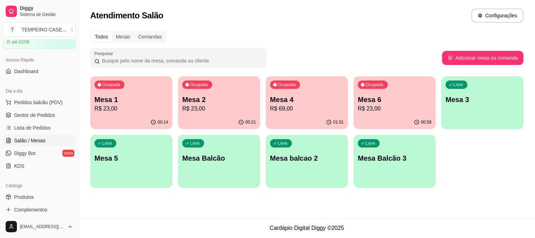
click at [36, 189] on div "Catálogo" at bounding box center [39, 185] width 73 height 11
click at [36, 194] on link "Produtos" at bounding box center [39, 196] width 73 height 11
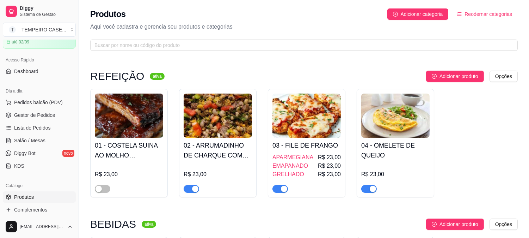
click at [188, 188] on span "button" at bounding box center [192, 189] width 16 height 8
click at [40, 115] on span "Gestor de Pedidos" at bounding box center [34, 114] width 41 height 7
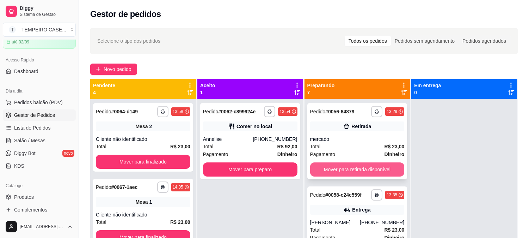
click at [336, 167] on button "Mover para retirada disponível" at bounding box center [357, 169] width 94 height 14
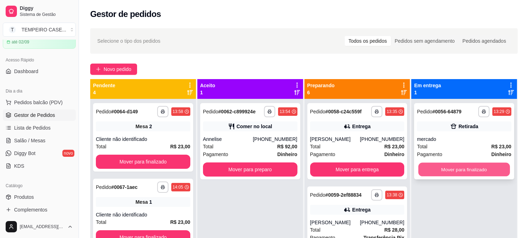
click at [423, 167] on button "Mover para finalizado" at bounding box center [465, 170] width 92 height 14
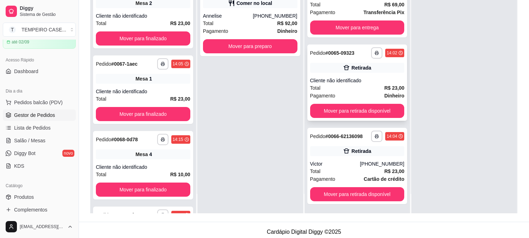
scroll to position [108, 0]
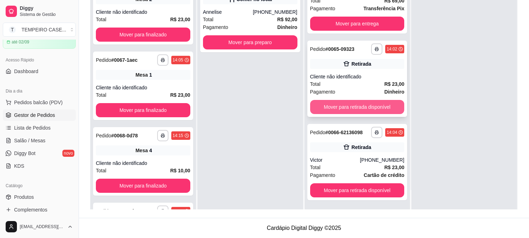
click at [359, 103] on button "Mover para retirada disponível" at bounding box center [357, 107] width 94 height 14
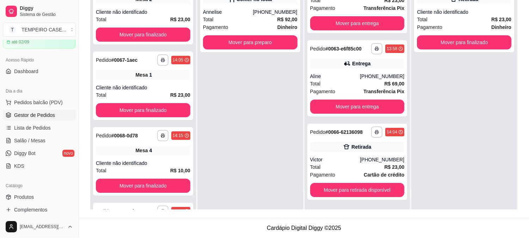
scroll to position [185, 0]
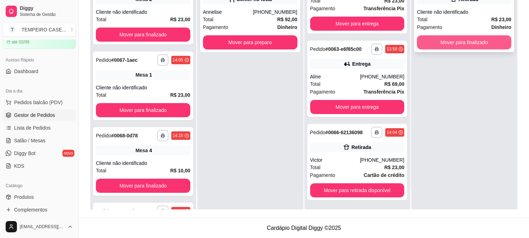
click at [445, 44] on button "Mover para finalizado" at bounding box center [464, 42] width 94 height 14
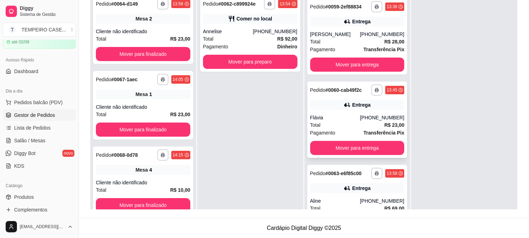
scroll to position [68, 0]
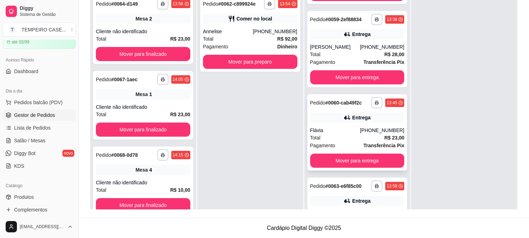
click at [341, 124] on div "**********" at bounding box center [357, 132] width 100 height 76
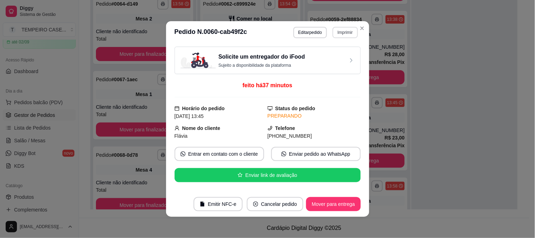
click at [340, 37] on button "Imprimir" at bounding box center [345, 32] width 25 height 11
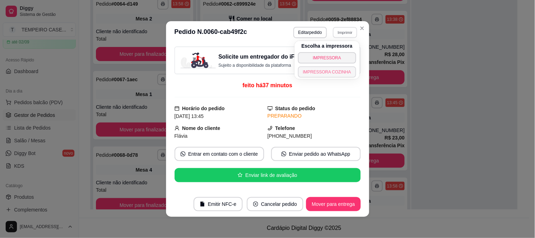
click at [334, 72] on button "IMPRESSORA COZINHA" at bounding box center [327, 71] width 58 height 11
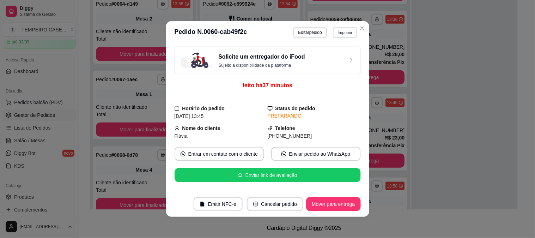
click at [340, 33] on button "Imprimir" at bounding box center [345, 32] width 24 height 11
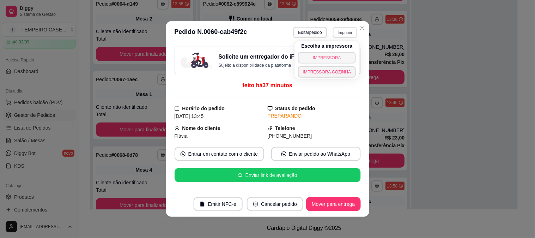
click at [329, 60] on button "IMPRESSORA" at bounding box center [327, 57] width 58 height 11
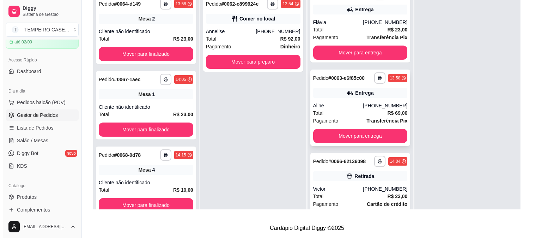
scroll to position [185, 0]
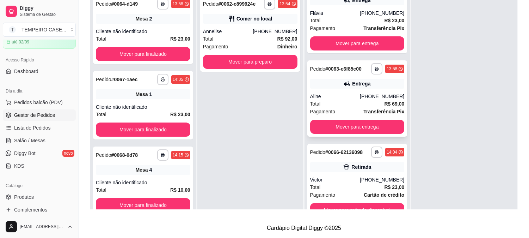
click at [342, 100] on div "Total R$ 69,00" at bounding box center [357, 104] width 94 height 8
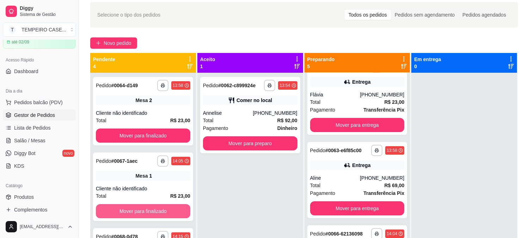
scroll to position [0, 0]
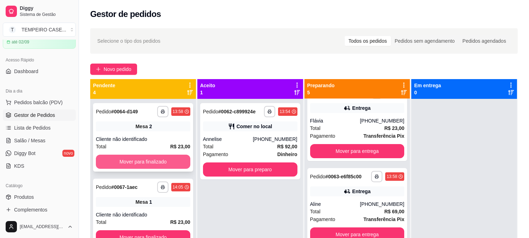
click at [152, 158] on button "Mover para finalizado" at bounding box center [143, 161] width 94 height 14
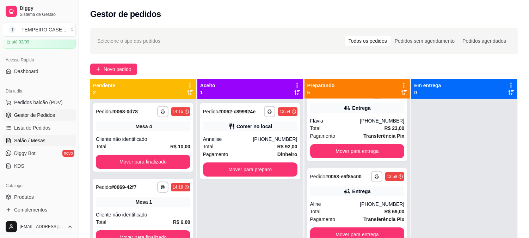
click at [28, 135] on link "Salão / Mesas" at bounding box center [39, 140] width 73 height 11
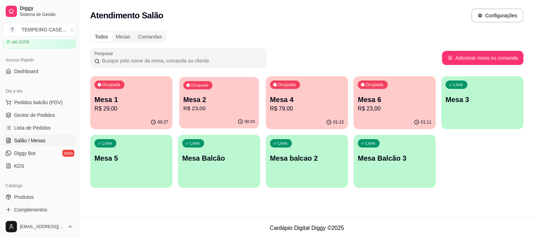
click at [219, 112] on p "R$ 23,00" at bounding box center [219, 108] width 72 height 8
click at [243, 102] on p "Mesa 2" at bounding box center [219, 99] width 74 height 10
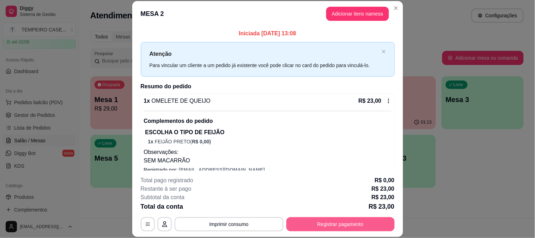
click at [328, 224] on button "Registrar pagamento" at bounding box center [340, 224] width 108 height 14
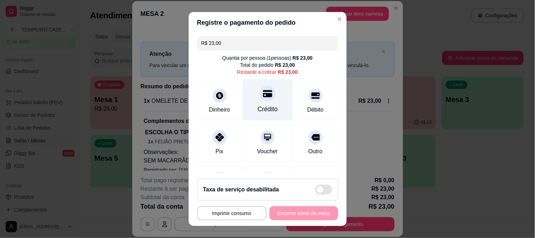
click at [258, 104] on div "Crédito" at bounding box center [268, 99] width 50 height 41
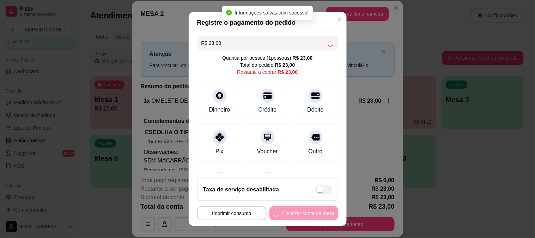
type input "R$ 0,00"
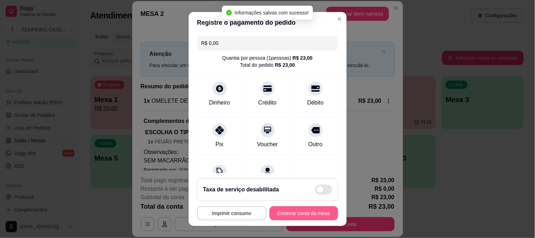
click at [311, 213] on button "Encerrar conta da mesa" at bounding box center [303, 213] width 69 height 14
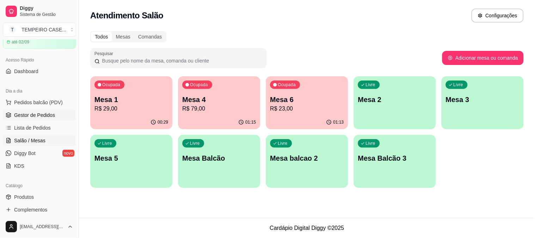
click at [30, 114] on span "Gestor de Pedidos" at bounding box center [34, 114] width 41 height 7
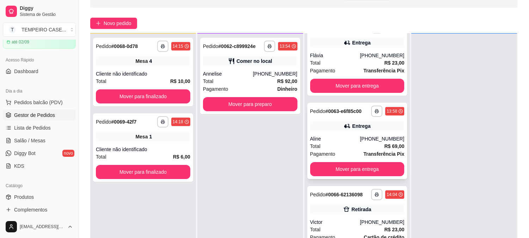
scroll to position [108, 0]
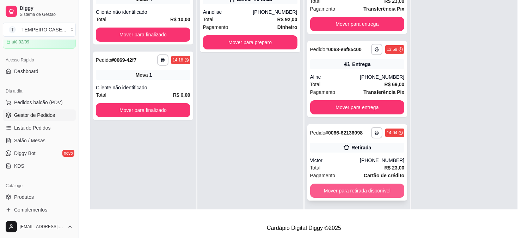
click at [360, 188] on button "Mover para retirada disponível" at bounding box center [357, 190] width 94 height 14
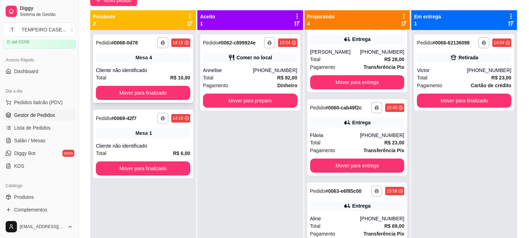
scroll to position [68, 0]
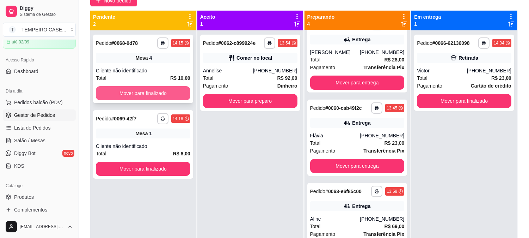
click at [159, 93] on button "Mover para finalizado" at bounding box center [143, 93] width 94 height 14
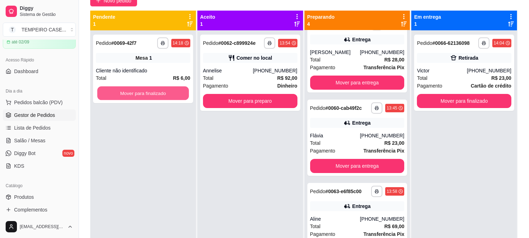
click at [159, 93] on button "Mover para finalizado" at bounding box center [143, 93] width 92 height 14
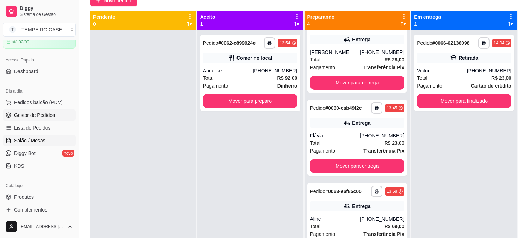
click at [30, 144] on link "Salão / Mesas" at bounding box center [39, 140] width 73 height 11
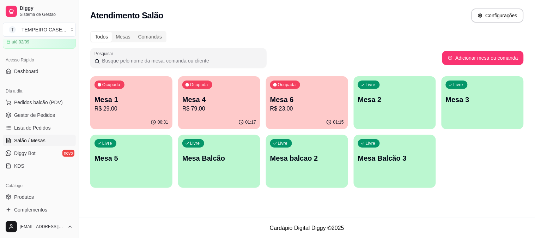
click at [141, 114] on div "Ocupada Mesa 1 R$ 29,00" at bounding box center [131, 95] width 82 height 39
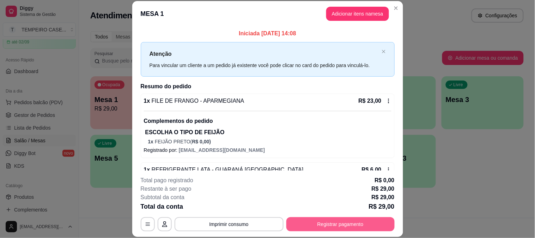
click at [339, 225] on button "Registrar pagamento" at bounding box center [340, 224] width 108 height 14
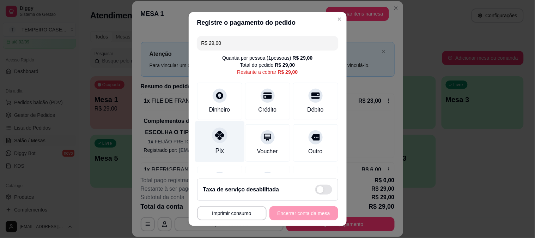
click at [209, 146] on div "Pix" at bounding box center [220, 141] width 50 height 41
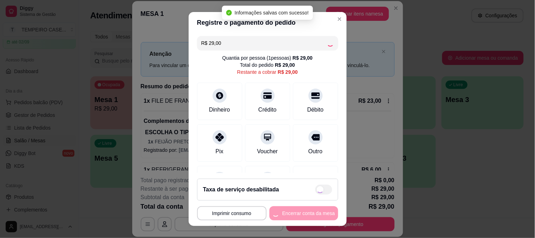
type input "R$ 0,00"
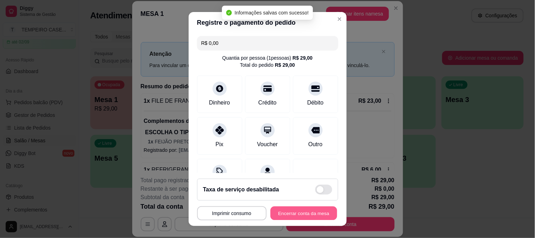
click at [307, 214] on button "Encerrar conta da mesa" at bounding box center [303, 213] width 67 height 14
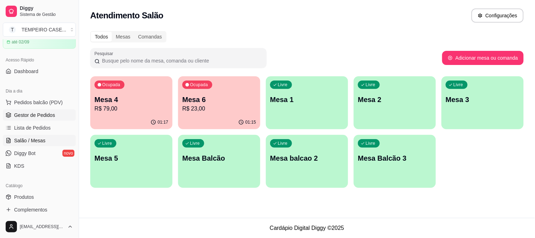
click at [26, 111] on span "Gestor de Pedidos" at bounding box center [34, 114] width 41 height 7
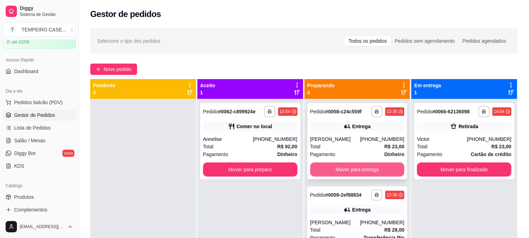
click at [367, 171] on button "Mover para entrega" at bounding box center [357, 169] width 94 height 14
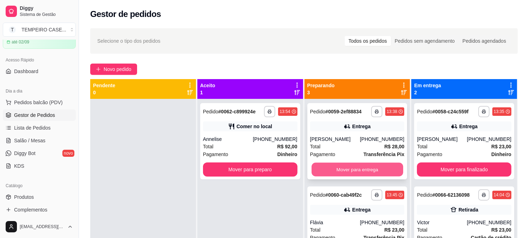
click at [364, 167] on button "Mover para entrega" at bounding box center [358, 170] width 92 height 14
click at [355, 168] on button "Mover para entrega" at bounding box center [357, 169] width 94 height 14
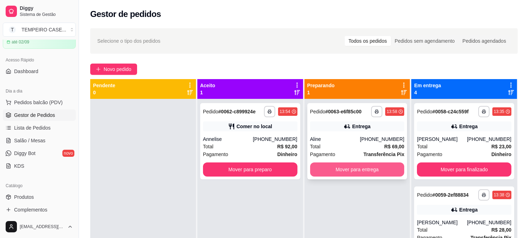
click at [345, 164] on button "Mover para entrega" at bounding box center [357, 169] width 94 height 14
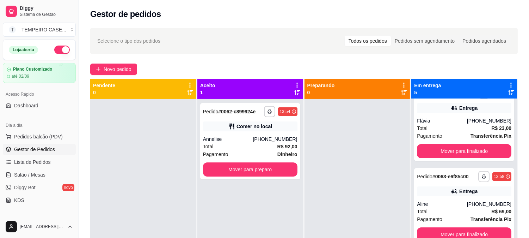
click at [60, 46] on button "button" at bounding box center [62, 49] width 16 height 8
drag, startPoint x: 245, startPoint y: 41, endPoint x: 250, endPoint y: 96, distance: 54.8
drag, startPoint x: 250, startPoint y: 96, endPoint x: 403, endPoint y: 122, distance: 155.6
click at [403, 122] on div at bounding box center [358, 218] width 106 height 238
click at [369, 103] on div at bounding box center [358, 218] width 106 height 238
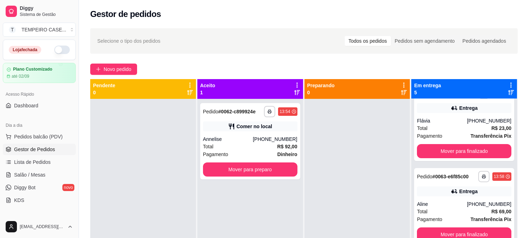
click at [353, 92] on div "Preparando 0" at bounding box center [357, 89] width 100 height 14
drag, startPoint x: 353, startPoint y: 92, endPoint x: 323, endPoint y: 85, distance: 31.0
click at [336, 89] on div "Preparando 0" at bounding box center [357, 89] width 100 height 14
click at [323, 85] on p "Preparando" at bounding box center [321, 85] width 28 height 7
click at [322, 85] on p "Preparando" at bounding box center [321, 85] width 28 height 7
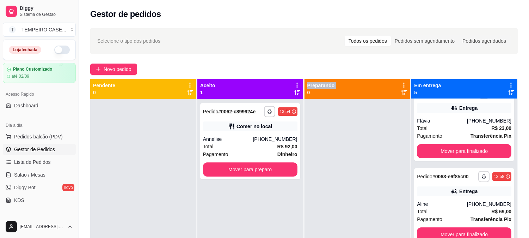
click at [322, 85] on p "Preparando" at bounding box center [321, 85] width 28 height 7
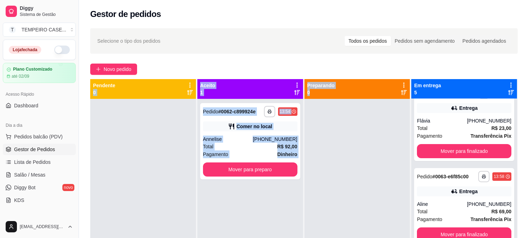
drag, startPoint x: 316, startPoint y: 93, endPoint x: 290, endPoint y: 102, distance: 27.8
click at [140, 85] on div "**********" at bounding box center [304, 198] width 428 height 238
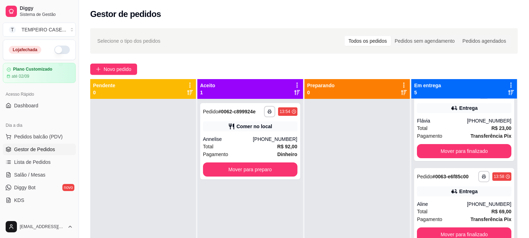
click at [379, 125] on div at bounding box center [358, 218] width 106 height 238
click at [25, 159] on span "Lista de Pedidos" at bounding box center [32, 161] width 37 height 7
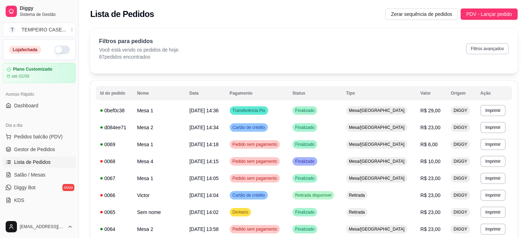
click at [478, 52] on button "Filtros avançados" at bounding box center [487, 48] width 43 height 11
select select "0"
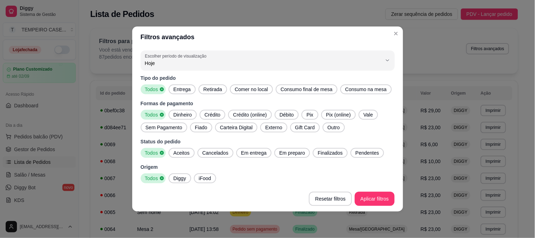
click at [187, 91] on span "Entrega" at bounding box center [182, 89] width 23 height 7
click at [217, 90] on span "Retirada" at bounding box center [213, 89] width 24 height 7
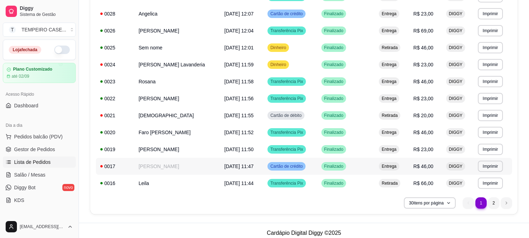
scroll to position [422, 0]
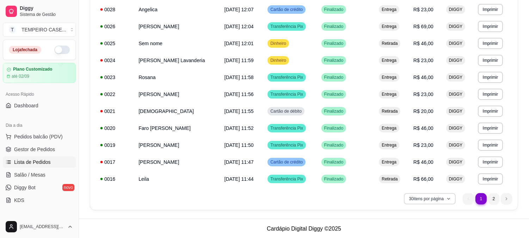
click at [435, 199] on button "30 itens por página" at bounding box center [430, 198] width 52 height 11
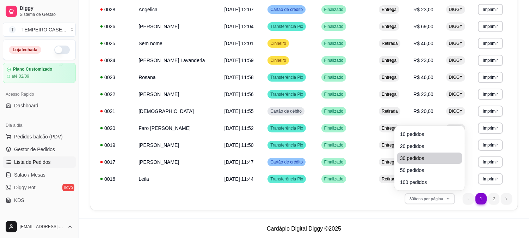
click at [416, 166] on span "50 pedidos" at bounding box center [429, 169] width 59 height 7
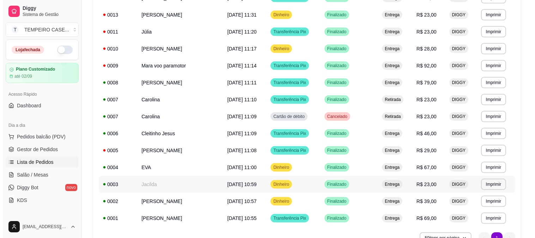
scroll to position [693, 0]
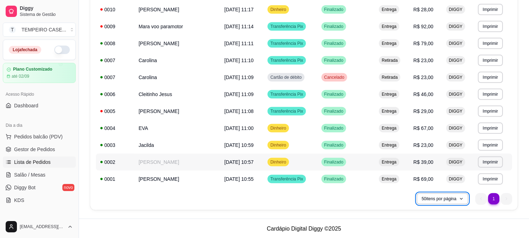
click at [166, 159] on td "[PERSON_NAME]" at bounding box center [177, 161] width 86 height 17
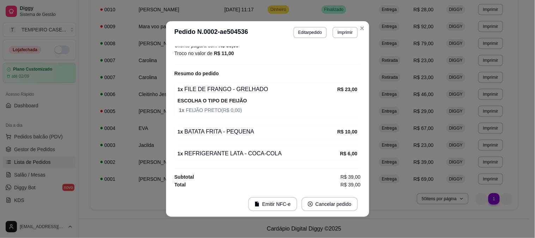
scroll to position [196, 0]
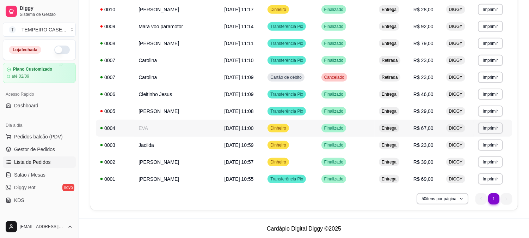
click at [145, 129] on td "EVA" at bounding box center [177, 128] width 86 height 17
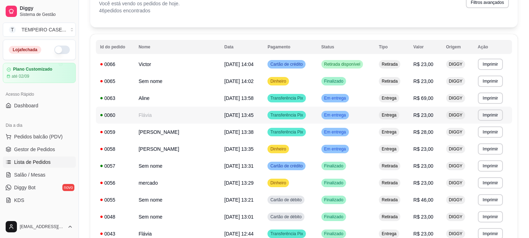
scroll to position [0, 0]
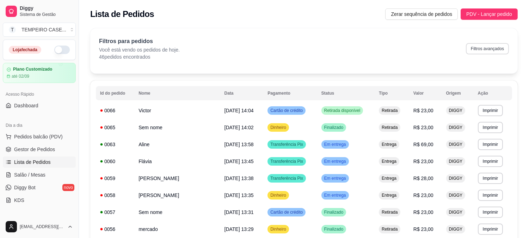
click at [480, 48] on button "Filtros avançados" at bounding box center [487, 48] width 43 height 11
select select "0"
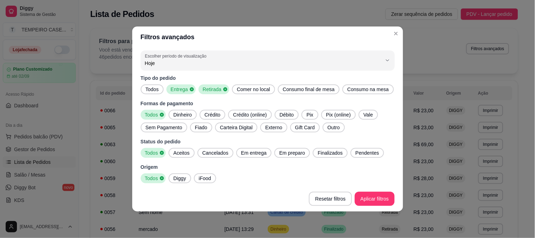
click at [181, 149] on span "Aceitos" at bounding box center [182, 152] width 22 height 7
click at [251, 152] on span "Em entrega" at bounding box center [253, 152] width 31 height 7
click at [294, 153] on span "Em preparo" at bounding box center [294, 152] width 31 height 7
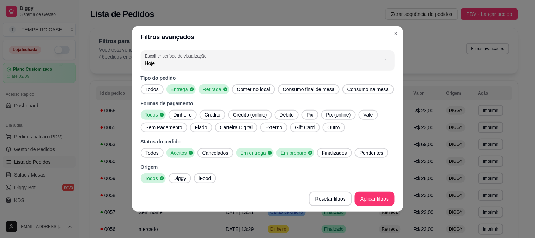
click at [319, 153] on span "Finalizados" at bounding box center [334, 152] width 31 height 7
click at [359, 153] on span "Pendentes" at bounding box center [373, 152] width 29 height 7
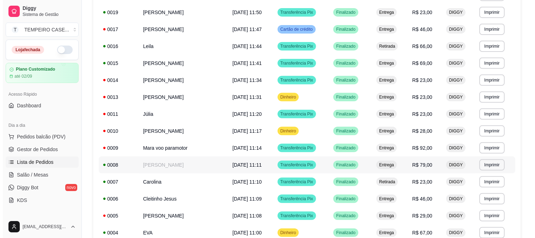
scroll to position [525, 0]
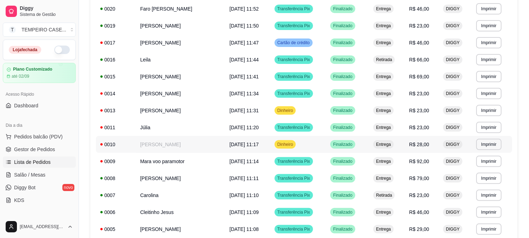
click at [181, 141] on td "[PERSON_NAME]" at bounding box center [180, 144] width 89 height 17
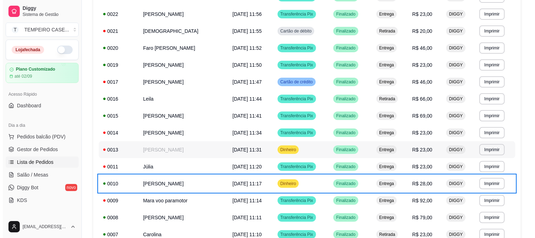
scroll to position [446, 0]
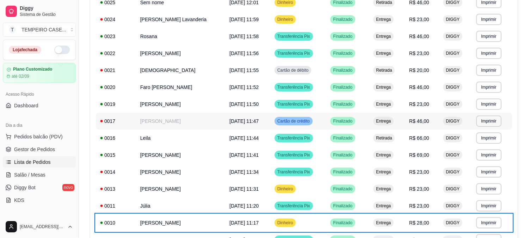
click at [198, 125] on td "[PERSON_NAME]" at bounding box center [180, 120] width 89 height 17
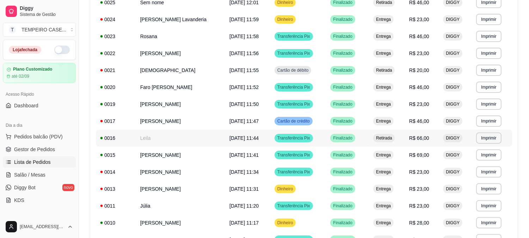
click at [154, 134] on td "Leila" at bounding box center [180, 137] width 89 height 17
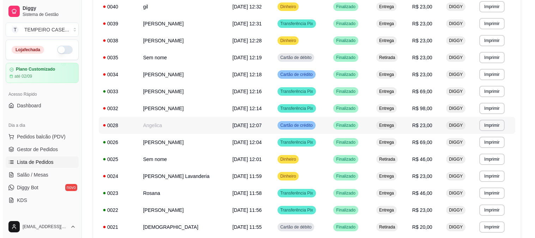
scroll to position [251, 0]
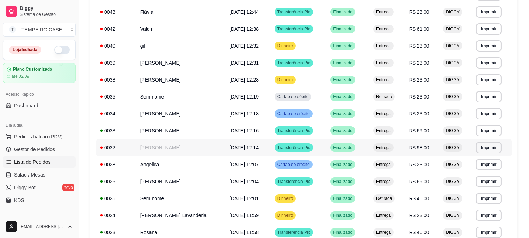
click at [199, 152] on td "[PERSON_NAME]" at bounding box center [180, 147] width 89 height 17
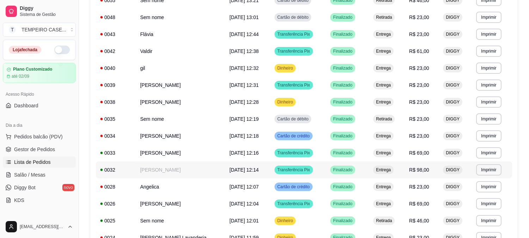
scroll to position [212, 0]
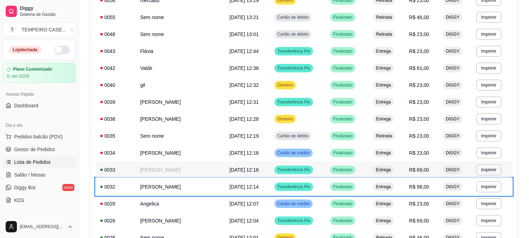
click at [153, 172] on td "[PERSON_NAME]" at bounding box center [180, 169] width 89 height 17
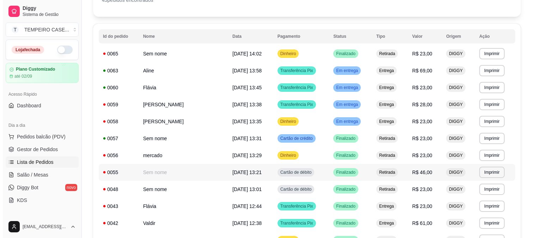
scroll to position [55, 0]
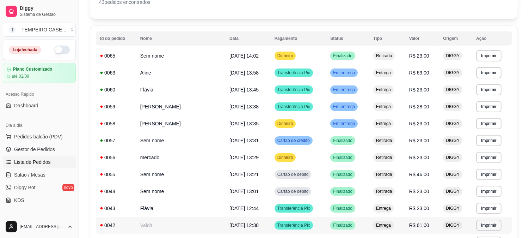
click at [170, 220] on td "Valdir" at bounding box center [180, 225] width 89 height 17
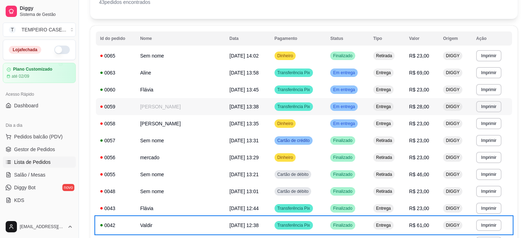
click at [274, 110] on td "Transferência Pix" at bounding box center [298, 106] width 56 height 17
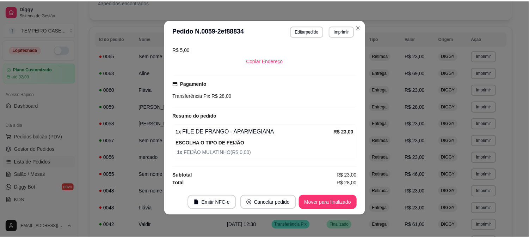
scroll to position [162, 0]
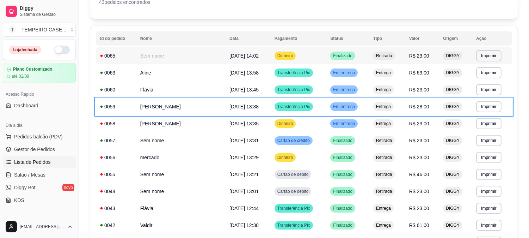
click at [357, 55] on td "Finalizado" at bounding box center [347, 55] width 43 height 17
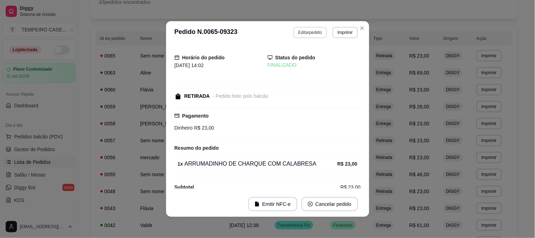
click at [307, 35] on button "Editar pedido" at bounding box center [309, 32] width 33 height 11
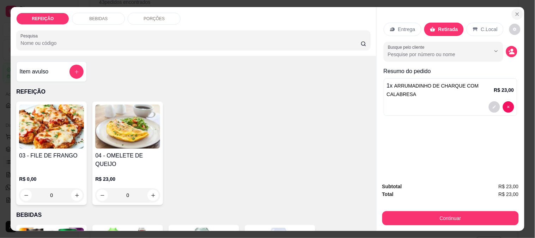
click at [514, 11] on icon "Close" at bounding box center [517, 14] width 6 height 6
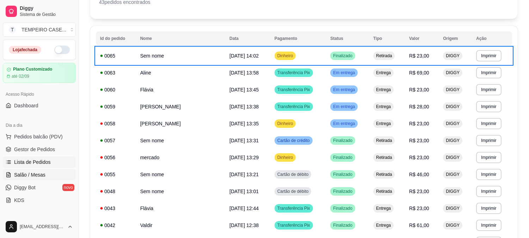
click at [40, 173] on span "Salão / Mesas" at bounding box center [29, 174] width 31 height 7
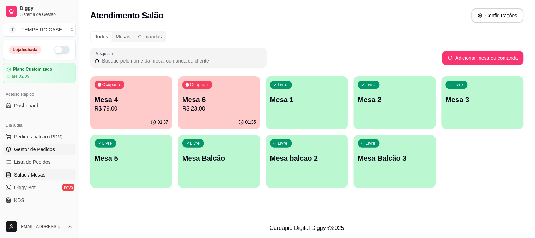
click at [38, 148] on span "Gestor de Pedidos" at bounding box center [34, 149] width 41 height 7
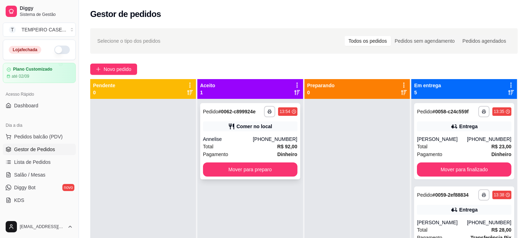
click at [250, 131] on div "Comer no local" at bounding box center [250, 126] width 94 height 10
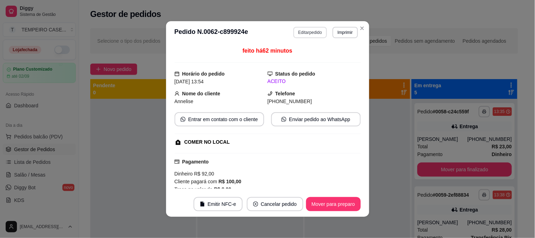
click at [312, 30] on button "Editar pedido" at bounding box center [309, 32] width 33 height 11
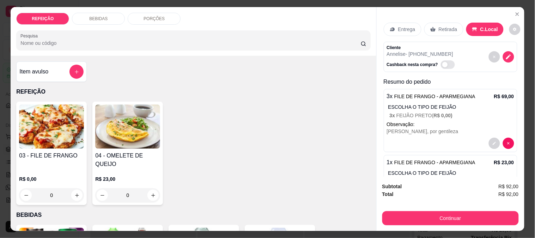
click at [105, 24] on div "REFEIÇÃO BEBIDAS PORÇÕES Pesquisa" at bounding box center [193, 31] width 365 height 49
click at [105, 21] on div "BEBIDAS" at bounding box center [98, 19] width 53 height 12
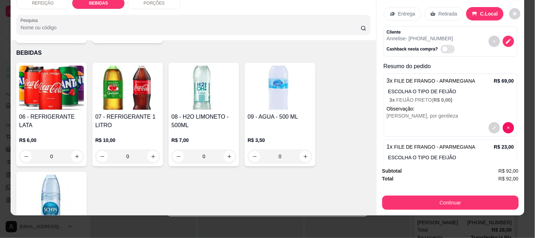
click at [114, 112] on h4 "07 - REFRIGERANTE 1 LITRO" at bounding box center [127, 120] width 65 height 17
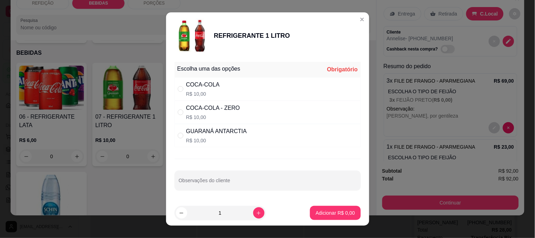
click at [210, 91] on p "R$ 10,00" at bounding box center [202, 93] width 33 height 7
radio input "true"
click at [313, 216] on p "Adicionar R$ 10,00" at bounding box center [333, 212] width 41 height 7
type input "1"
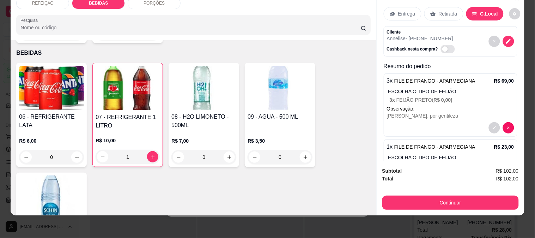
click at [56, 175] on img at bounding box center [51, 197] width 65 height 44
click at [339, 170] on p "Adicionar R$ 5,00" at bounding box center [335, 167] width 39 height 7
type input "1"
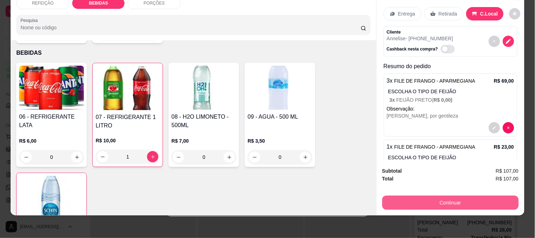
click at [428, 196] on button "Continuar" at bounding box center [450, 202] width 136 height 14
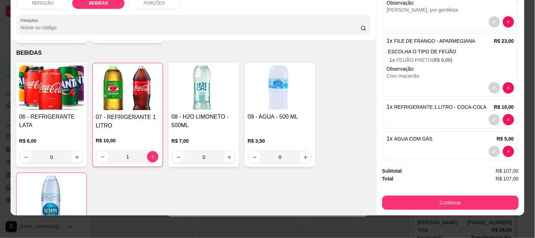
scroll to position [115, 0]
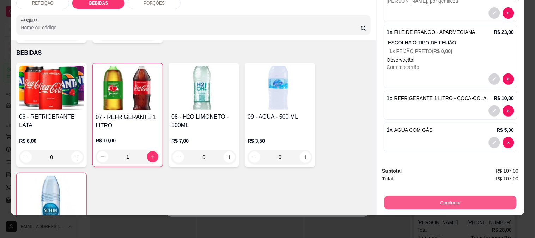
click at [419, 202] on button "Continuar" at bounding box center [450, 202] width 132 height 14
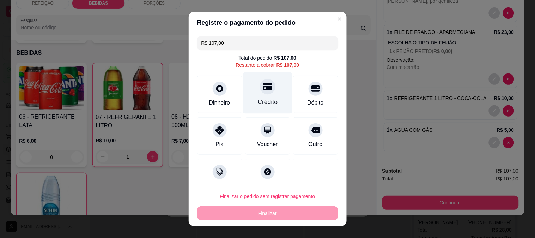
click at [263, 83] on icon at bounding box center [267, 86] width 9 height 9
type input "R$ 0,00"
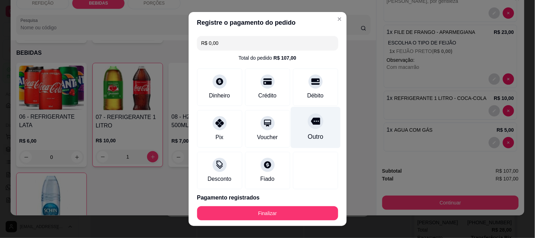
scroll to position [28, 0]
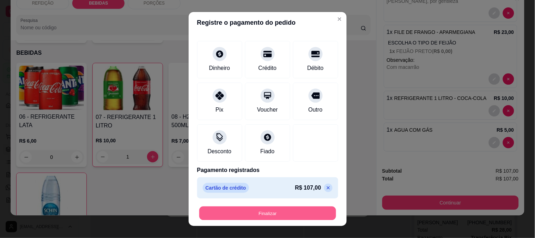
click at [287, 214] on button "Finalizar" at bounding box center [267, 213] width 137 height 14
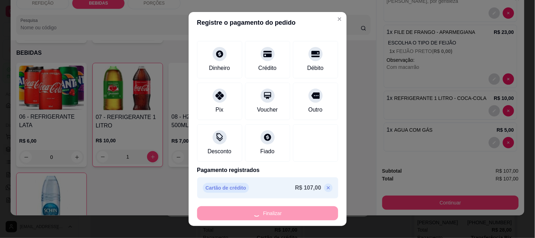
type input "0"
type input "-R$ 107,00"
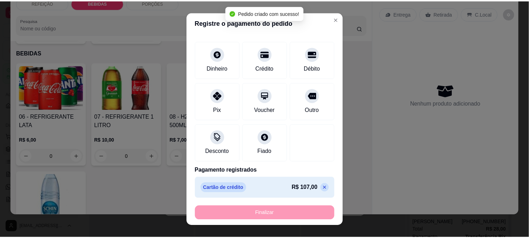
scroll to position [0, 0]
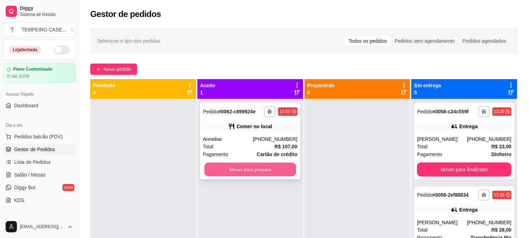
click at [270, 165] on button "Mover para preparo" at bounding box center [251, 170] width 92 height 14
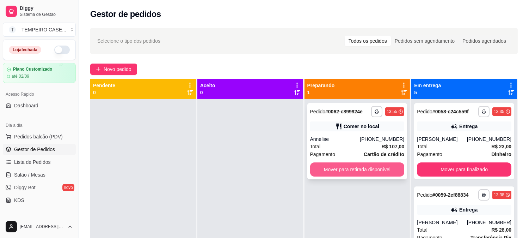
click at [340, 166] on button "Mover para retirada disponível" at bounding box center [357, 169] width 94 height 14
click at [341, 170] on button "Mover para retirada disponível" at bounding box center [357, 169] width 94 height 14
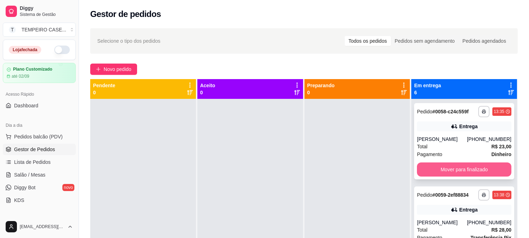
click at [438, 164] on button "Mover para finalizado" at bounding box center [464, 169] width 94 height 14
click at [438, 165] on button "Mover para finalizado" at bounding box center [465, 170] width 92 height 14
click at [438, 168] on button "Mover para finalizado" at bounding box center [464, 169] width 94 height 14
click at [438, 170] on button "Mover para finalizado" at bounding box center [464, 169] width 94 height 14
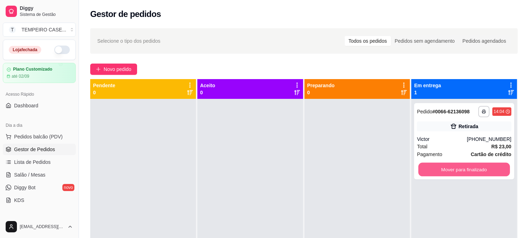
click at [438, 170] on button "Mover para finalizado" at bounding box center [465, 170] width 92 height 14
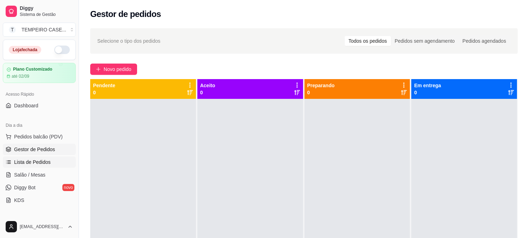
click at [38, 158] on link "Lista de Pedidos" at bounding box center [39, 161] width 73 height 11
